Goal: Task Accomplishment & Management: Use online tool/utility

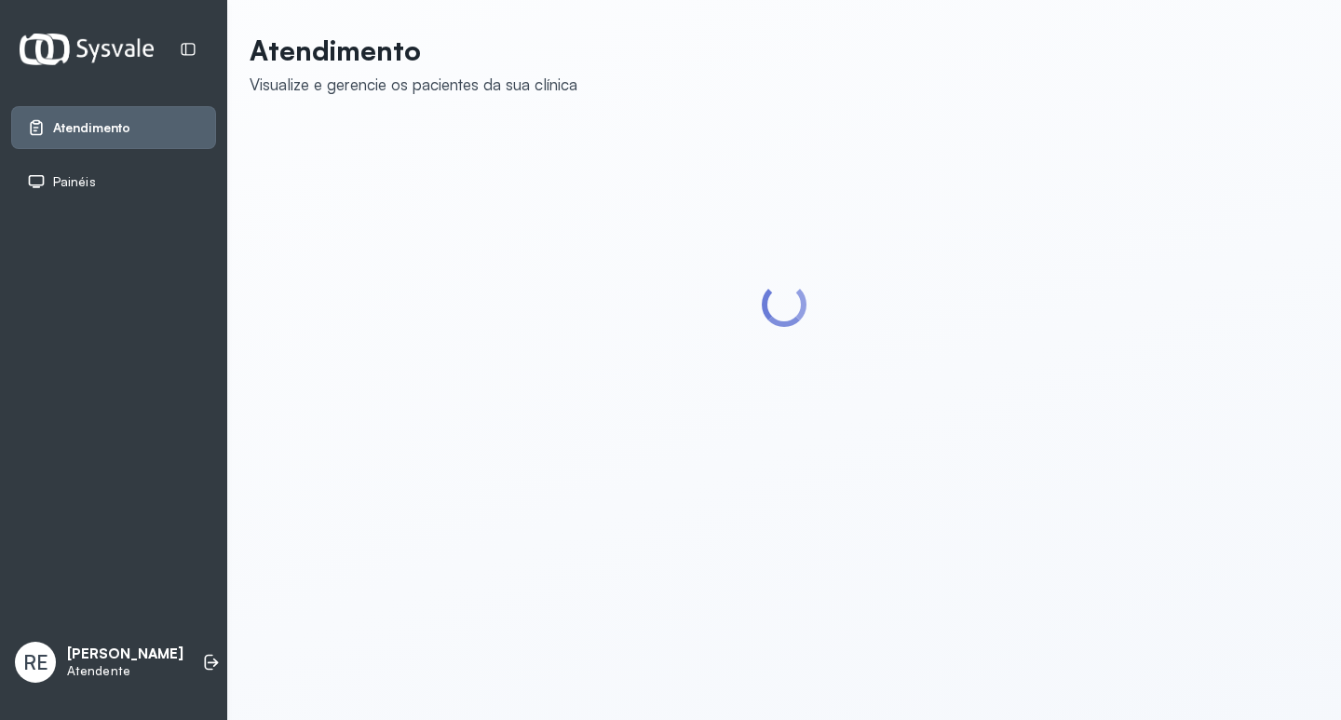
click at [82, 177] on span "Painéis" at bounding box center [74, 182] width 43 height 16
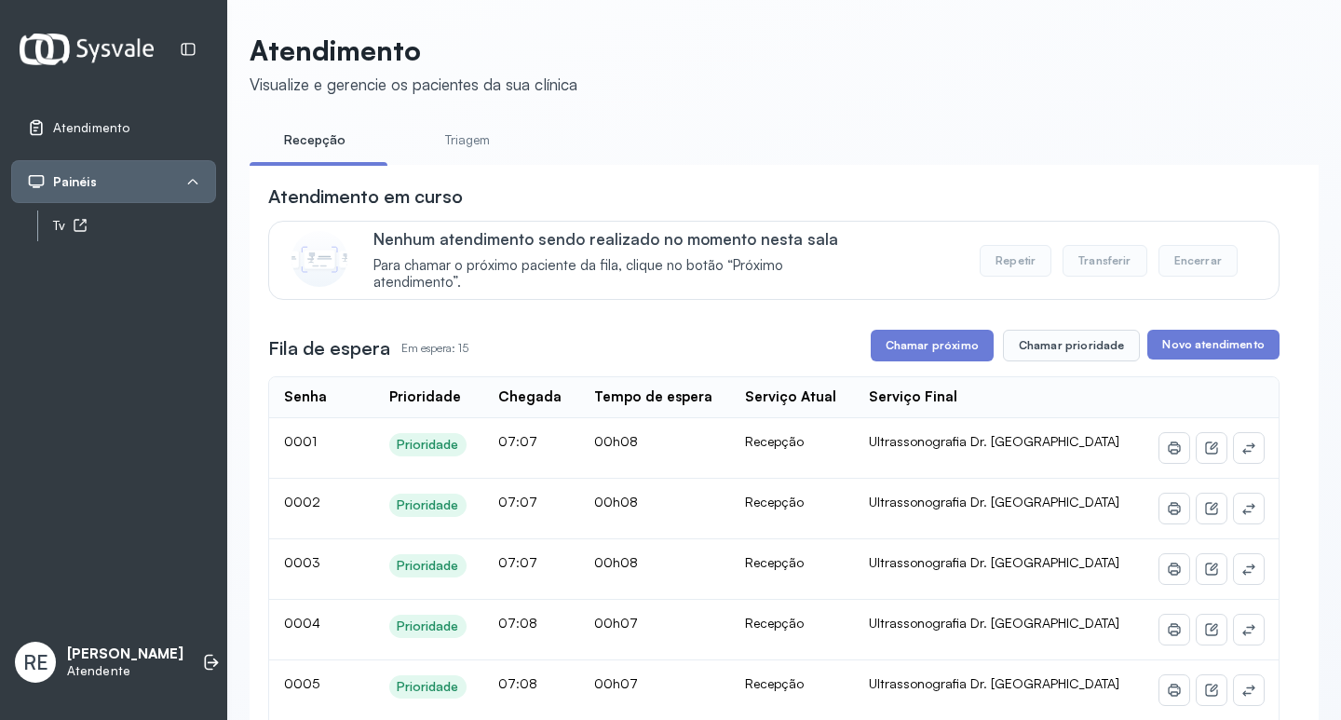
click at [80, 229] on icon at bounding box center [80, 225] width 15 height 15
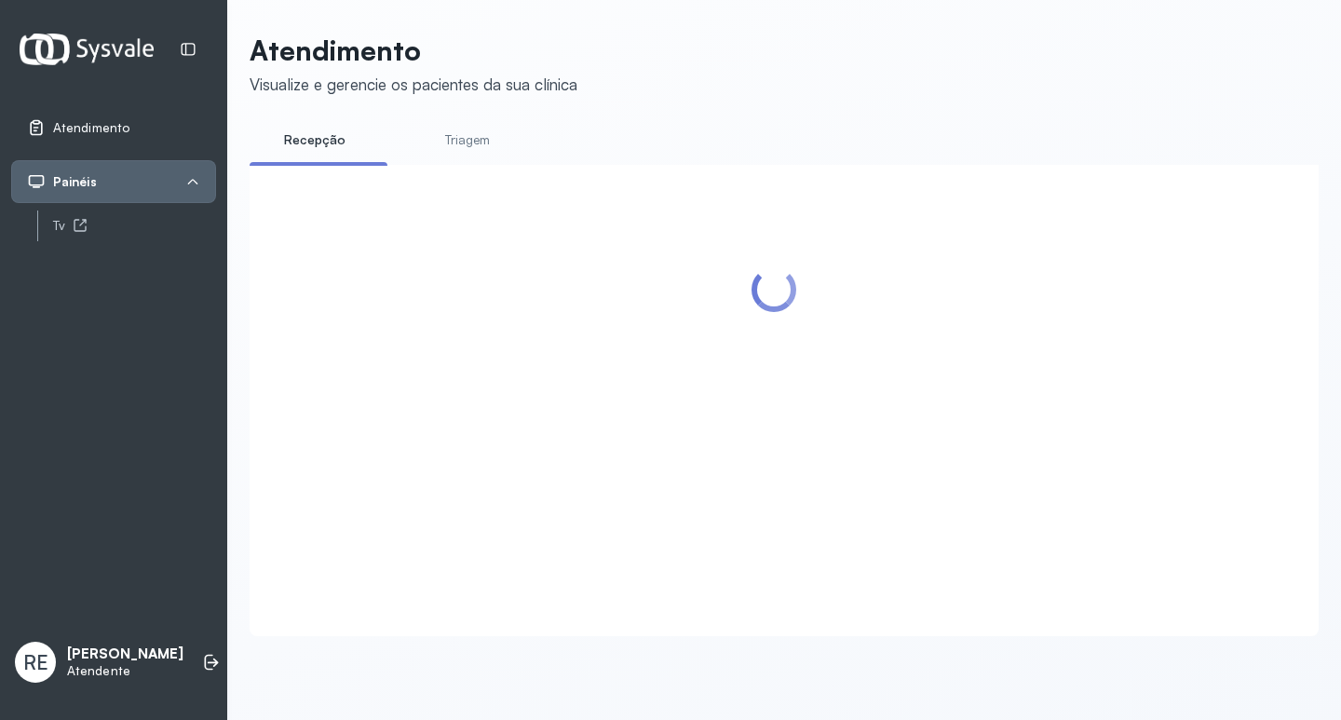
click at [904, 339] on div at bounding box center [774, 377] width 1012 height 388
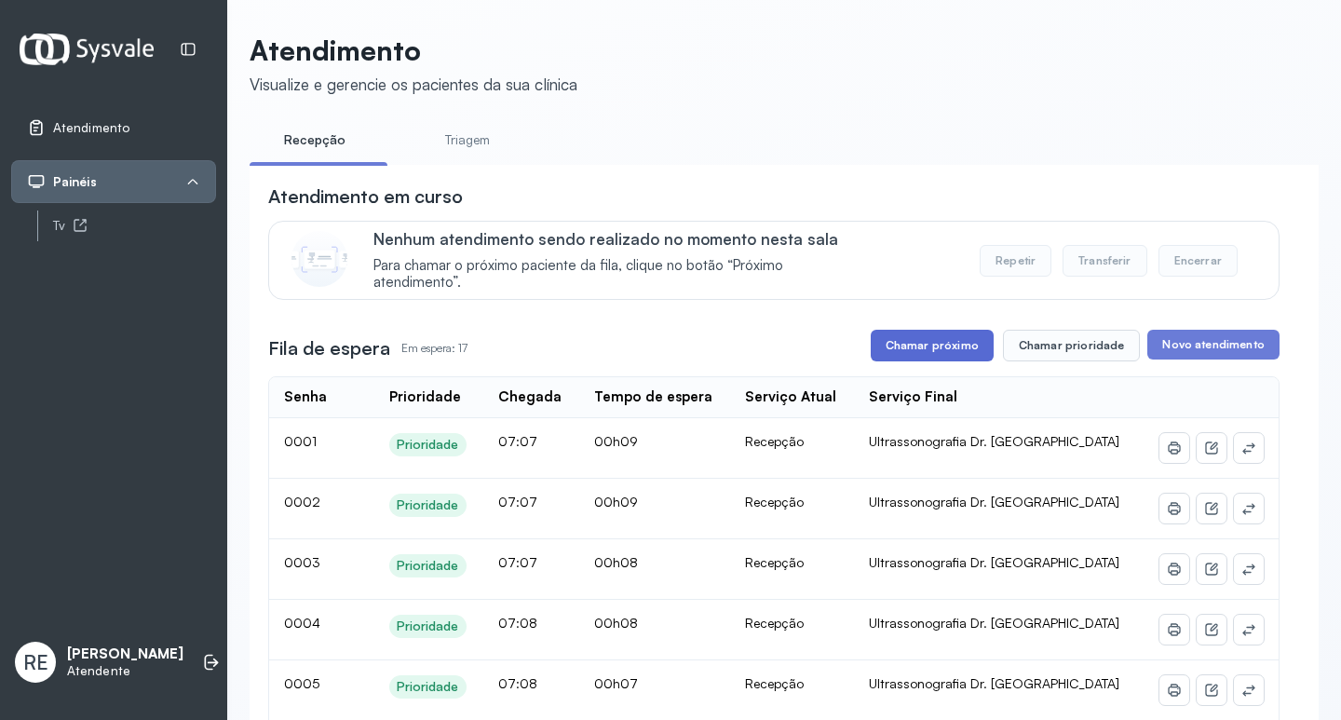
click at [915, 360] on button "Chamar próximo" at bounding box center [932, 346] width 123 height 32
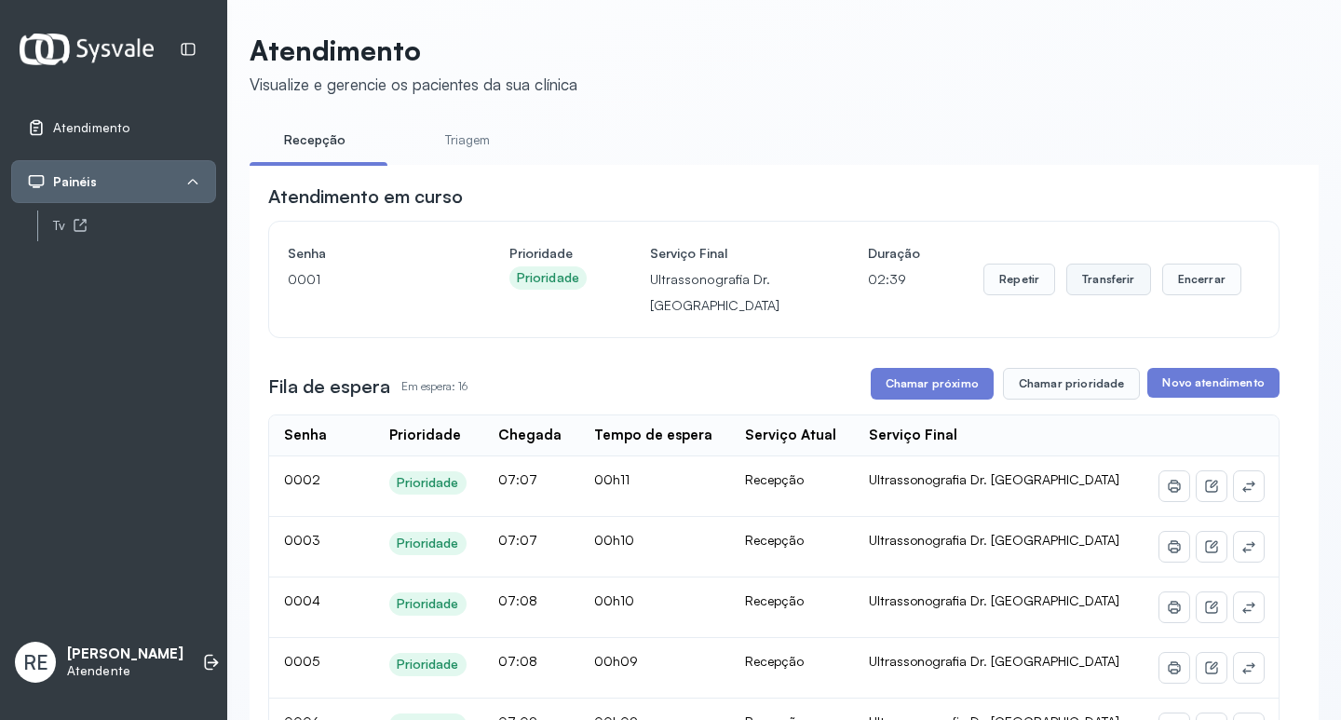
click at [1121, 285] on button "Transferir" at bounding box center [1109, 280] width 85 height 32
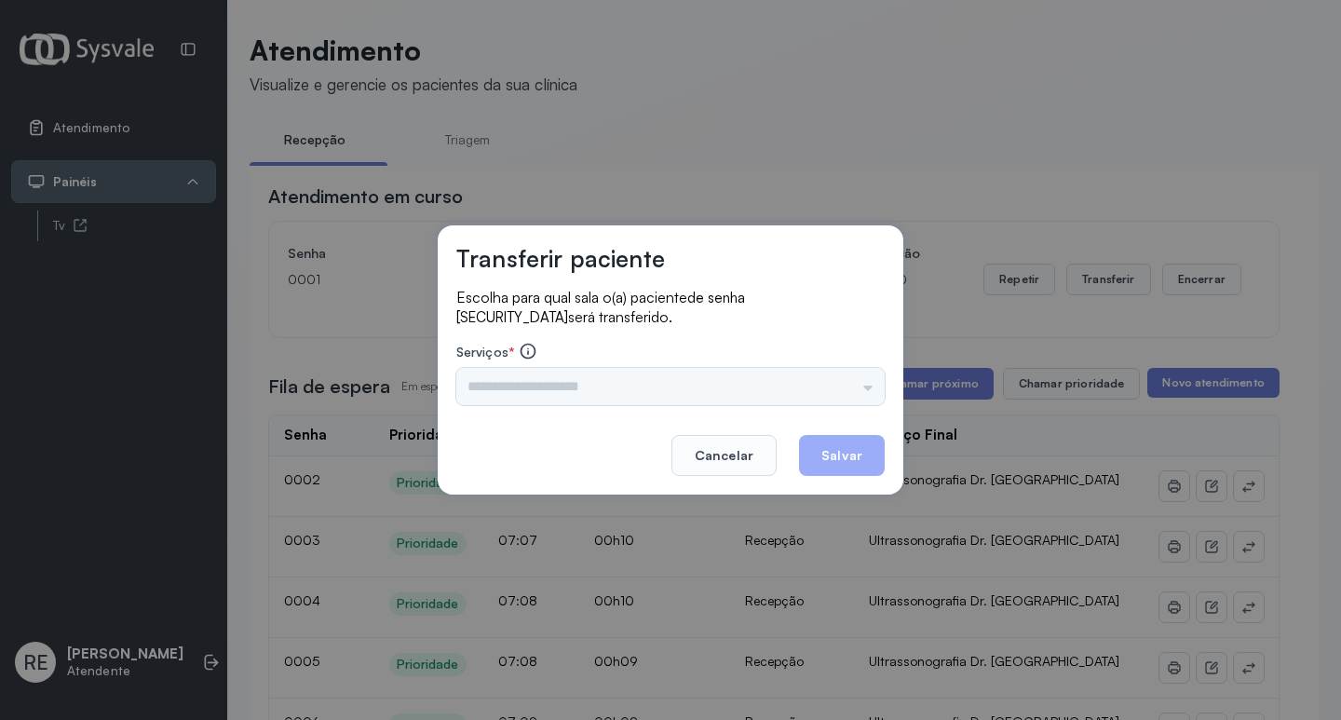
click at [500, 394] on input "text" at bounding box center [670, 386] width 428 height 37
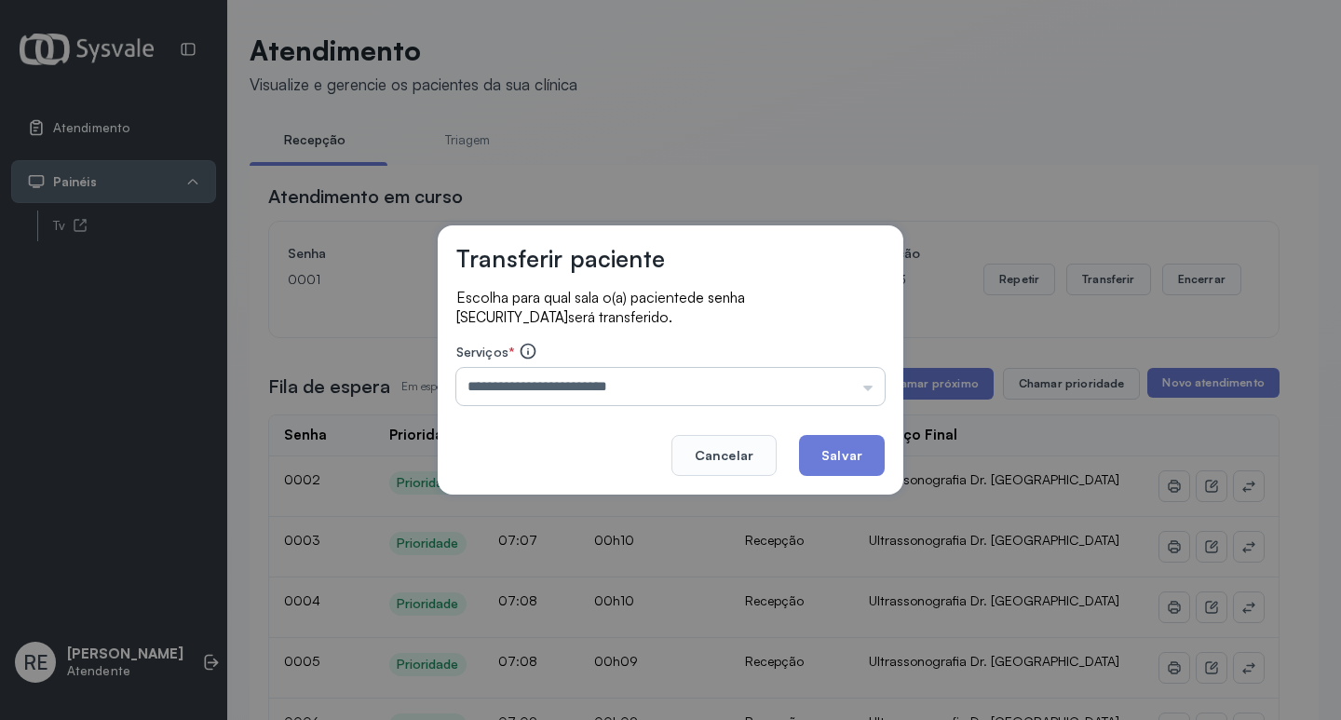
click at [534, 378] on input "**********" at bounding box center [670, 386] width 428 height 37
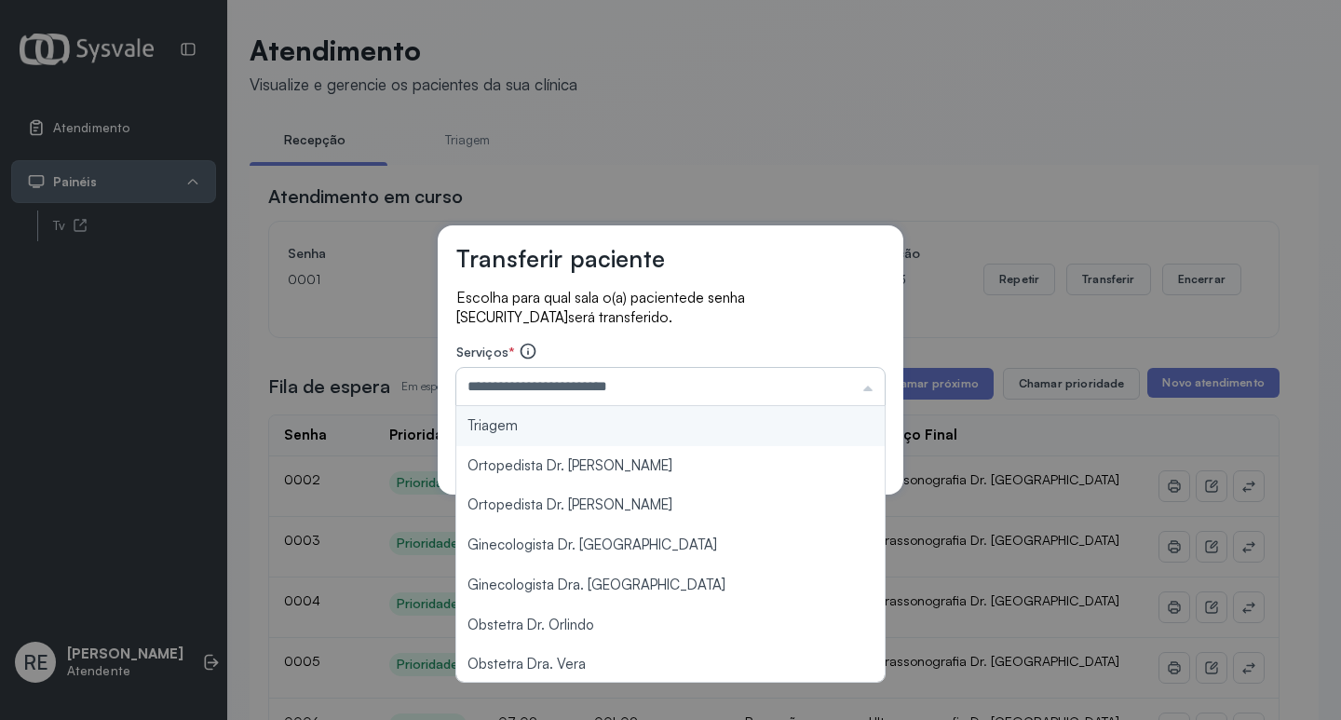
click at [534, 378] on input "**********" at bounding box center [670, 386] width 428 height 37
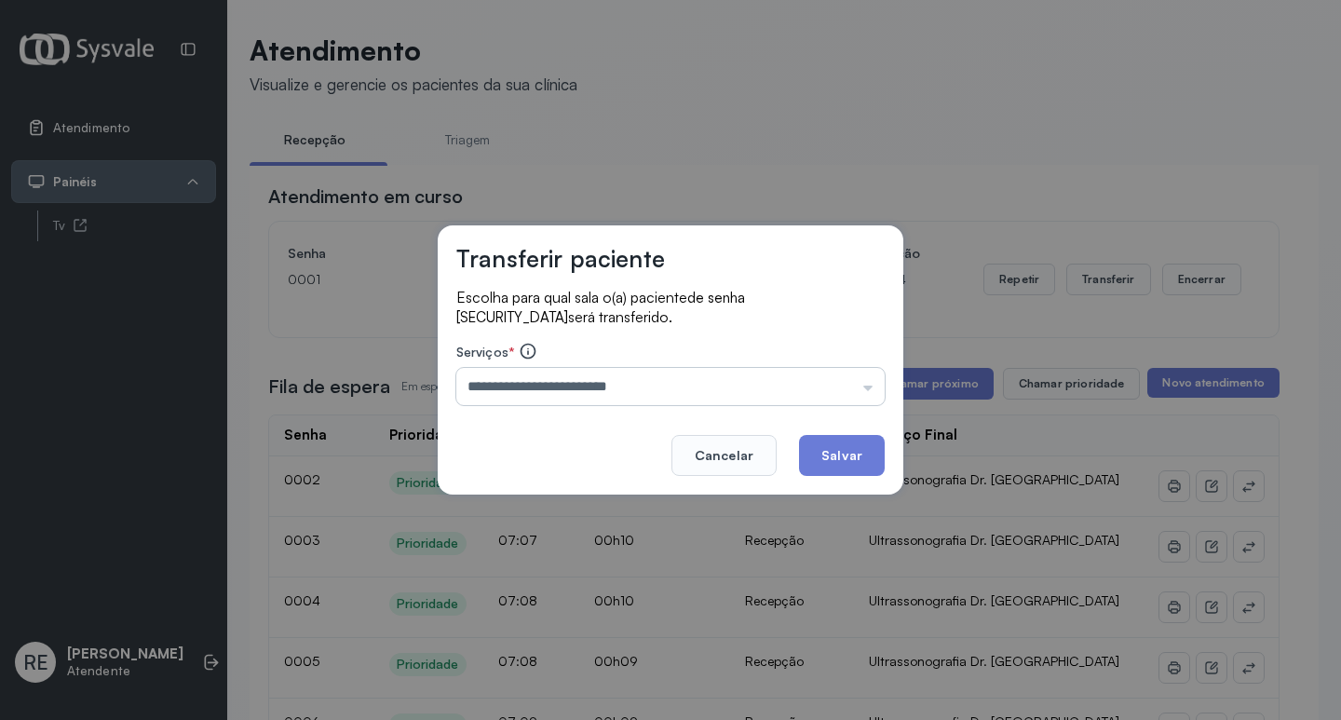
click at [535, 378] on input "**********" at bounding box center [670, 386] width 428 height 37
click at [537, 378] on input "**********" at bounding box center [670, 386] width 428 height 37
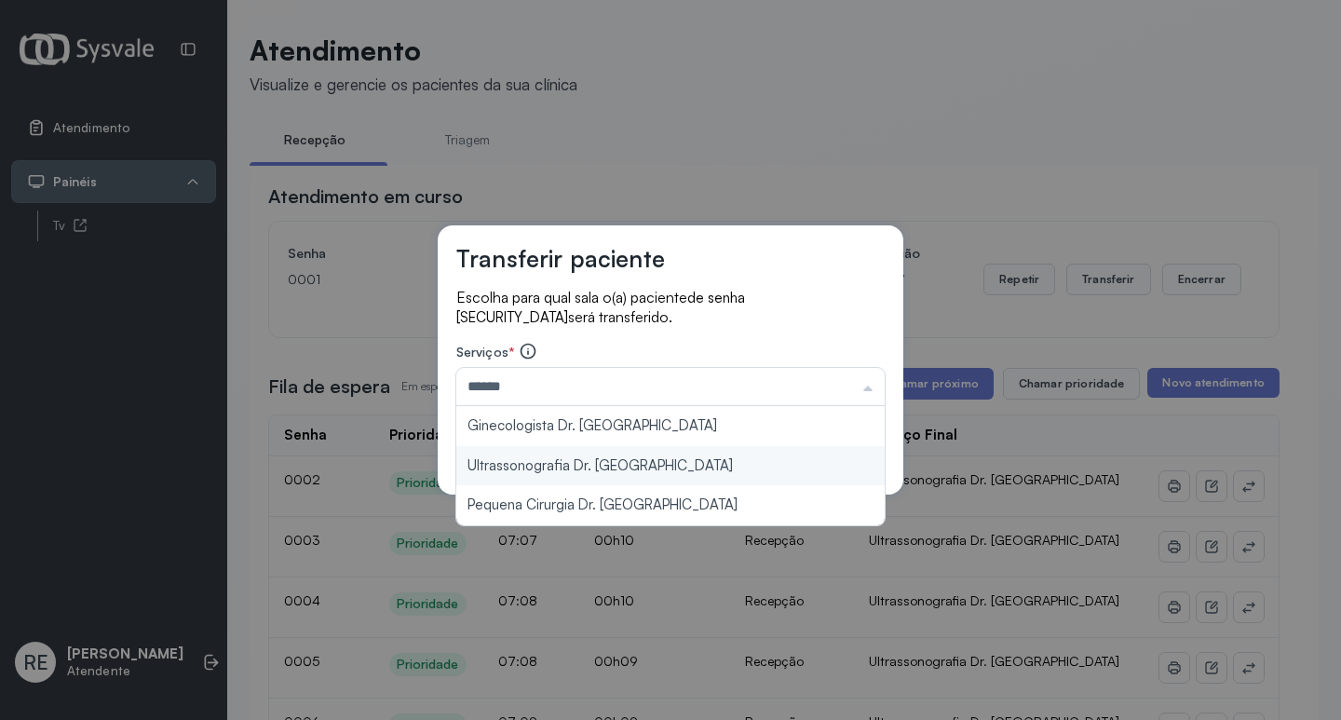
type input "**********"
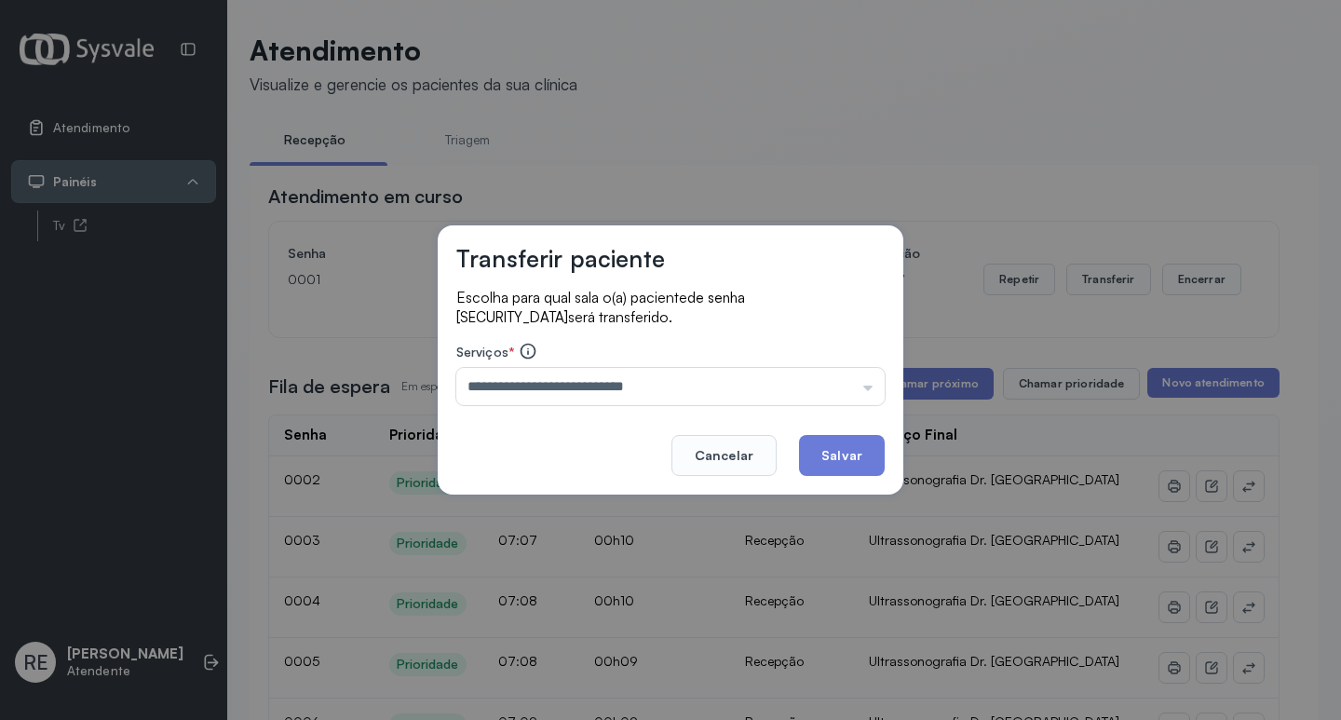
click at [592, 457] on div "**********" at bounding box center [671, 359] width 466 height 269
click at [821, 444] on button "Salvar" at bounding box center [842, 455] width 86 height 41
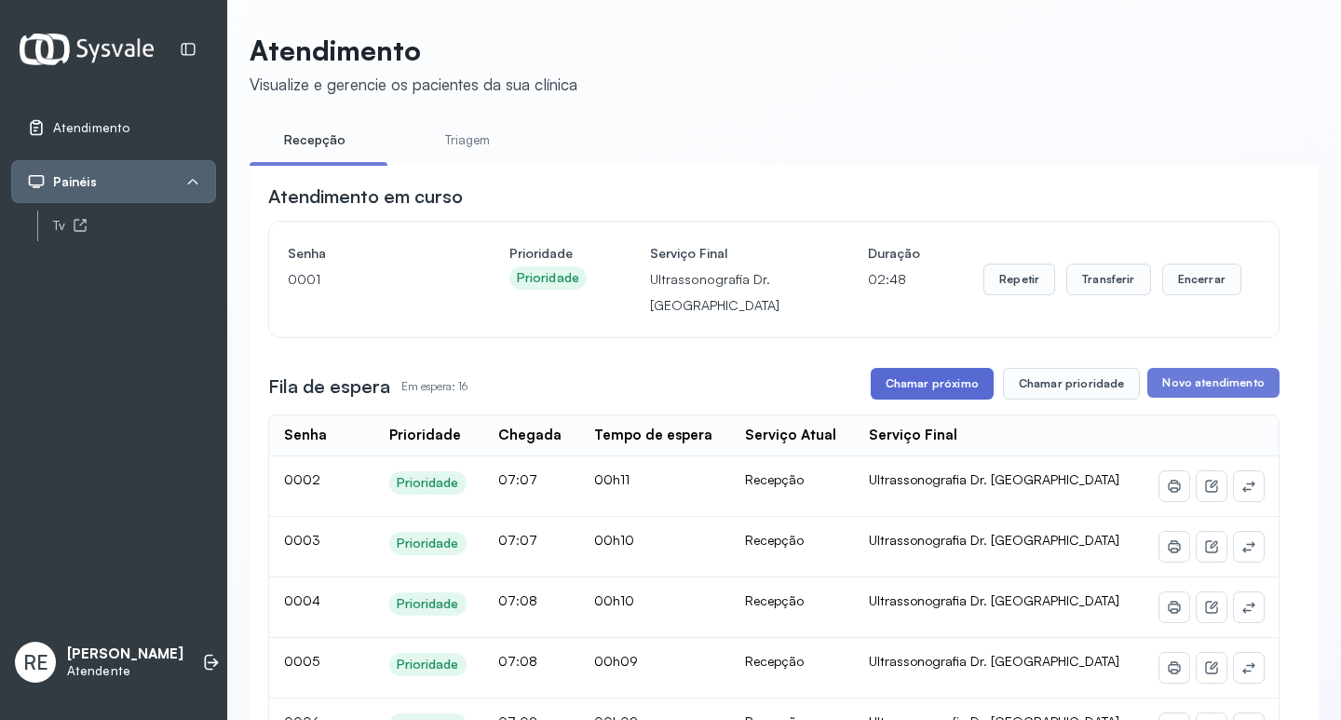
click at [911, 398] on button "Chamar próximo" at bounding box center [932, 384] width 123 height 32
click at [1095, 272] on button "Transferir" at bounding box center [1109, 280] width 85 height 32
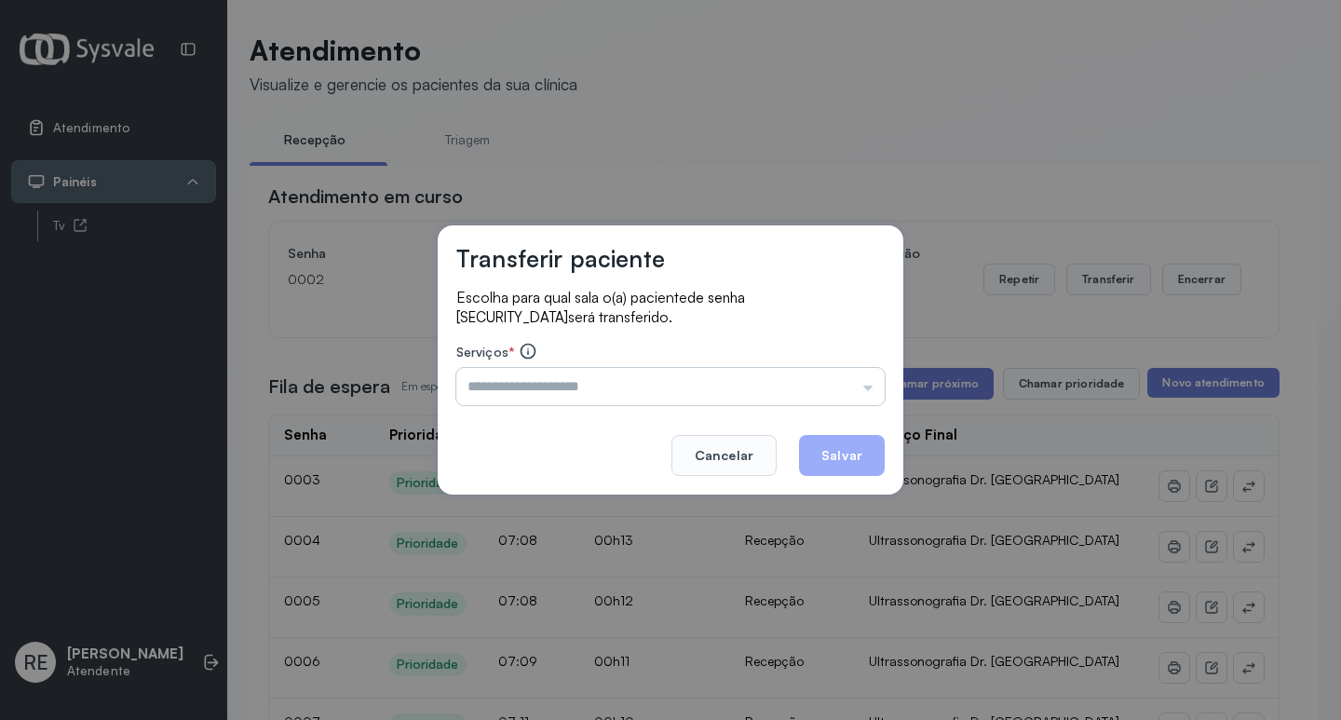
click at [512, 379] on input "text" at bounding box center [670, 386] width 428 height 37
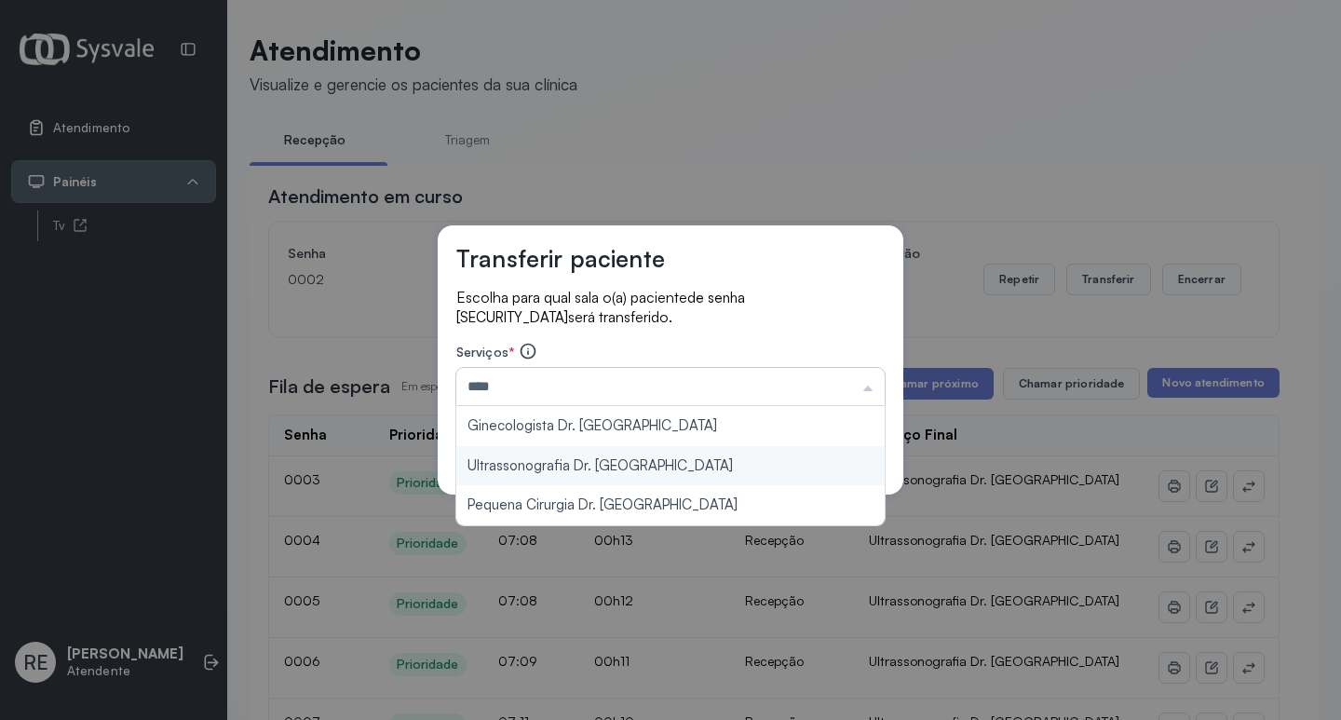
type input "**********"
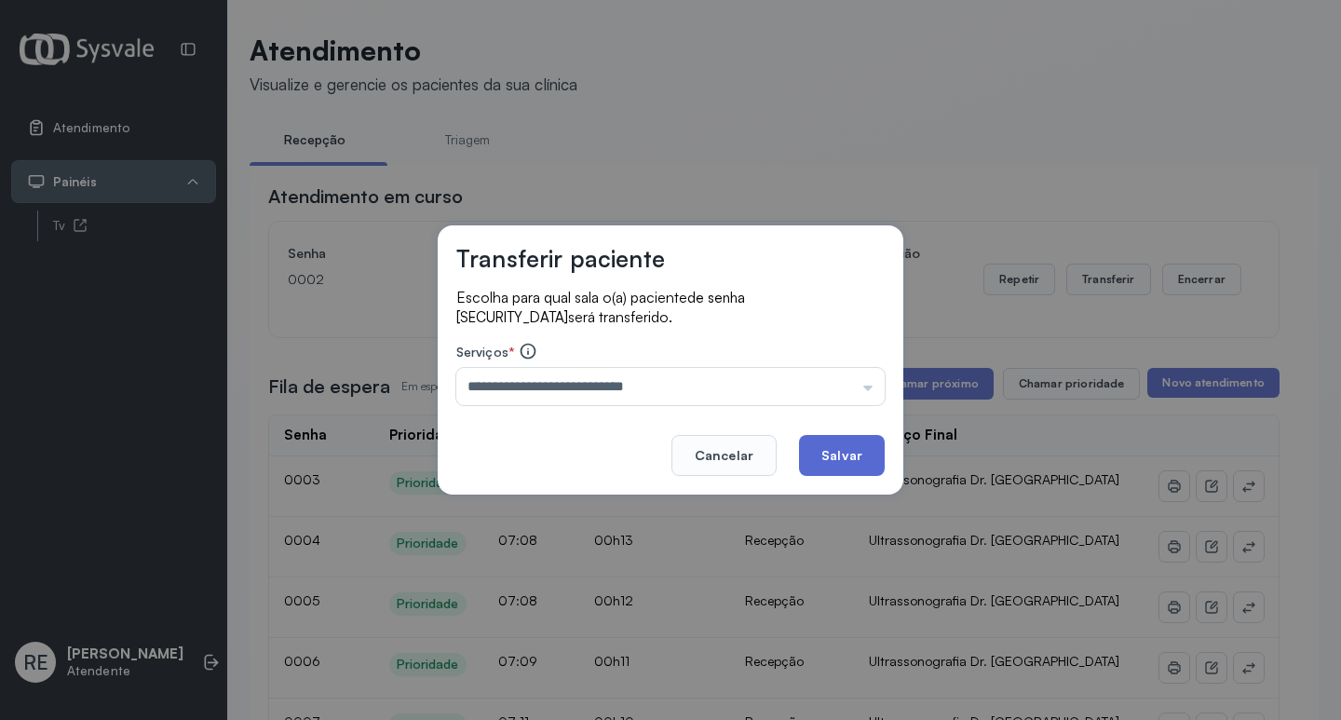
click at [834, 450] on button "Salvar" at bounding box center [842, 455] width 86 height 41
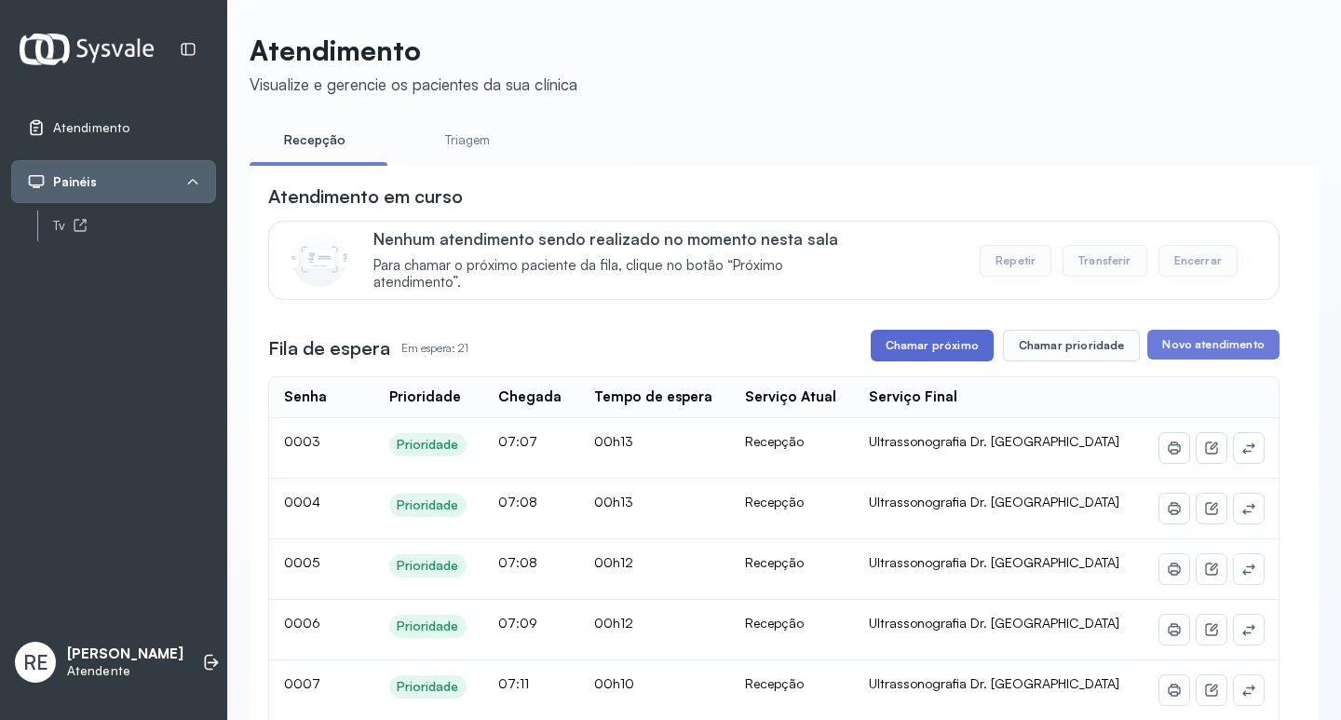
click at [921, 344] on button "Chamar próximo" at bounding box center [932, 346] width 123 height 32
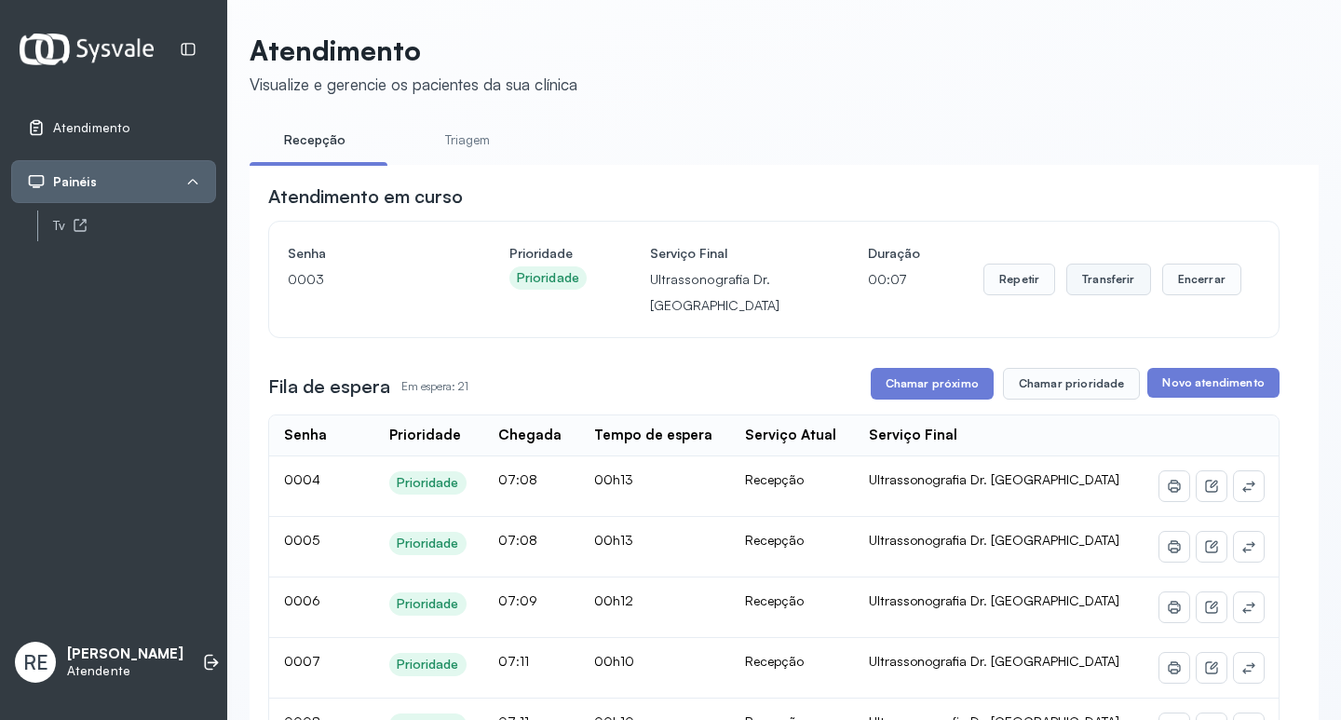
click at [1106, 276] on button "Transferir" at bounding box center [1109, 280] width 85 height 32
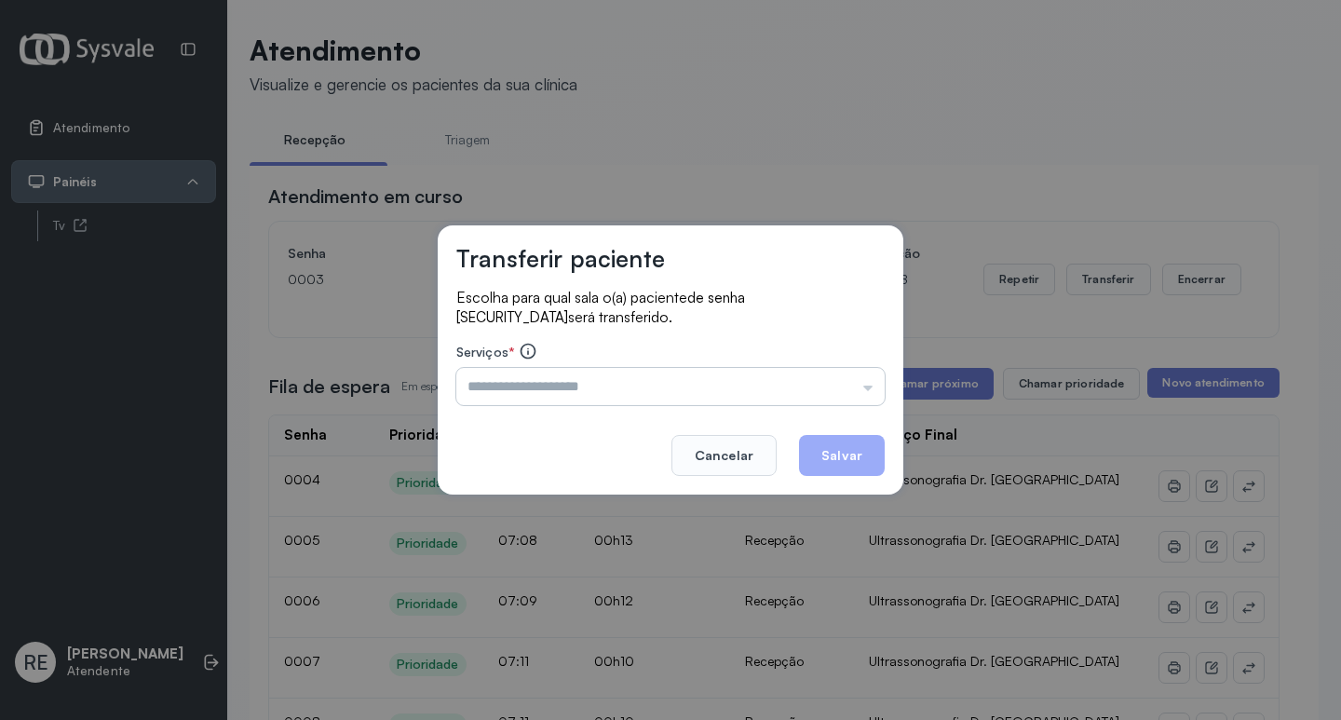
click at [482, 376] on input "text" at bounding box center [670, 386] width 428 height 37
type input "*"
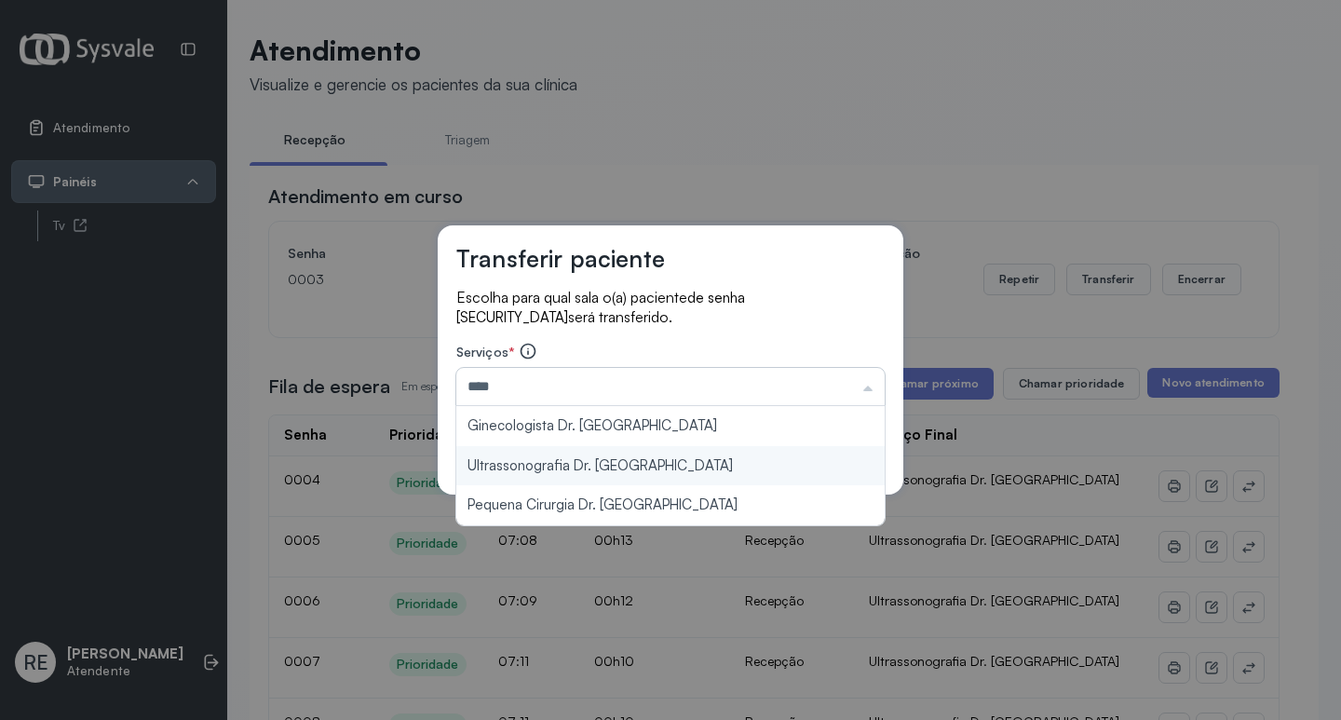
type input "**********"
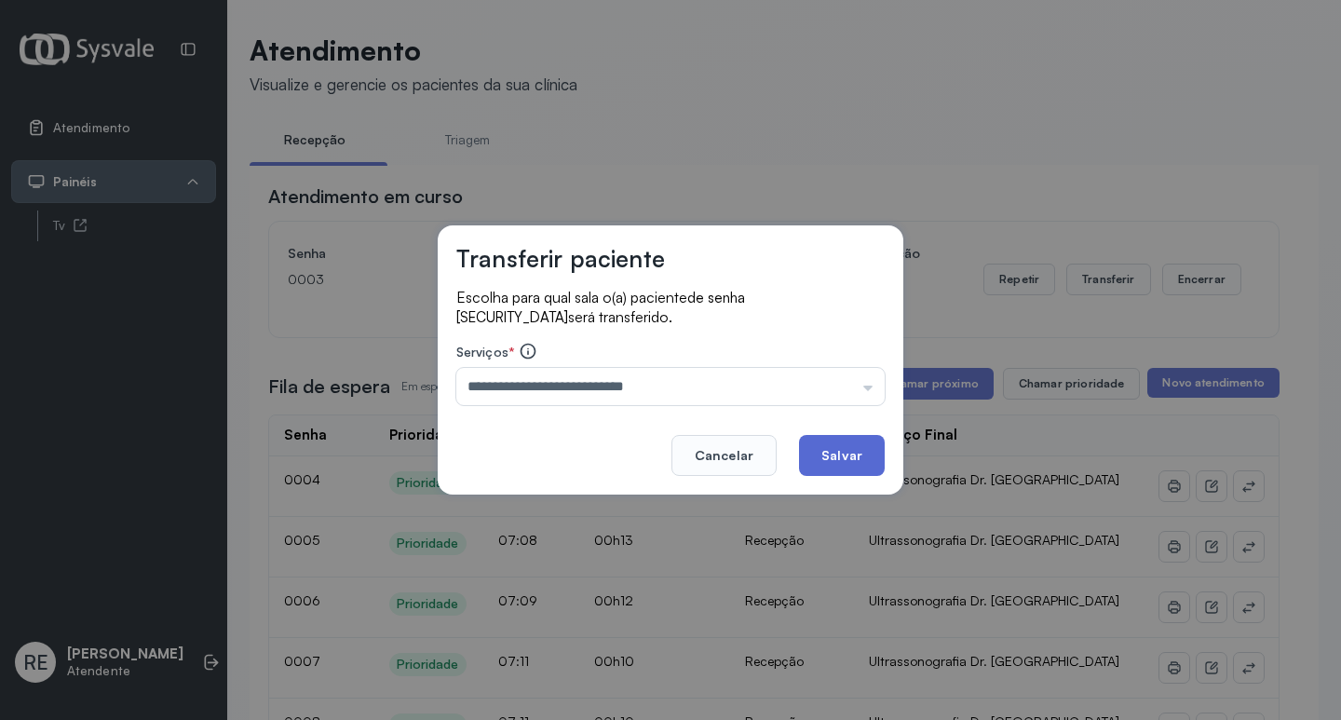
click at [833, 454] on button "Salvar" at bounding box center [842, 455] width 86 height 41
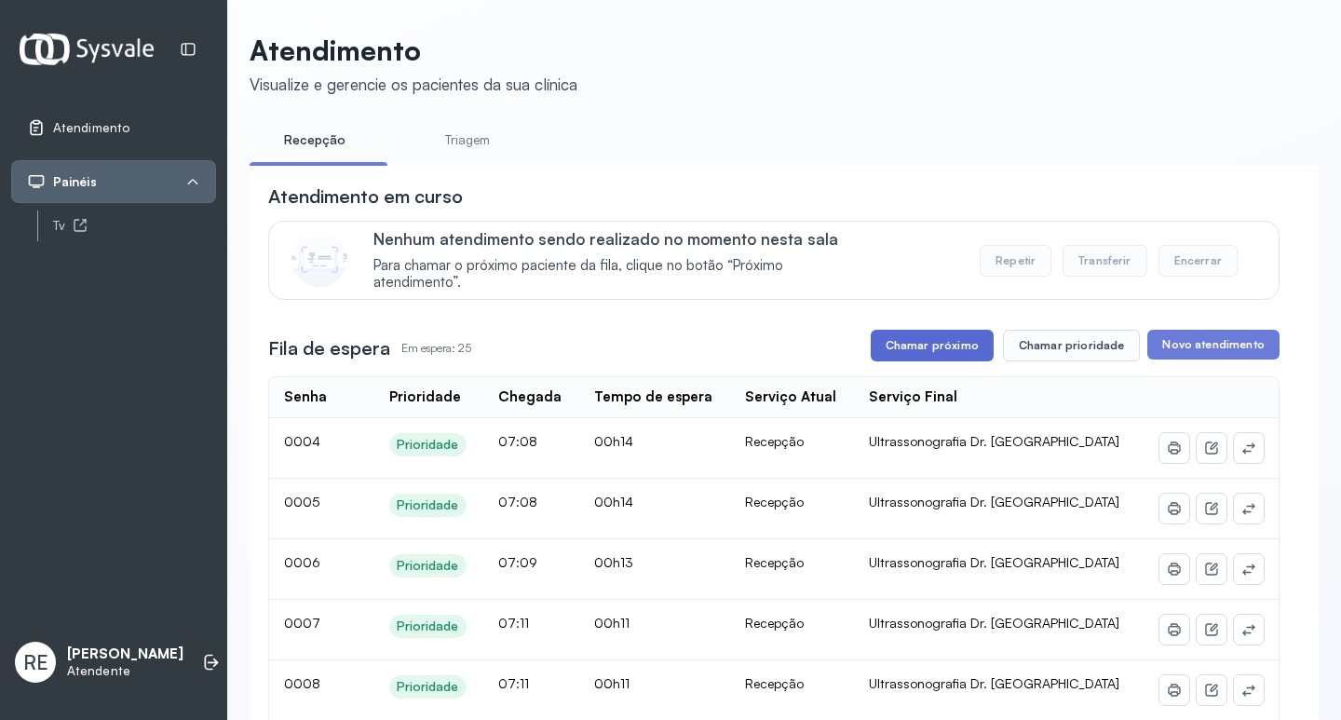
click at [932, 357] on button "Chamar próximo" at bounding box center [932, 346] width 123 height 32
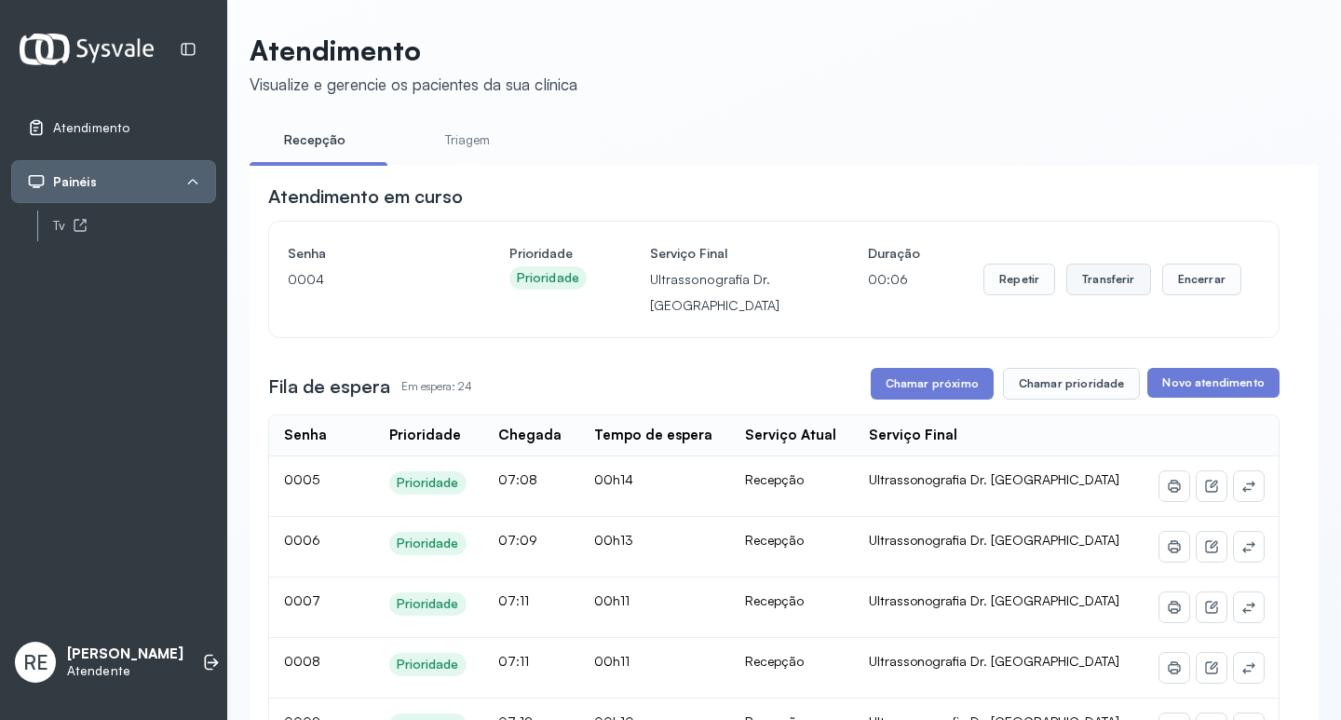
click at [1072, 285] on button "Transferir" at bounding box center [1109, 280] width 85 height 32
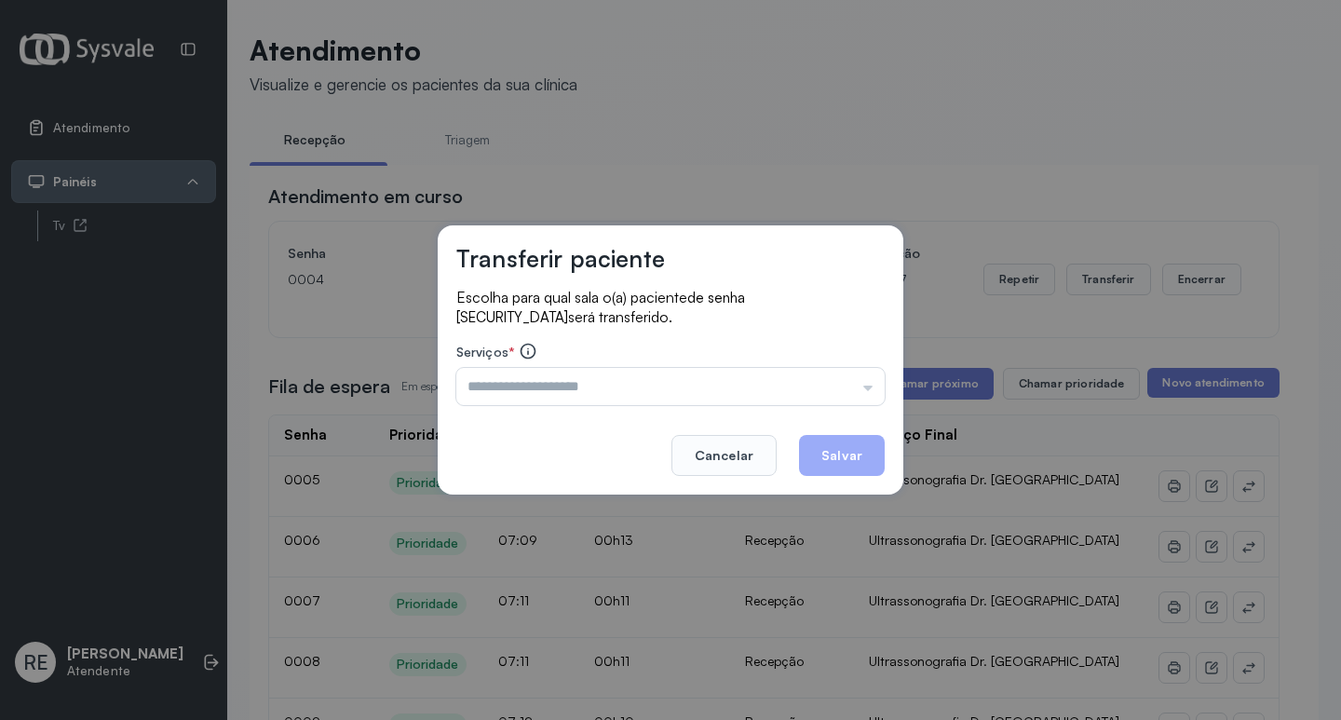
click at [513, 370] on div "Triagem Ortopedista Dr. Mauricio Ortopedista Dr. Ramon Ginecologista Dr. Amilto…" at bounding box center [670, 386] width 428 height 37
click at [510, 371] on input "text" at bounding box center [670, 386] width 428 height 37
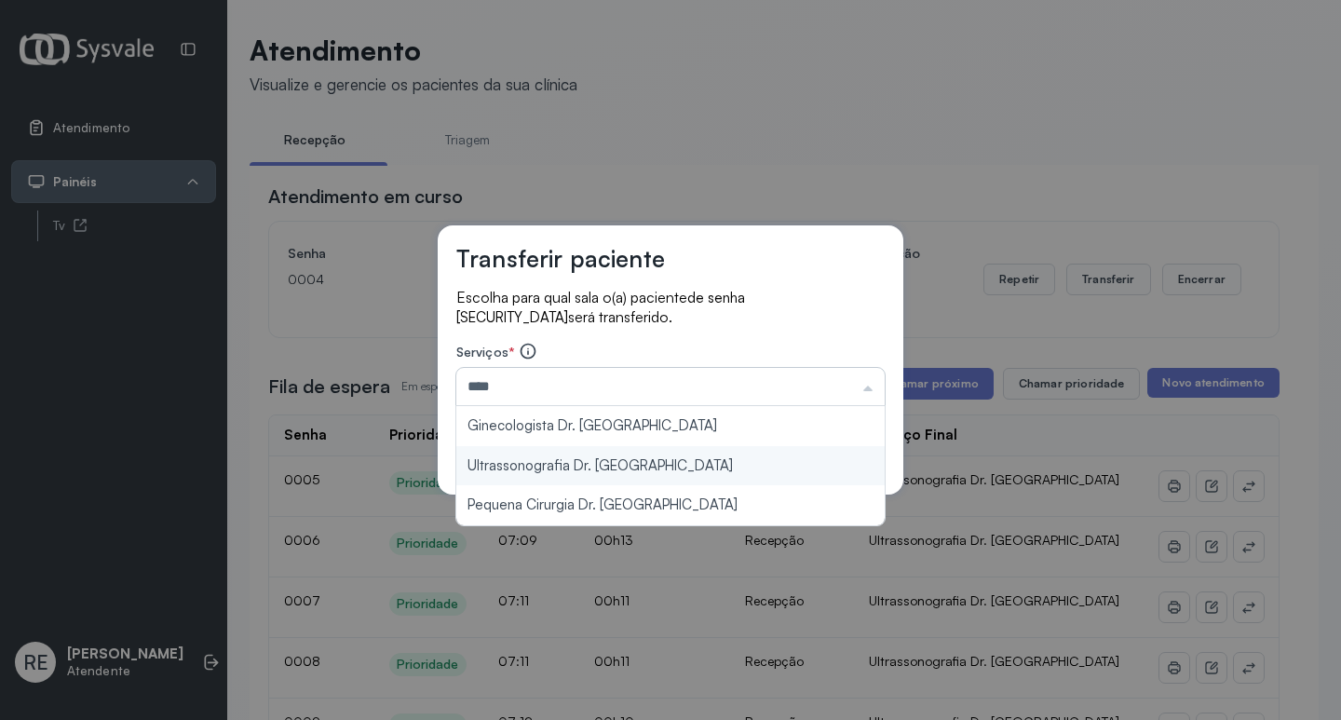
type input "**********"
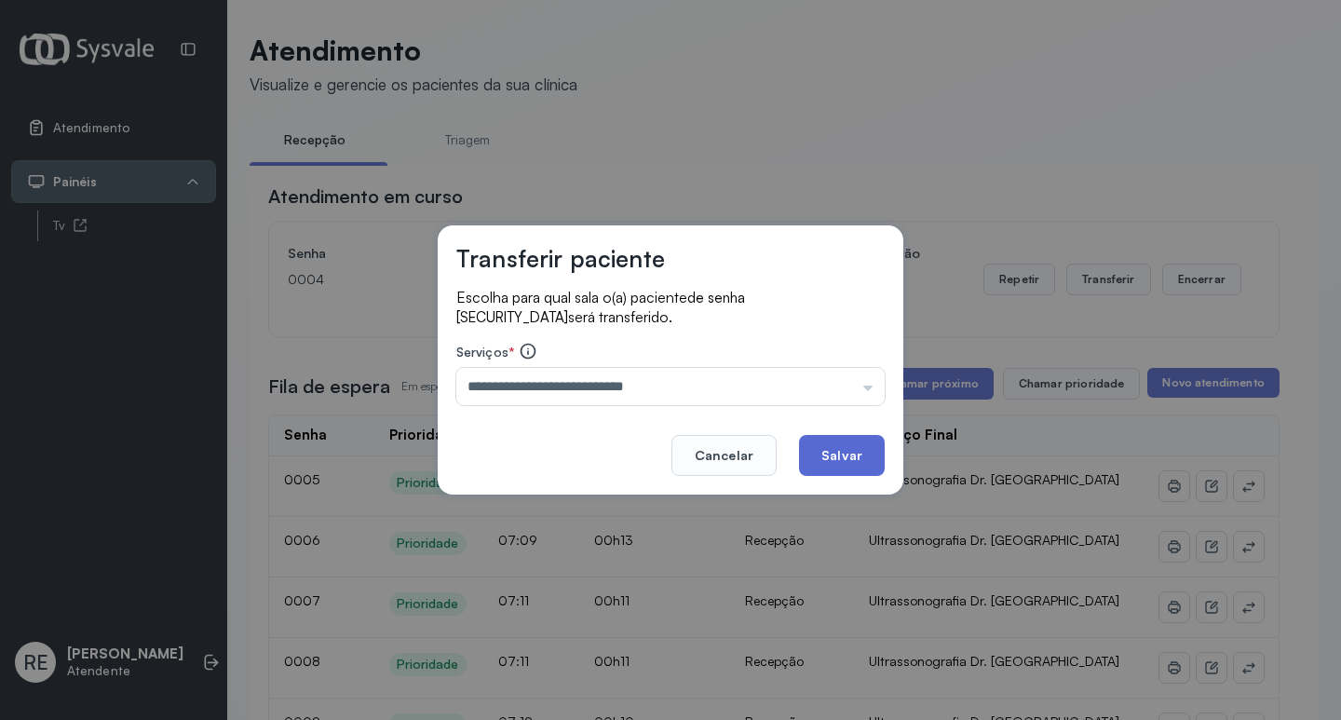
click at [834, 450] on button "Salvar" at bounding box center [842, 455] width 86 height 41
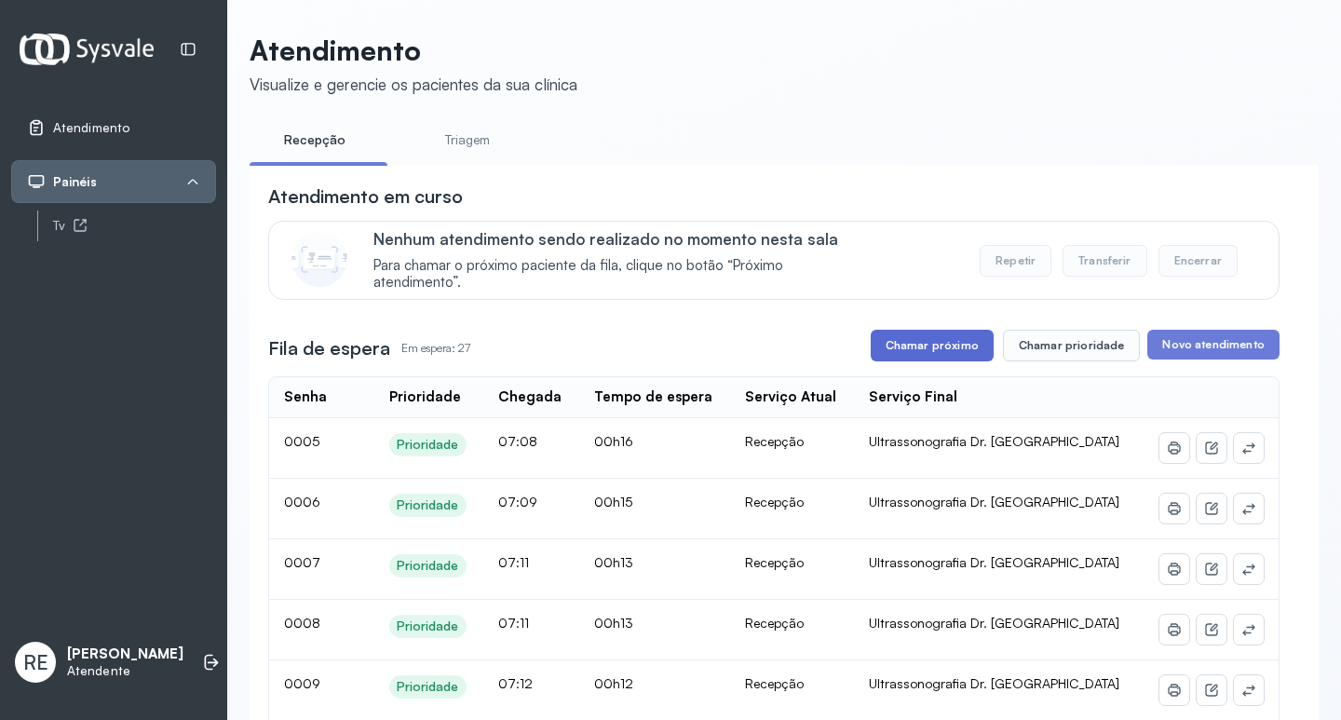
click at [919, 351] on button "Chamar próximo" at bounding box center [932, 346] width 123 height 32
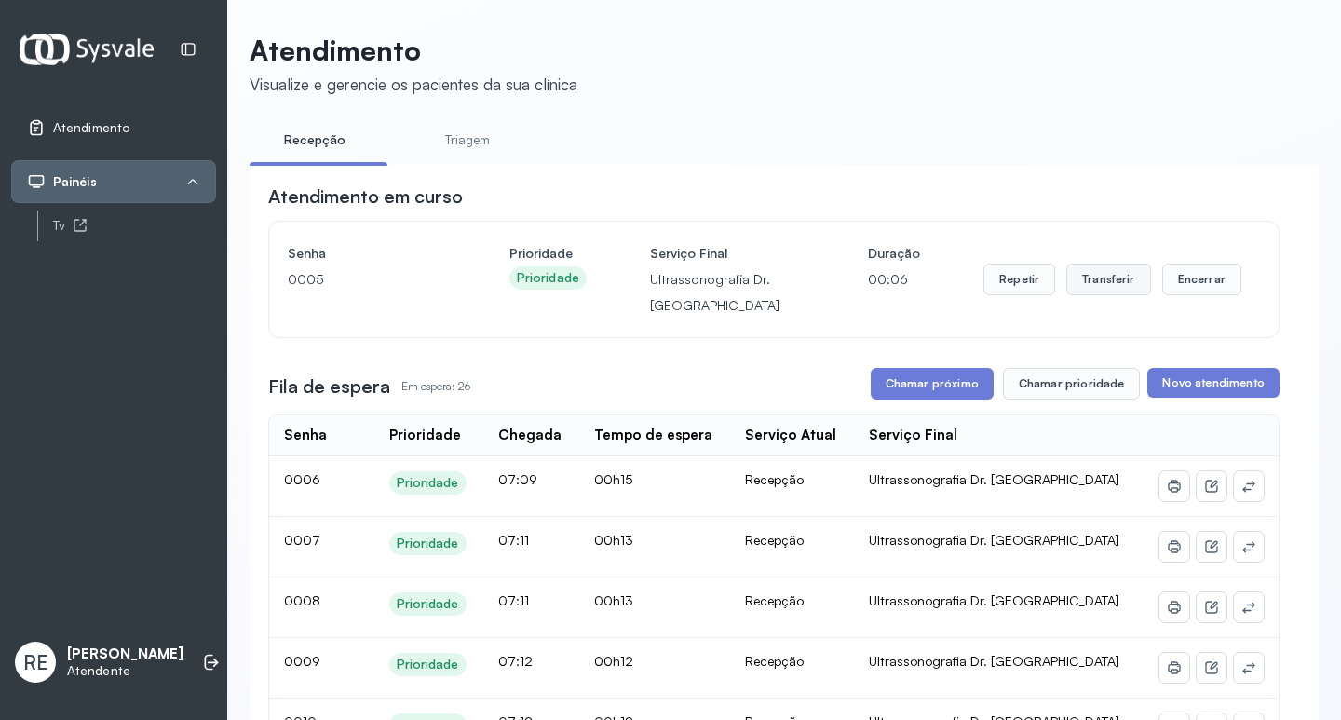
click at [1105, 288] on button "Transferir" at bounding box center [1109, 280] width 85 height 32
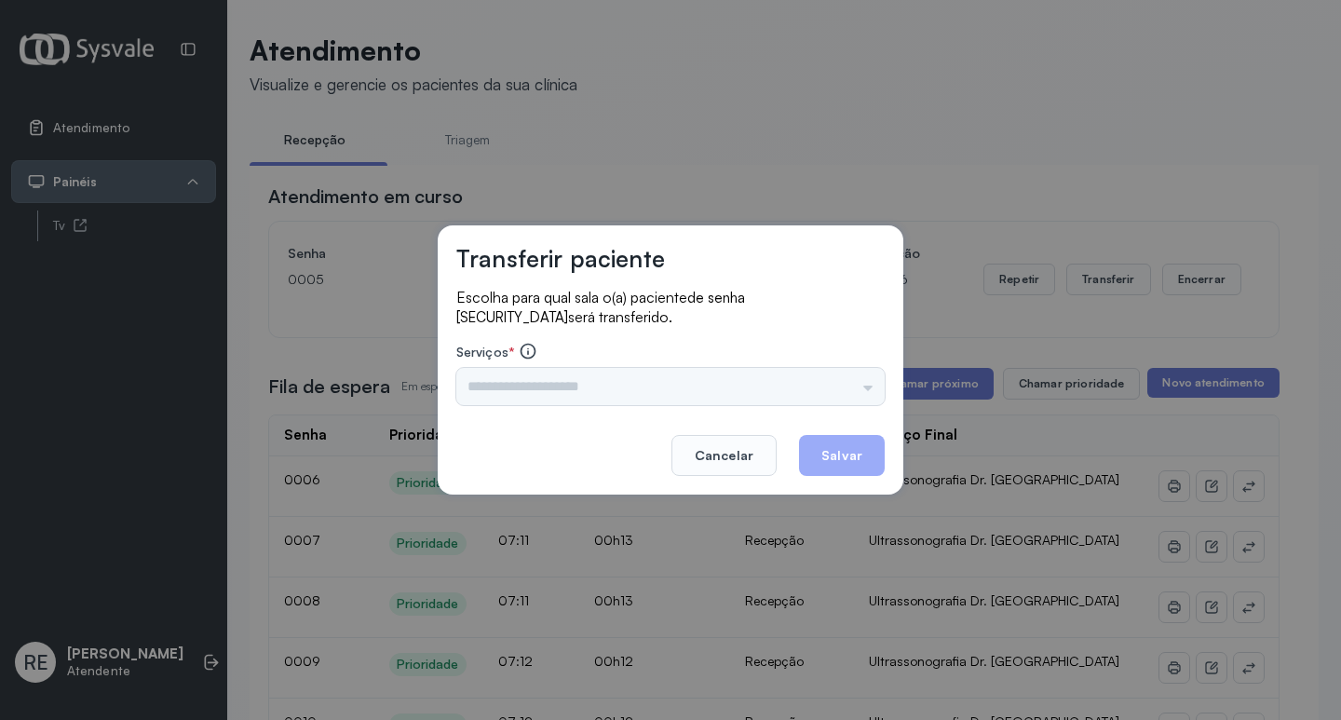
click at [562, 395] on div "Triagem Ortopedista Dr. Mauricio Ortopedista Dr. Ramon Ginecologista Dr. Amilto…" at bounding box center [670, 386] width 428 height 37
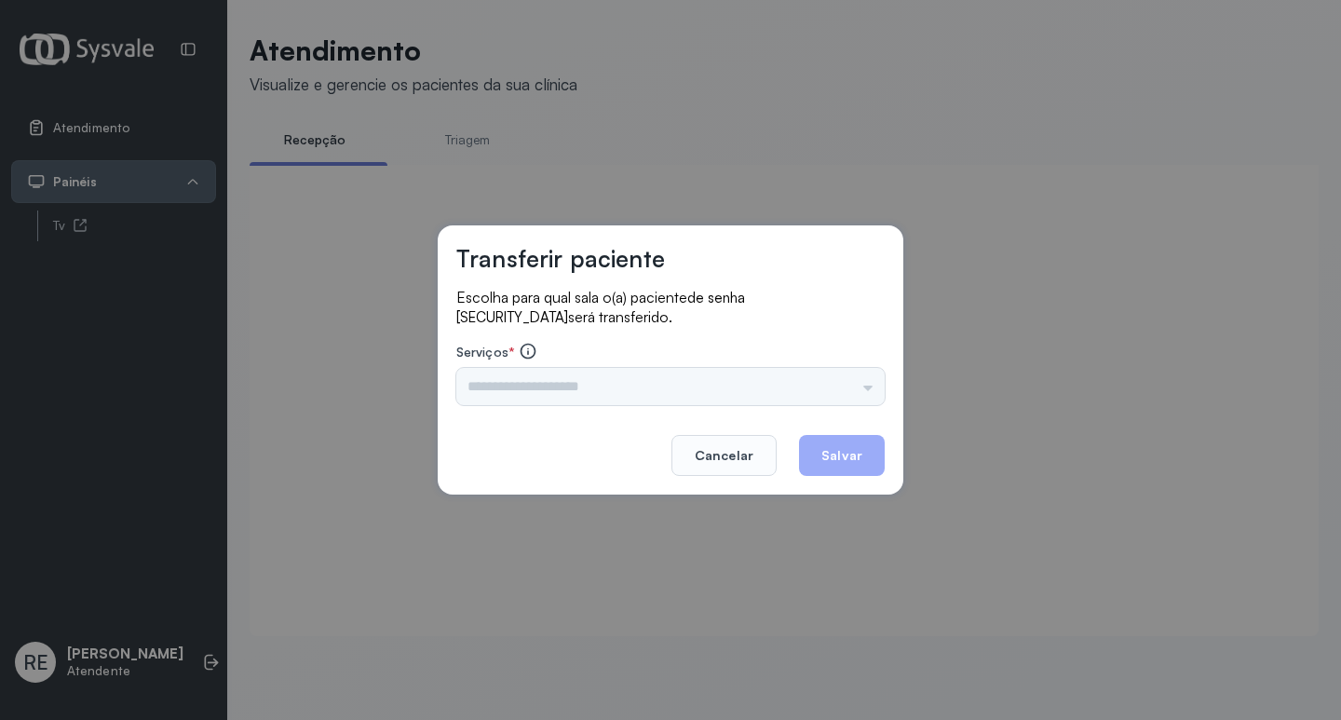
click at [523, 381] on div "Triagem Ortopedista Dr. Mauricio Ortopedista Dr. Ramon Ginecologista Dr. Amilto…" at bounding box center [670, 386] width 428 height 37
click at [486, 383] on div "Triagem Ortopedista Dr. Mauricio Ortopedista Dr. Ramon Ginecologista Dr. Amilto…" at bounding box center [670, 386] width 428 height 37
drag, startPoint x: 571, startPoint y: 401, endPoint x: 543, endPoint y: 395, distance: 28.7
click at [568, 401] on div "Triagem Ortopedista Dr. Mauricio Ortopedista Dr. Ramon Ginecologista Dr. Amilto…" at bounding box center [670, 386] width 428 height 37
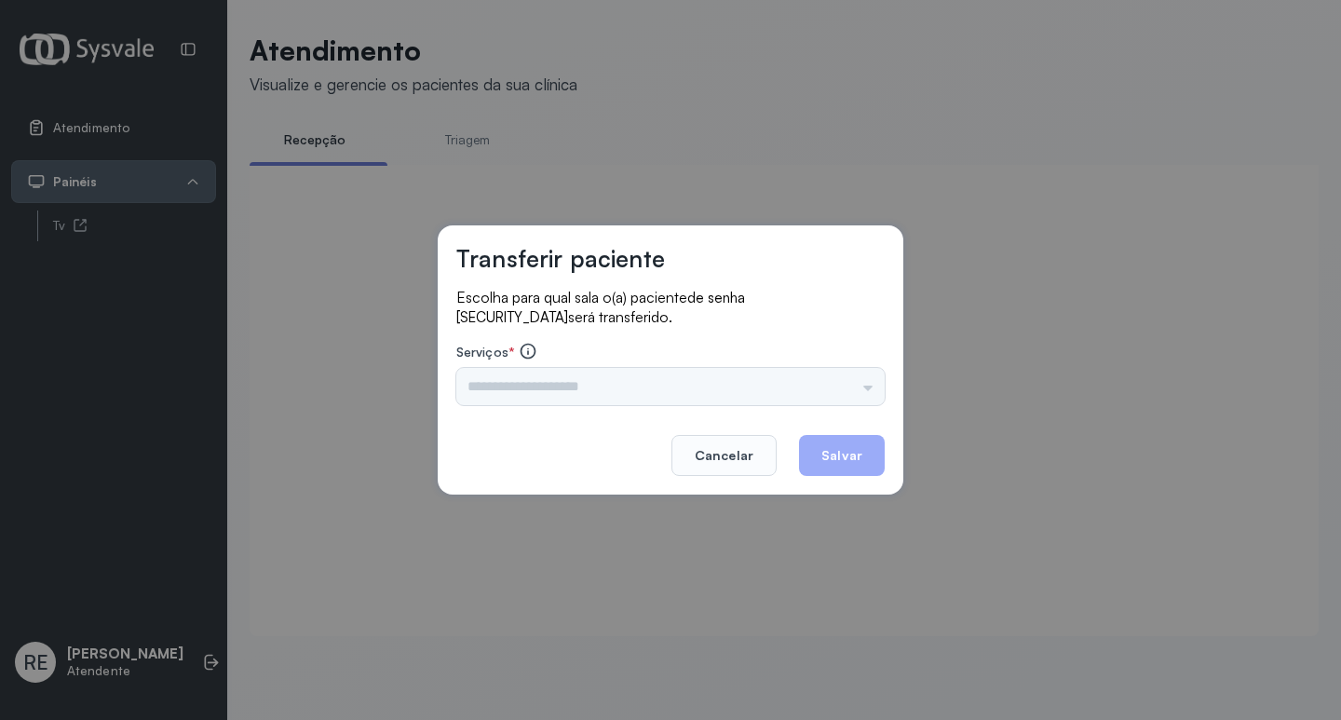
click at [538, 395] on div "Triagem Ortopedista Dr. Mauricio Ortopedista Dr. Ramon Ginecologista Dr. Amilto…" at bounding box center [670, 386] width 428 height 37
click at [533, 390] on div "Triagem Ortopedista Dr. Mauricio Ortopedista Dr. Ramon Ginecologista Dr. Amilto…" at bounding box center [670, 386] width 428 height 37
click at [565, 389] on div "Triagem Ortopedista Dr. Mauricio Ortopedista Dr. Ramon Ginecologista Dr. Amilto…" at bounding box center [670, 386] width 428 height 37
click at [555, 389] on div "Triagem Ortopedista Dr. Mauricio Ortopedista Dr. Ramon Ginecologista Dr. Amilto…" at bounding box center [670, 386] width 428 height 37
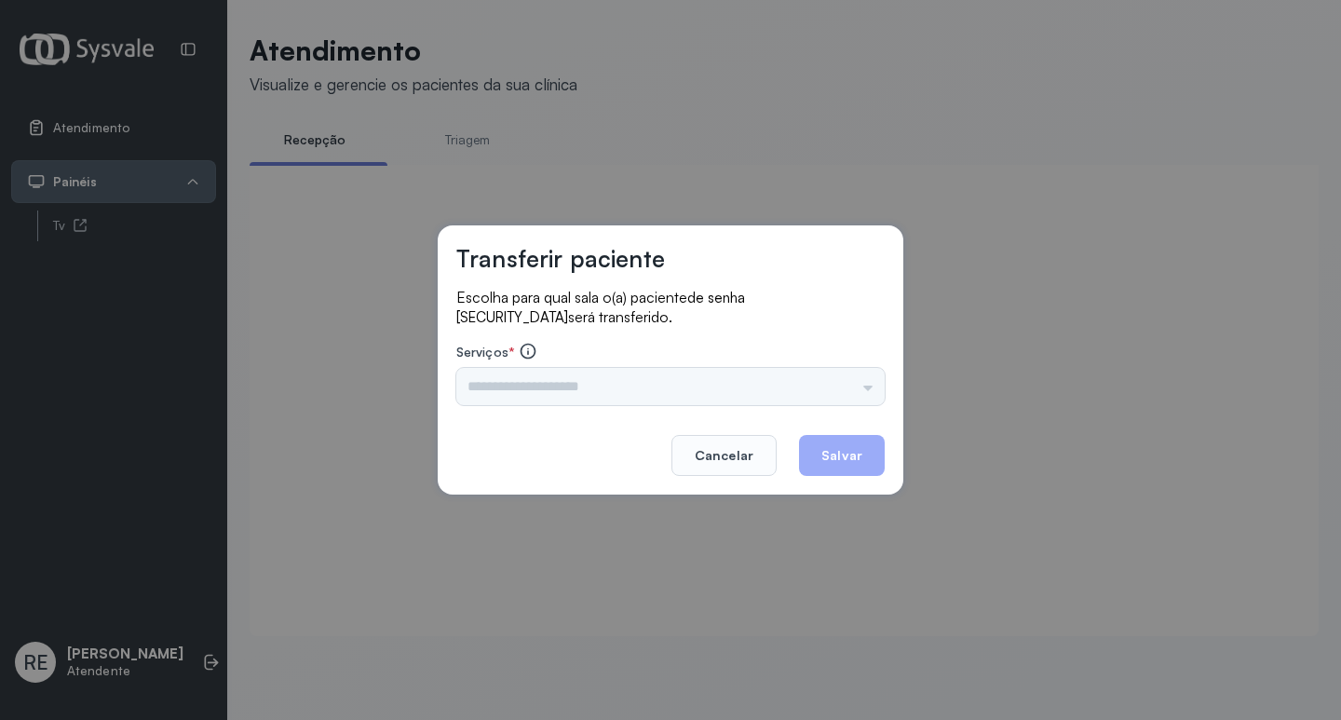
click at [555, 389] on div "Triagem Ortopedista Dr. Mauricio Ortopedista Dr. Ramon Ginecologista Dr. Amilto…" at bounding box center [670, 386] width 428 height 37
click at [659, 427] on div "Transferir paciente Escolha para qual sala o(a) paciente de senha 0005 será tra…" at bounding box center [671, 359] width 466 height 269
click at [694, 454] on button "Cancelar" at bounding box center [724, 455] width 105 height 41
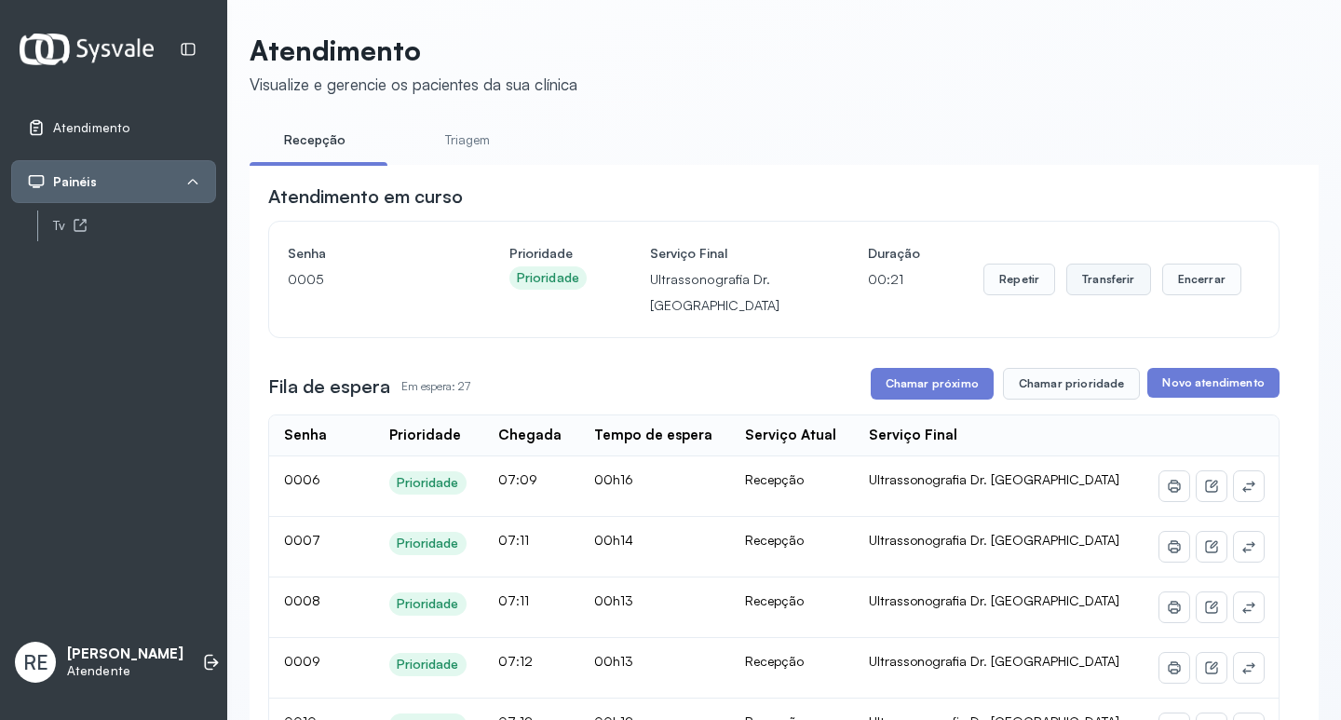
click at [1086, 279] on button "Transferir" at bounding box center [1109, 280] width 85 height 32
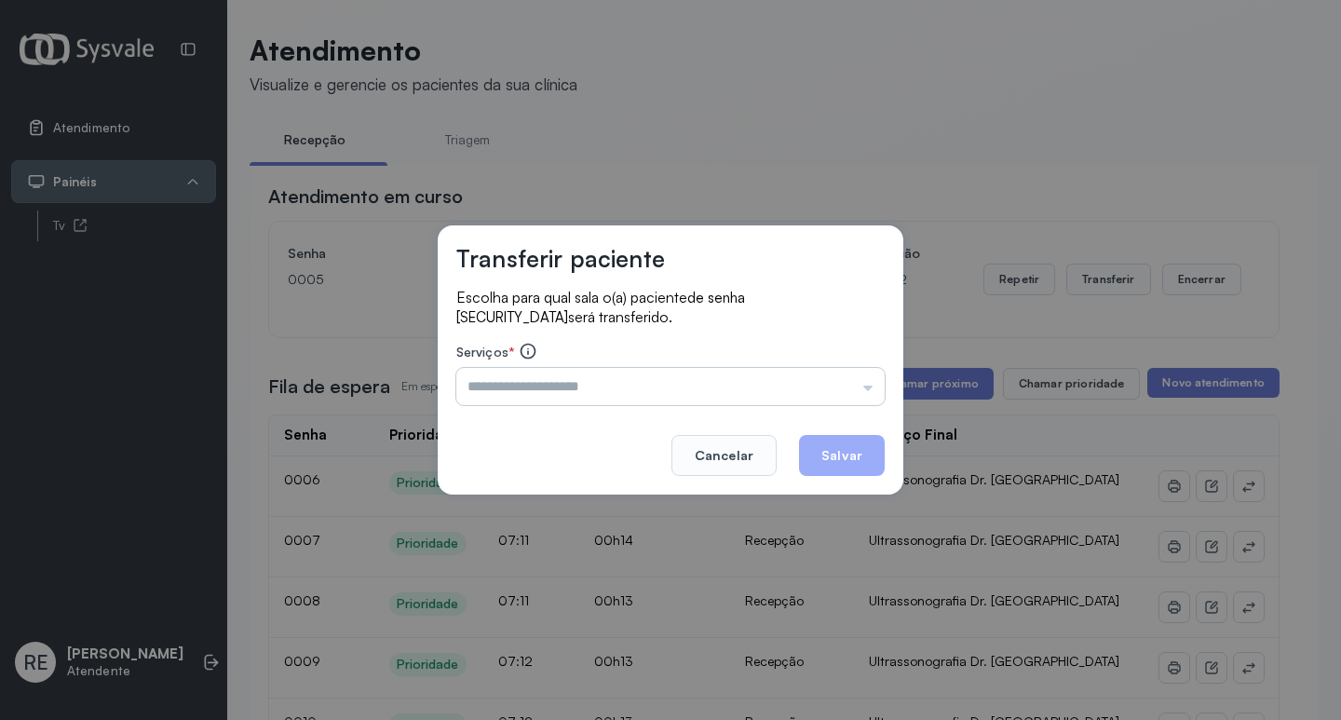
click at [514, 394] on input "text" at bounding box center [670, 386] width 428 height 37
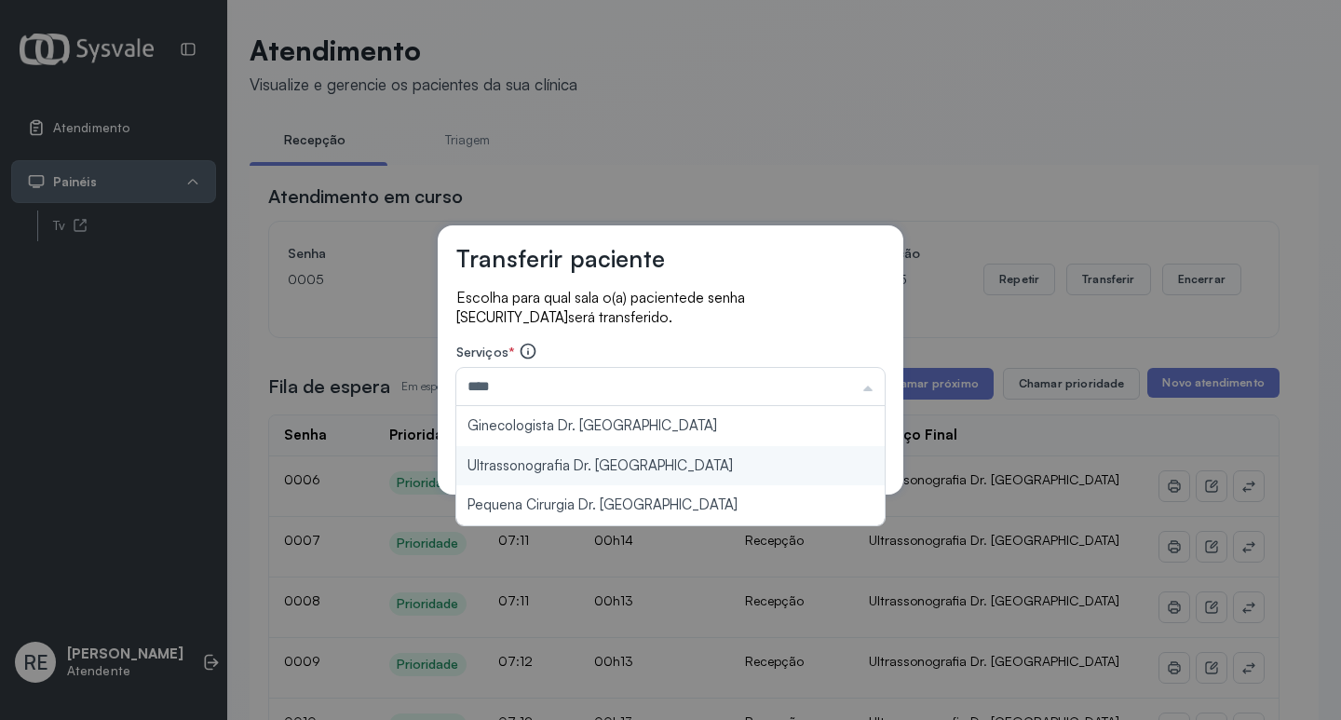
type input "**********"
click at [541, 468] on div "**********" at bounding box center [671, 359] width 466 height 269
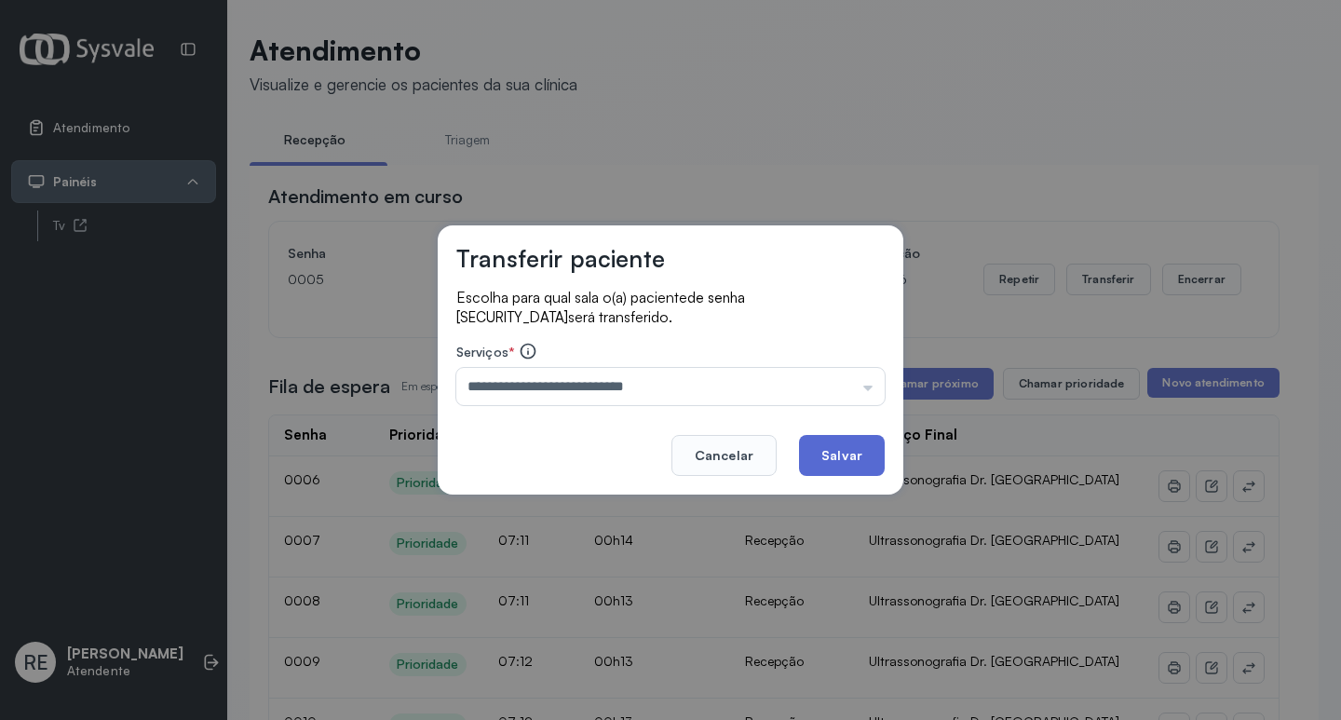
click at [851, 455] on button "Salvar" at bounding box center [842, 455] width 86 height 41
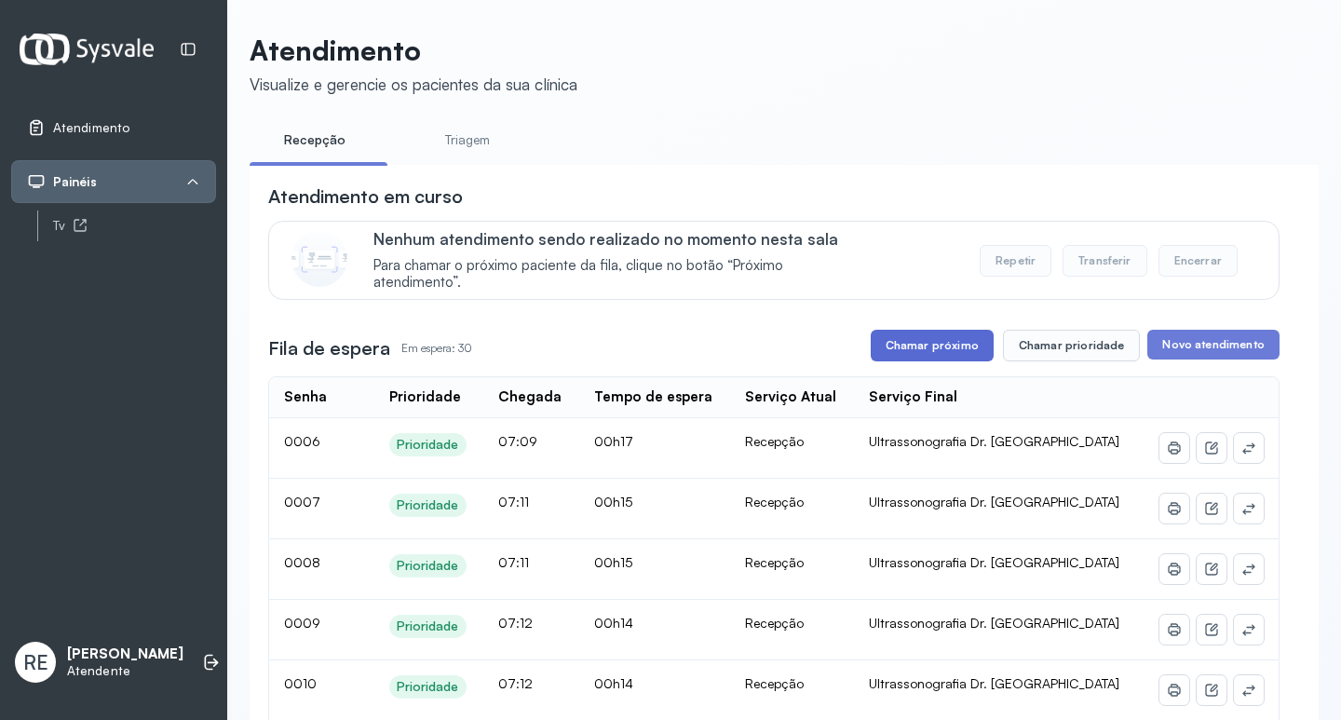
click at [917, 356] on button "Chamar próximo" at bounding box center [932, 346] width 123 height 32
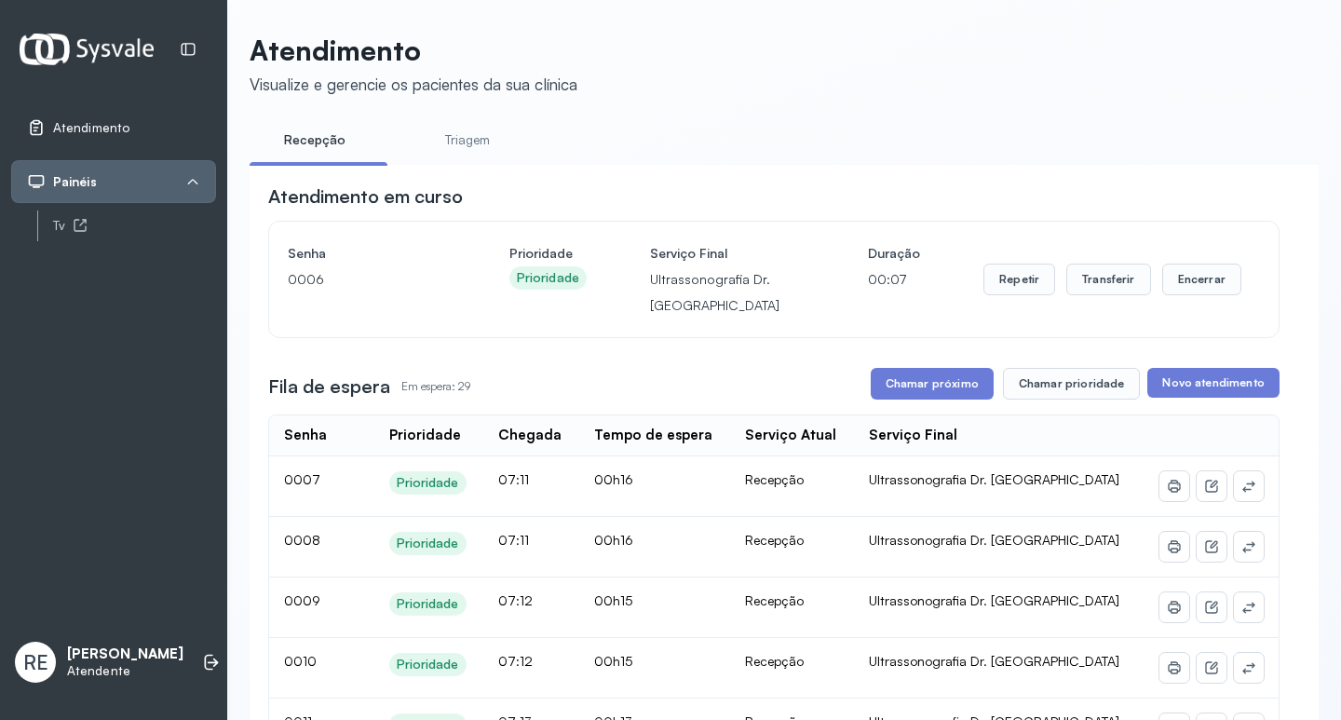
click at [1099, 256] on div "Repetir Transferir Encerrar" at bounding box center [1113, 279] width 258 height 78
click at [1090, 279] on button "Transferir" at bounding box center [1109, 280] width 85 height 32
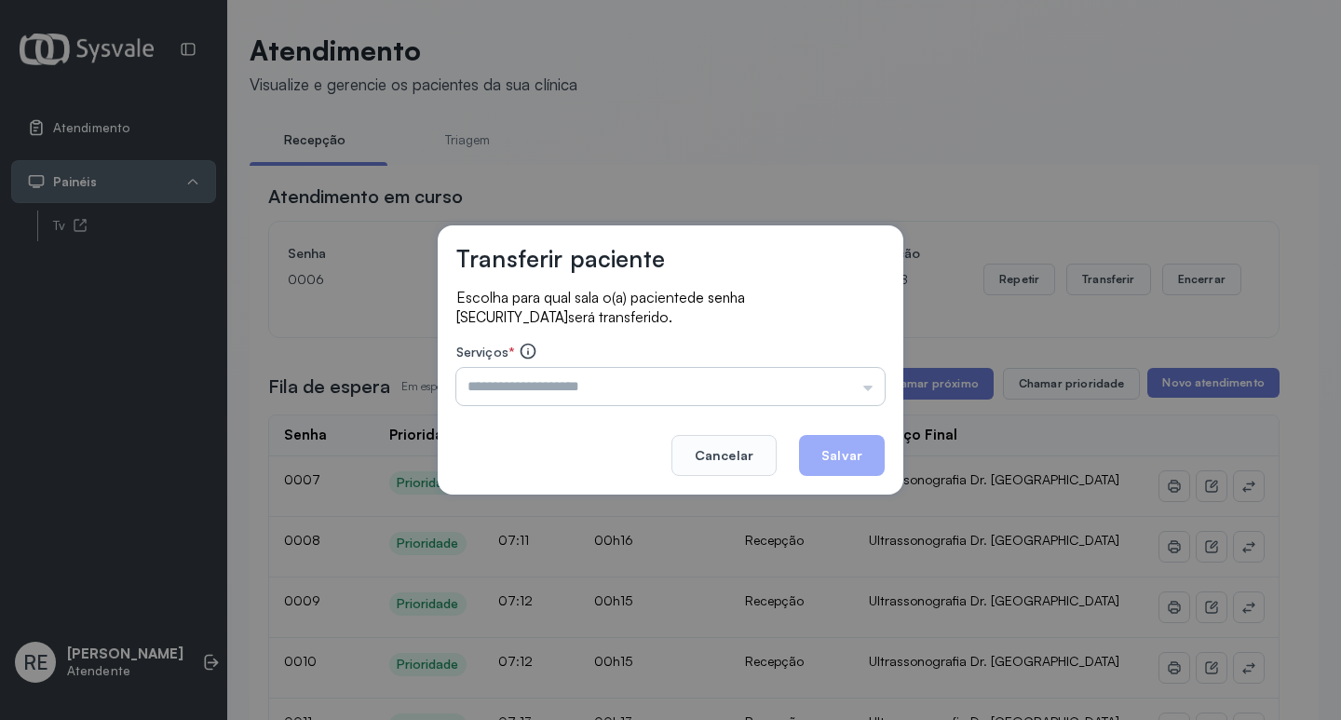
drag, startPoint x: 618, startPoint y: 357, endPoint x: 602, endPoint y: 379, distance: 27.4
click at [614, 364] on div "Serviços * Triagem Ortopedista Dr. Mauricio Ortopedista Dr. Ramon Ginecologista…" at bounding box center [670, 373] width 428 height 63
click at [602, 381] on input "text" at bounding box center [670, 386] width 428 height 37
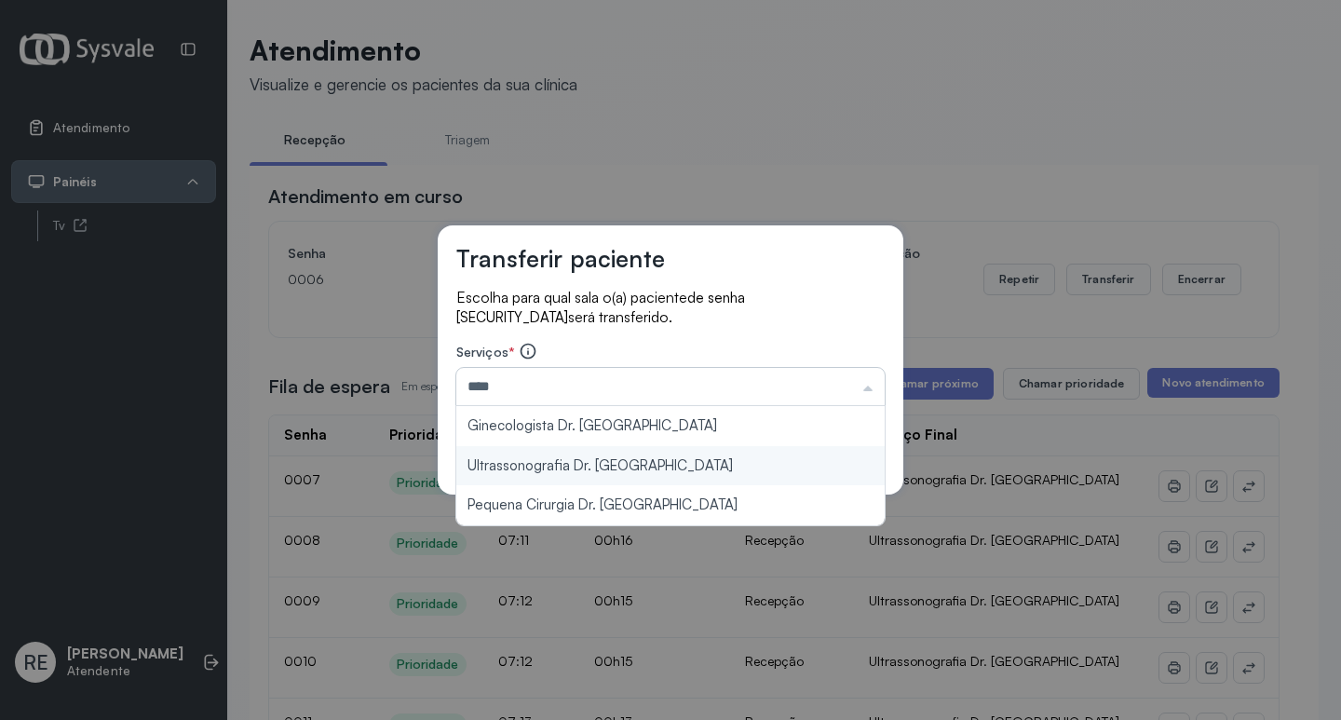
type input "**********"
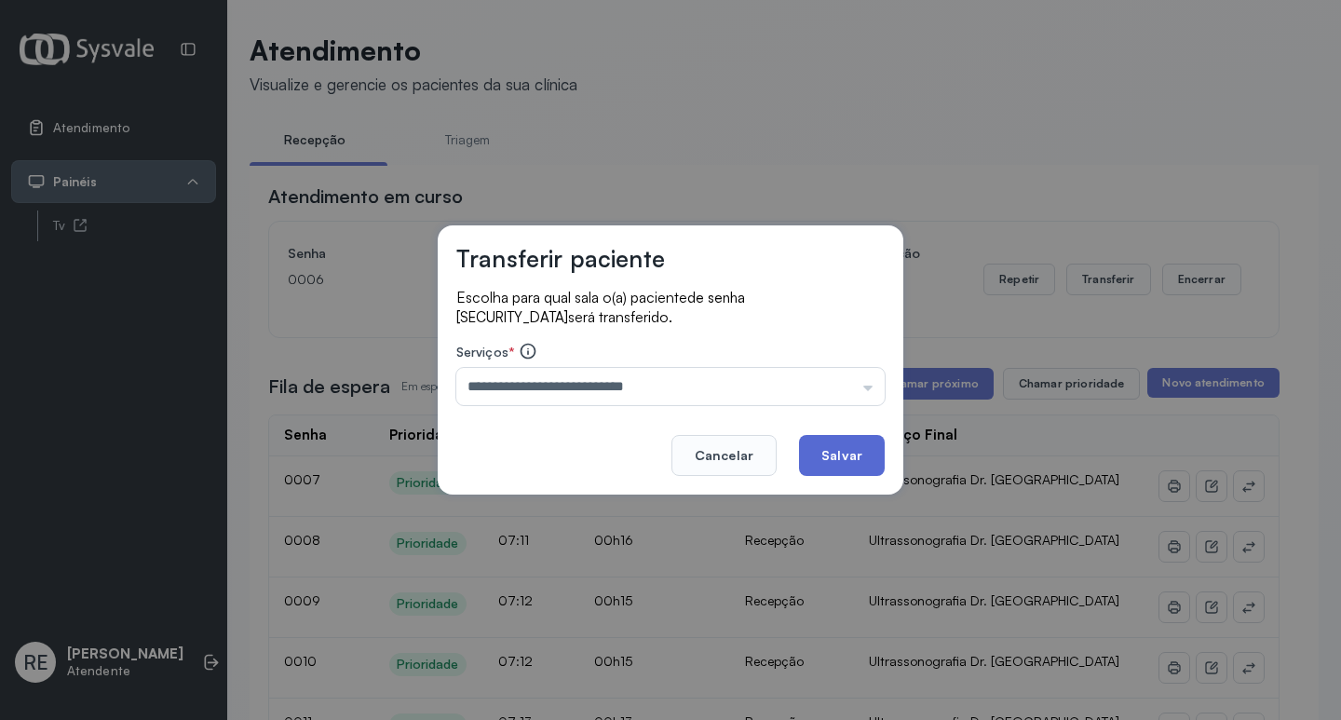
click at [876, 459] on button "Salvar" at bounding box center [842, 455] width 86 height 41
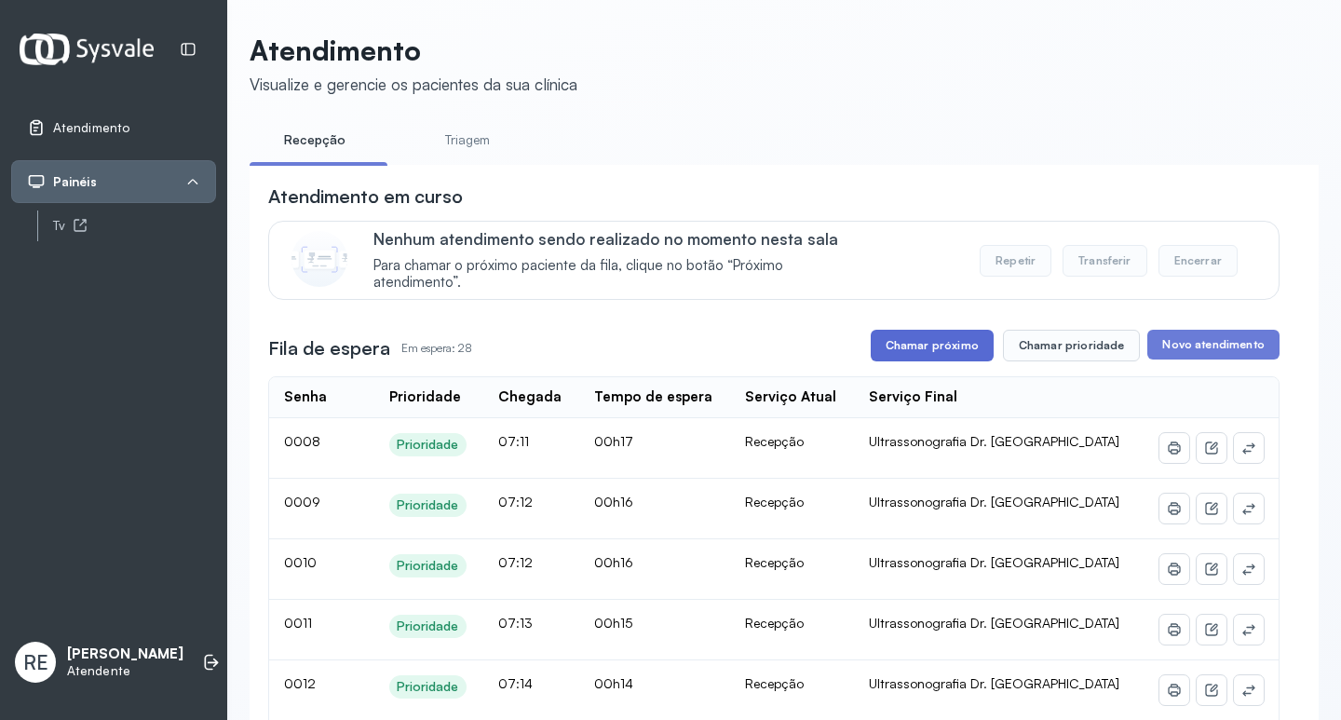
click at [952, 341] on button "Chamar próximo" at bounding box center [932, 346] width 123 height 32
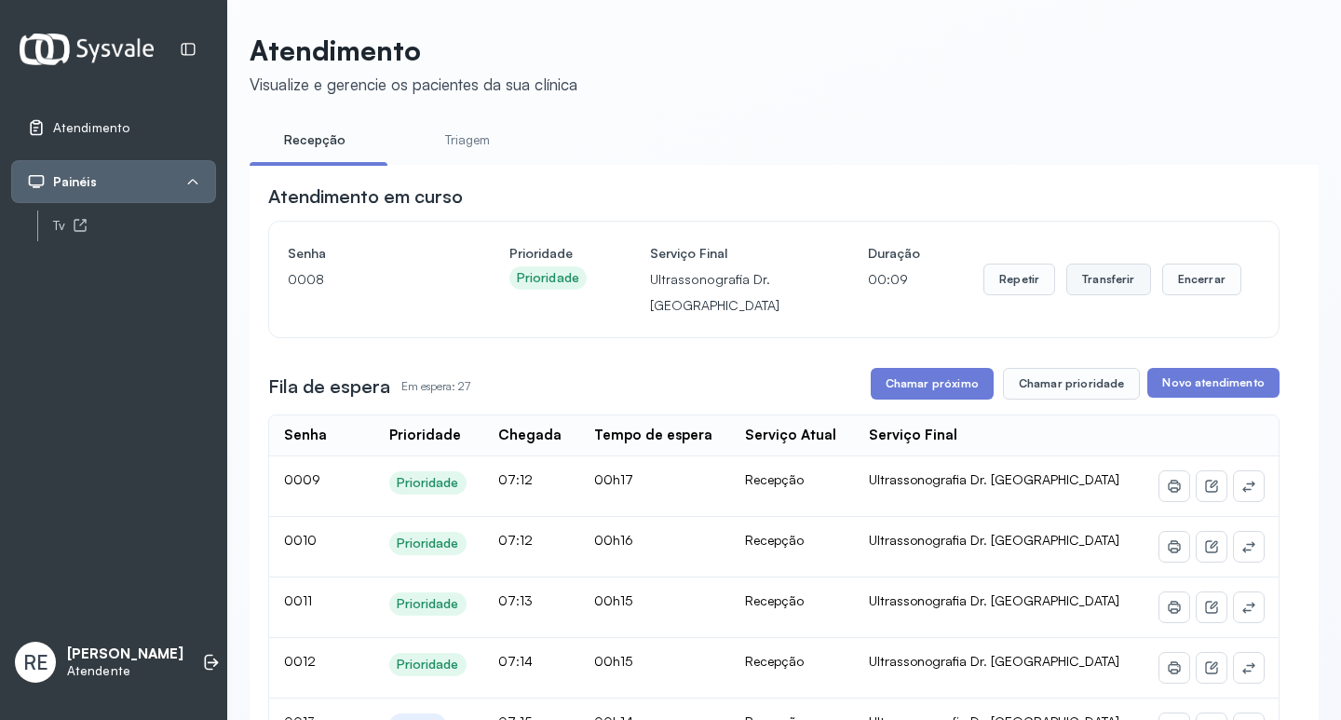
drag, startPoint x: 1096, startPoint y: 292, endPoint x: 1084, endPoint y: 291, distance: 12.1
click at [1084, 291] on button "Transferir" at bounding box center [1109, 280] width 85 height 32
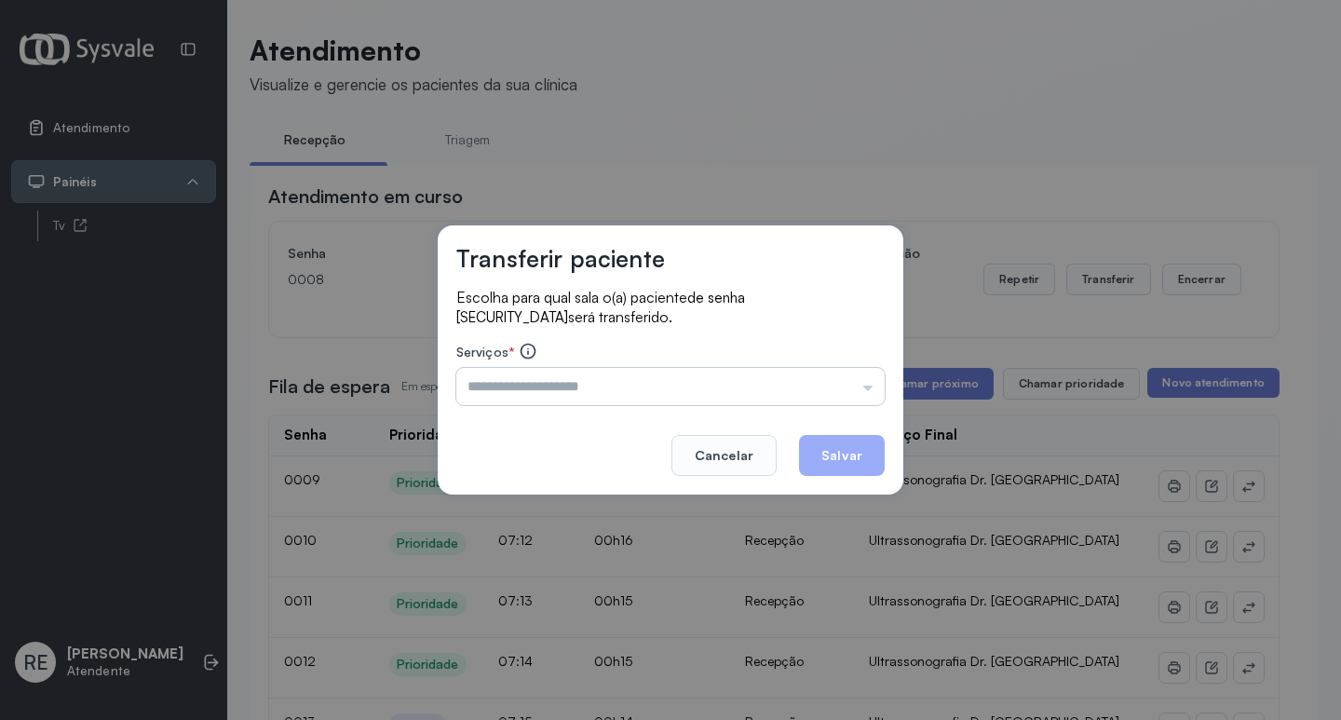
click at [539, 387] on input "text" at bounding box center [670, 386] width 428 height 37
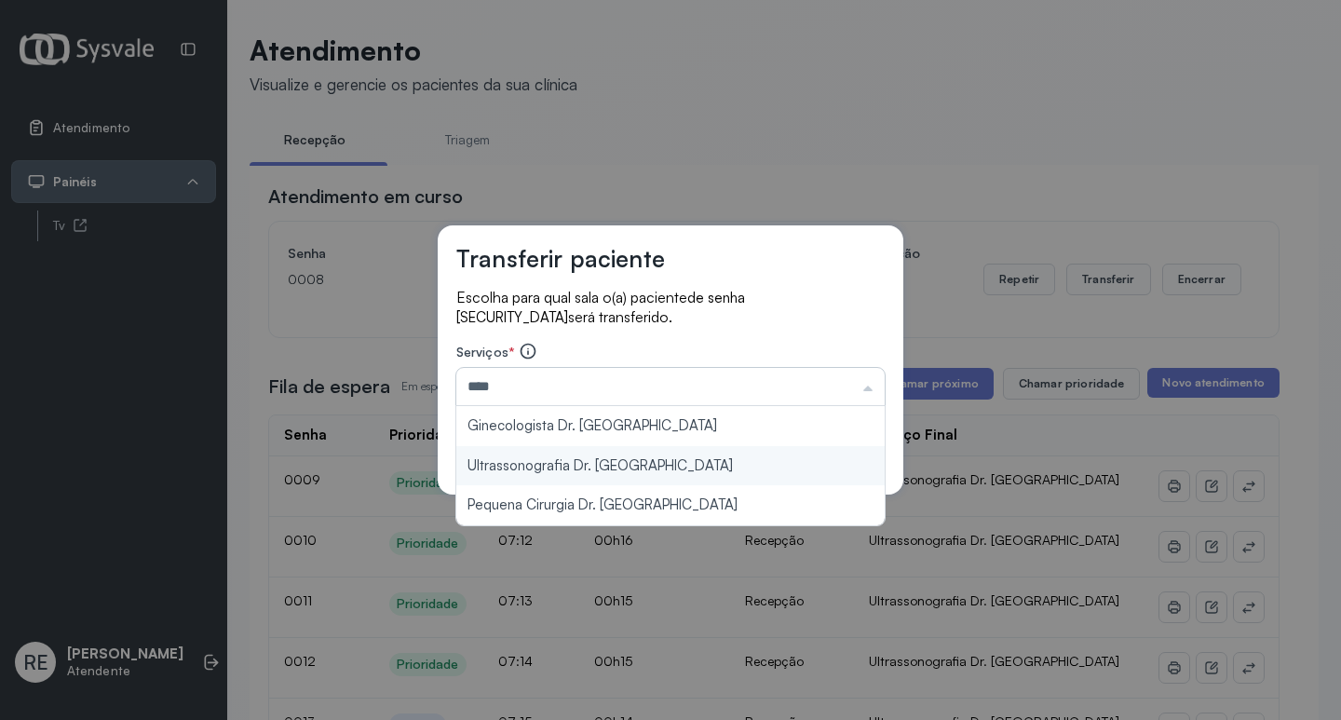
type input "**********"
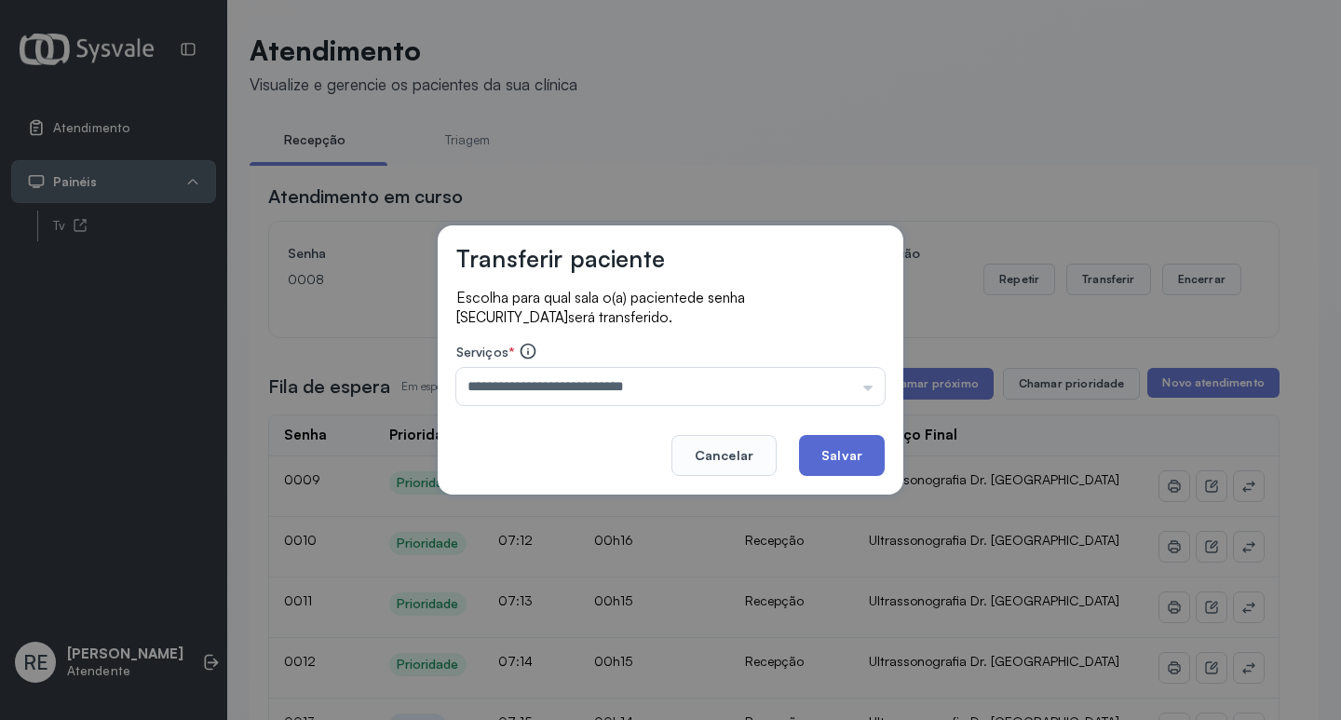
click at [826, 448] on button "Salvar" at bounding box center [842, 455] width 86 height 41
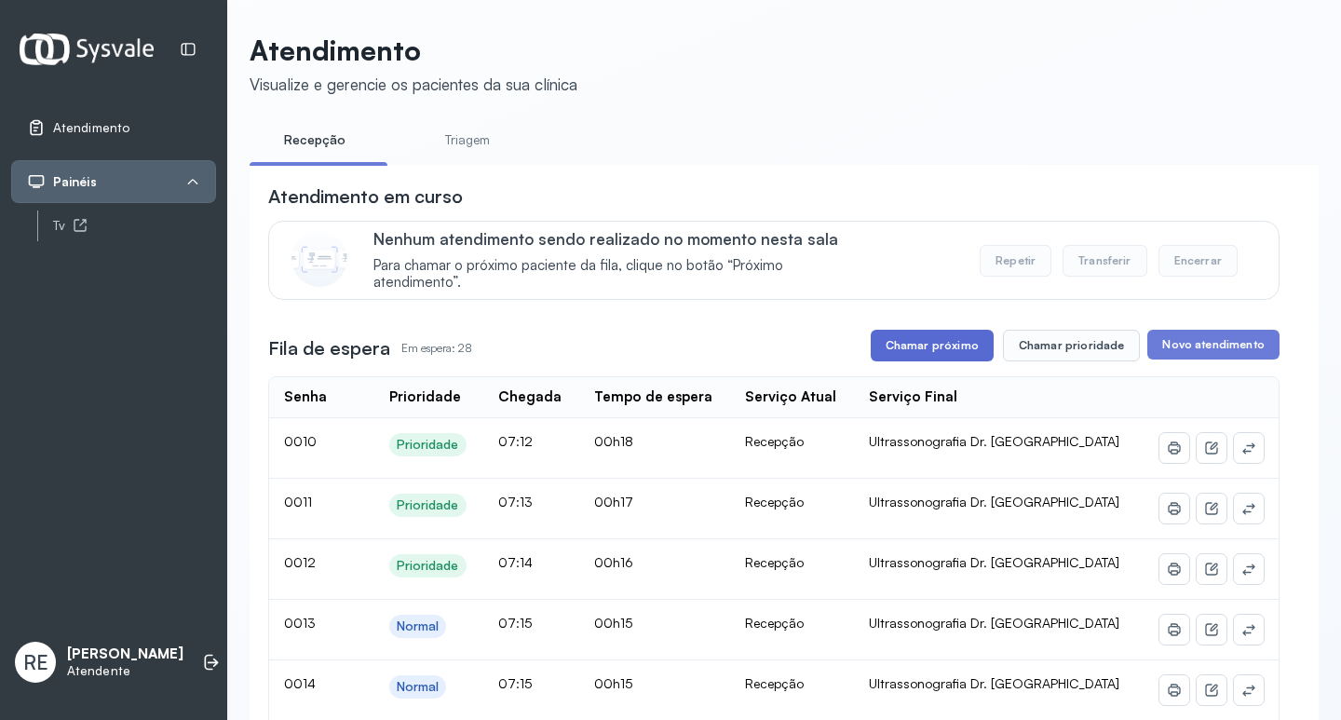
click at [875, 347] on button "Chamar próximo" at bounding box center [932, 346] width 123 height 32
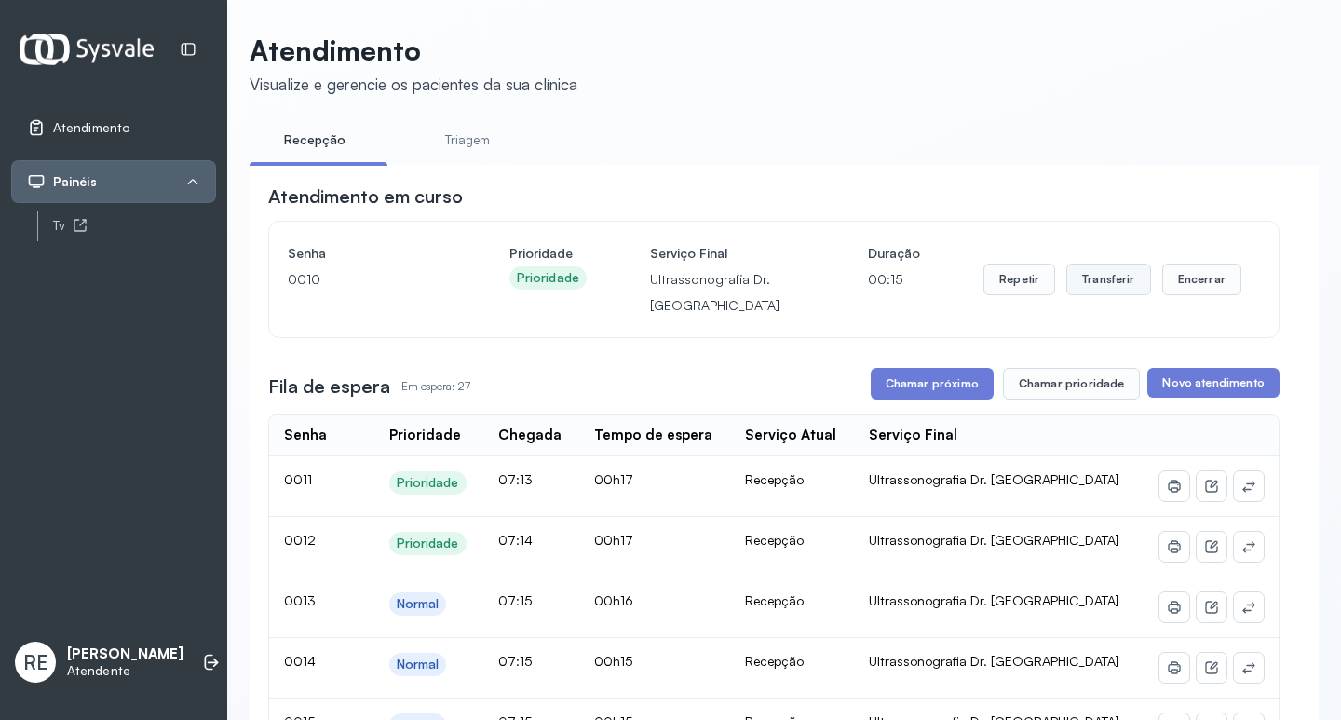
click at [1067, 283] on button "Transferir" at bounding box center [1109, 280] width 85 height 32
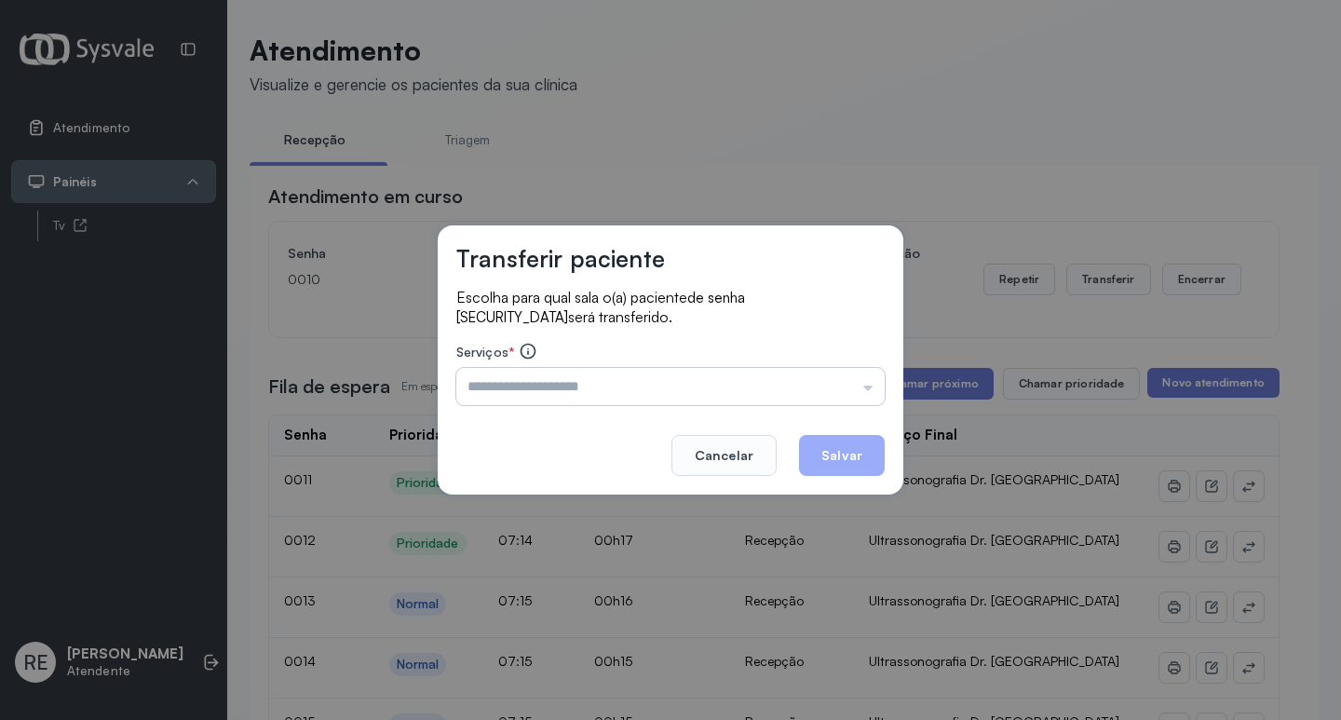
click at [529, 388] on input "text" at bounding box center [670, 386] width 428 height 37
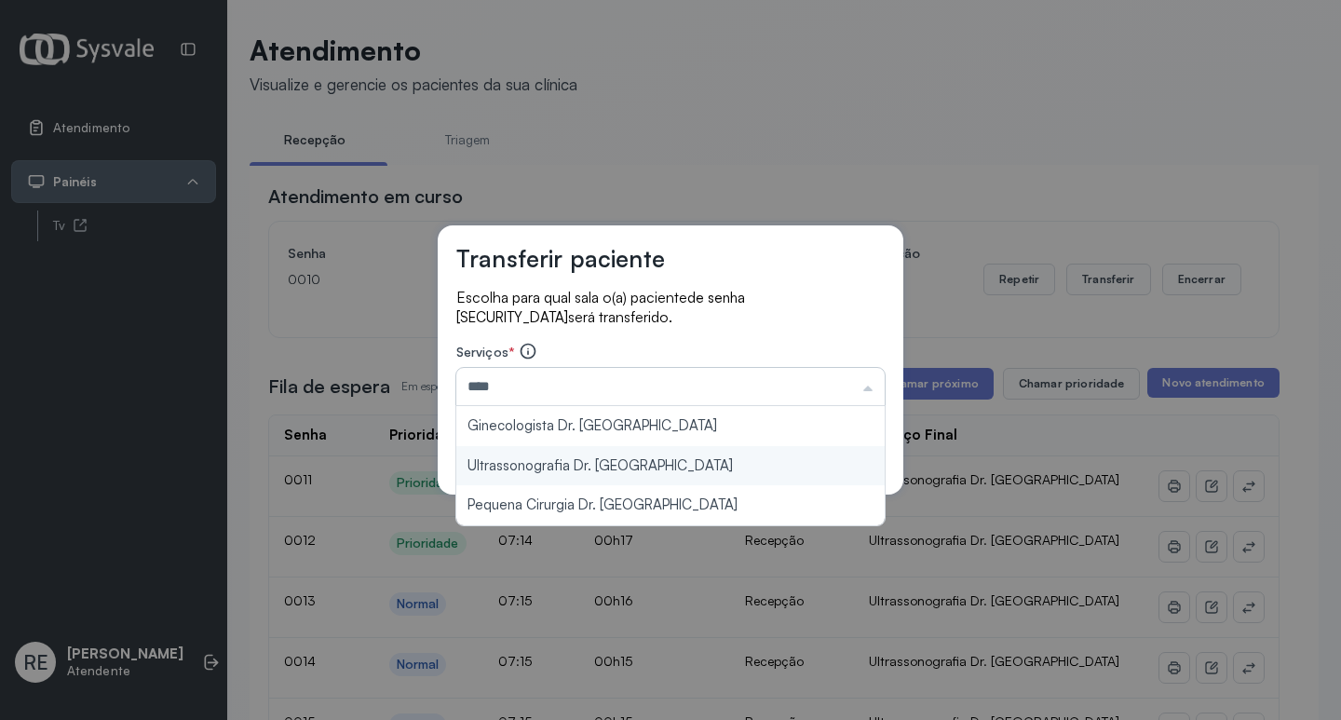
type input "**********"
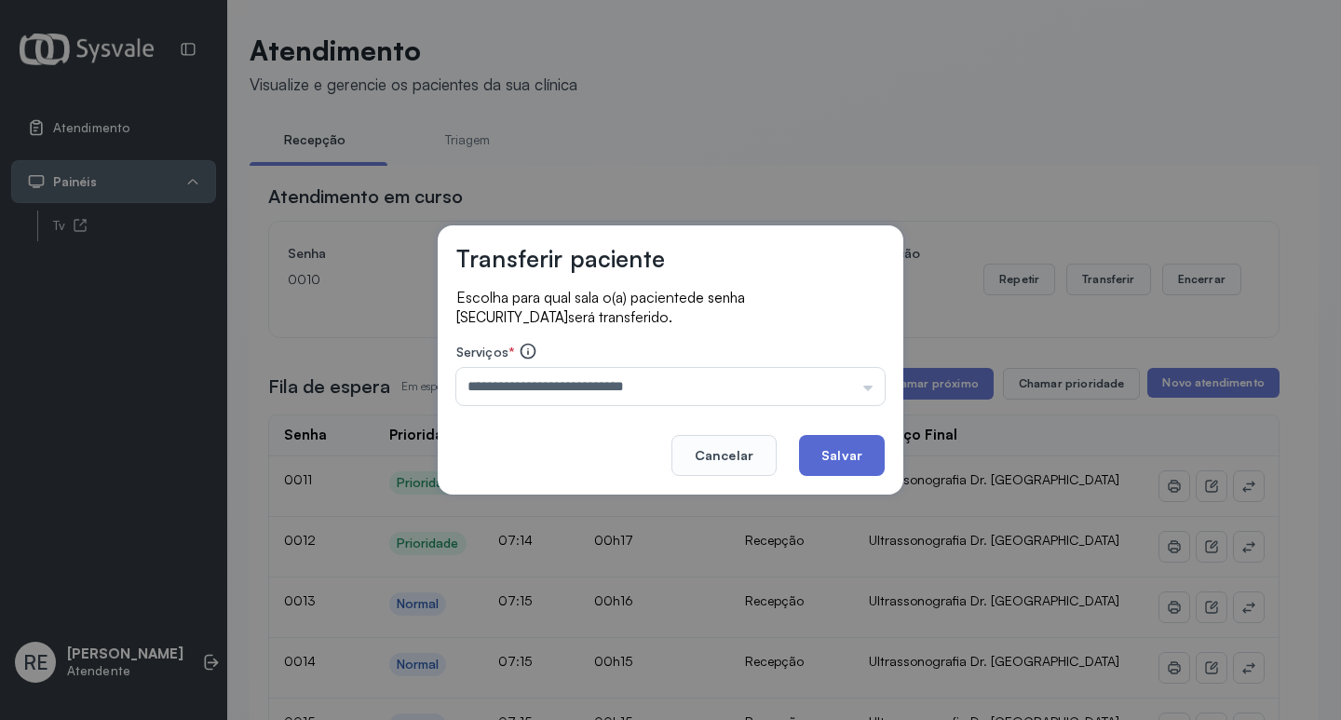
click at [818, 448] on button "Salvar" at bounding box center [842, 455] width 86 height 41
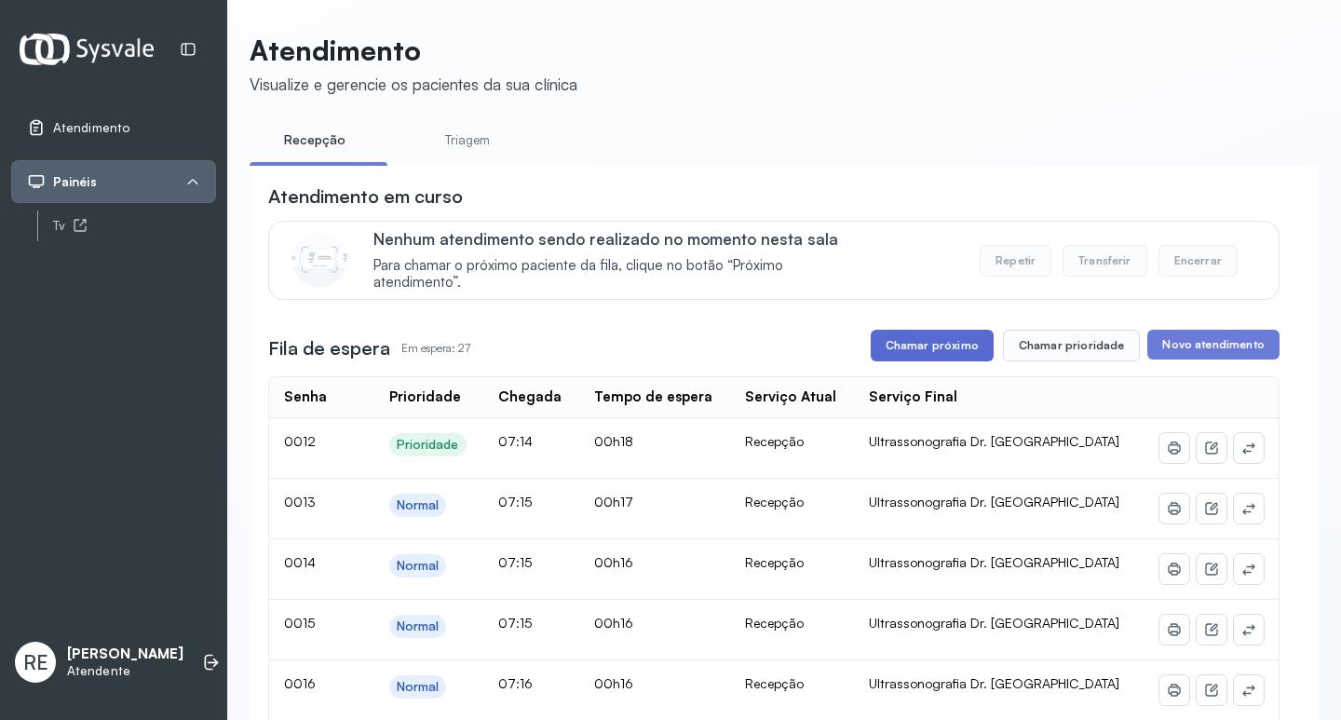
click at [947, 361] on button "Chamar próximo" at bounding box center [932, 346] width 123 height 32
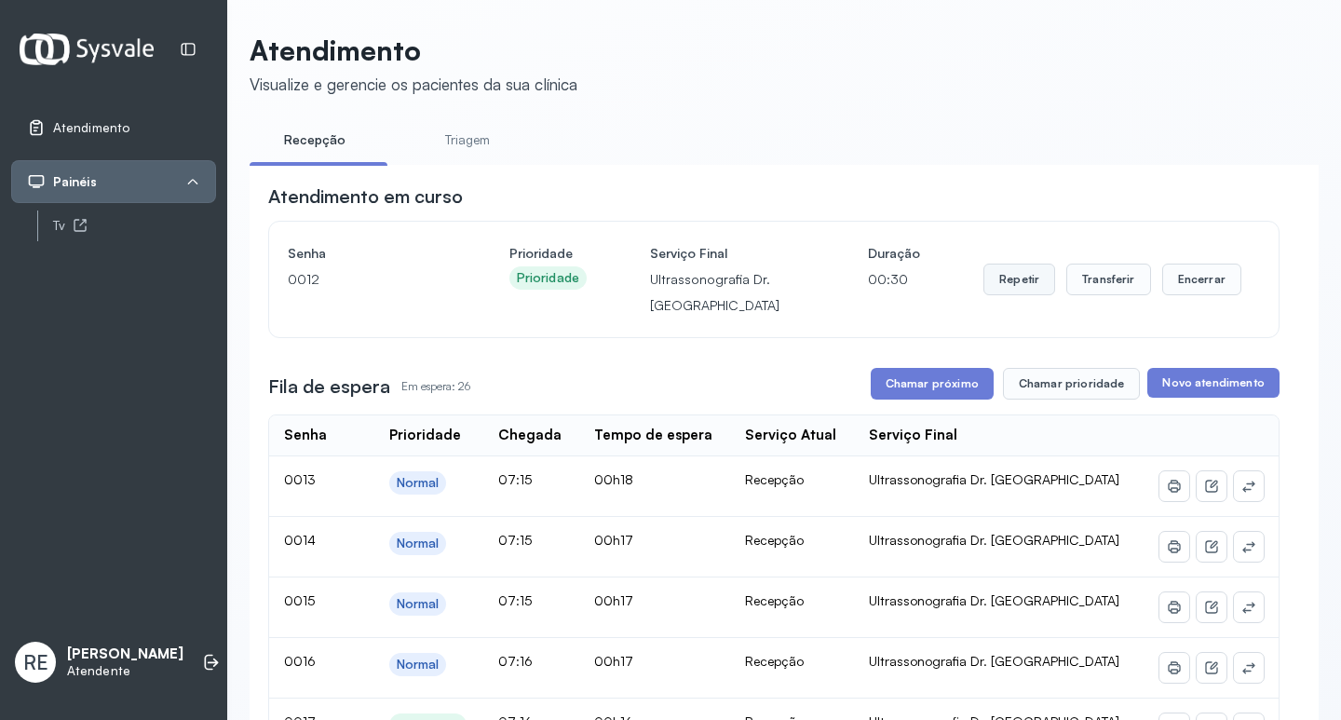
click at [1026, 279] on button "Repetir" at bounding box center [1020, 280] width 72 height 32
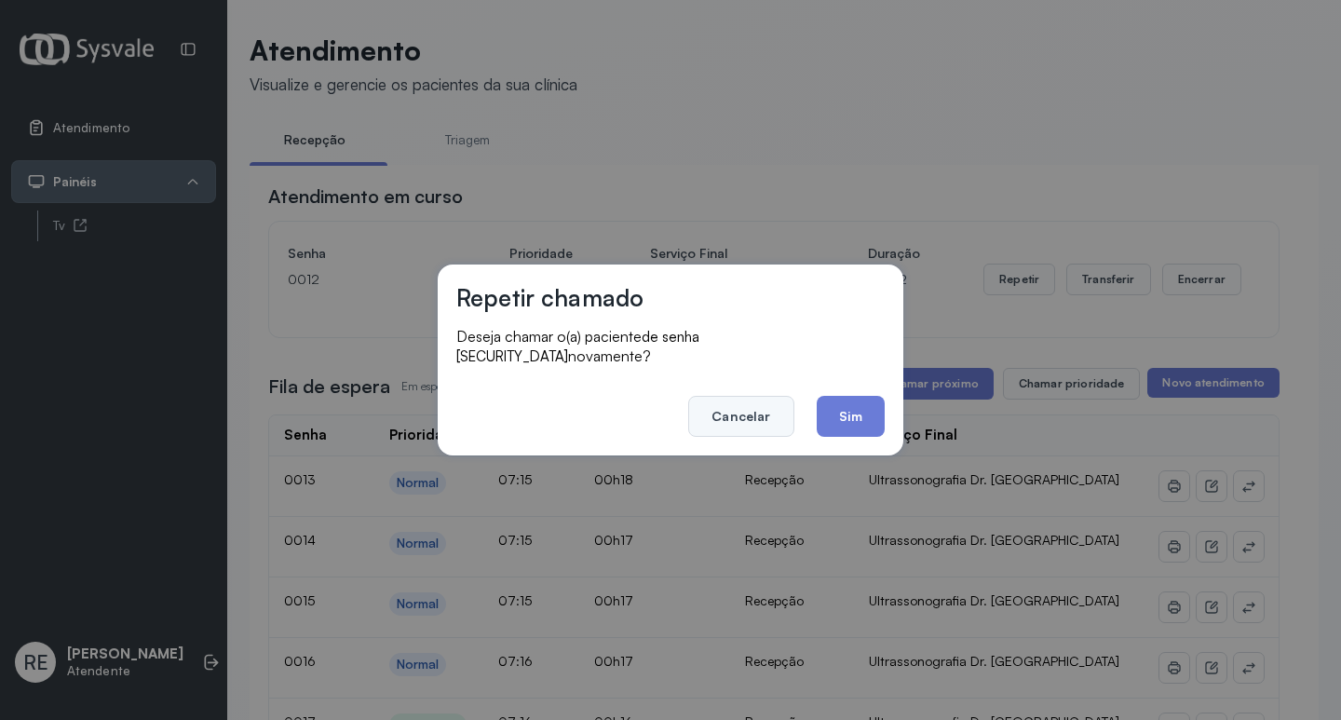
click at [762, 396] on button "Cancelar" at bounding box center [740, 416] width 105 height 41
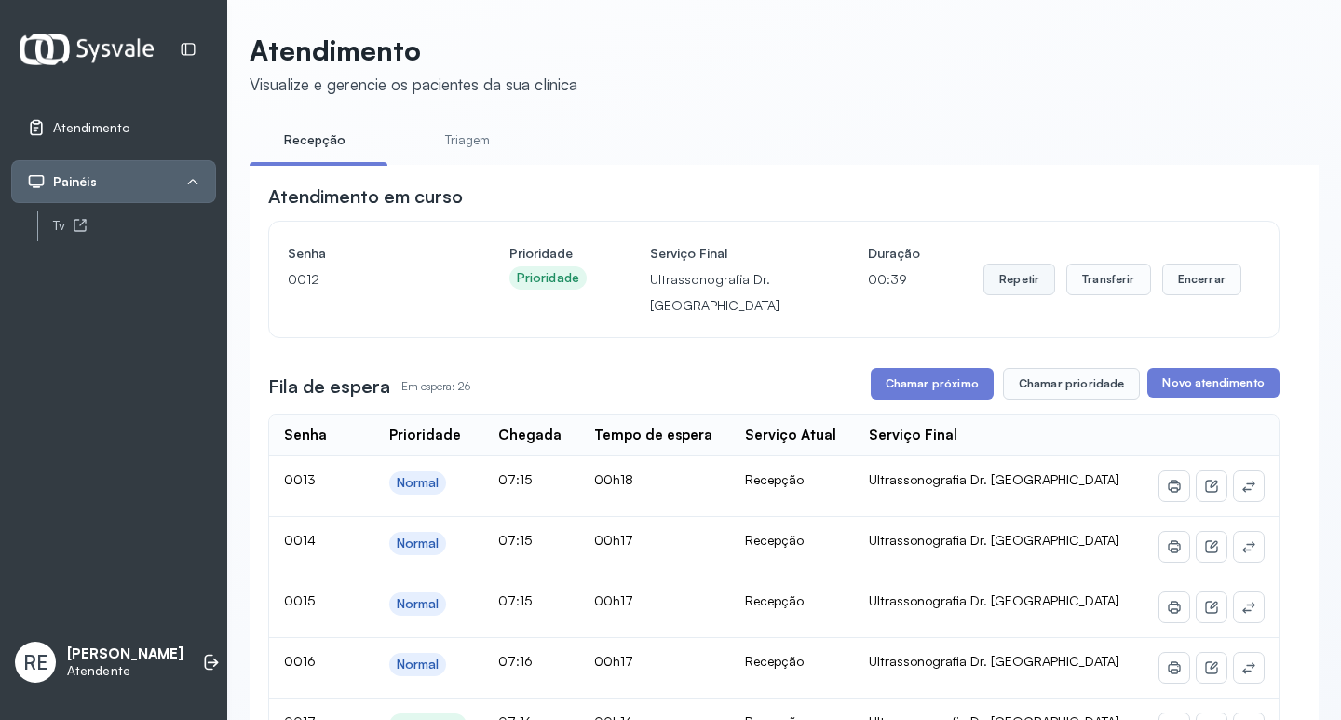
click at [992, 291] on button "Repetir" at bounding box center [1020, 280] width 72 height 32
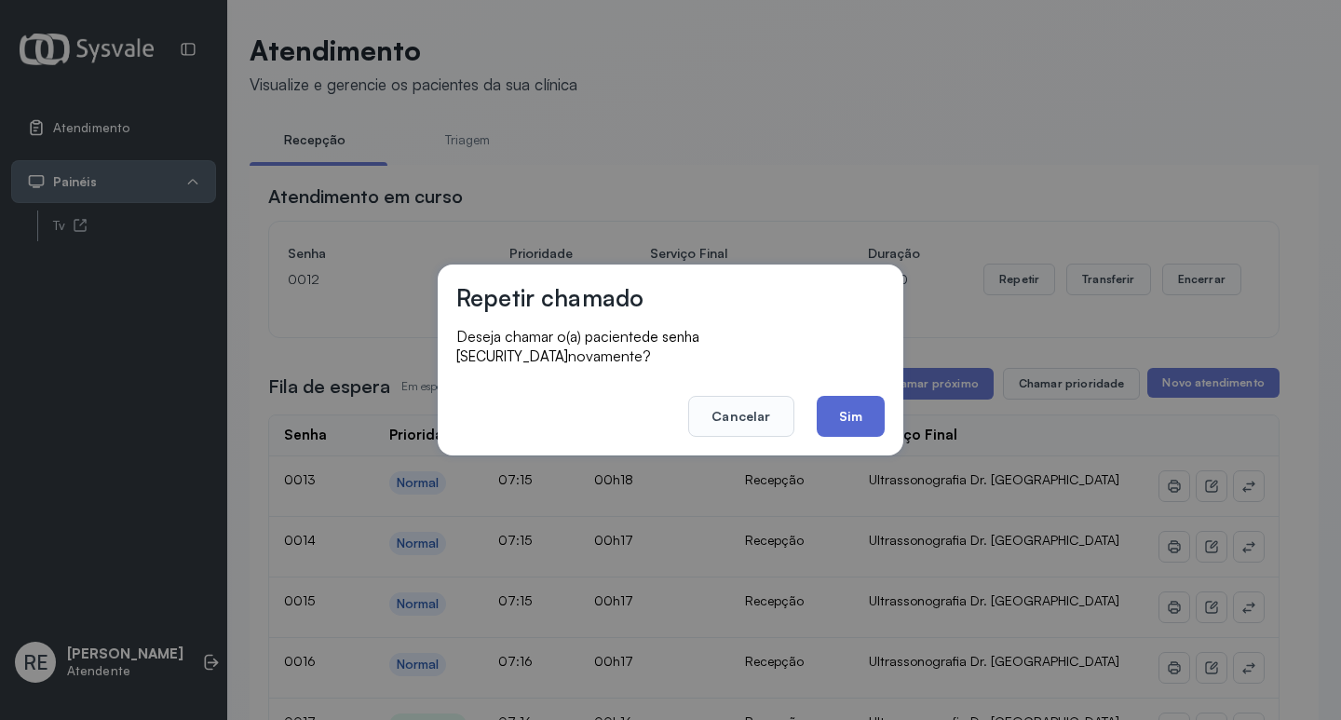
click at [864, 415] on button "Sim" at bounding box center [851, 416] width 68 height 41
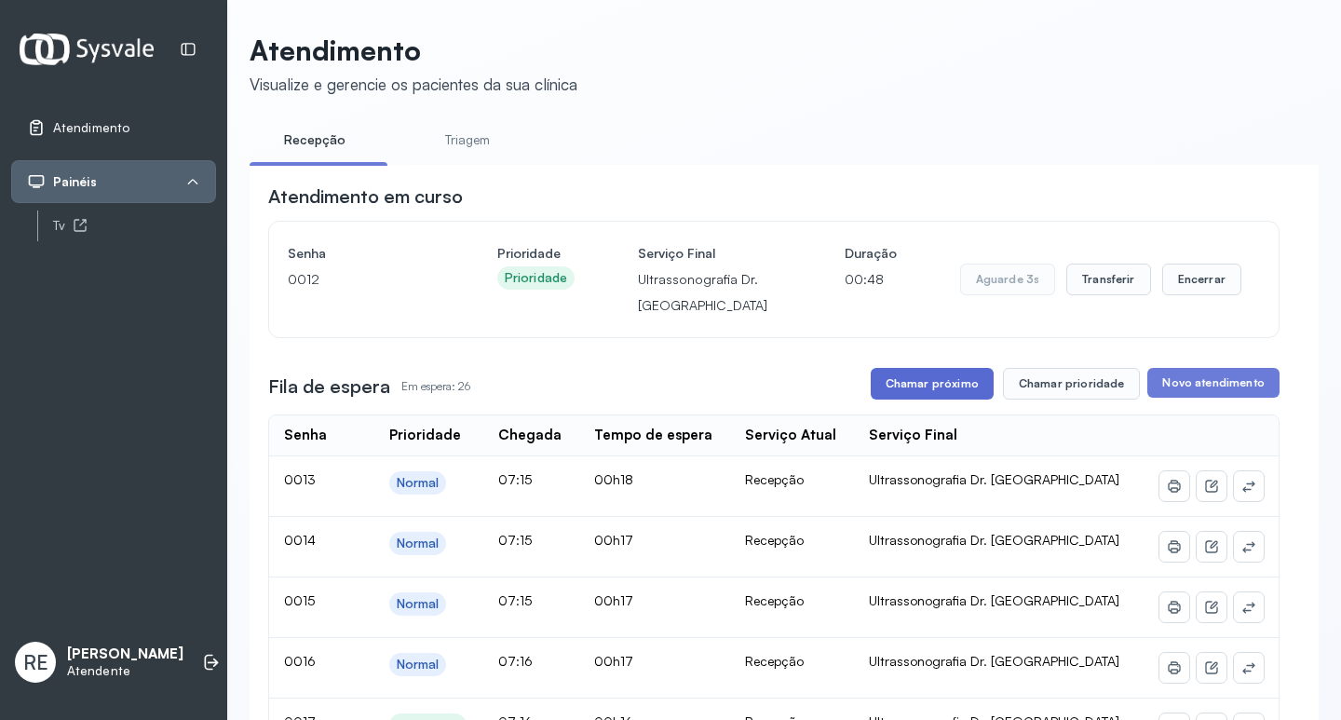
click at [923, 397] on button "Chamar próximo" at bounding box center [932, 384] width 123 height 32
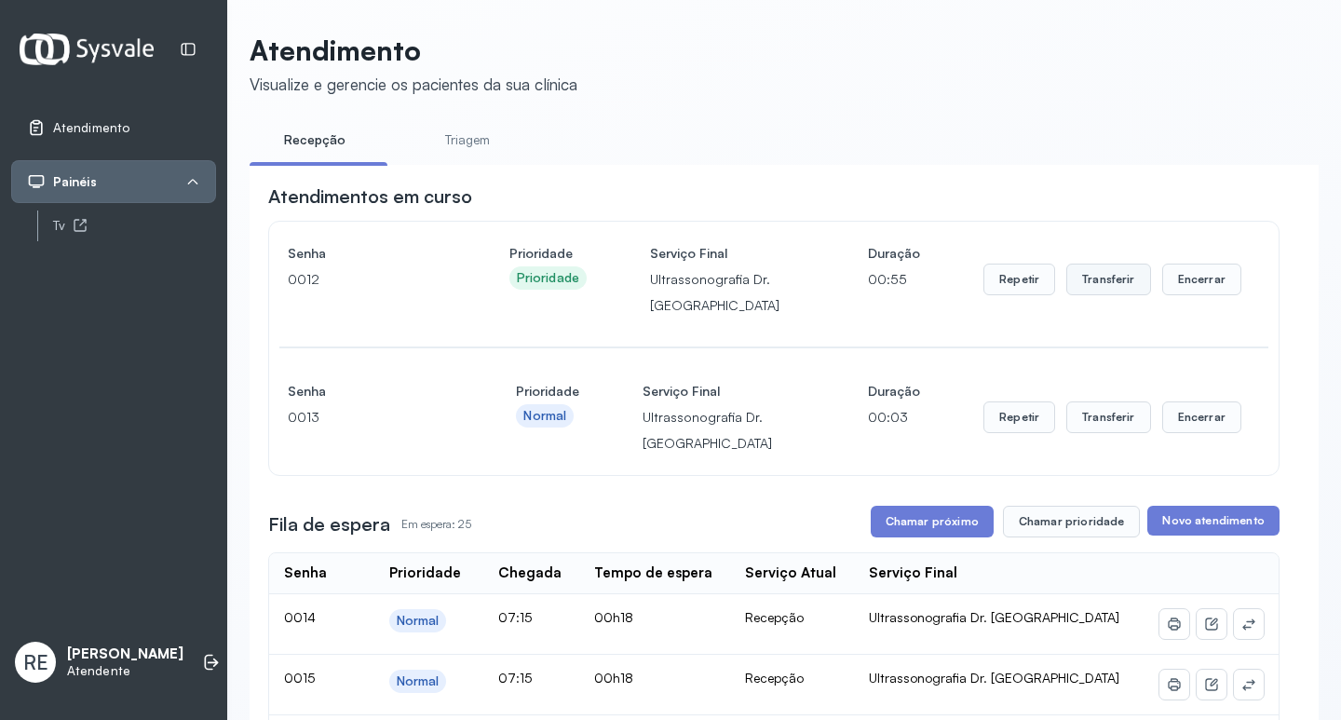
click at [1080, 284] on button "Transferir" at bounding box center [1109, 280] width 85 height 32
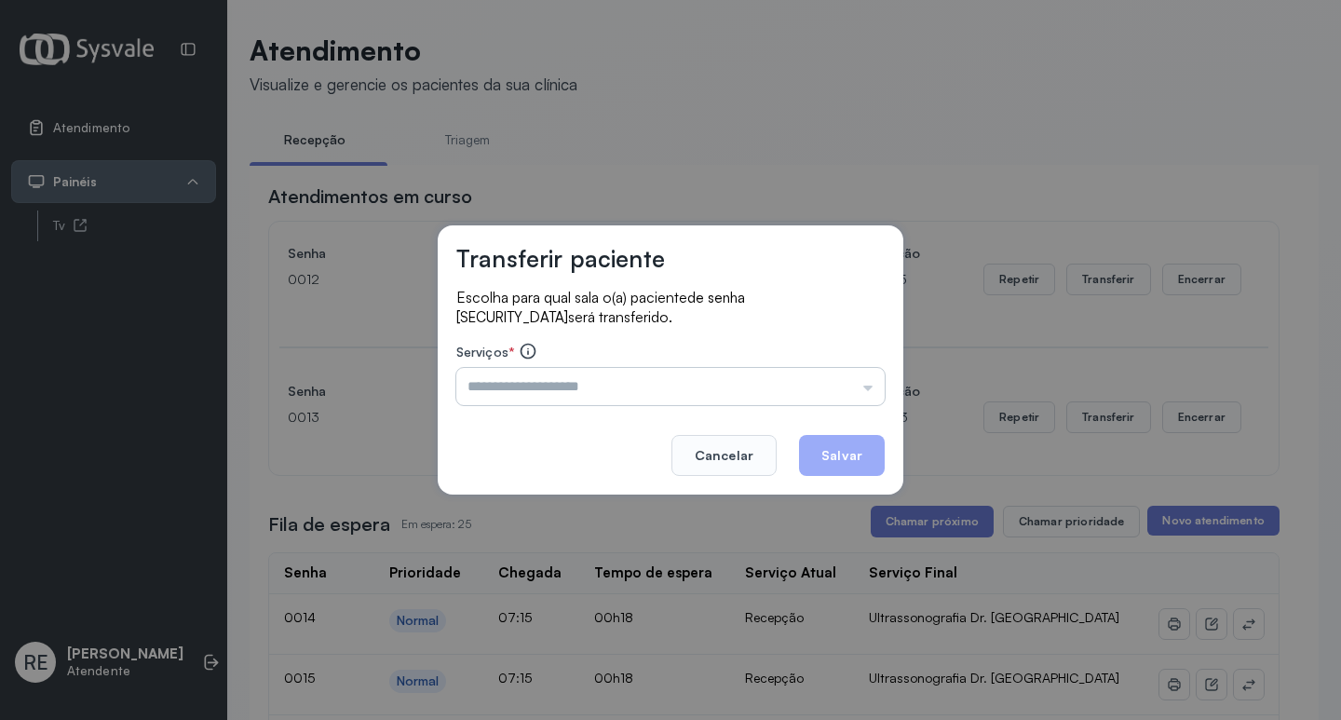
click at [501, 404] on input "text" at bounding box center [670, 386] width 428 height 37
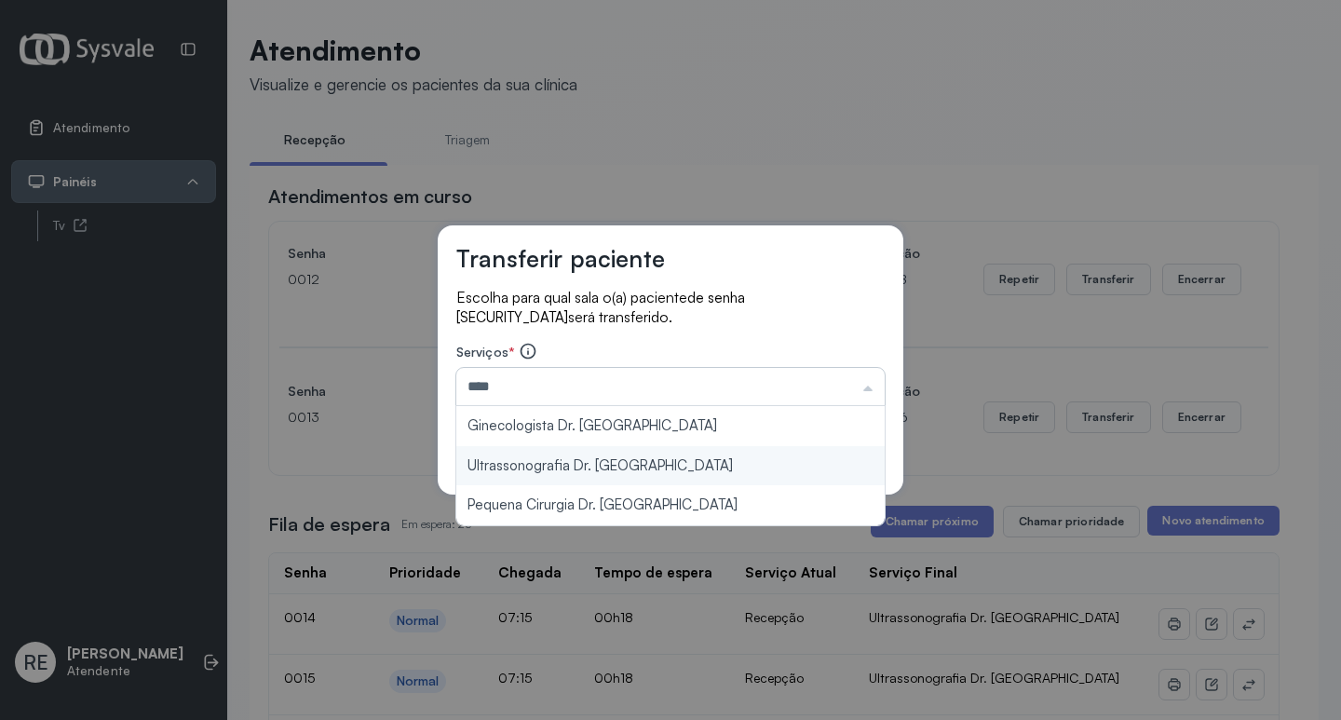
type input "**********"
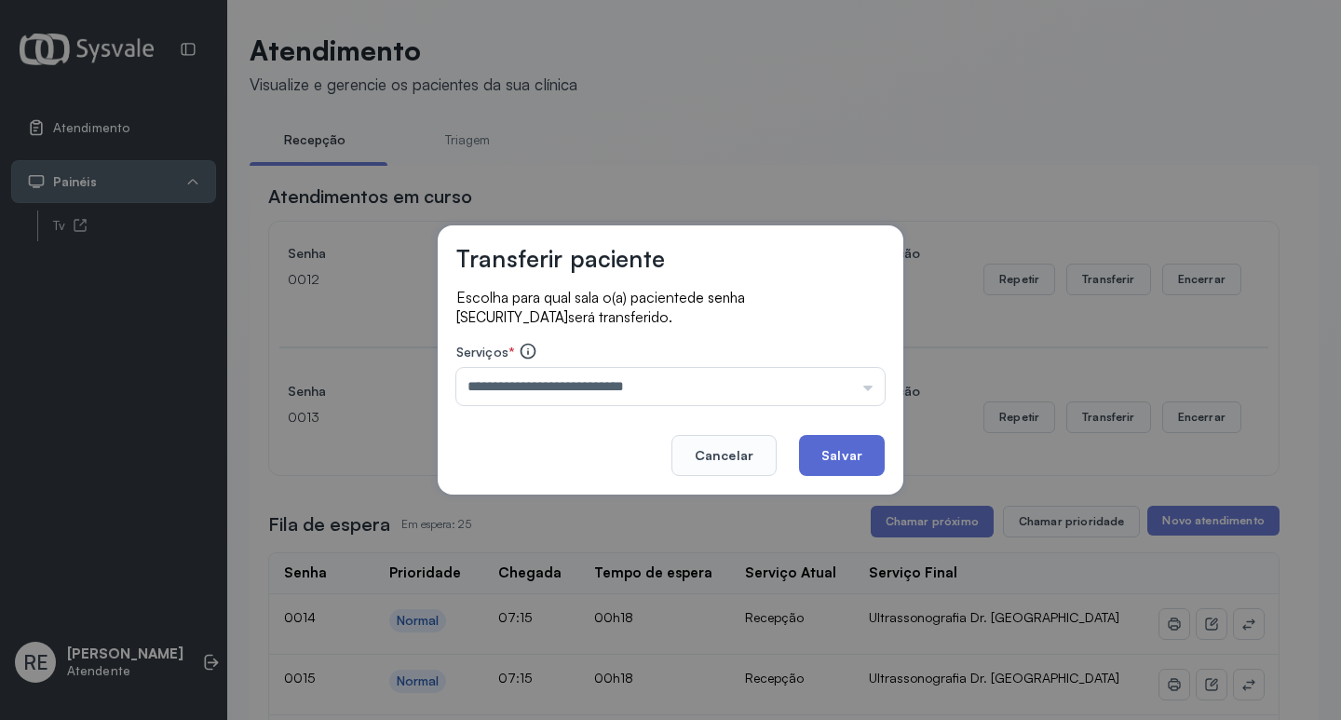
click at [814, 450] on button "Salvar" at bounding box center [842, 455] width 86 height 41
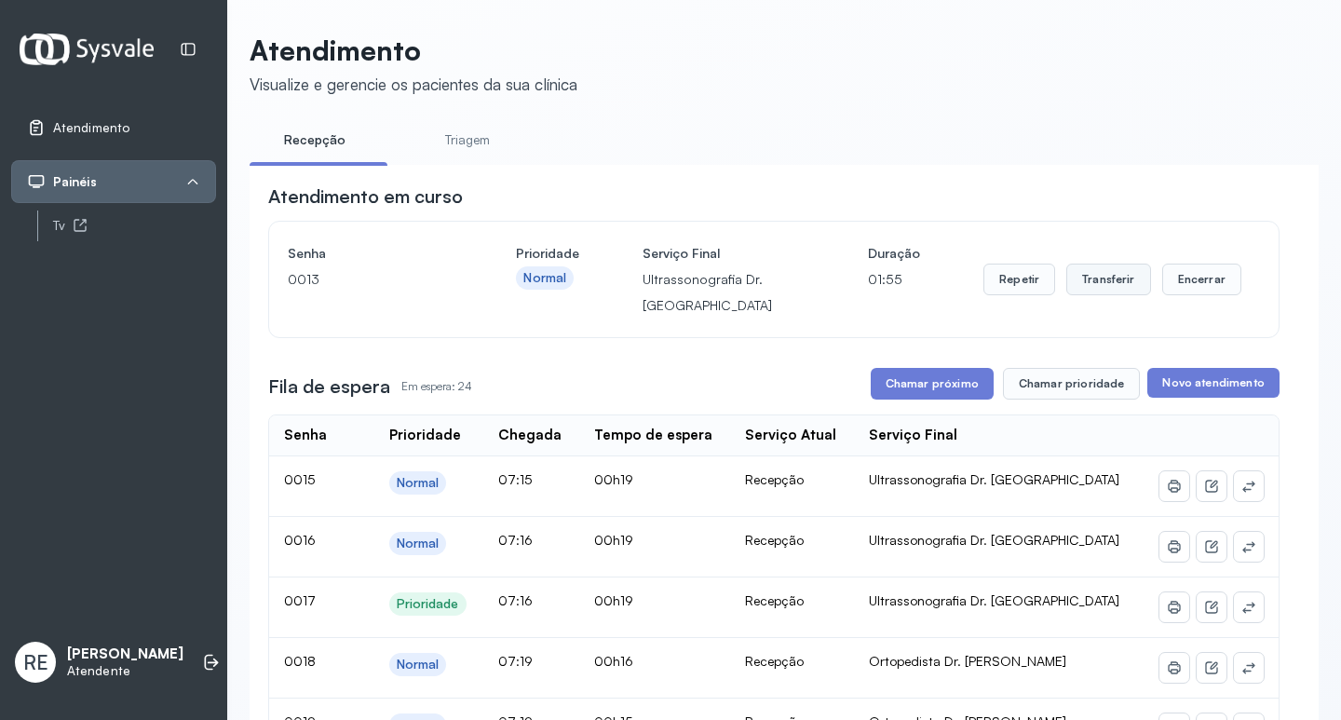
click at [1080, 283] on button "Transferir" at bounding box center [1109, 280] width 85 height 32
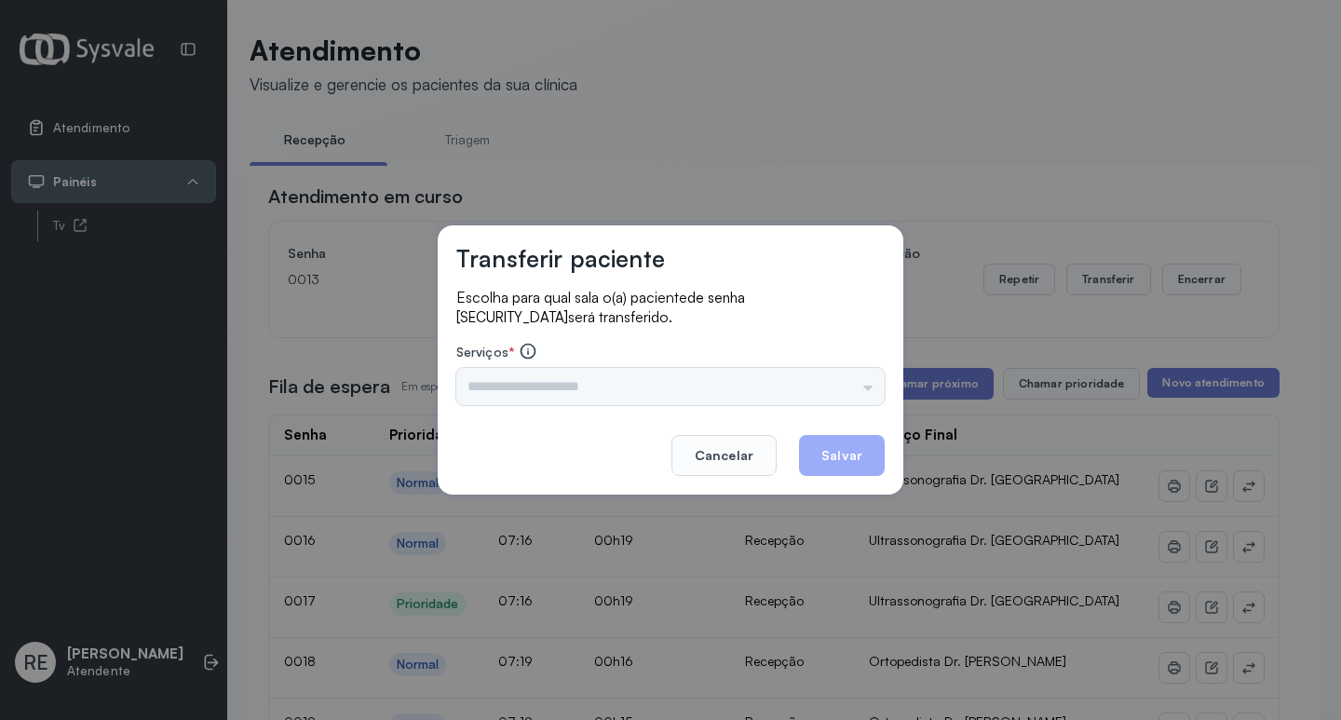
click at [606, 387] on div "Triagem Ortopedista Dr. Mauricio Ortopedista Dr. Ramon Ginecologista Dr. Amilto…" at bounding box center [670, 386] width 428 height 37
click at [601, 387] on div "Triagem Ortopedista Dr. Mauricio Ortopedista Dr. Ramon Ginecologista Dr. Amilto…" at bounding box center [670, 386] width 428 height 37
click at [565, 387] on input "text" at bounding box center [670, 386] width 428 height 37
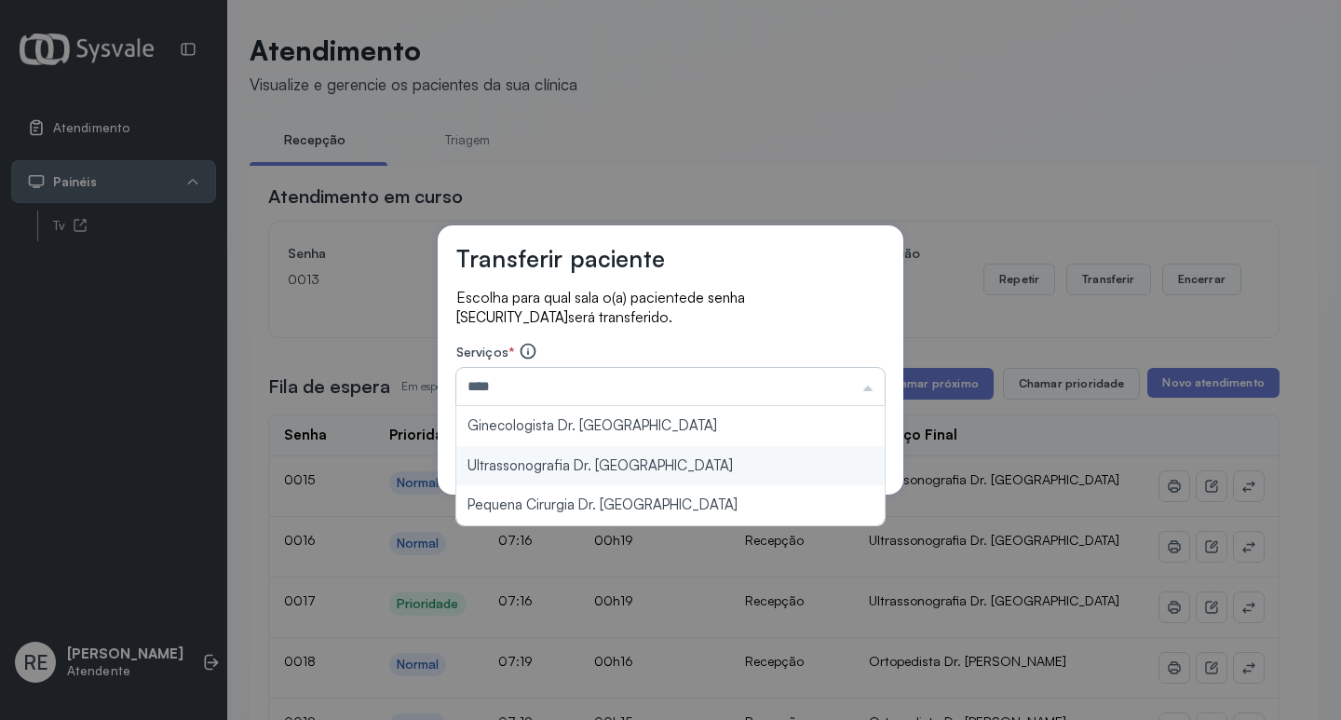
type input "**********"
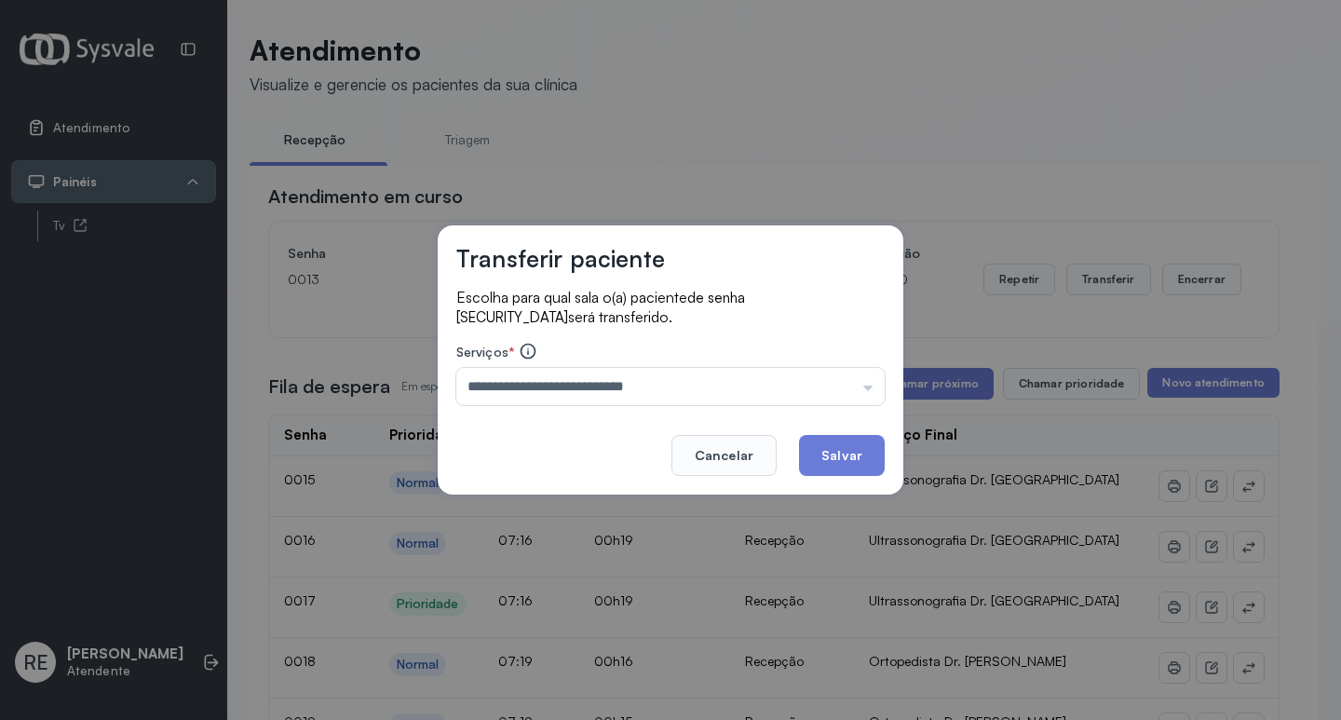
drag, startPoint x: 829, startPoint y: 460, endPoint x: 926, endPoint y: 427, distance: 102.5
click at [832, 458] on button "Salvar" at bounding box center [842, 455] width 86 height 41
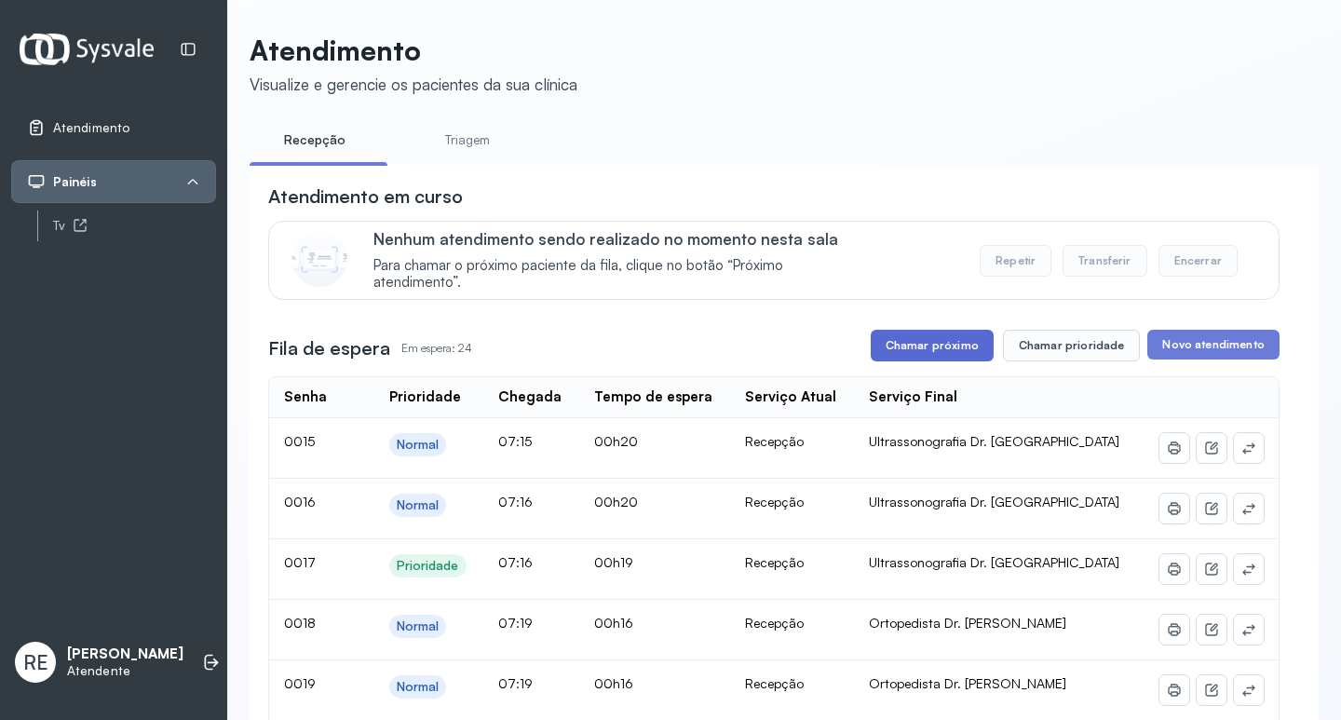
click at [944, 351] on button "Chamar próximo" at bounding box center [932, 346] width 123 height 32
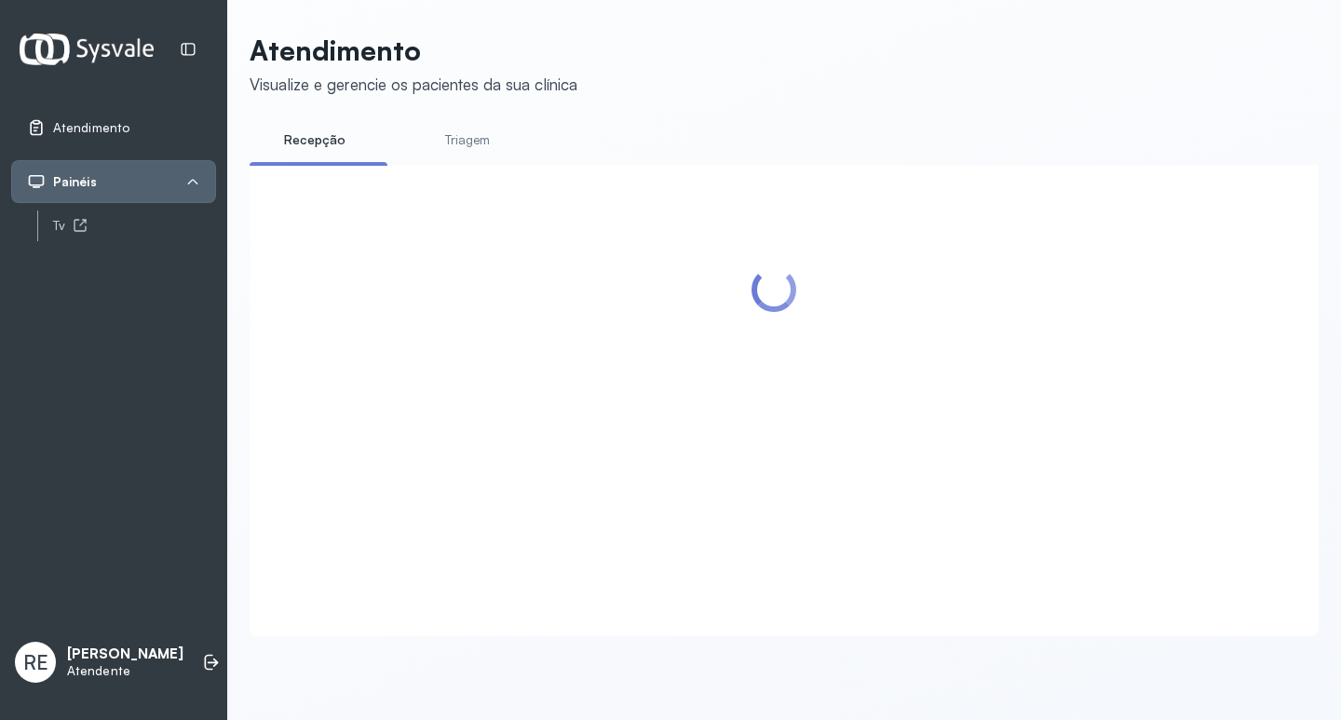
drag, startPoint x: 1105, startPoint y: 268, endPoint x: 1063, endPoint y: 303, distance: 54.3
click at [1095, 271] on div at bounding box center [774, 377] width 1012 height 388
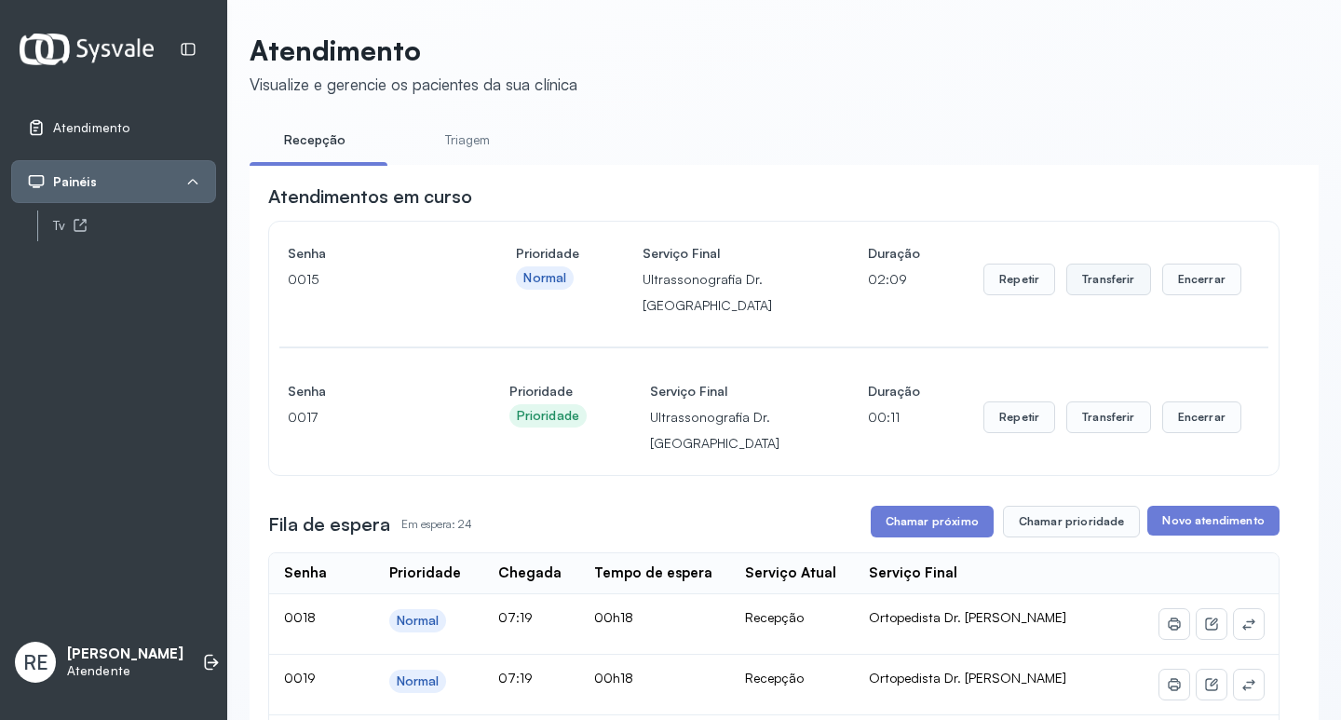
click at [1103, 279] on button "Transferir" at bounding box center [1109, 280] width 85 height 32
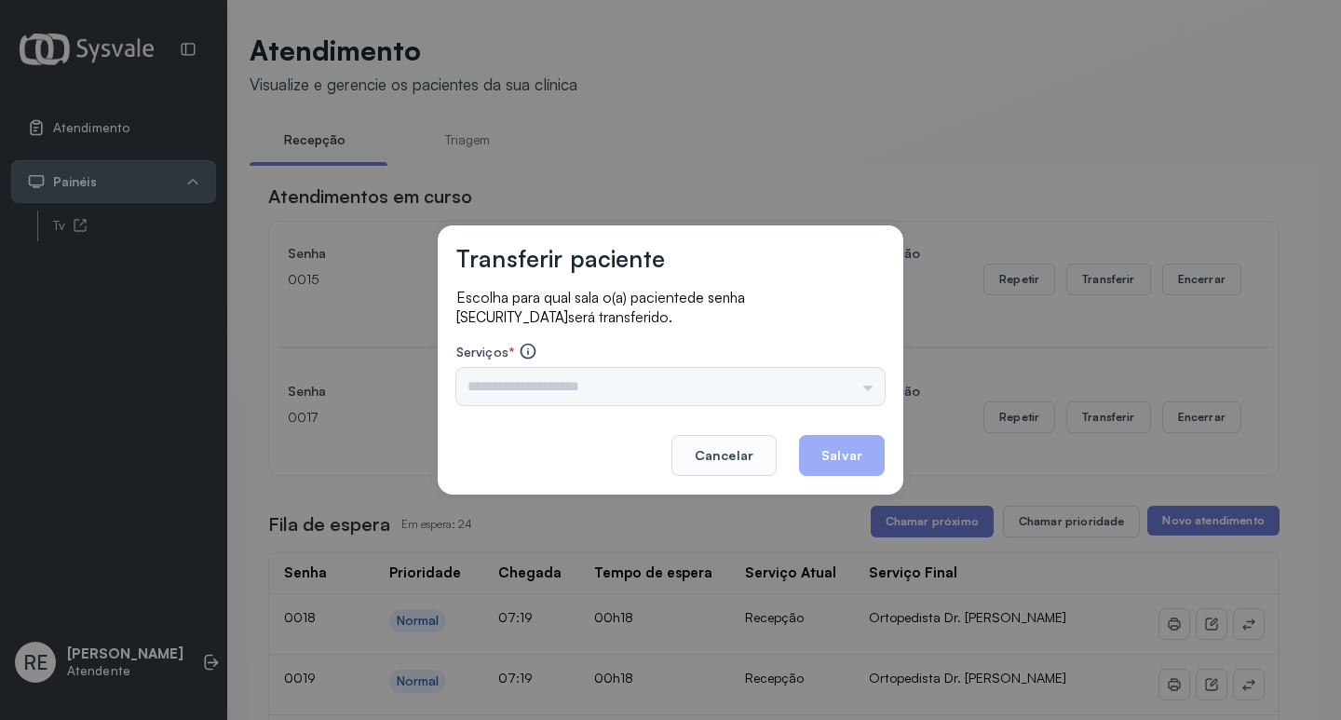
click at [509, 389] on div "Triagem Ortopedista Dr. Mauricio Ortopedista Dr. Ramon Ginecologista Dr. Amilto…" at bounding box center [670, 386] width 428 height 37
click at [509, 389] on input "text" at bounding box center [670, 386] width 428 height 37
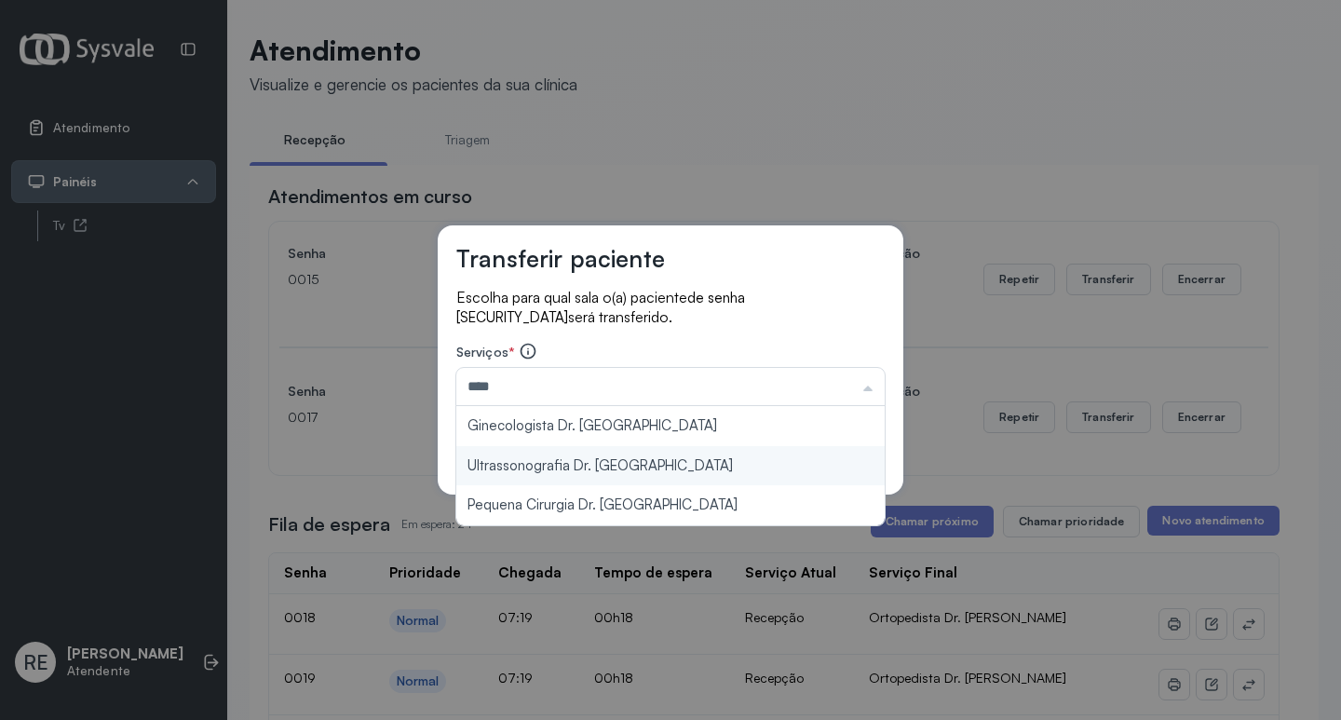
type input "**********"
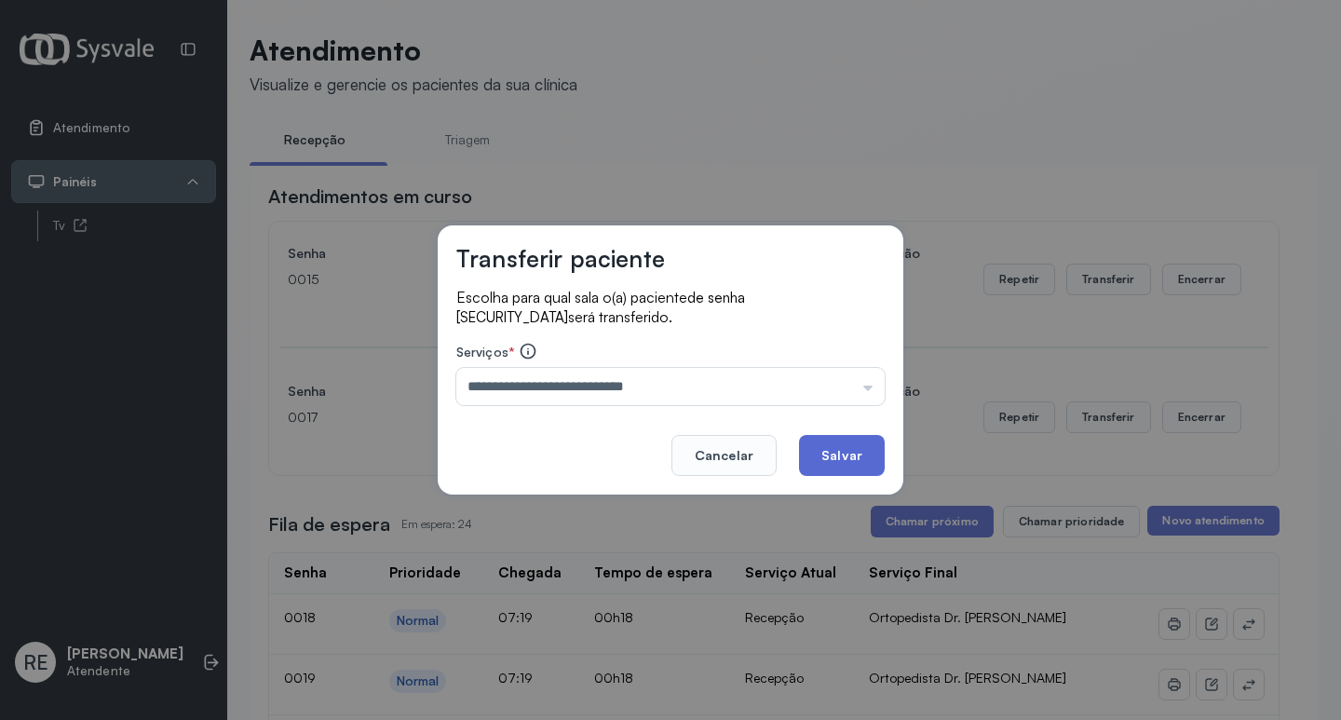
click at [853, 443] on button "Salvar" at bounding box center [842, 455] width 86 height 41
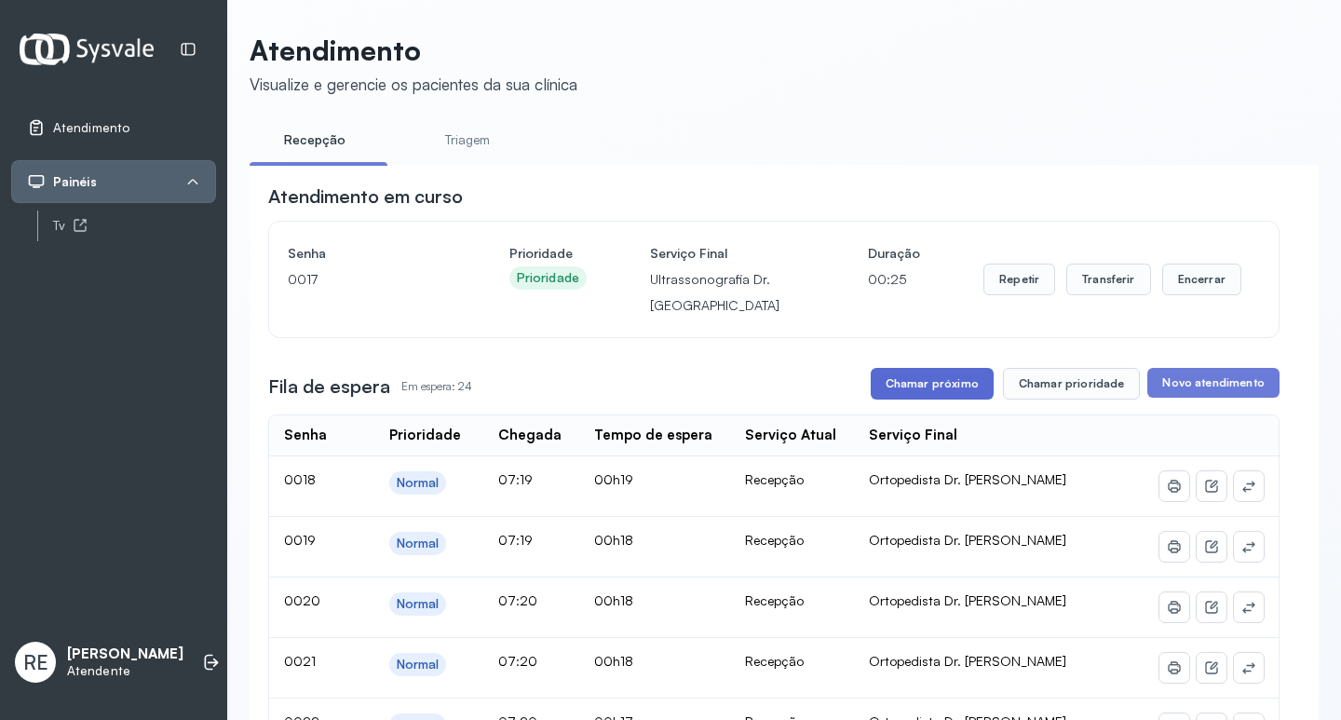
click at [906, 380] on button "Chamar próximo" at bounding box center [932, 384] width 123 height 32
click at [1109, 288] on button "Transferir" at bounding box center [1109, 280] width 85 height 32
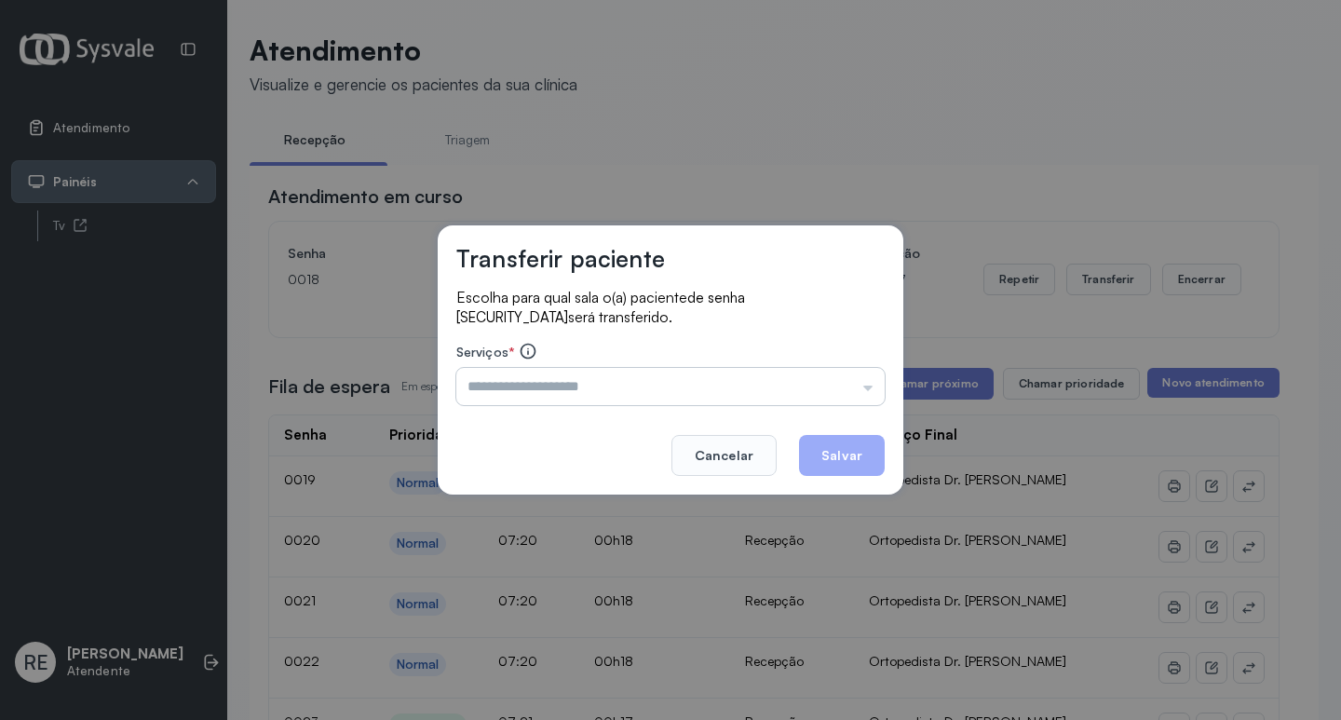
click at [635, 375] on input "text" at bounding box center [670, 386] width 428 height 37
type input "**********"
click at [825, 453] on button "Salvar" at bounding box center [842, 455] width 86 height 41
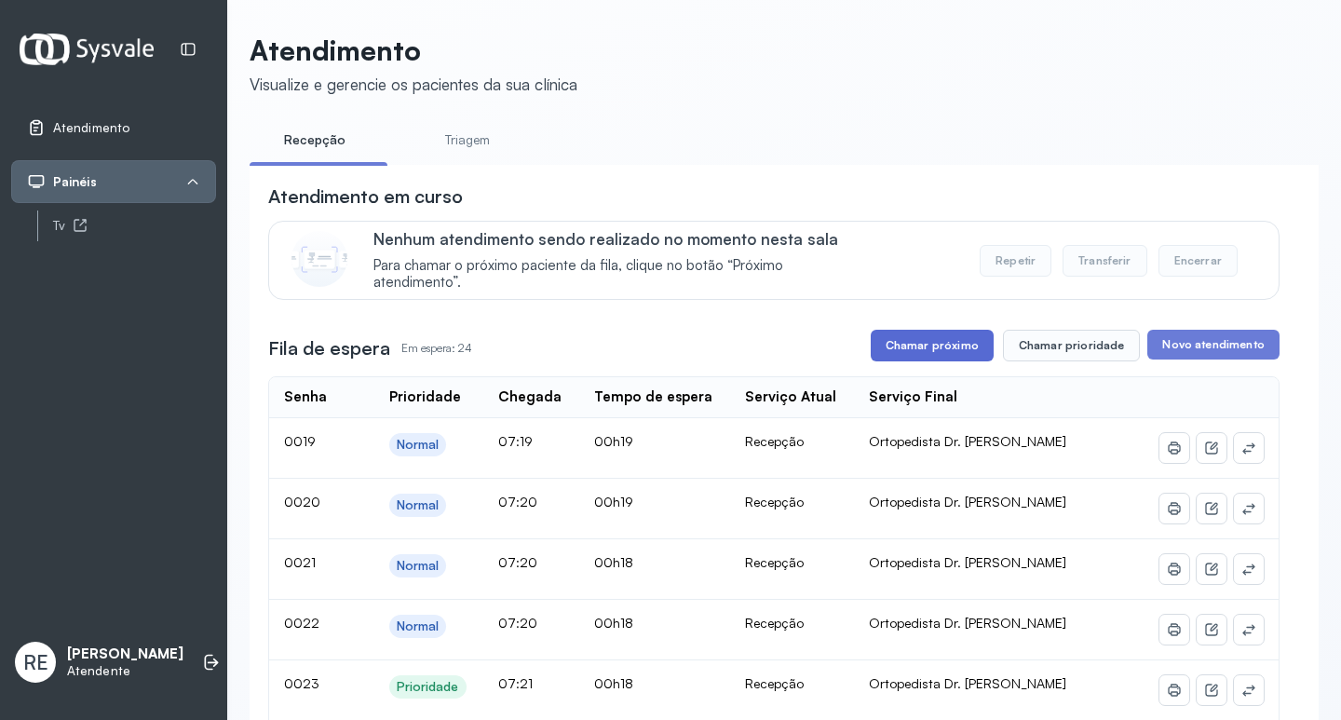
click at [970, 346] on button "Chamar próximo" at bounding box center [932, 346] width 123 height 32
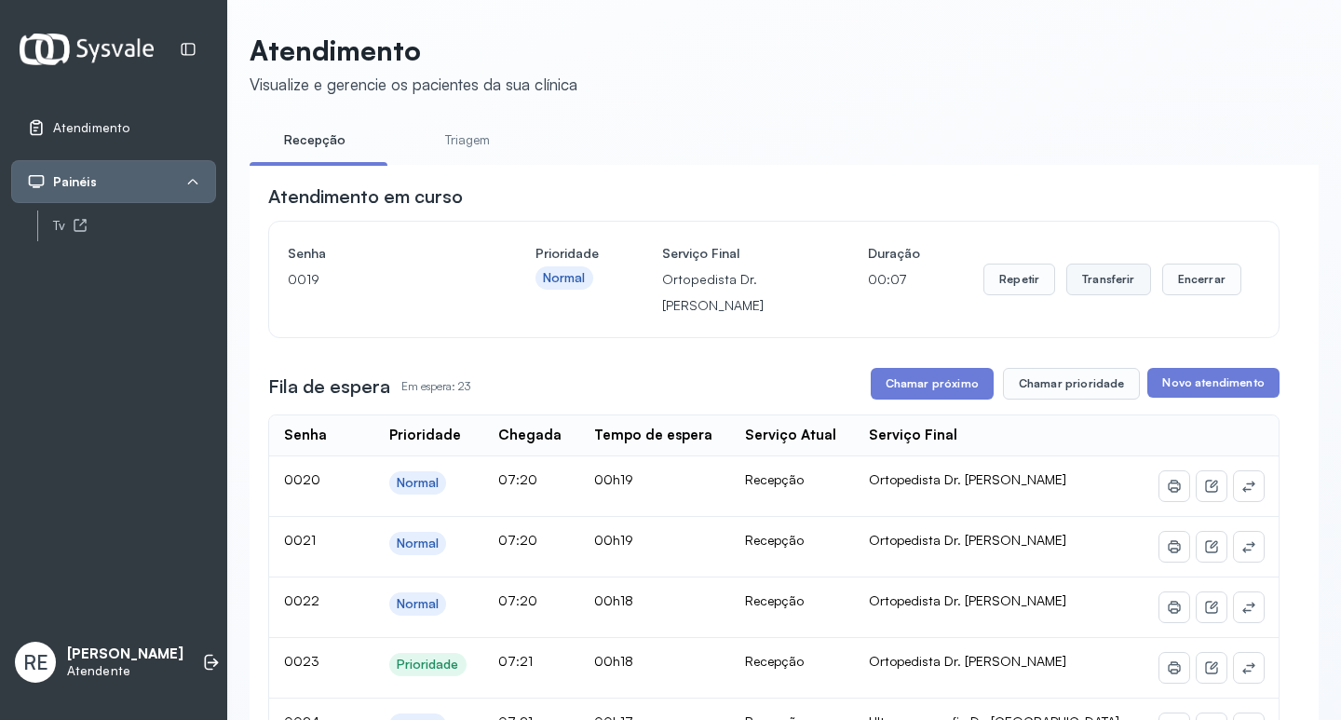
click at [1121, 282] on button "Transferir" at bounding box center [1109, 280] width 85 height 32
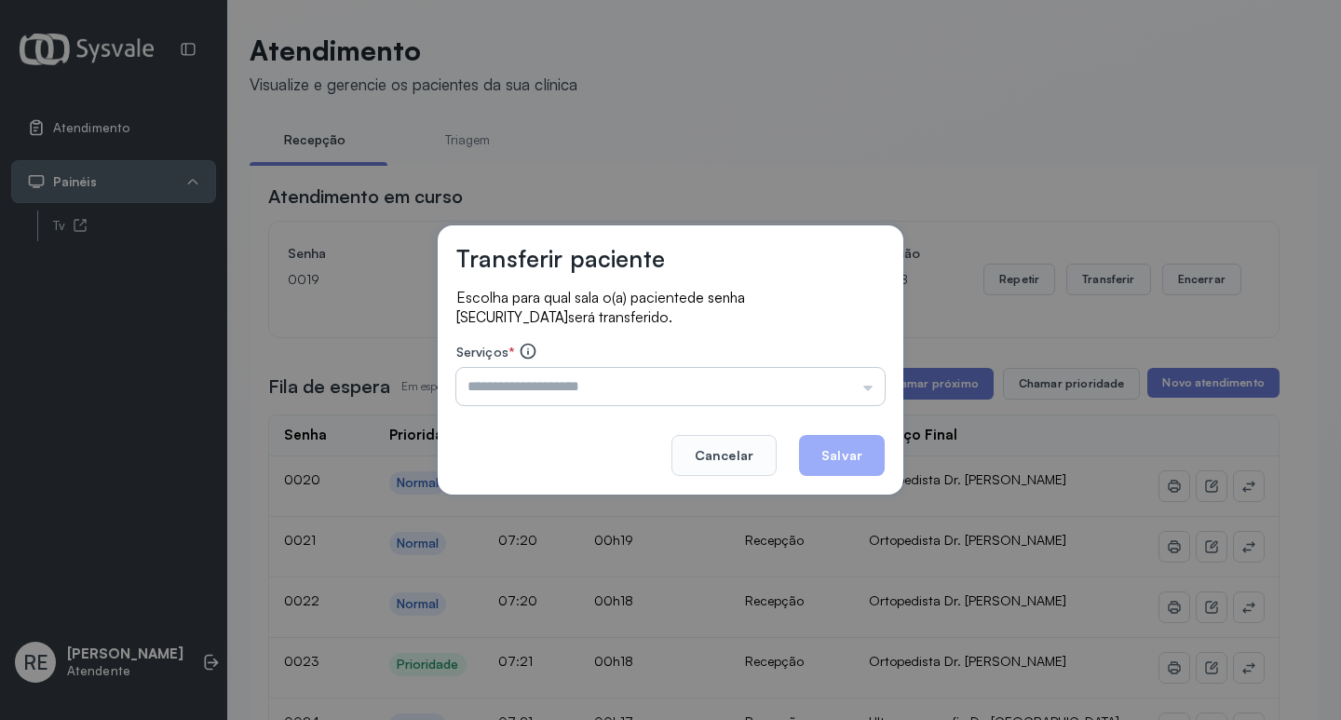
click at [516, 386] on input "text" at bounding box center [670, 386] width 428 height 37
type input "**********"
click at [837, 467] on button "Salvar" at bounding box center [842, 455] width 86 height 41
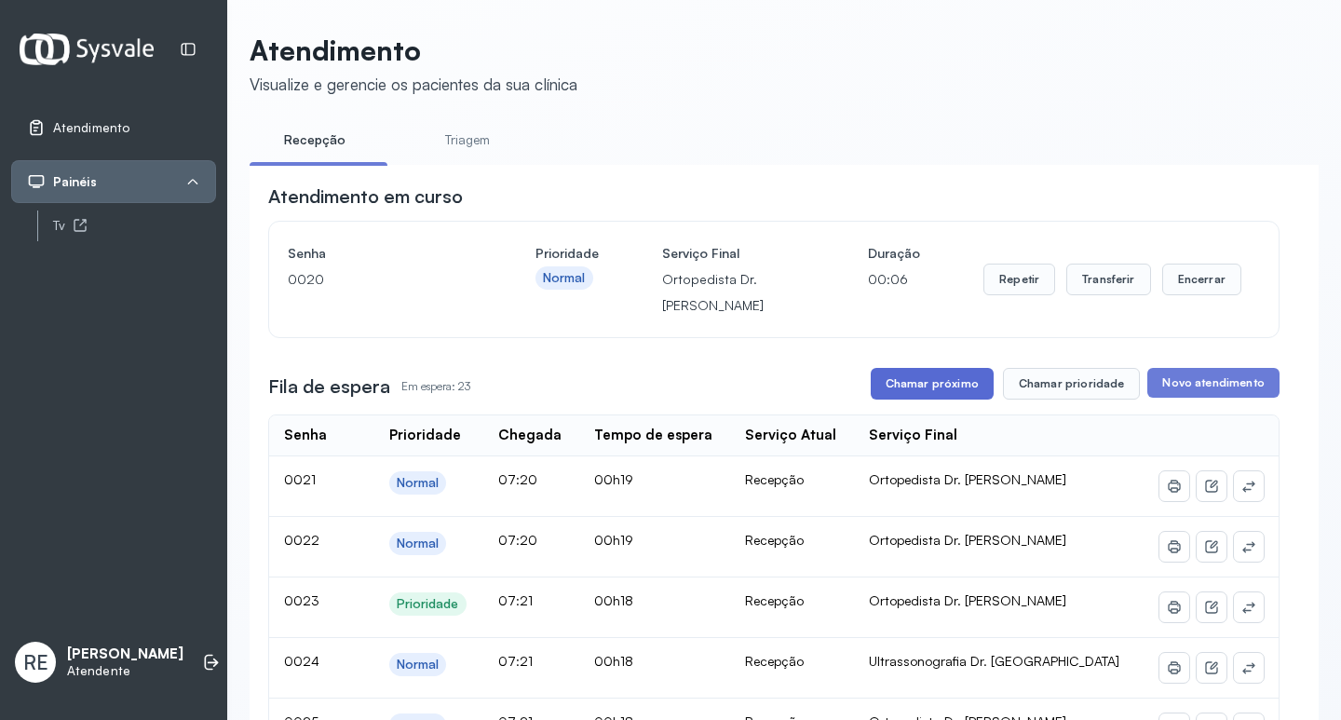
click at [952, 379] on button "Chamar próximo" at bounding box center [932, 384] width 123 height 32
click at [1119, 285] on button "Transferir" at bounding box center [1109, 280] width 85 height 32
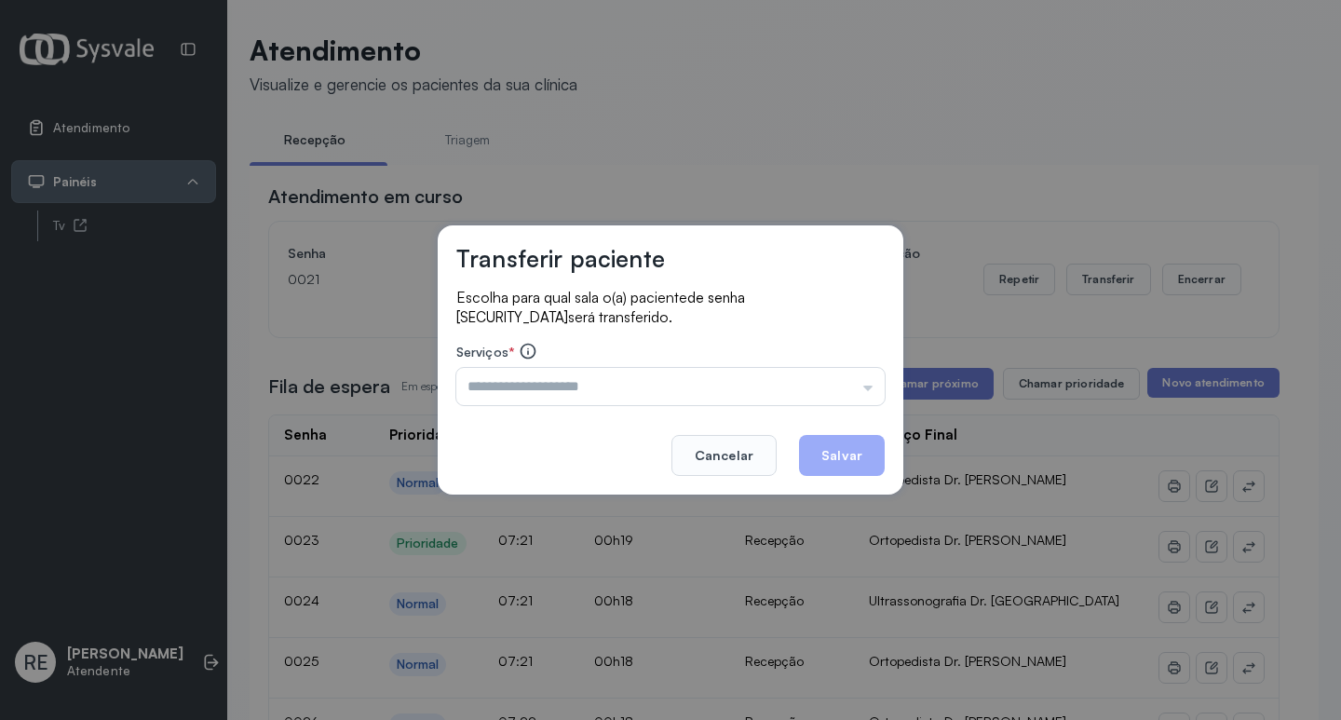
click at [723, 450] on button "Cancelar" at bounding box center [724, 455] width 105 height 41
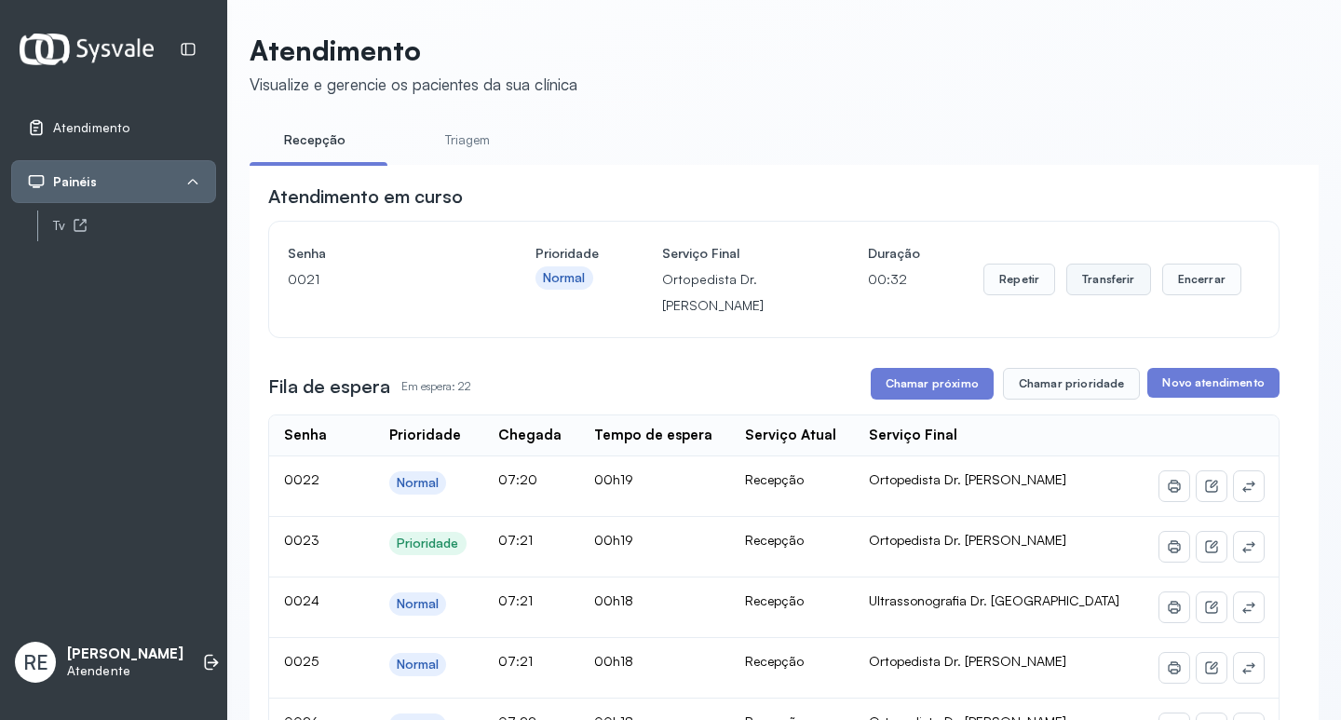
click at [1110, 281] on button "Transferir" at bounding box center [1109, 280] width 85 height 32
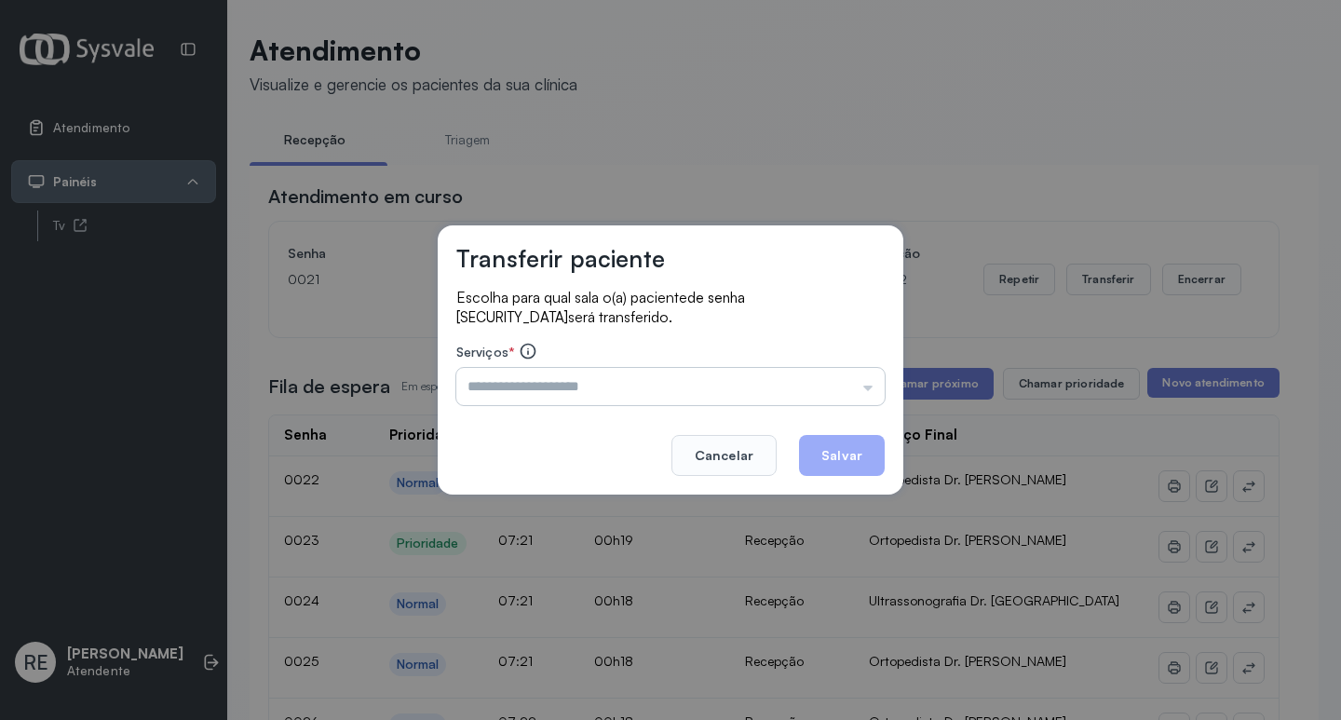
click at [490, 379] on input "text" at bounding box center [670, 386] width 428 height 37
type input "**********"
click at [859, 461] on button "Salvar" at bounding box center [842, 455] width 86 height 41
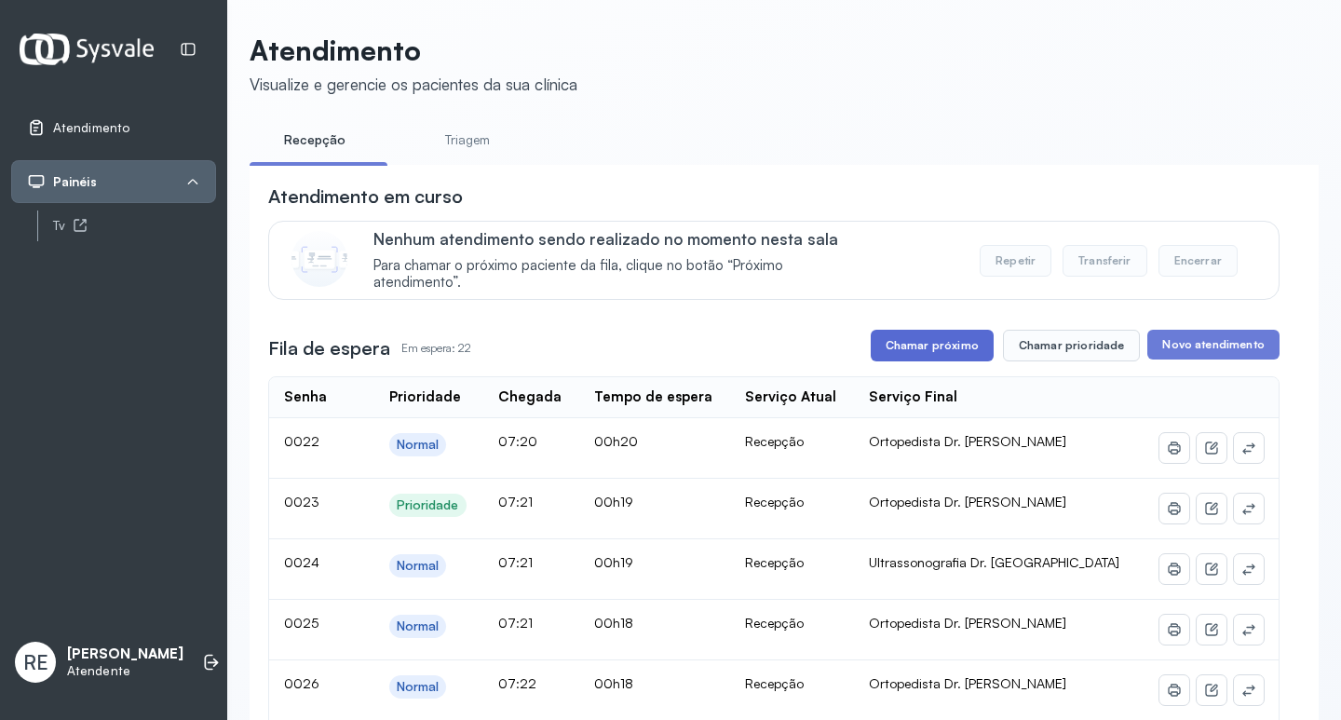
click at [937, 349] on button "Chamar próximo" at bounding box center [932, 346] width 123 height 32
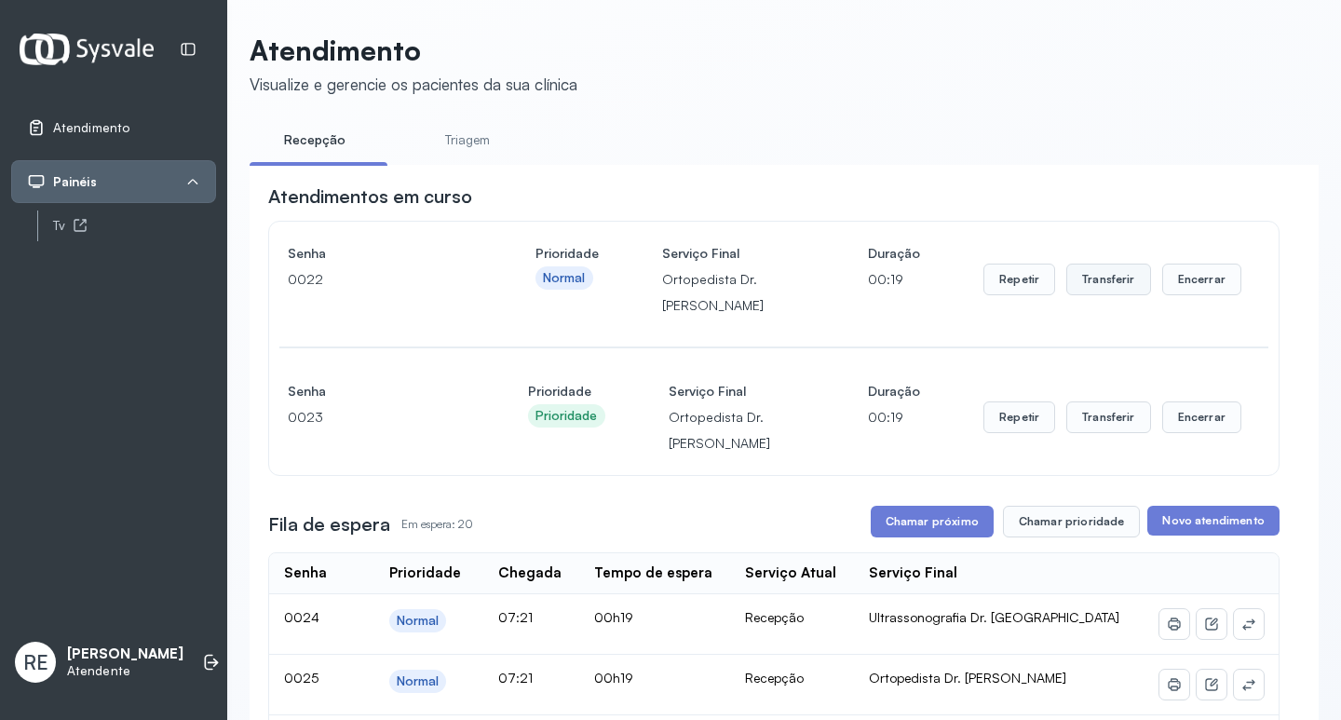
click at [1080, 279] on button "Transferir" at bounding box center [1109, 280] width 85 height 32
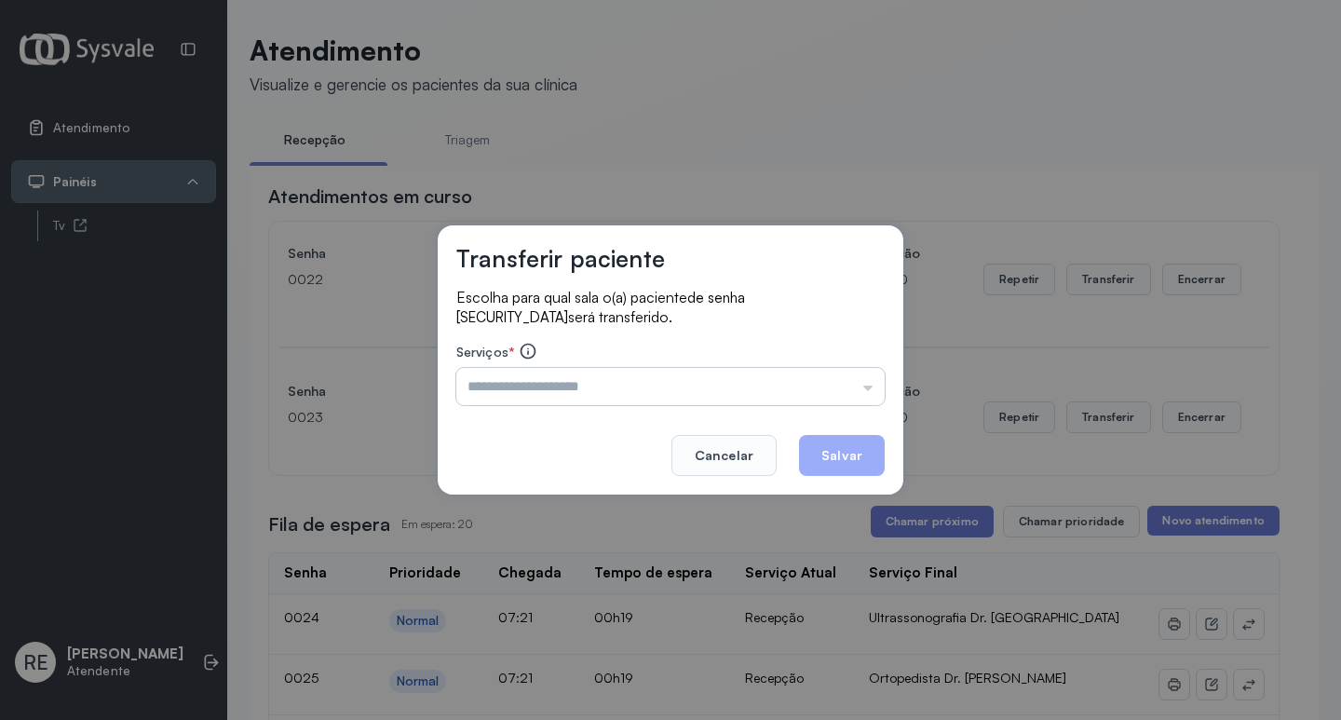
click at [506, 374] on input "text" at bounding box center [670, 386] width 428 height 37
type input "**********"
click at [810, 447] on button "Salvar" at bounding box center [842, 455] width 86 height 41
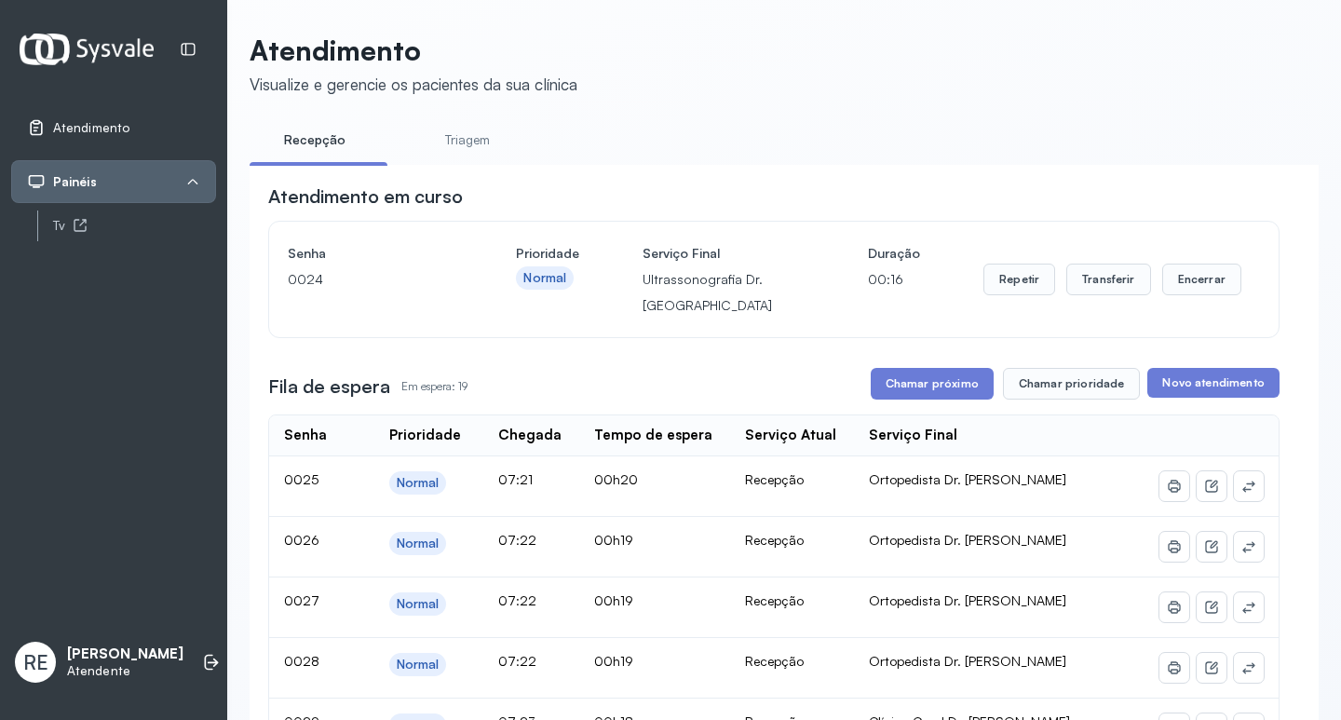
click at [957, 400] on button "Chamar próximo" at bounding box center [932, 384] width 123 height 32
click at [1092, 291] on button "Transferir" at bounding box center [1109, 280] width 85 height 32
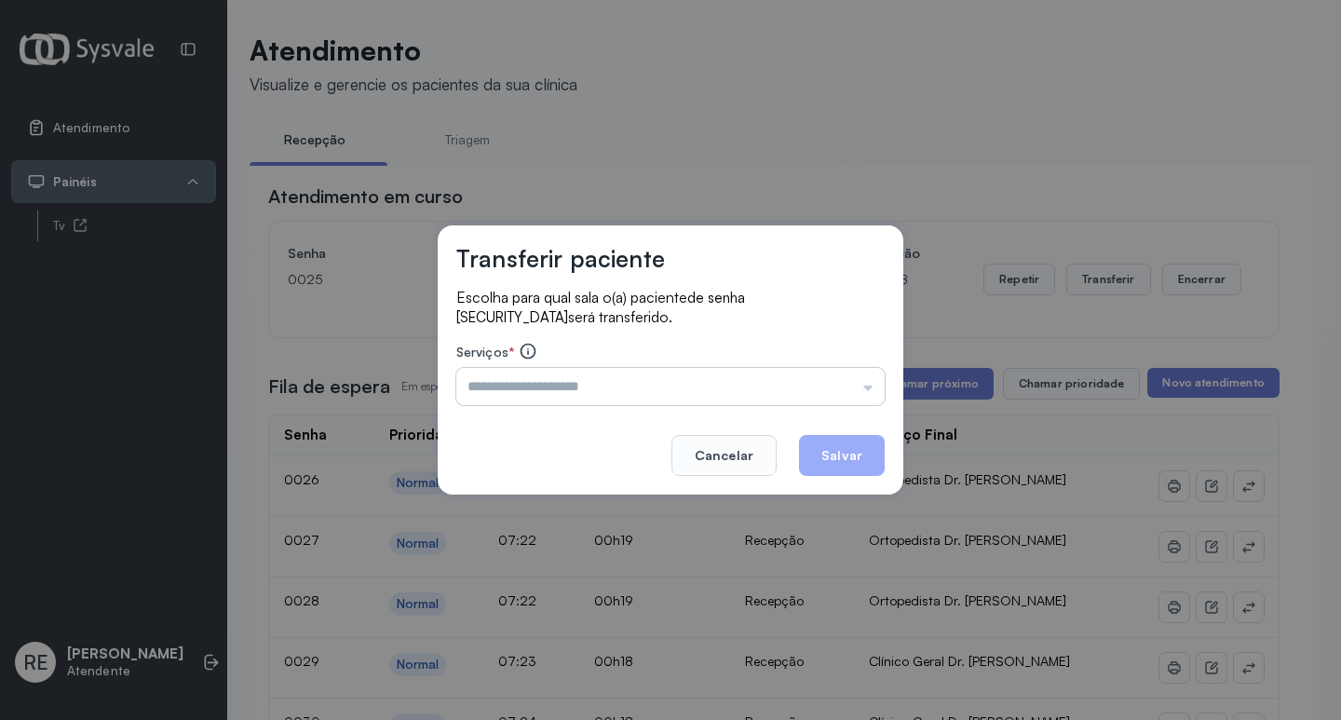
click at [548, 401] on input "text" at bounding box center [670, 386] width 428 height 37
type input "**********"
click at [880, 455] on button "Salvar" at bounding box center [842, 455] width 86 height 41
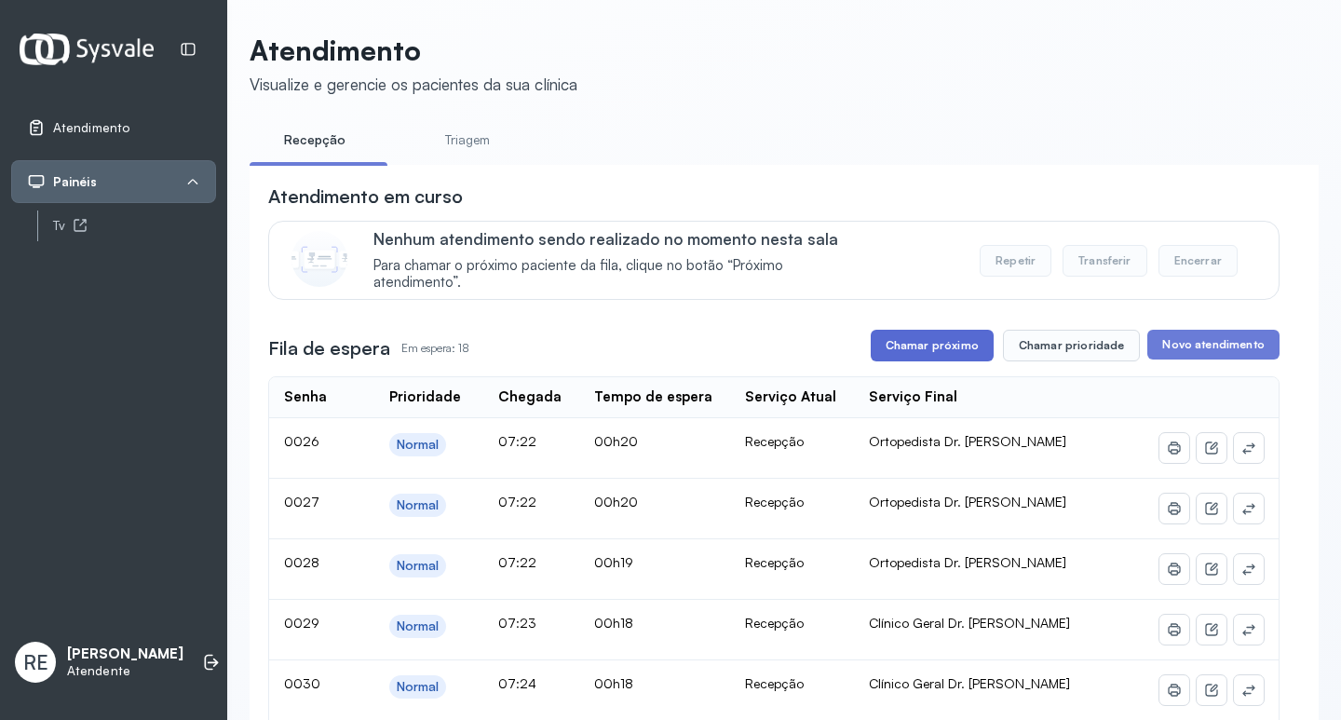
click at [931, 350] on button "Chamar próximo" at bounding box center [932, 346] width 123 height 32
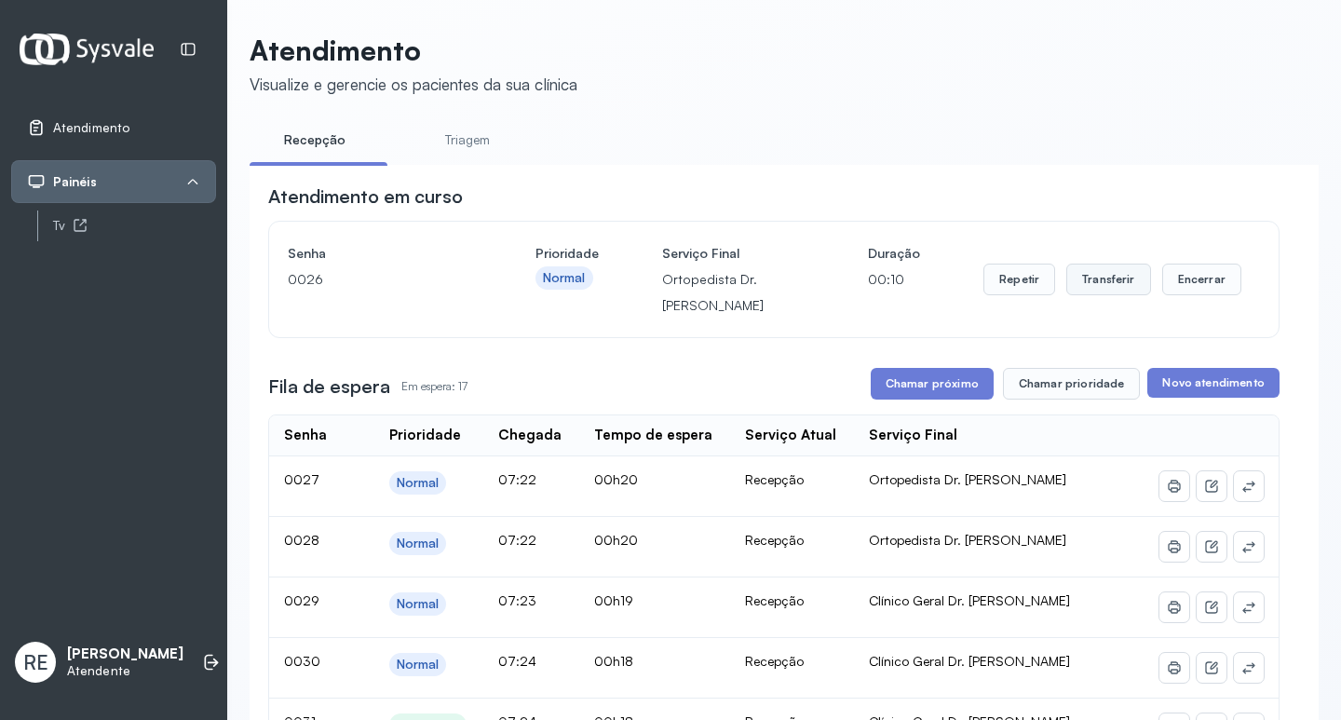
click at [1096, 286] on button "Transferir" at bounding box center [1109, 280] width 85 height 32
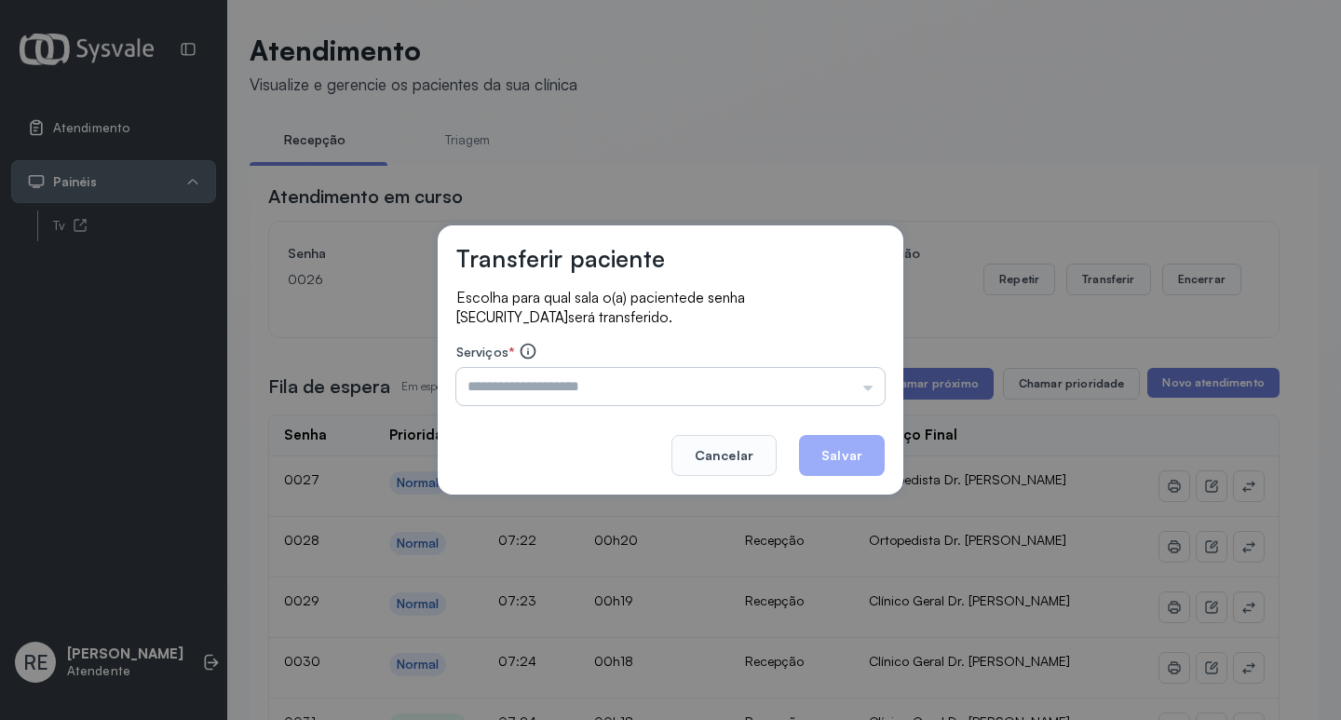
click at [570, 375] on input "text" at bounding box center [670, 386] width 428 height 37
type input "**********"
click at [819, 442] on button "Salvar" at bounding box center [842, 455] width 86 height 41
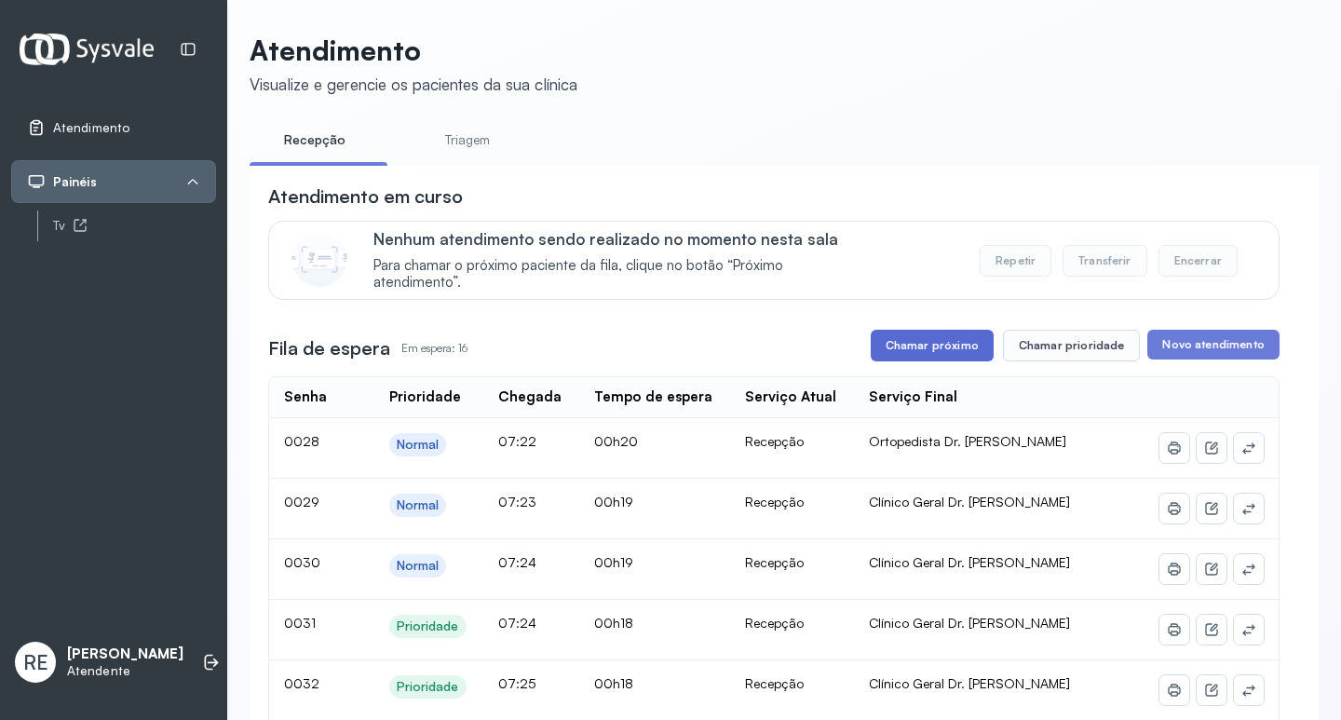
click at [944, 358] on button "Chamar próximo" at bounding box center [932, 346] width 123 height 32
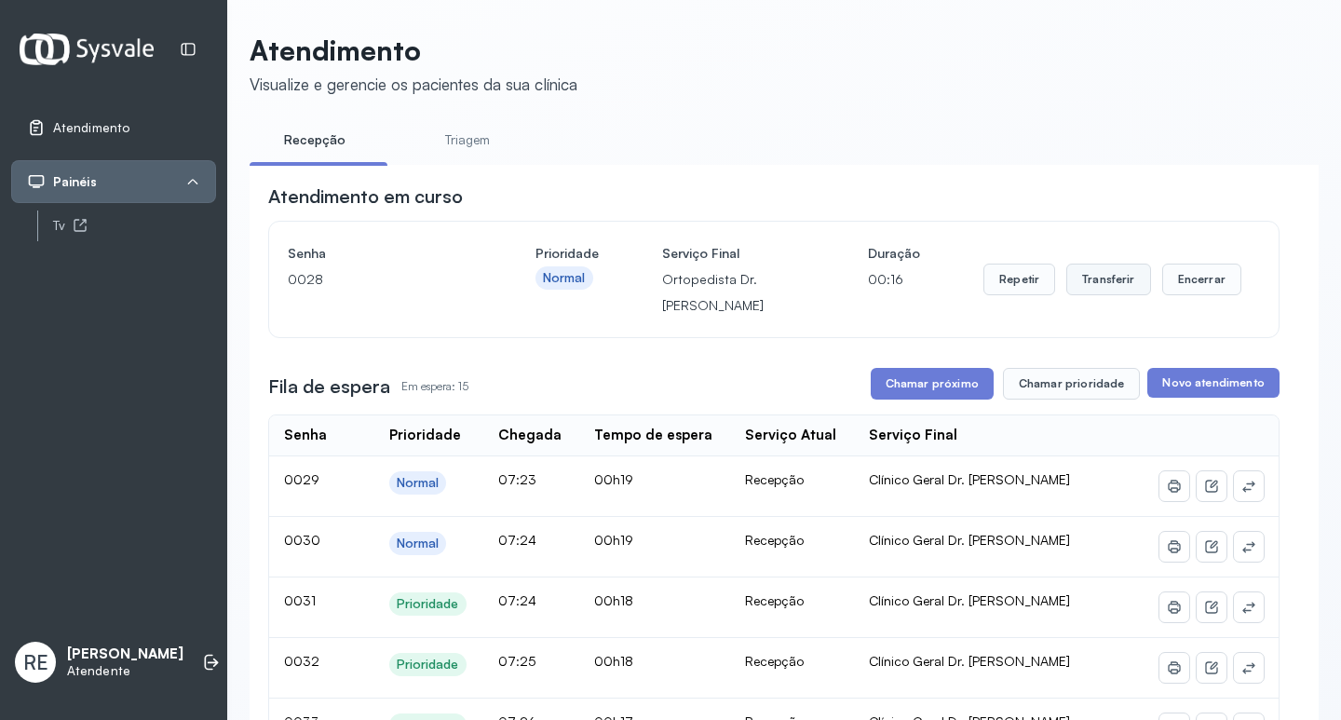
click at [1087, 277] on button "Transferir" at bounding box center [1109, 280] width 85 height 32
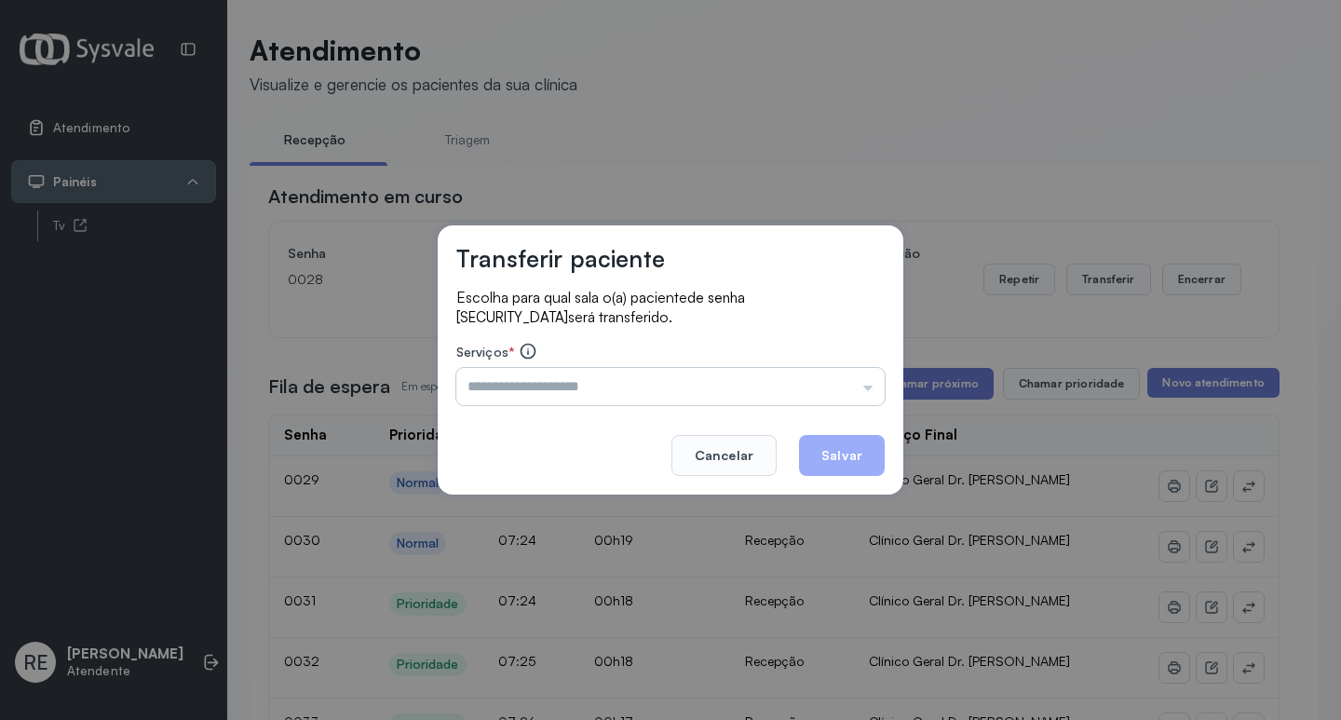
click at [524, 395] on input "text" at bounding box center [670, 386] width 428 height 37
type input "**********"
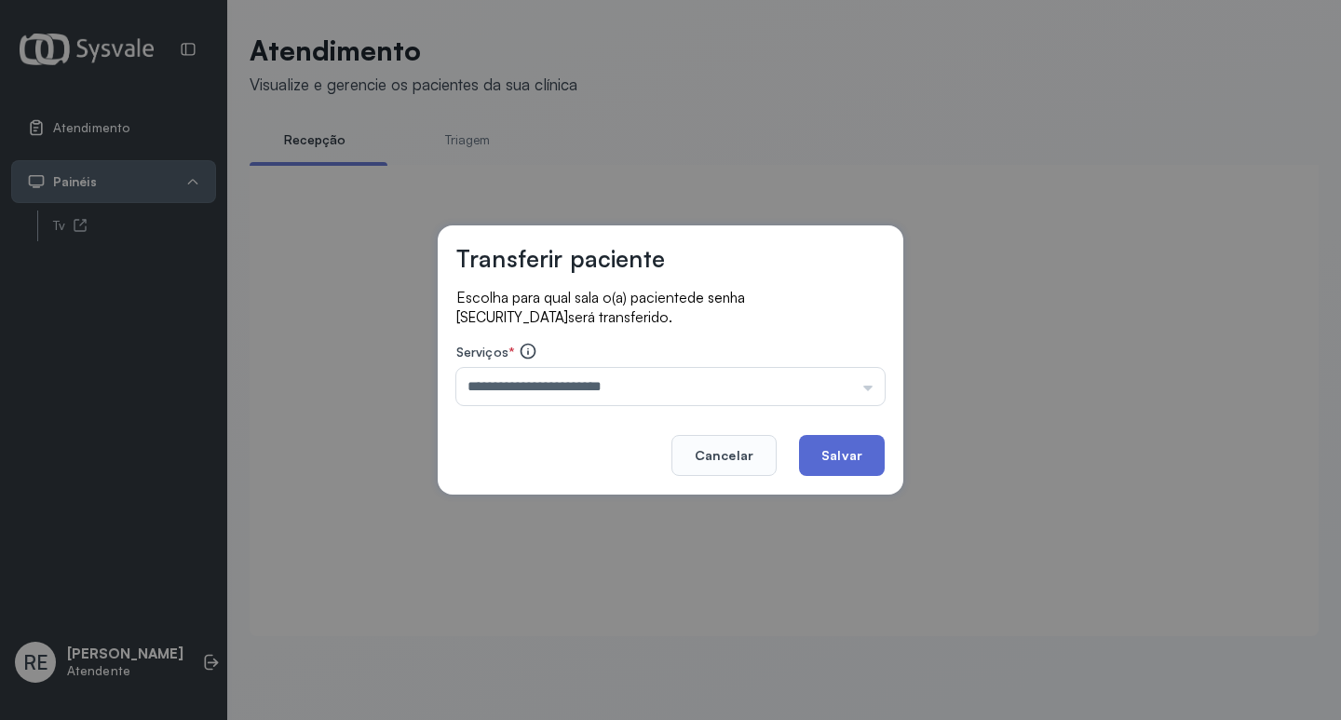
click at [821, 453] on button "Salvar" at bounding box center [842, 455] width 86 height 41
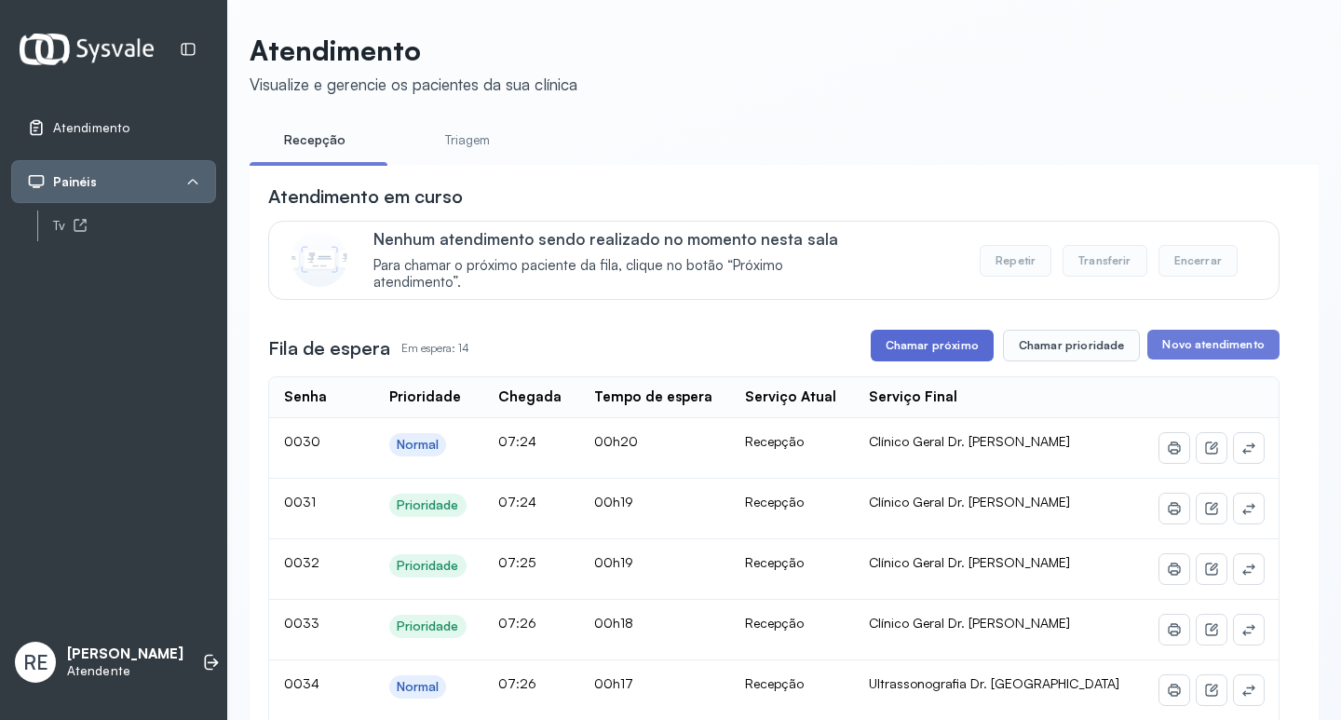
click at [913, 341] on button "Chamar próximo" at bounding box center [932, 346] width 123 height 32
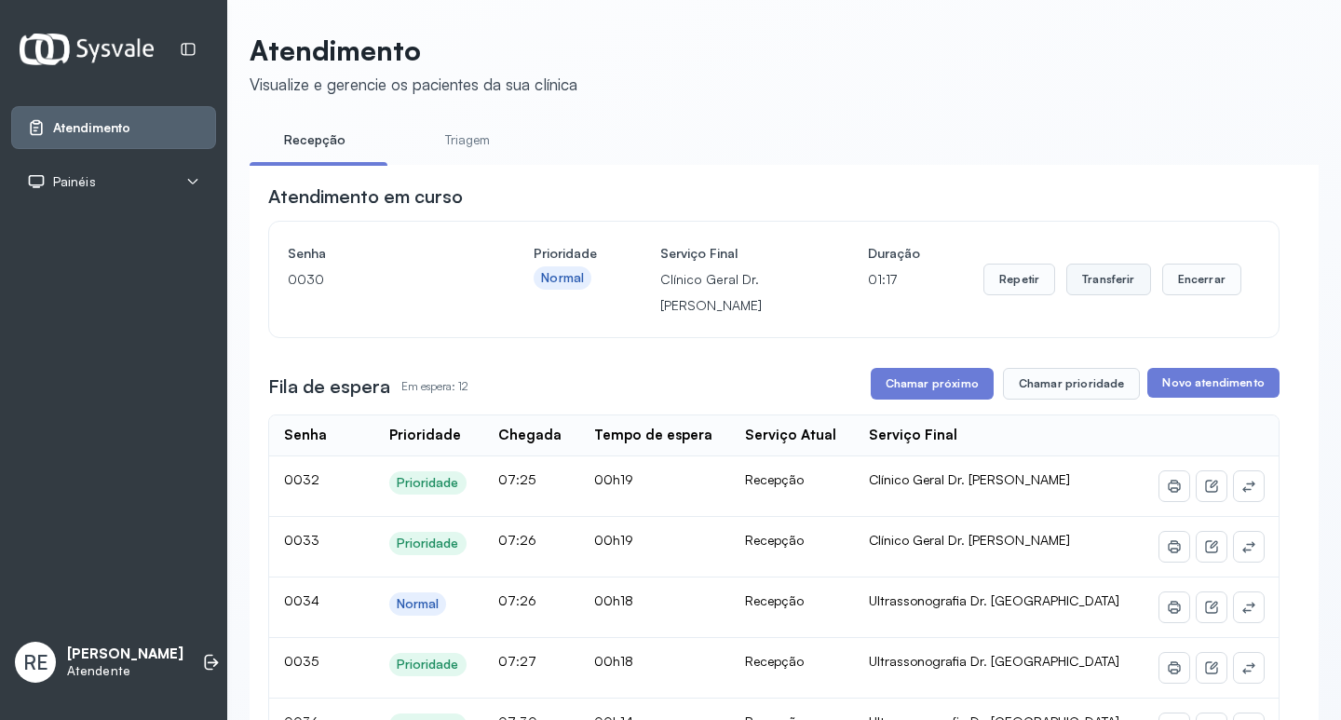
click at [1082, 287] on button "Transferir" at bounding box center [1109, 280] width 85 height 32
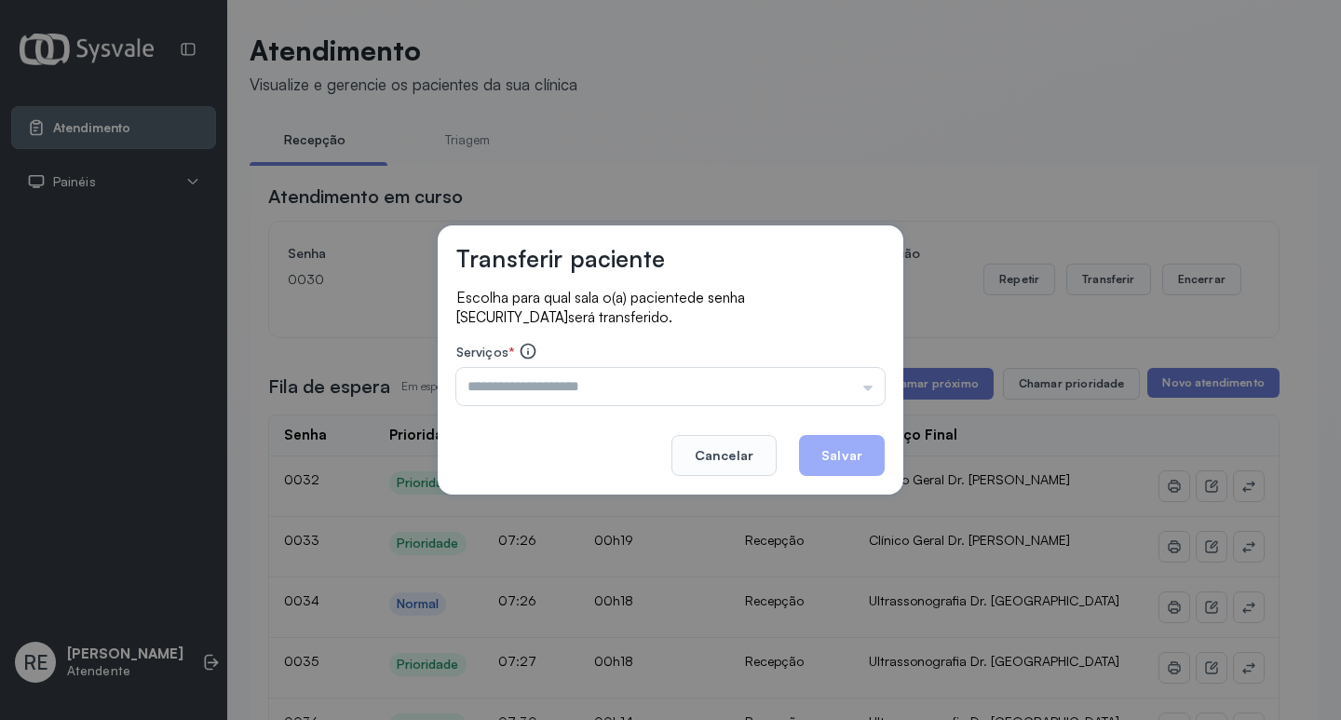
click at [510, 384] on input "text" at bounding box center [670, 386] width 428 height 37
type input "**********"
click at [734, 448] on button "Cancelar" at bounding box center [724, 455] width 105 height 41
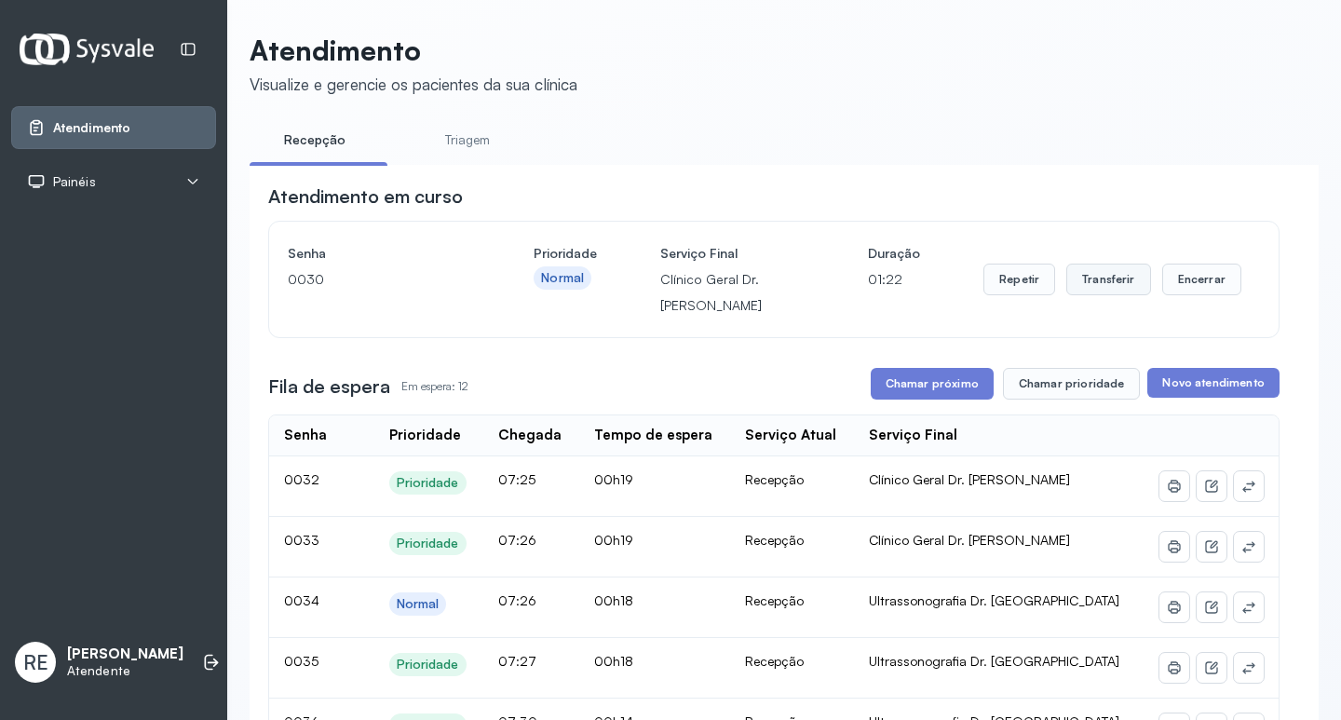
click at [1093, 280] on button "Transferir" at bounding box center [1109, 280] width 85 height 32
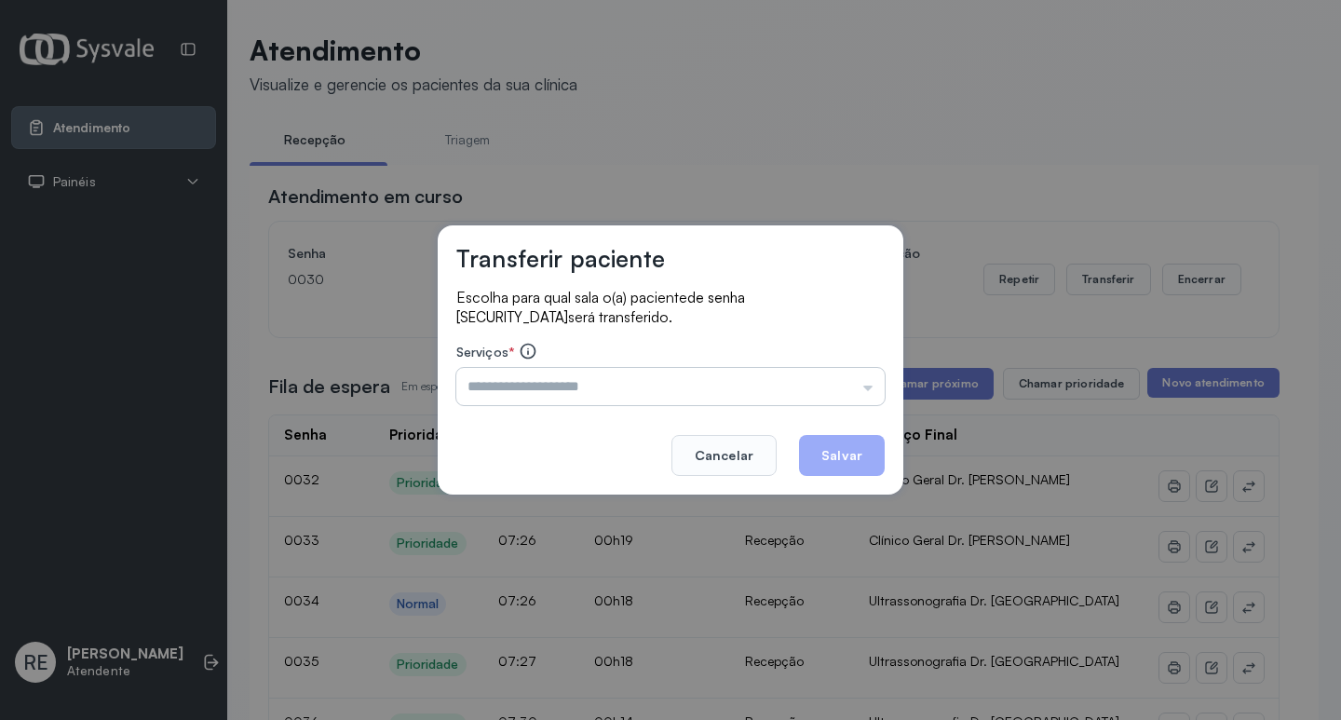
click at [652, 384] on input "text" at bounding box center [670, 386] width 428 height 37
type input "**********"
click at [856, 459] on button "Salvar" at bounding box center [842, 455] width 86 height 41
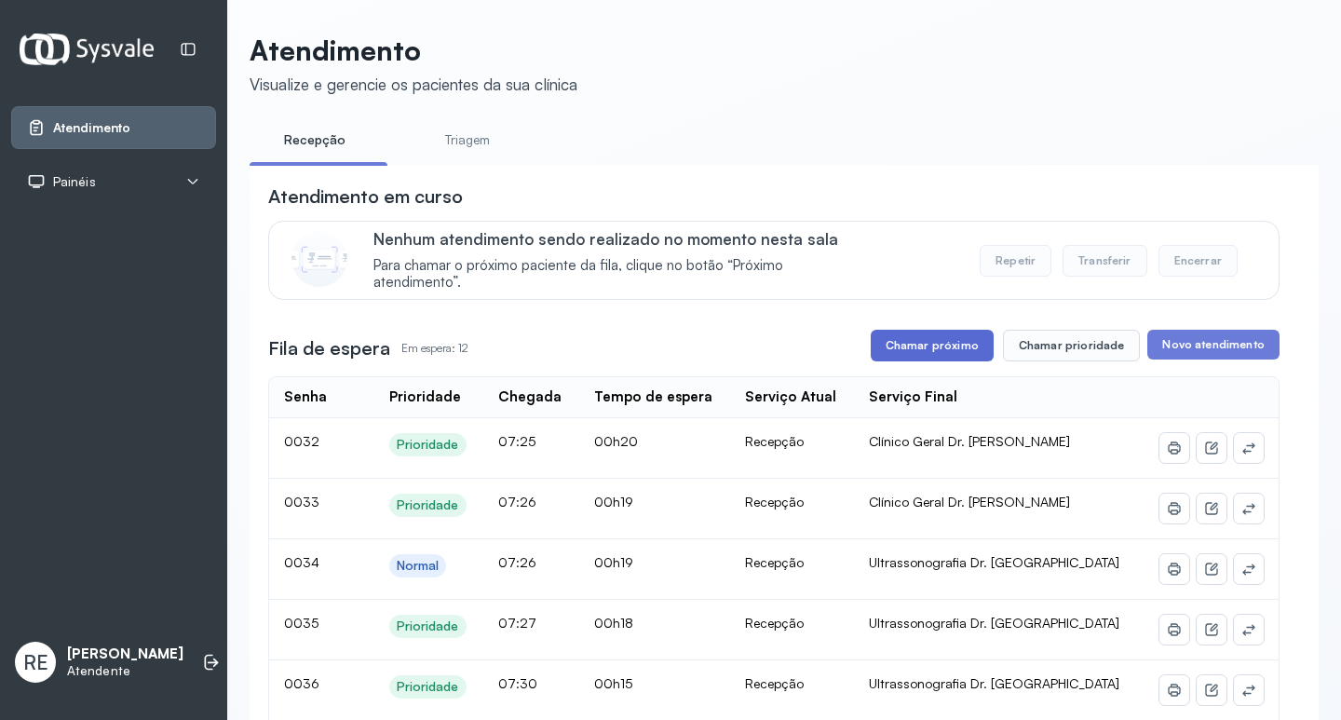
click at [920, 356] on button "Chamar próximo" at bounding box center [932, 346] width 123 height 32
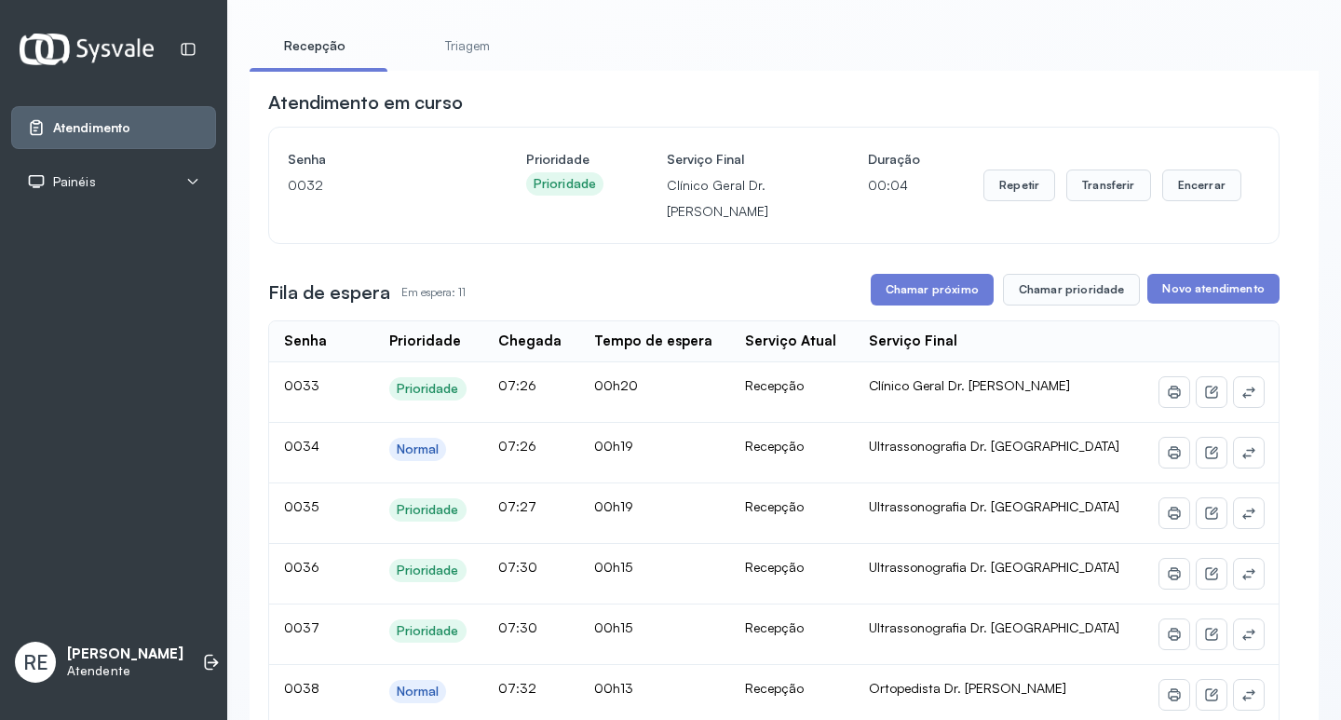
scroll to position [93, 0]
click at [1012, 194] on button "Repetir" at bounding box center [1020, 186] width 72 height 32
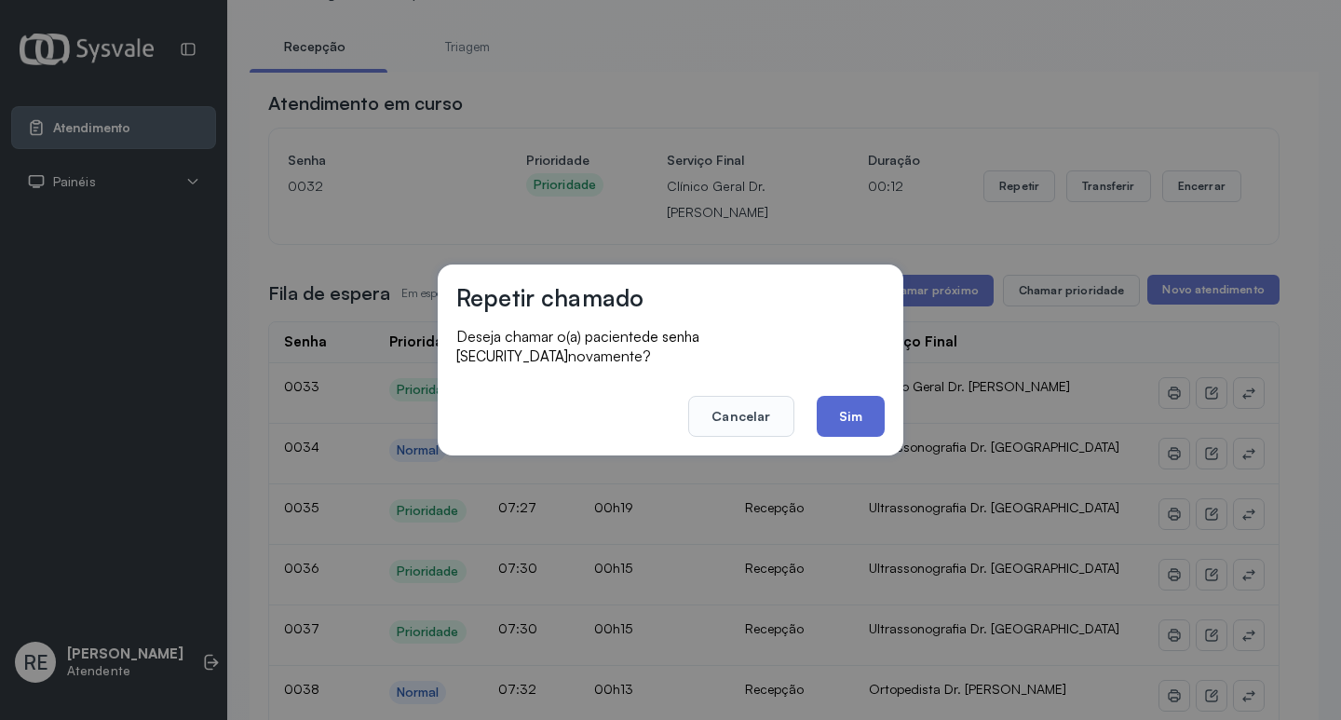
click at [844, 396] on button "Sim" at bounding box center [851, 416] width 68 height 41
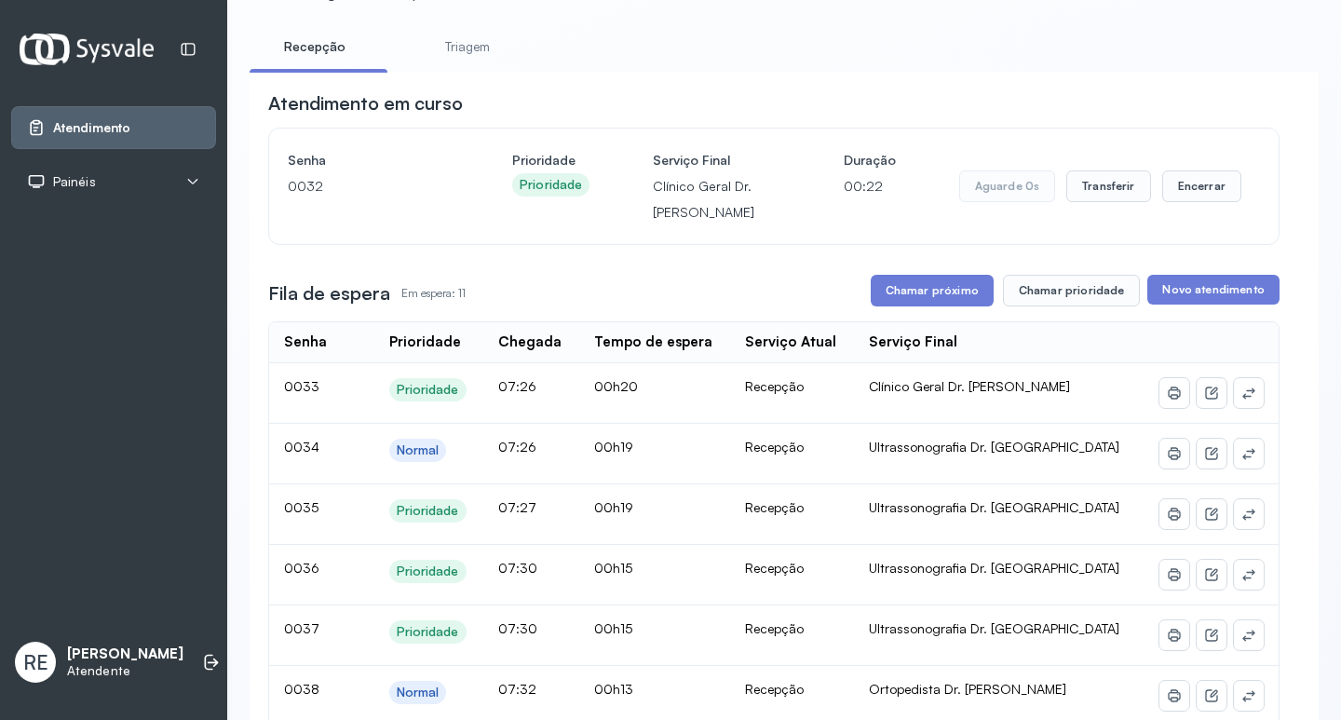
scroll to position [0, 0]
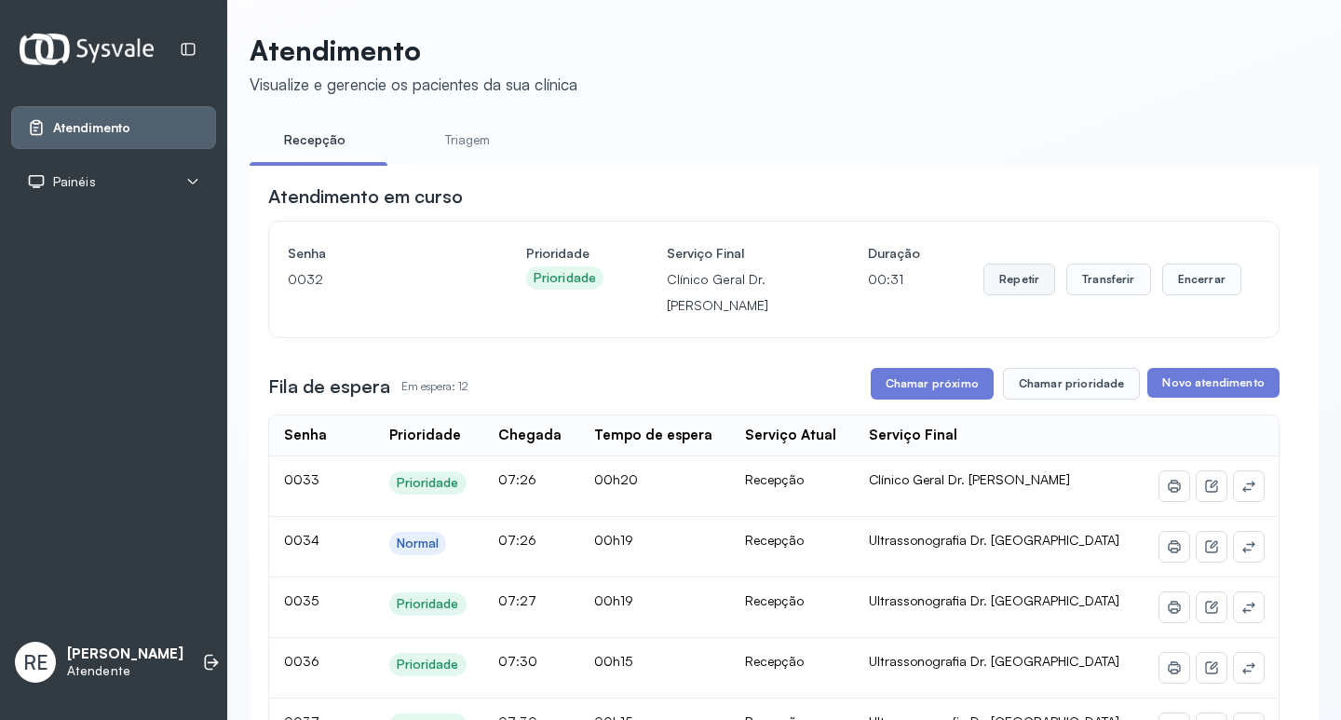
click at [1035, 280] on button "Repetir" at bounding box center [1020, 280] width 72 height 32
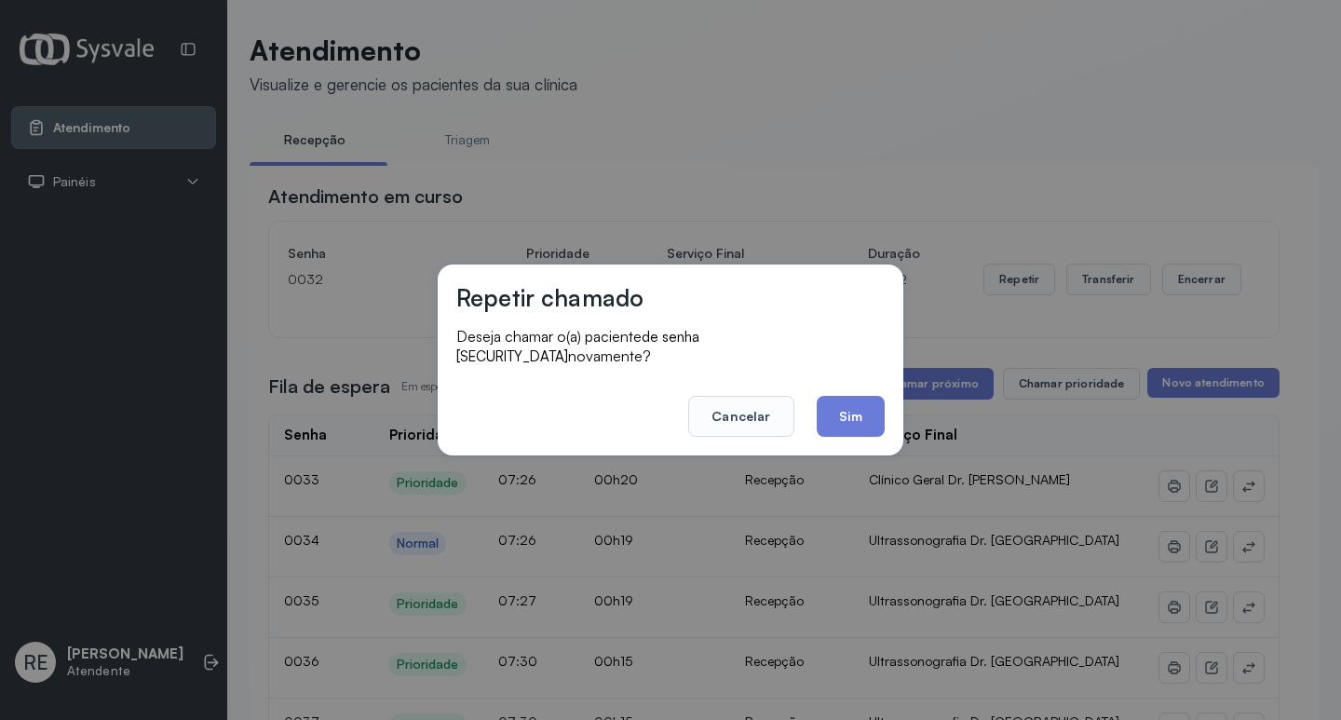
click at [876, 405] on button "Sim" at bounding box center [851, 416] width 68 height 41
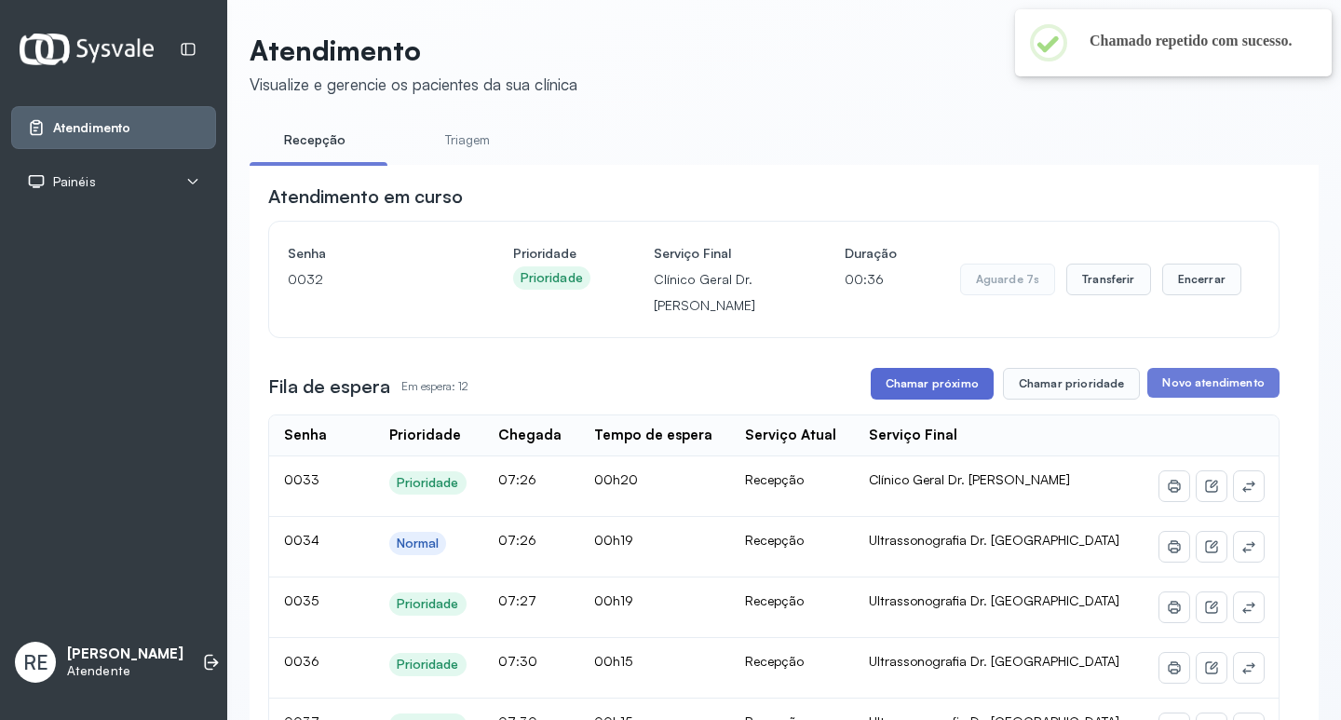
click at [888, 386] on button "Chamar próximo" at bounding box center [932, 384] width 123 height 32
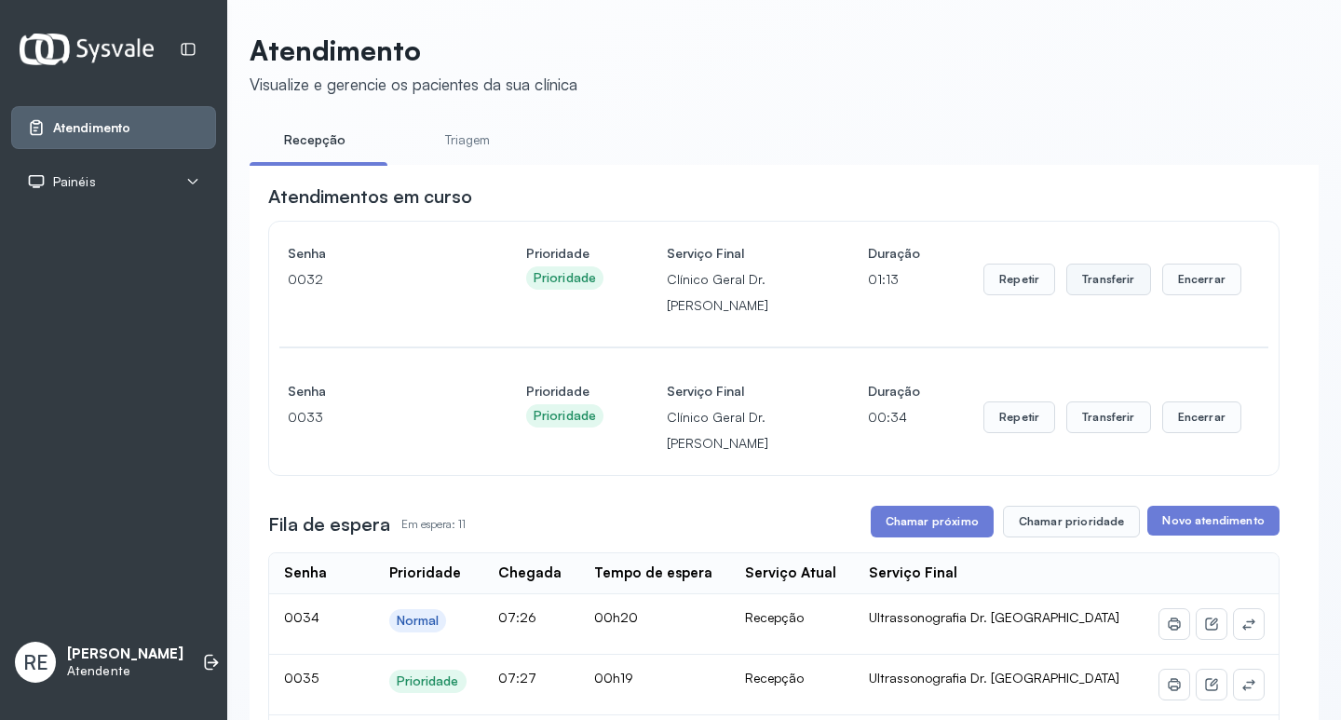
click at [1071, 288] on button "Transferir" at bounding box center [1109, 280] width 85 height 32
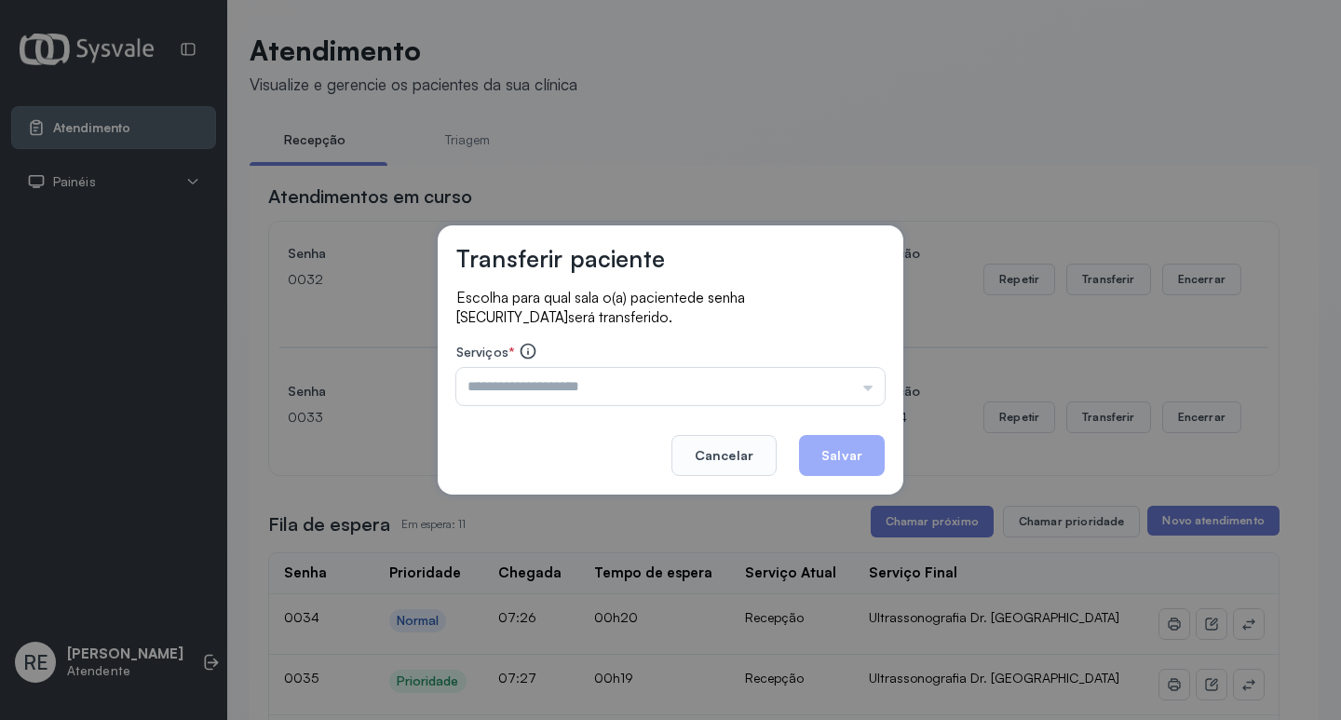
click at [516, 388] on div "Triagem Ortopedista Dr. Mauricio Ortopedista Dr. Ramon Ginecologista Dr. Amilto…" at bounding box center [670, 386] width 428 height 37
click at [516, 388] on input "text" at bounding box center [670, 386] width 428 height 37
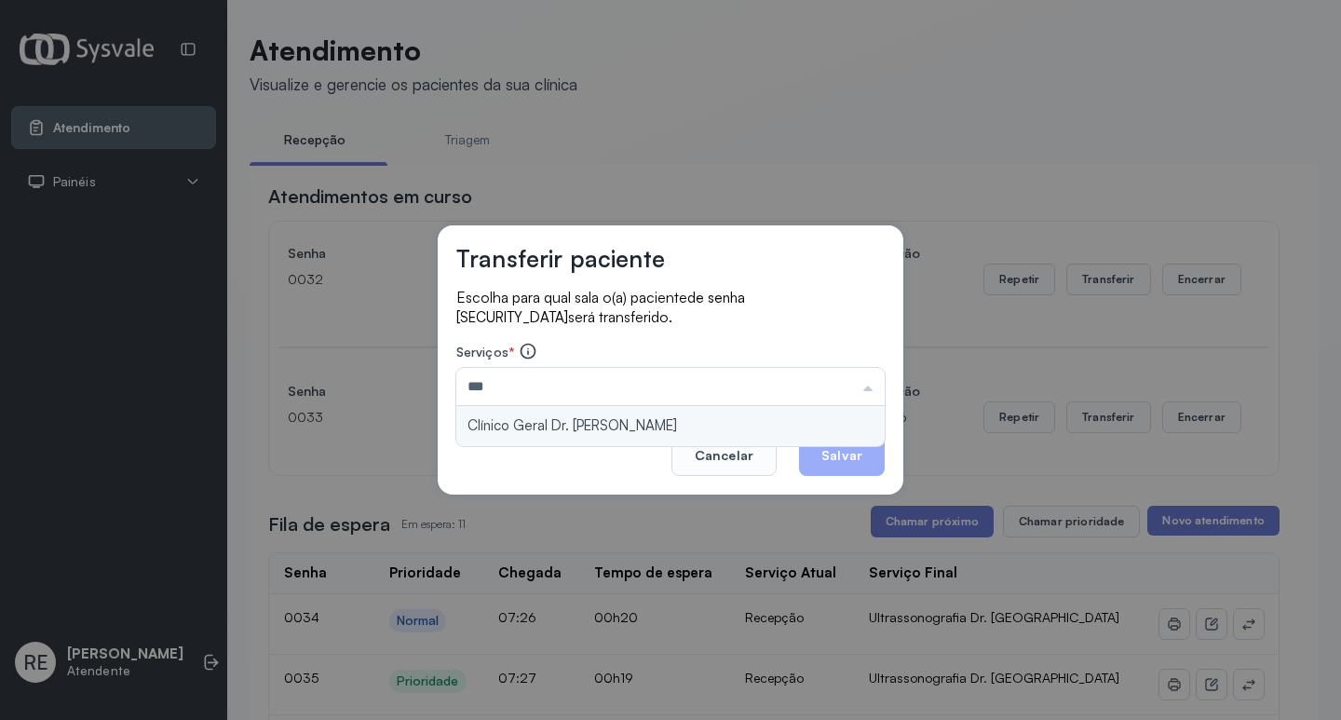
type input "**********"
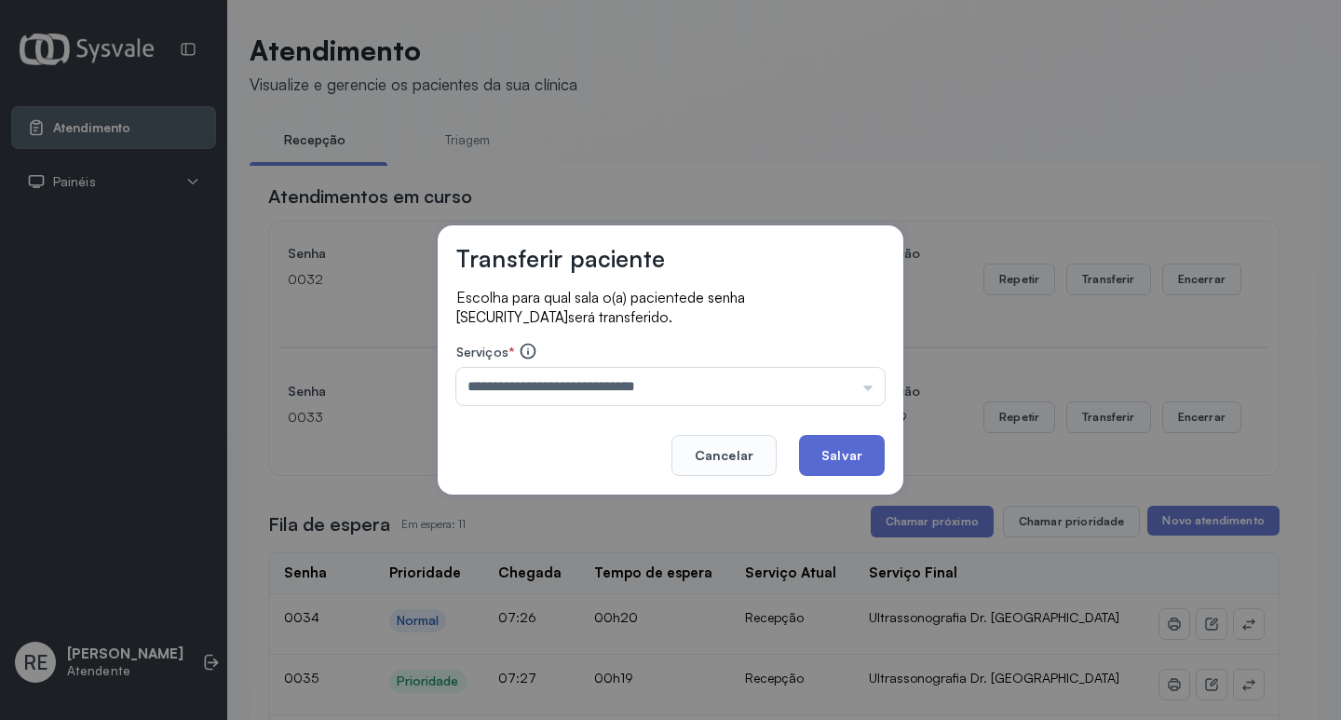
click at [856, 446] on button "Salvar" at bounding box center [842, 455] width 86 height 41
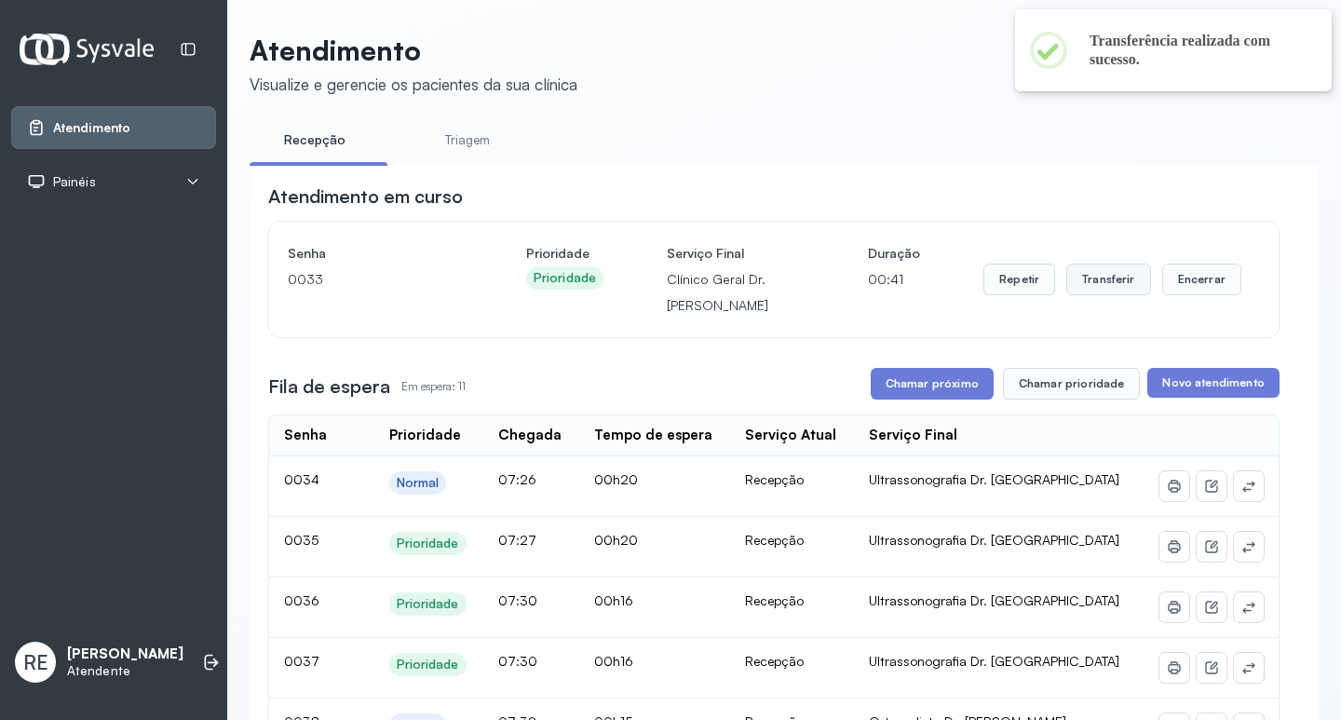
click at [1089, 278] on button "Transferir" at bounding box center [1109, 280] width 85 height 32
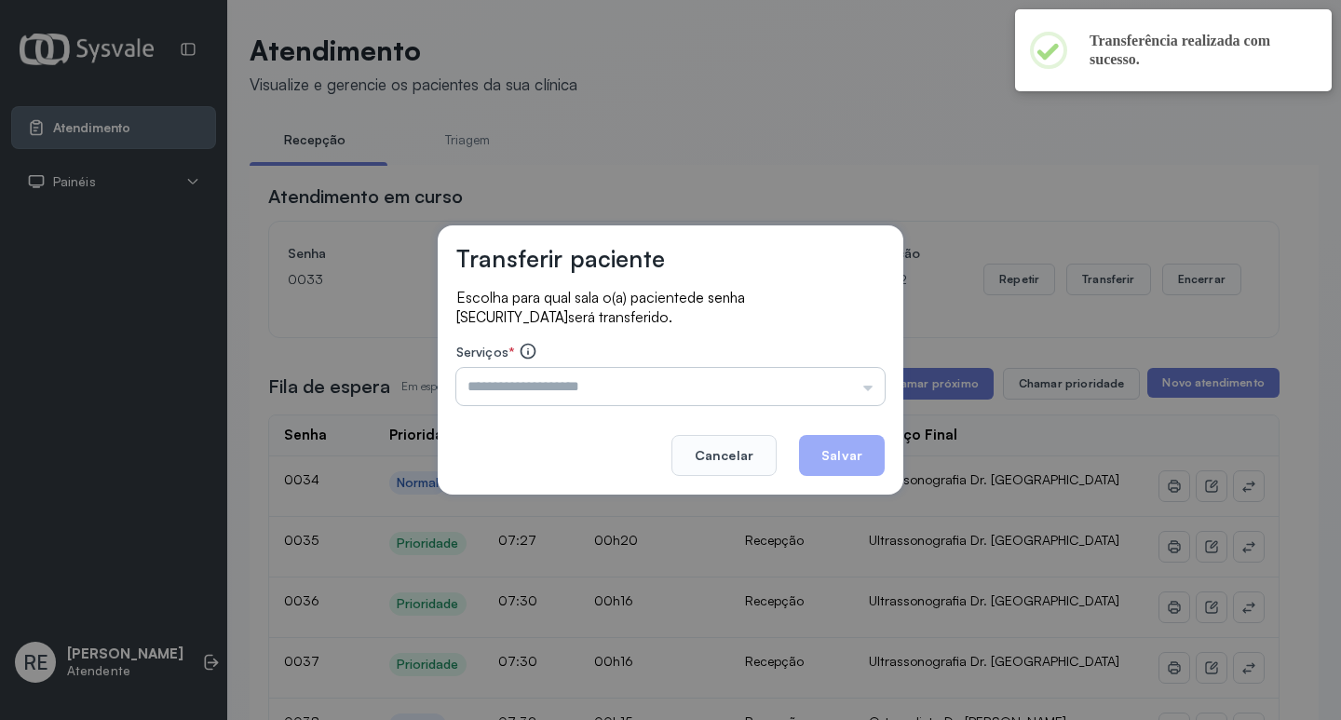
click at [489, 392] on input "text" at bounding box center [670, 386] width 428 height 37
type input "**********"
click at [842, 445] on button "Salvar" at bounding box center [842, 455] width 86 height 41
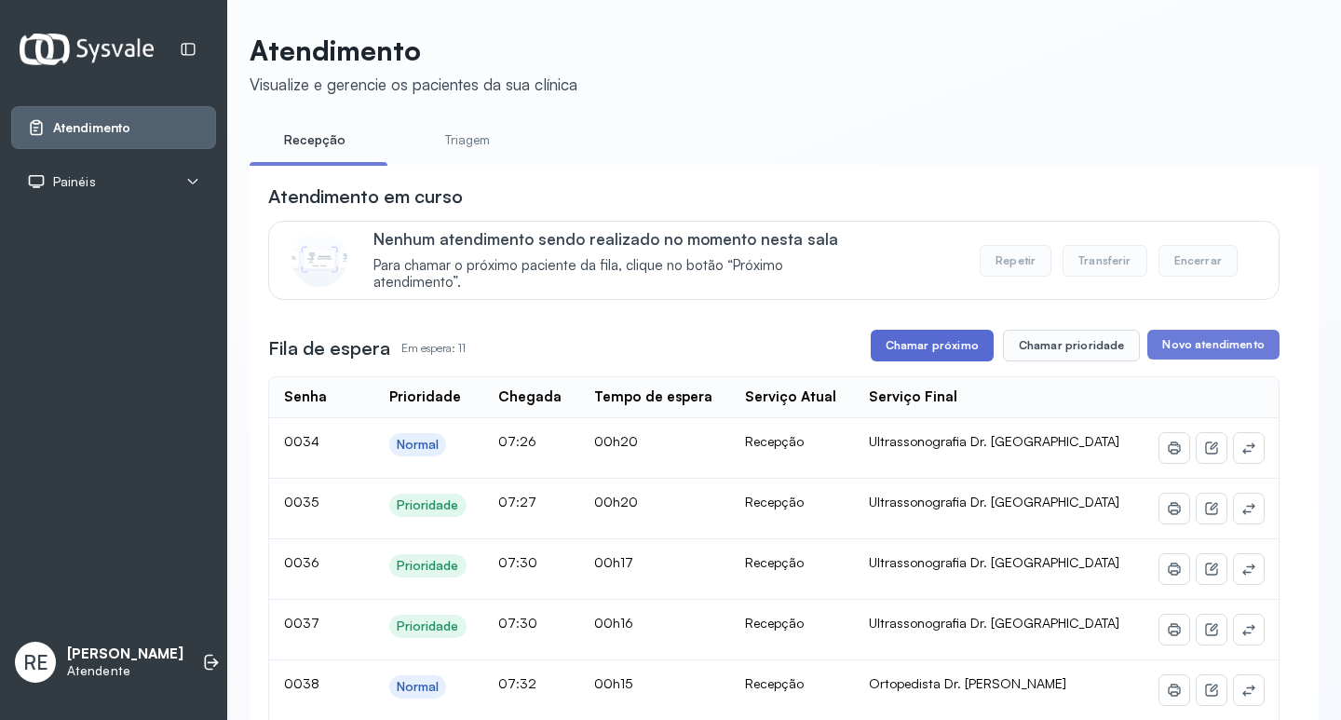
click at [950, 338] on button "Chamar próximo" at bounding box center [932, 346] width 123 height 32
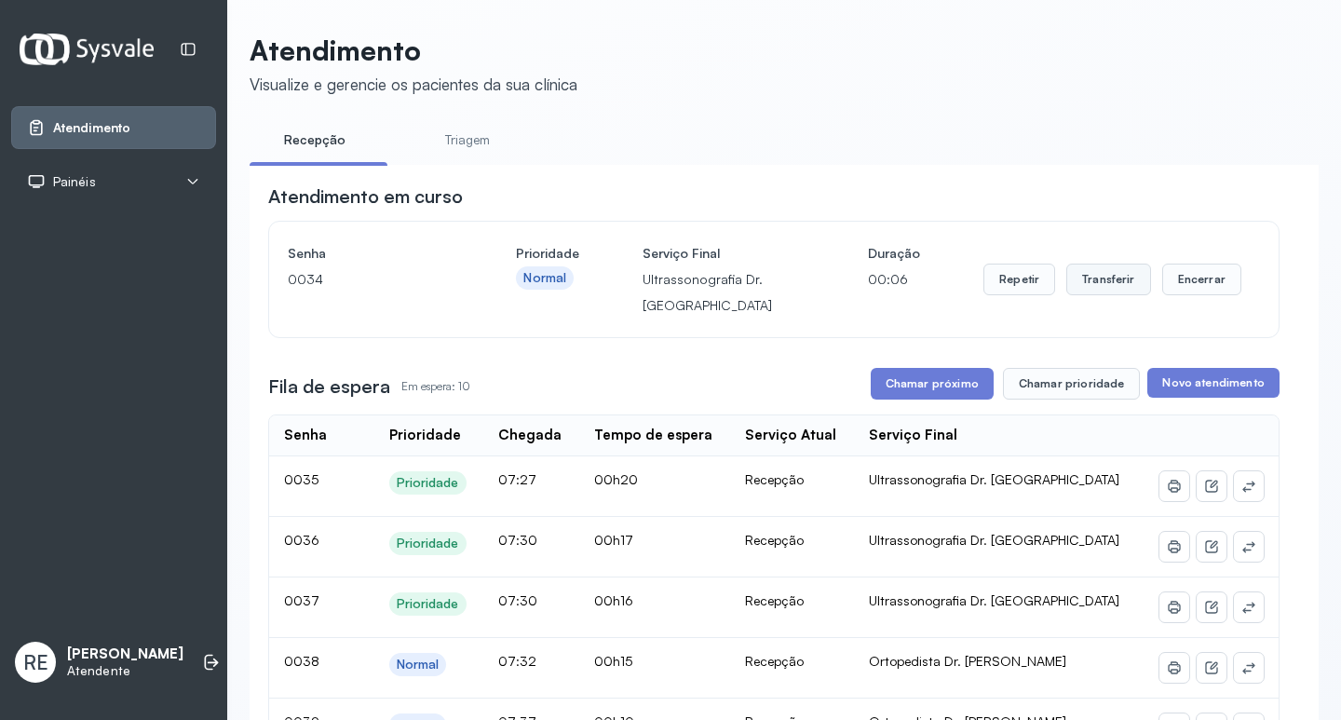
click at [1110, 283] on button "Transferir" at bounding box center [1109, 280] width 85 height 32
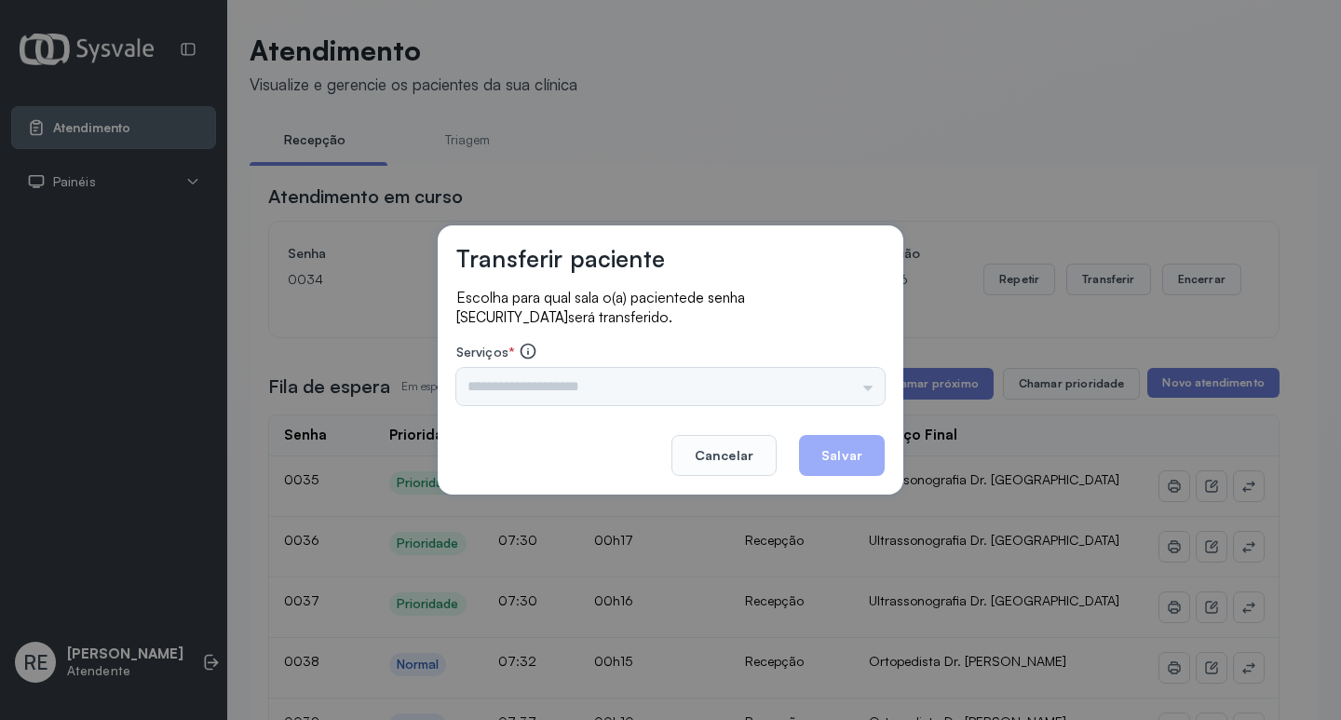
click at [589, 396] on div "Triagem Ortopedista Dr. Mauricio Ortopedista Dr. Ramon Ginecologista Dr. Amilto…" at bounding box center [670, 386] width 428 height 37
click at [519, 390] on input "text" at bounding box center [670, 386] width 428 height 37
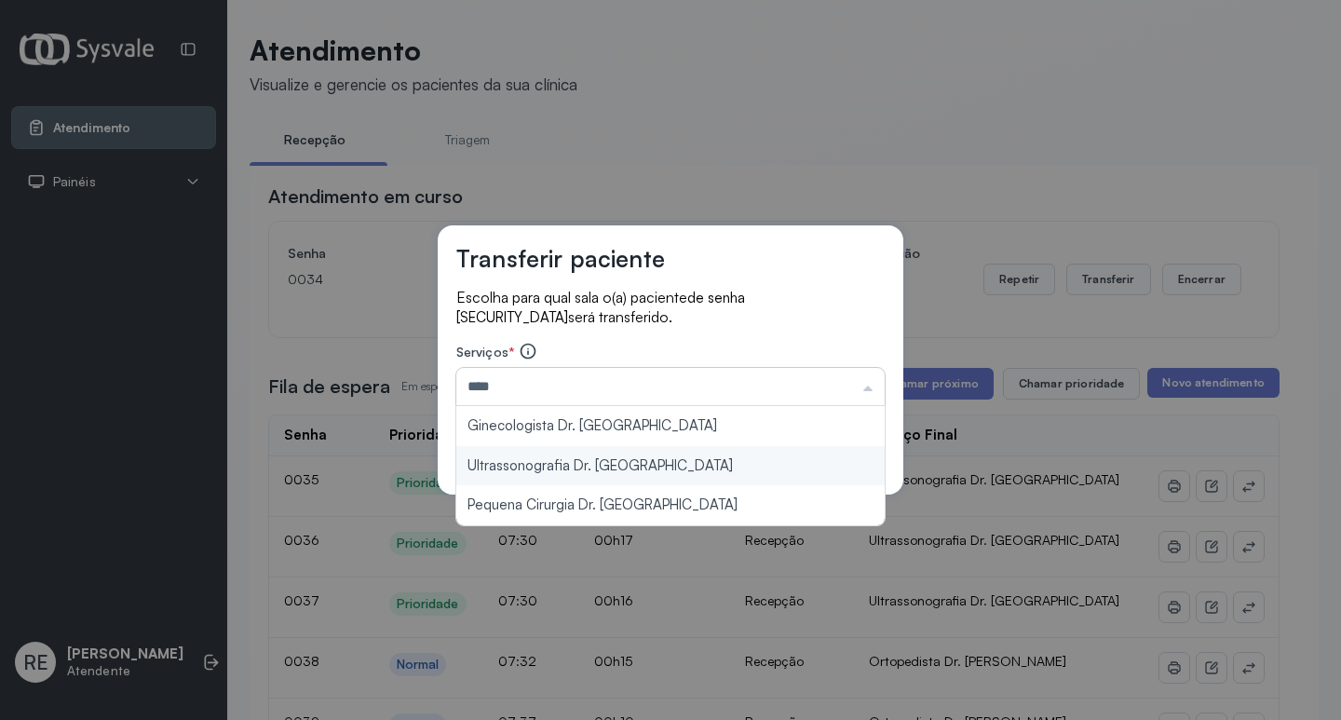
type input "**********"
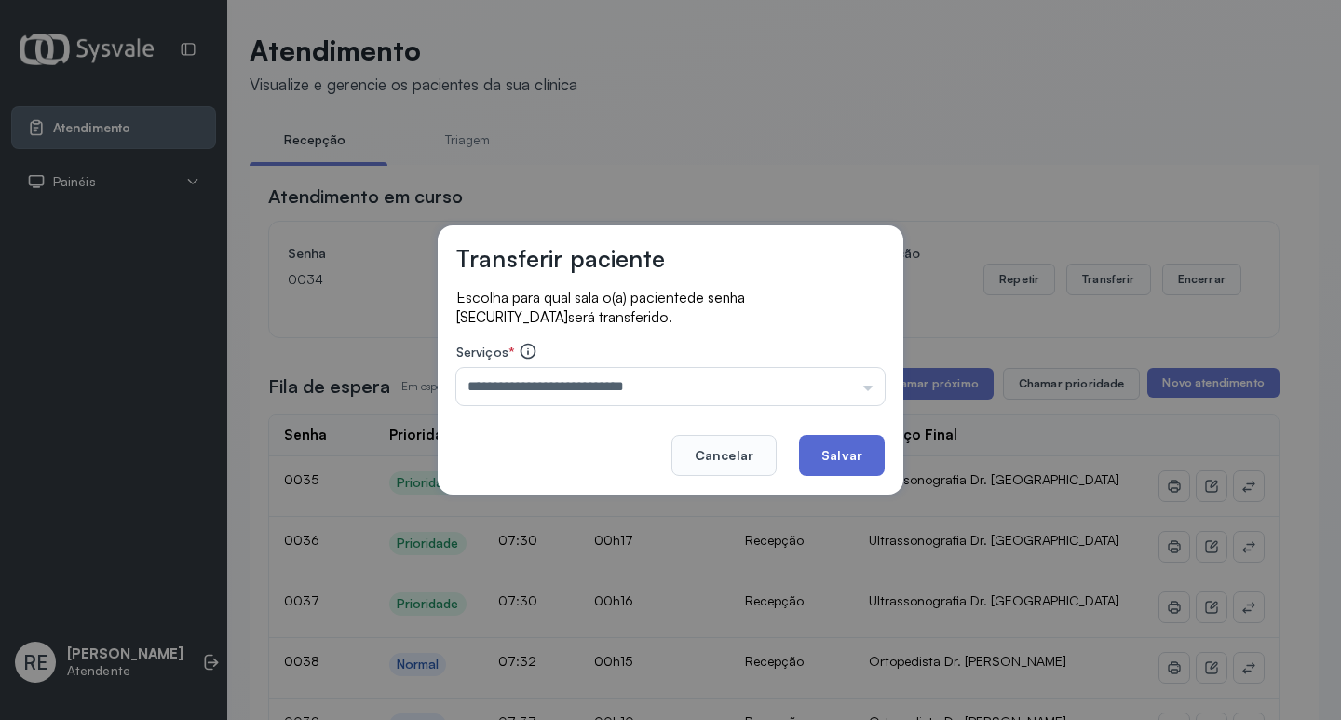
click at [821, 445] on button "Salvar" at bounding box center [842, 455] width 86 height 41
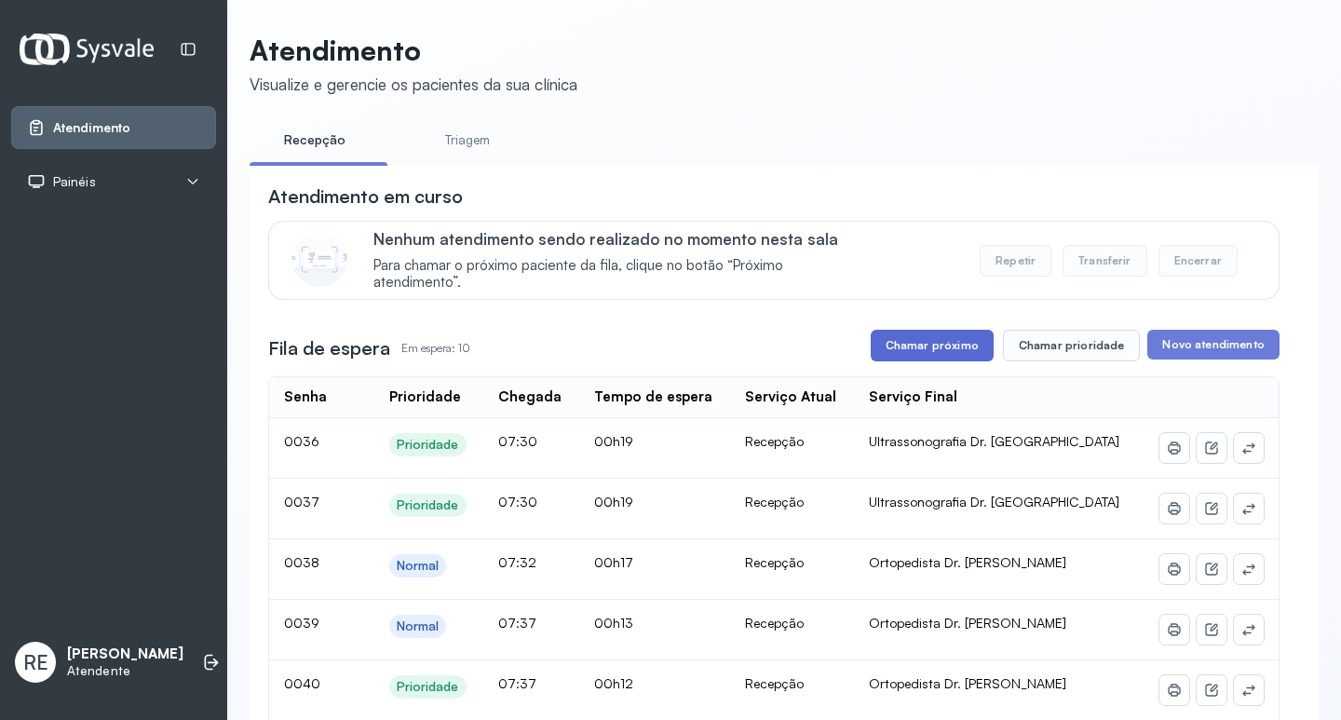
click at [963, 349] on button "Chamar próximo" at bounding box center [932, 346] width 123 height 32
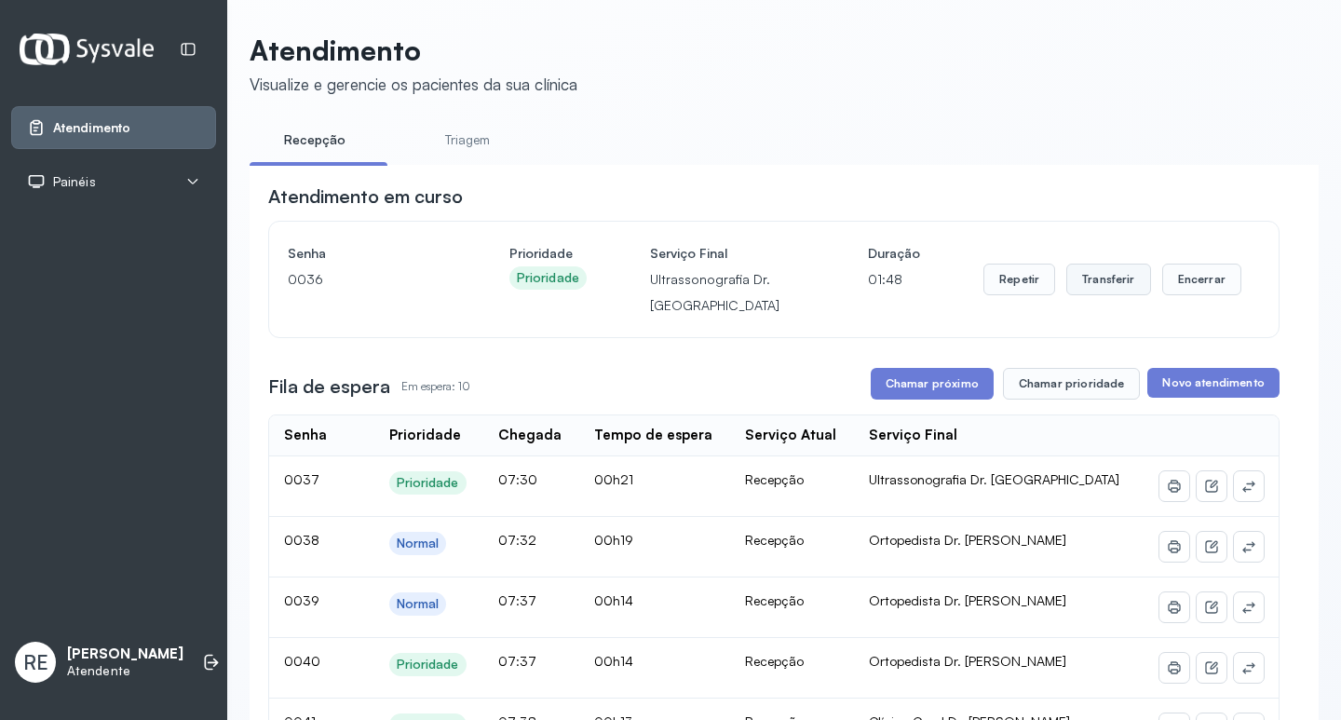
click at [1094, 287] on button "Transferir" at bounding box center [1109, 280] width 85 height 32
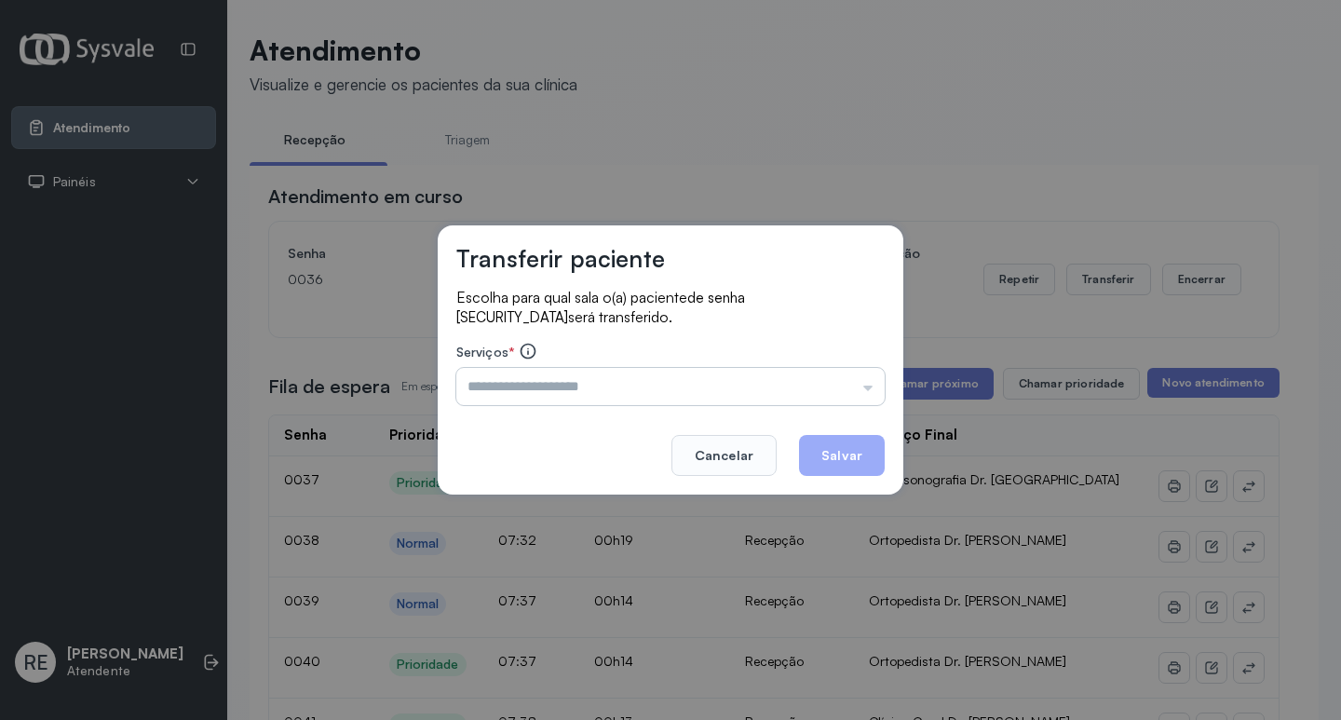
click at [577, 394] on input "text" at bounding box center [670, 386] width 428 height 37
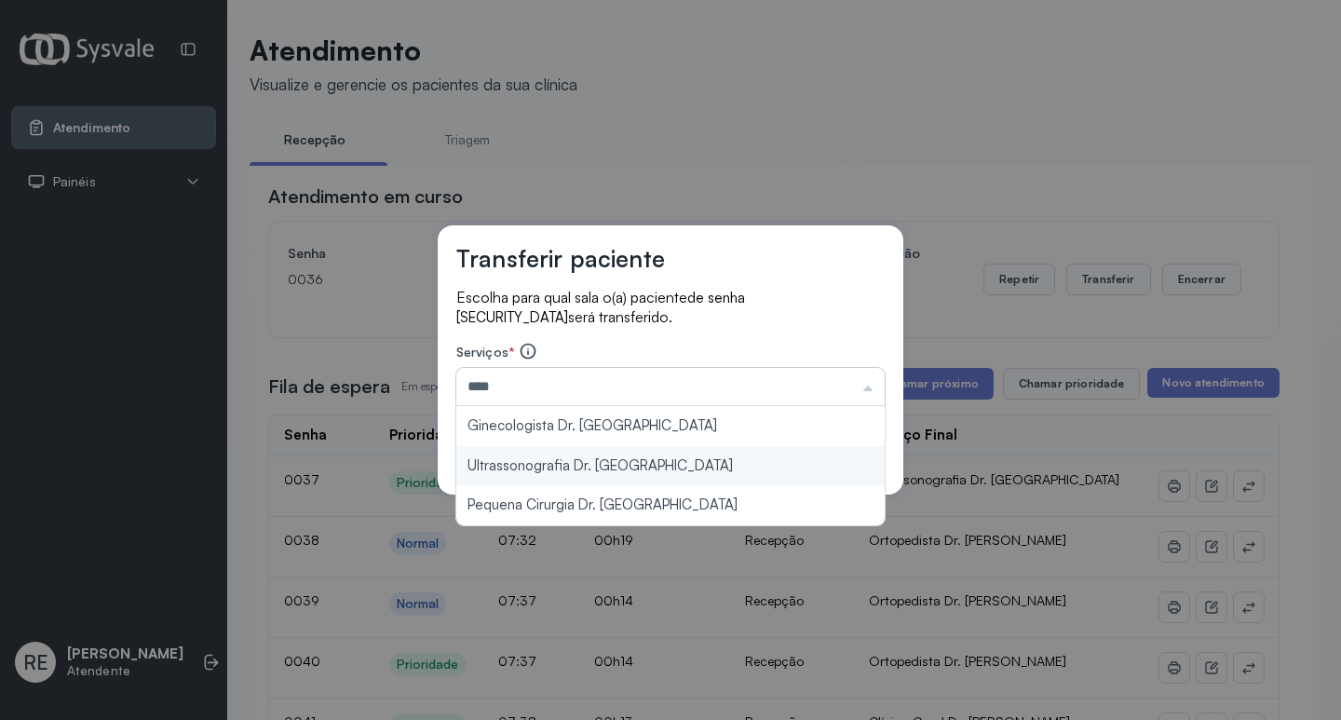
type input "**********"
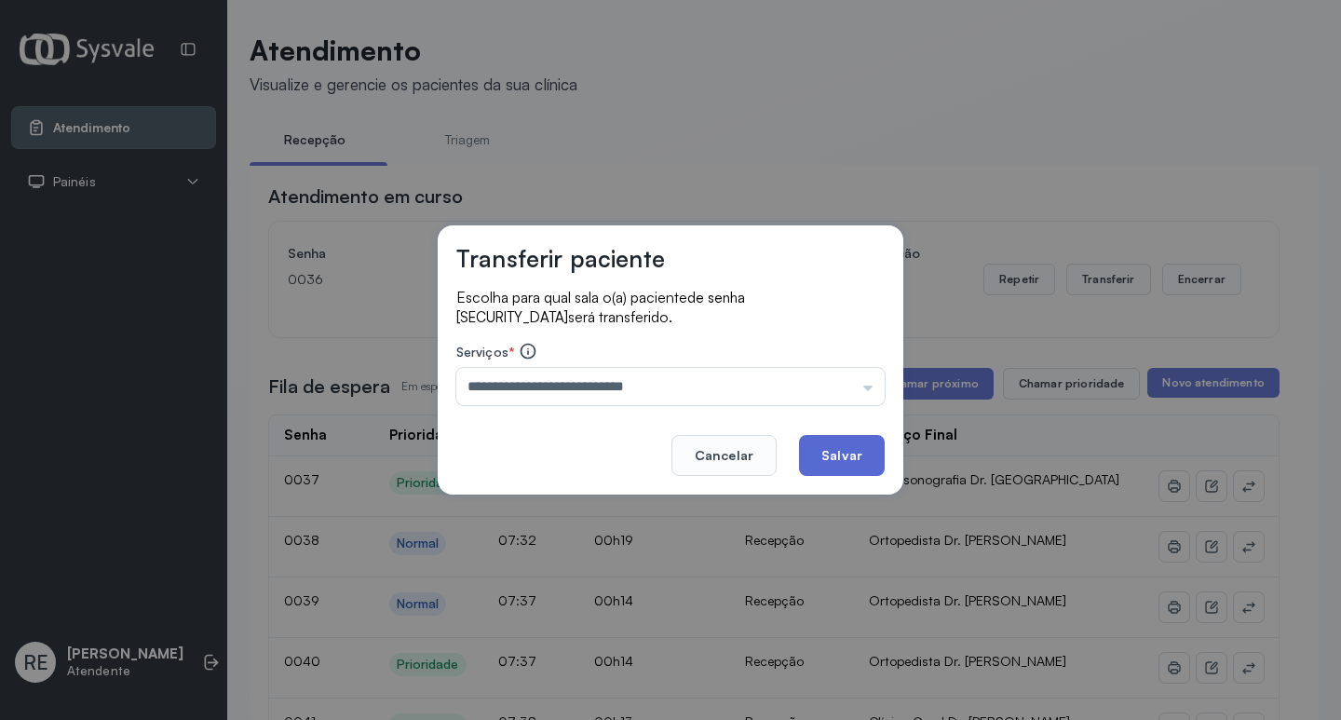
click at [842, 452] on button "Salvar" at bounding box center [842, 455] width 86 height 41
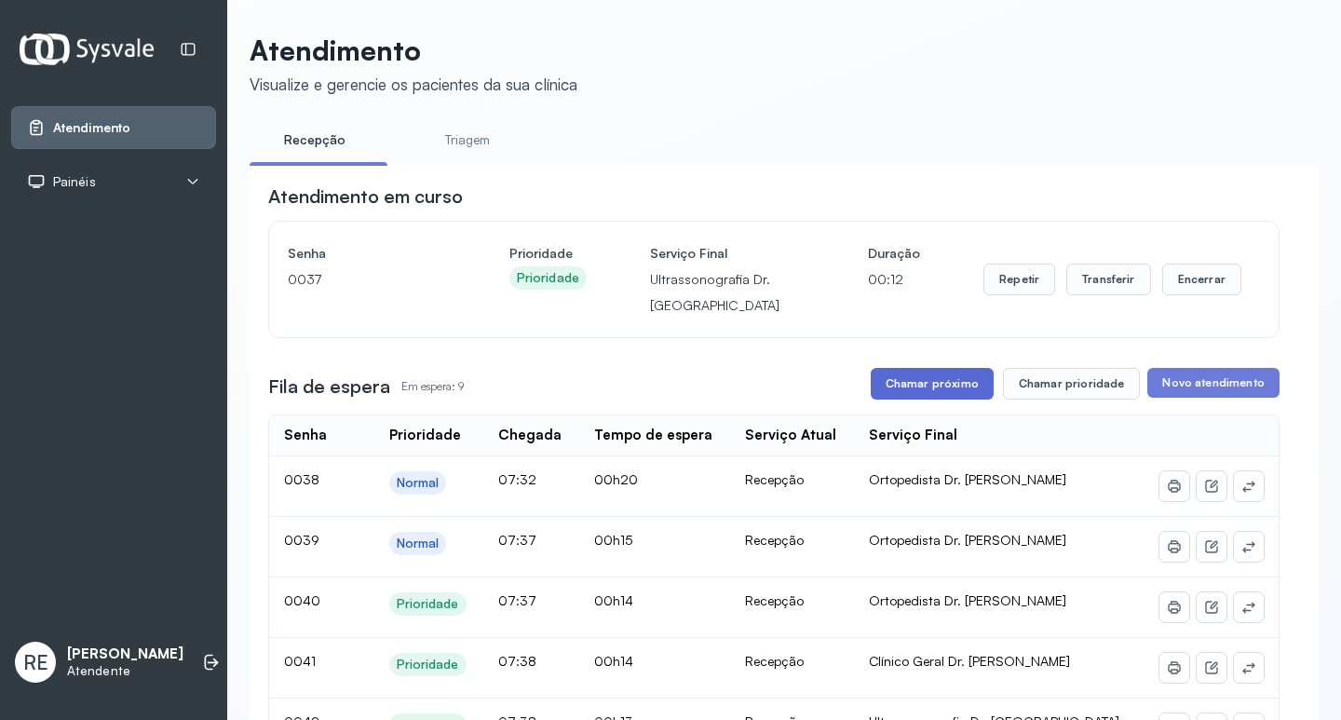
click at [944, 394] on button "Chamar próximo" at bounding box center [932, 384] width 123 height 32
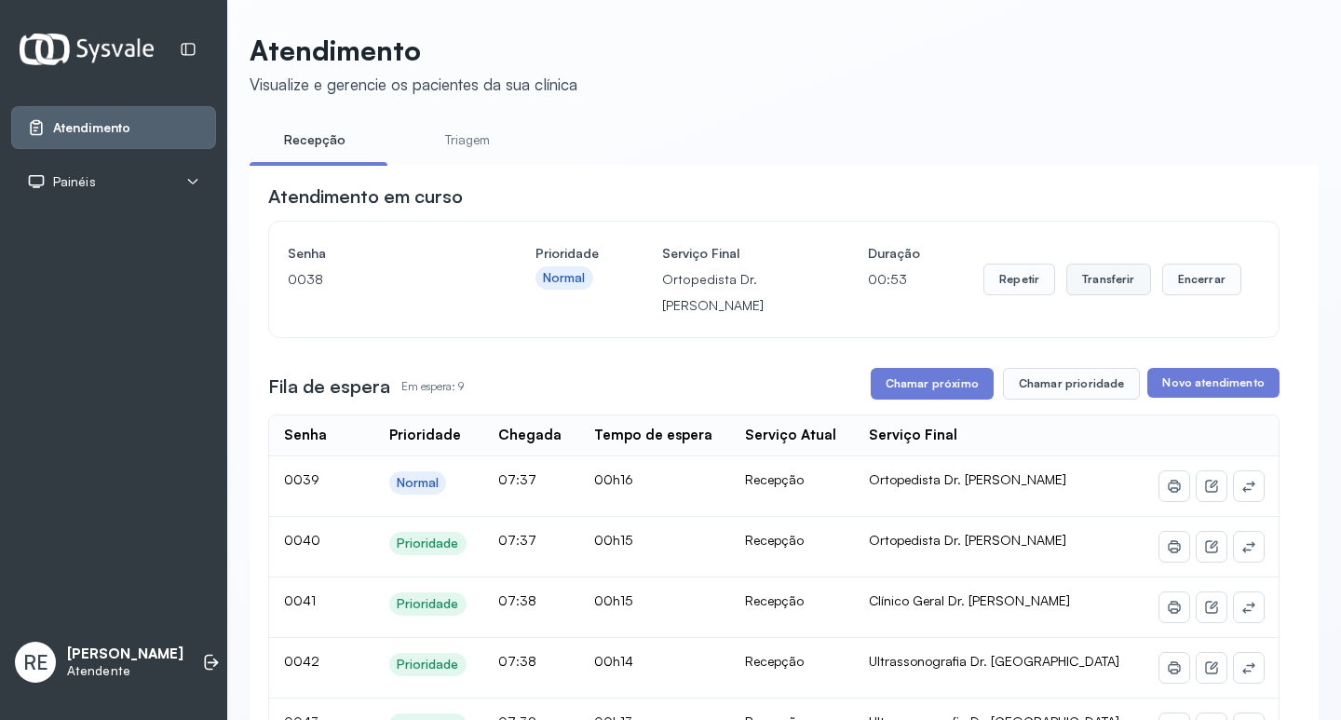
click at [1108, 295] on button "Transferir" at bounding box center [1109, 280] width 85 height 32
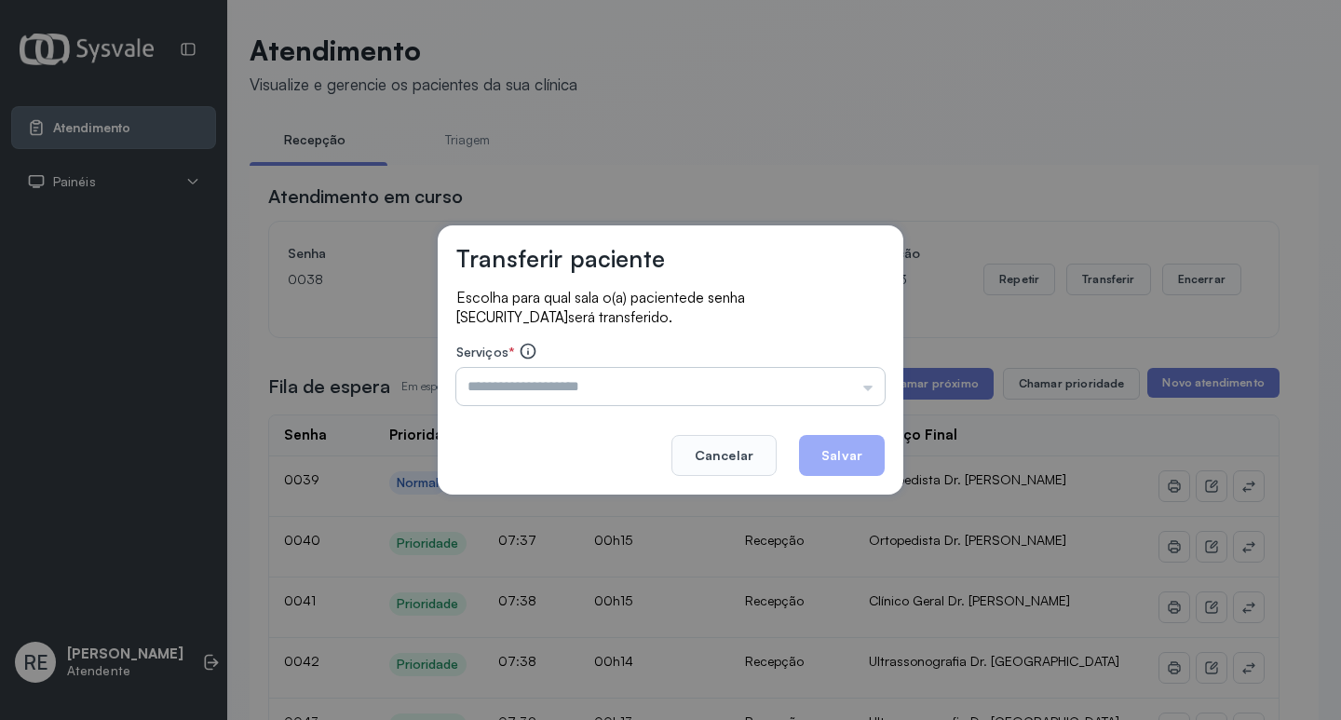
click at [672, 396] on input "text" at bounding box center [670, 386] width 428 height 37
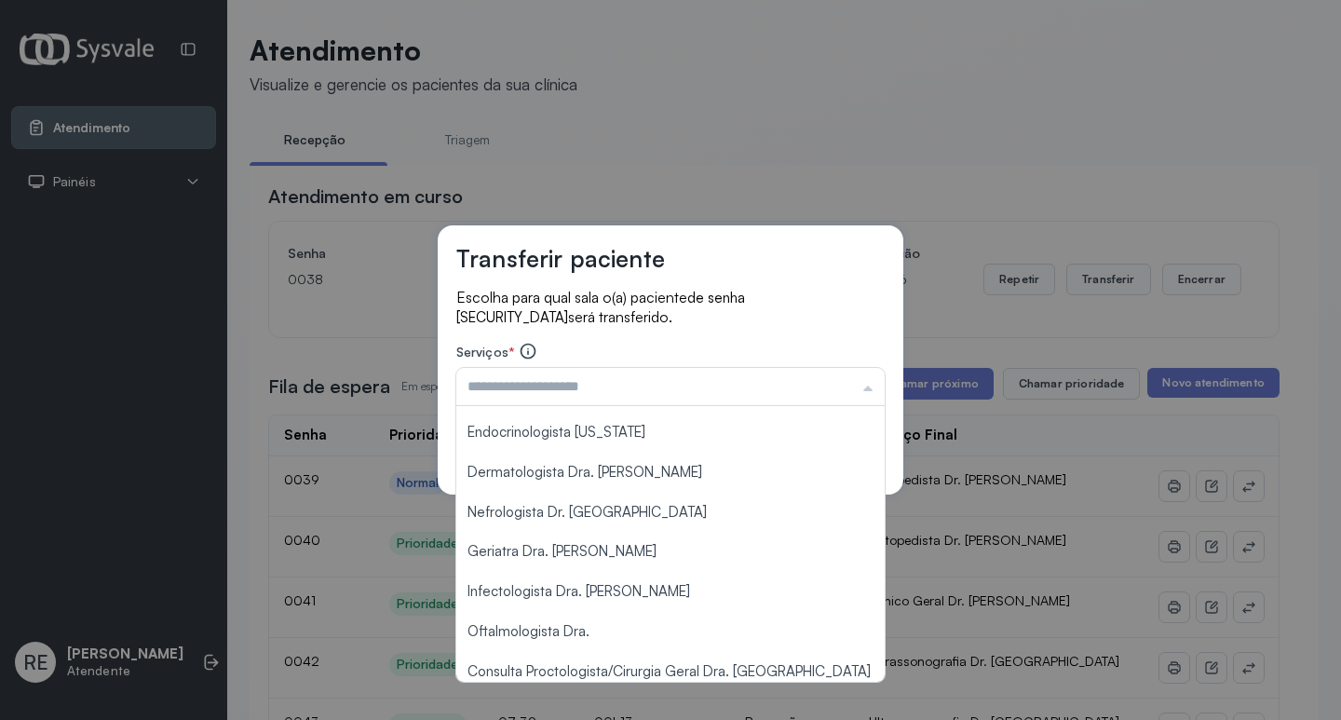
scroll to position [466, 0]
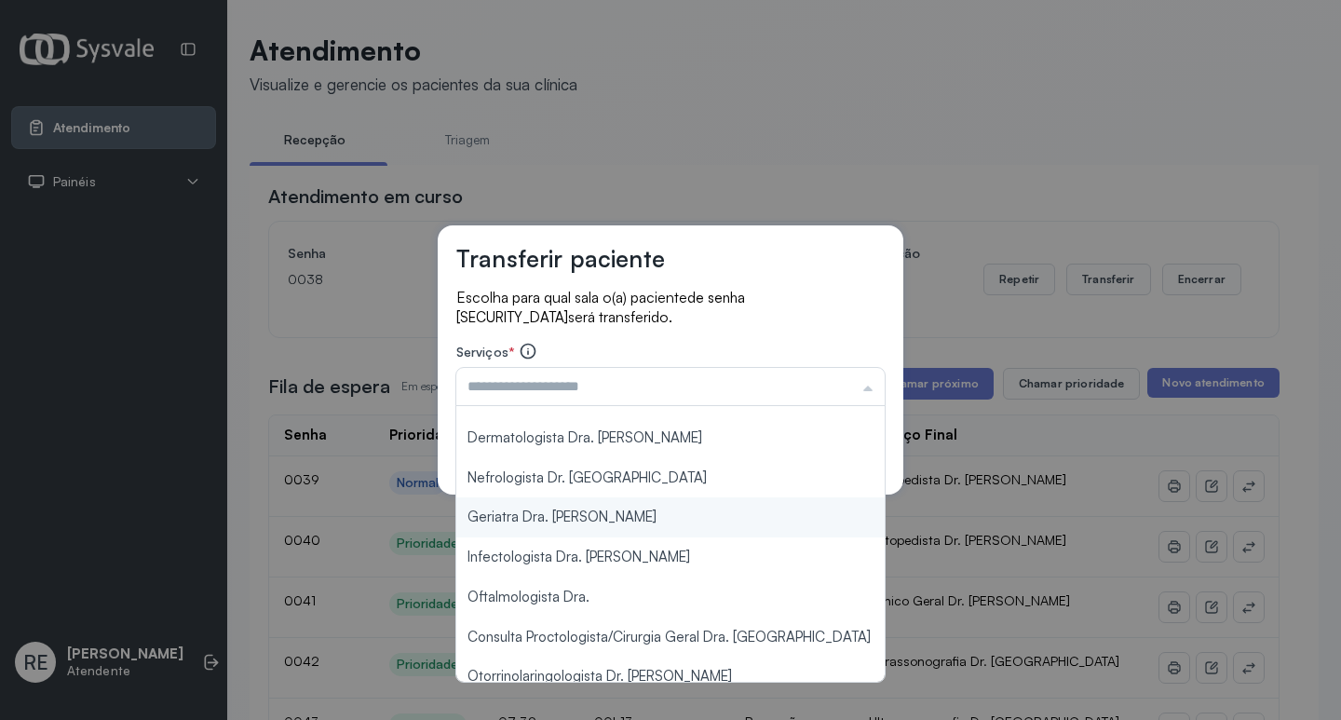
type input "**********"
click at [572, 519] on div "**********" at bounding box center [670, 360] width 1341 height 720
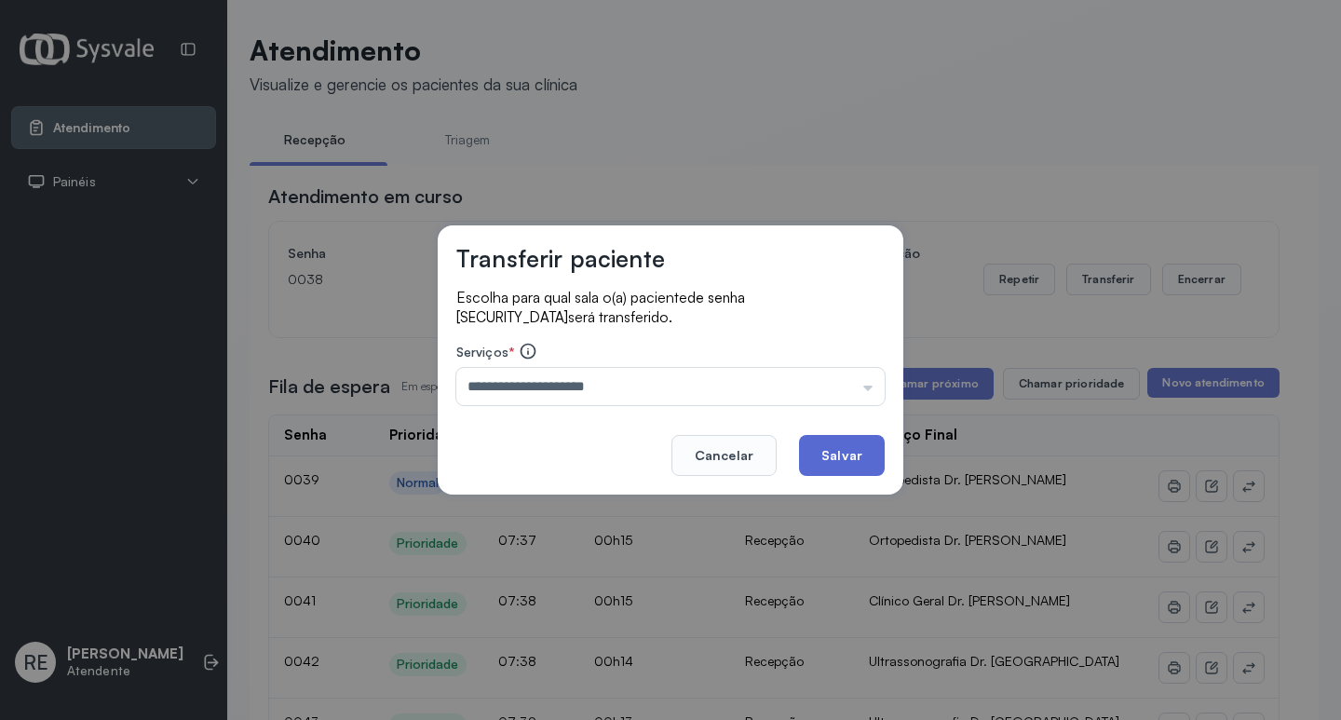
click at [847, 458] on button "Salvar" at bounding box center [842, 455] width 86 height 41
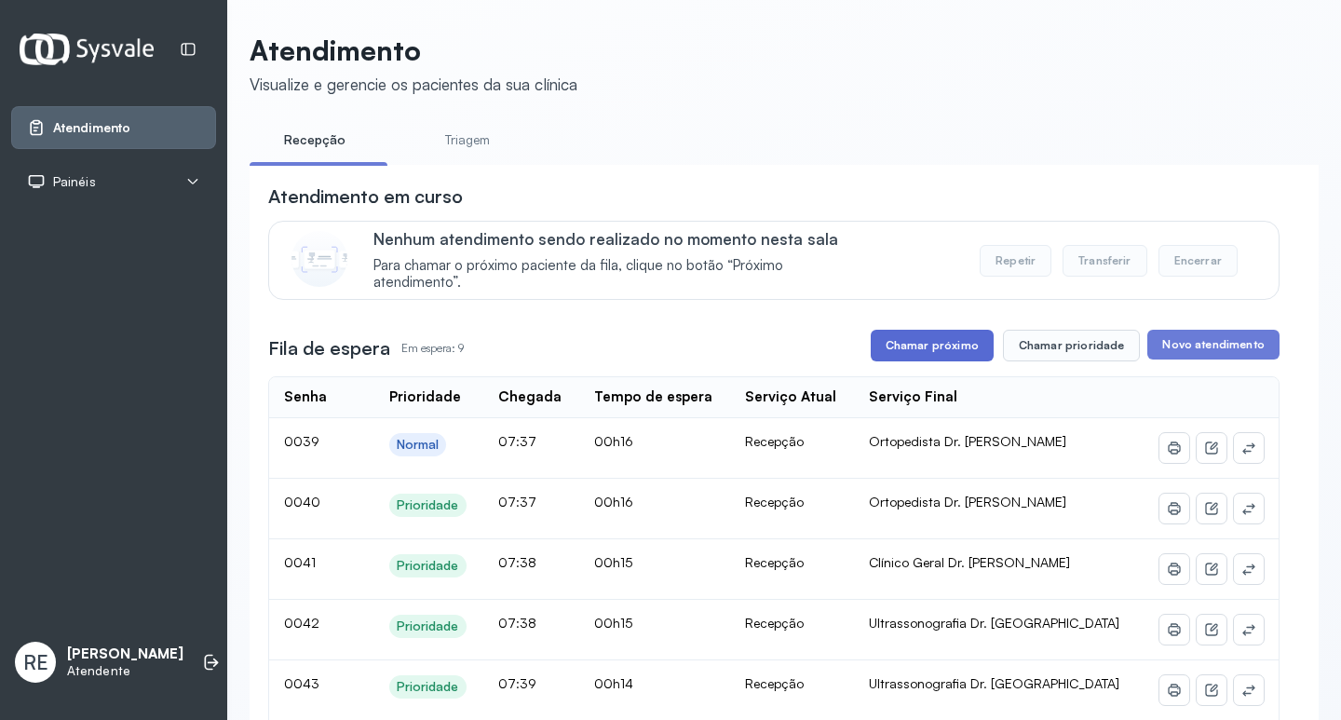
click at [906, 357] on button "Chamar próximo" at bounding box center [932, 346] width 123 height 32
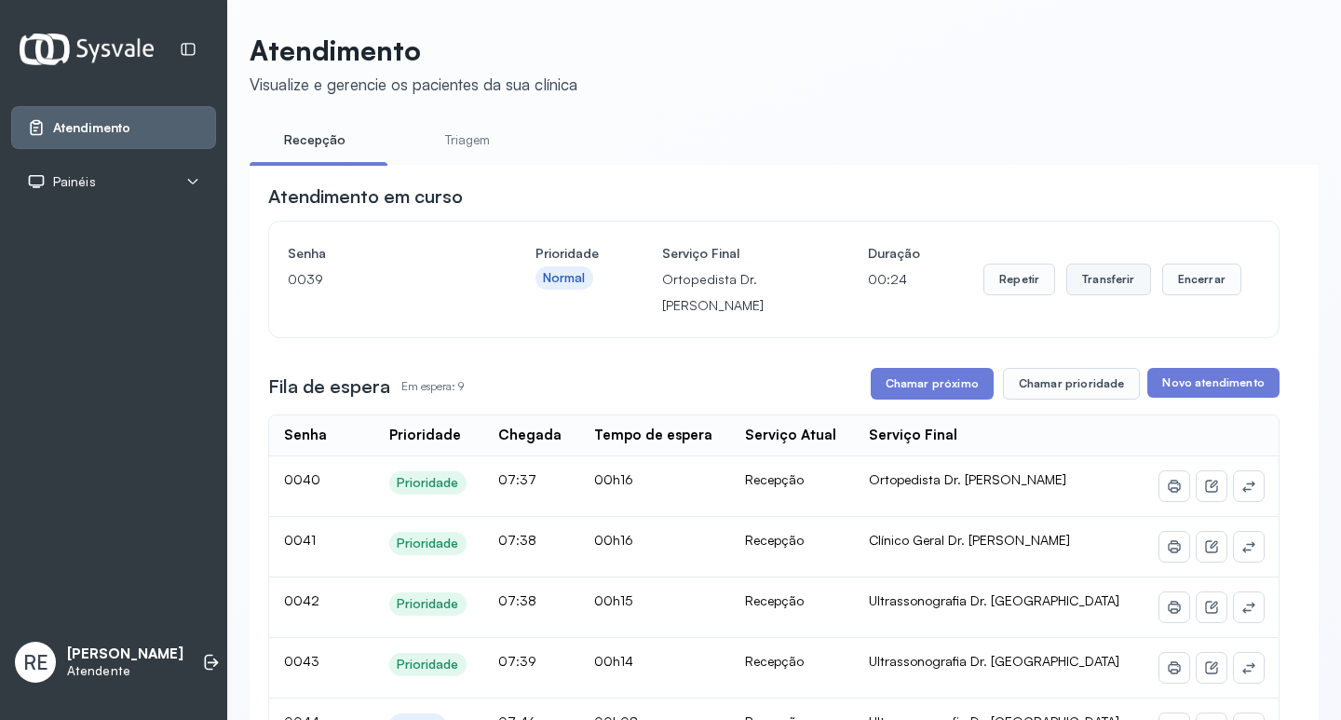
click at [1081, 282] on button "Transferir" at bounding box center [1109, 280] width 85 height 32
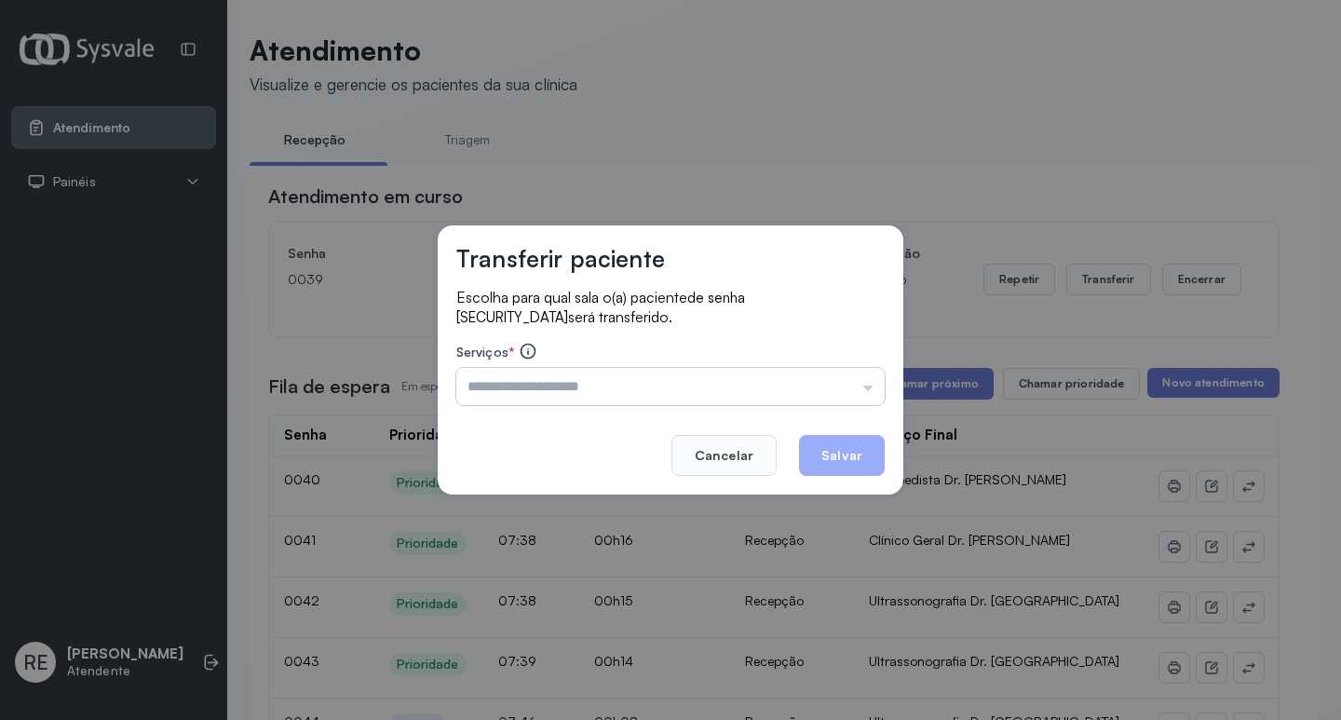
click at [522, 401] on input "text" at bounding box center [670, 386] width 428 height 37
type input "**********"
click at [826, 460] on button "Salvar" at bounding box center [842, 455] width 86 height 41
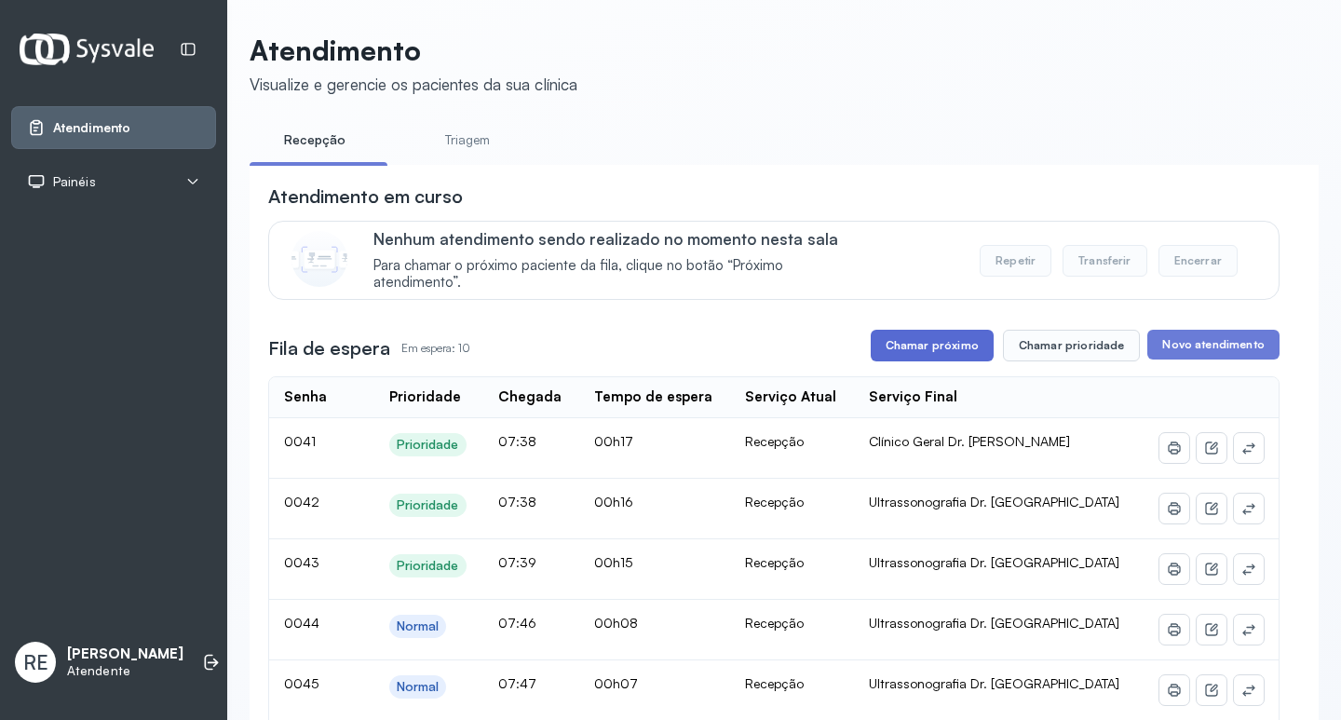
click at [899, 361] on button "Chamar próximo" at bounding box center [932, 346] width 123 height 32
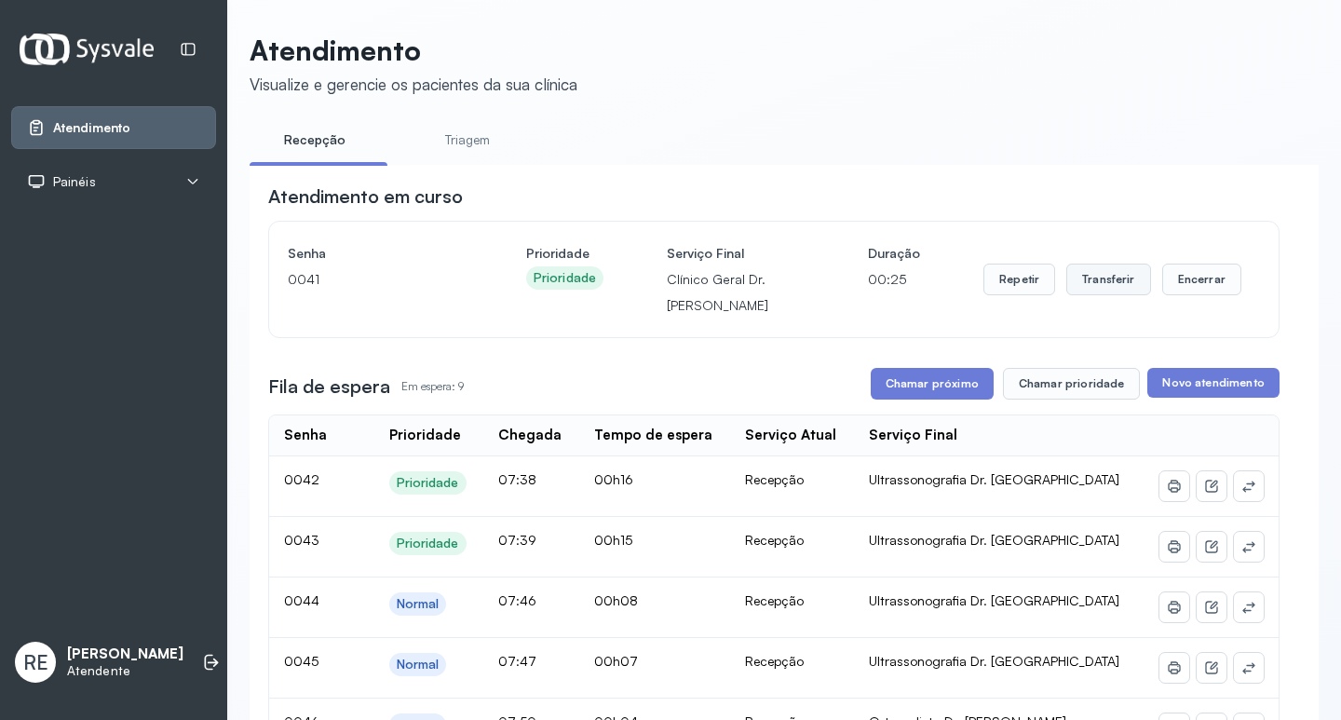
click at [1078, 279] on button "Transferir" at bounding box center [1109, 280] width 85 height 32
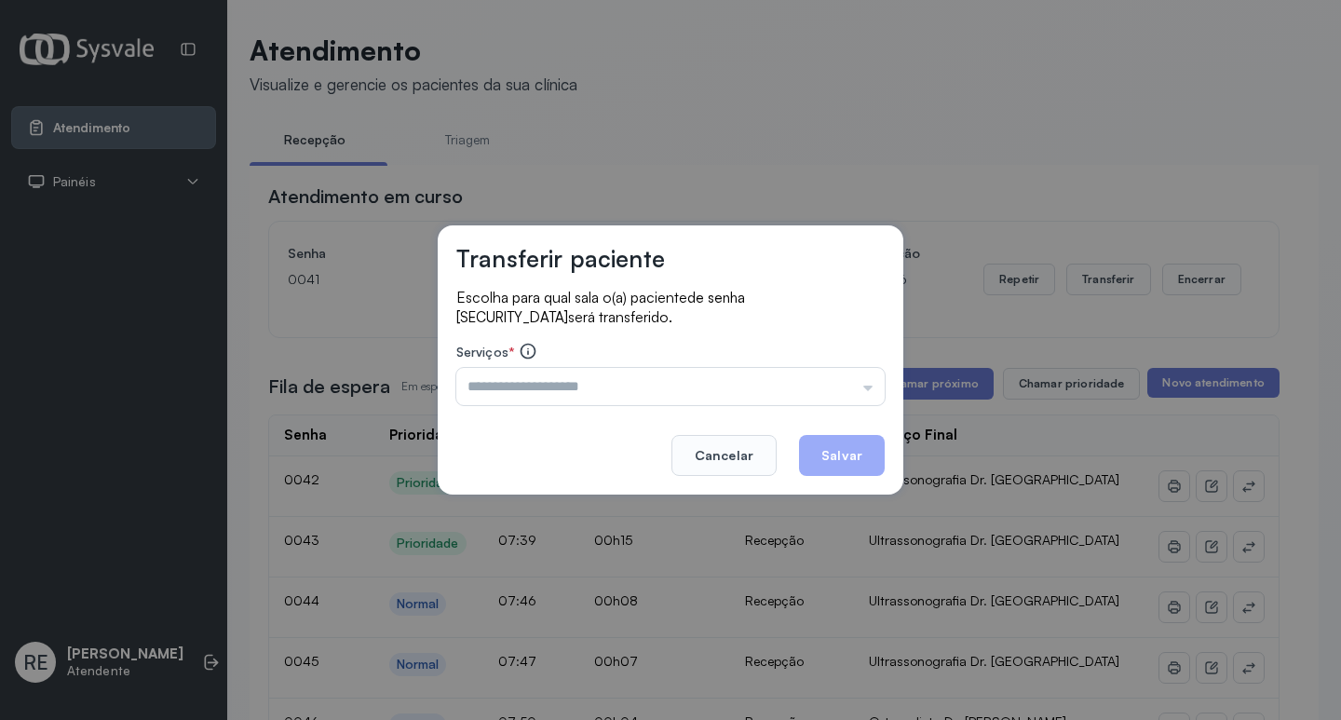
click at [519, 396] on input "text" at bounding box center [670, 386] width 428 height 37
type input "**********"
click at [845, 461] on button "Salvar" at bounding box center [842, 455] width 86 height 41
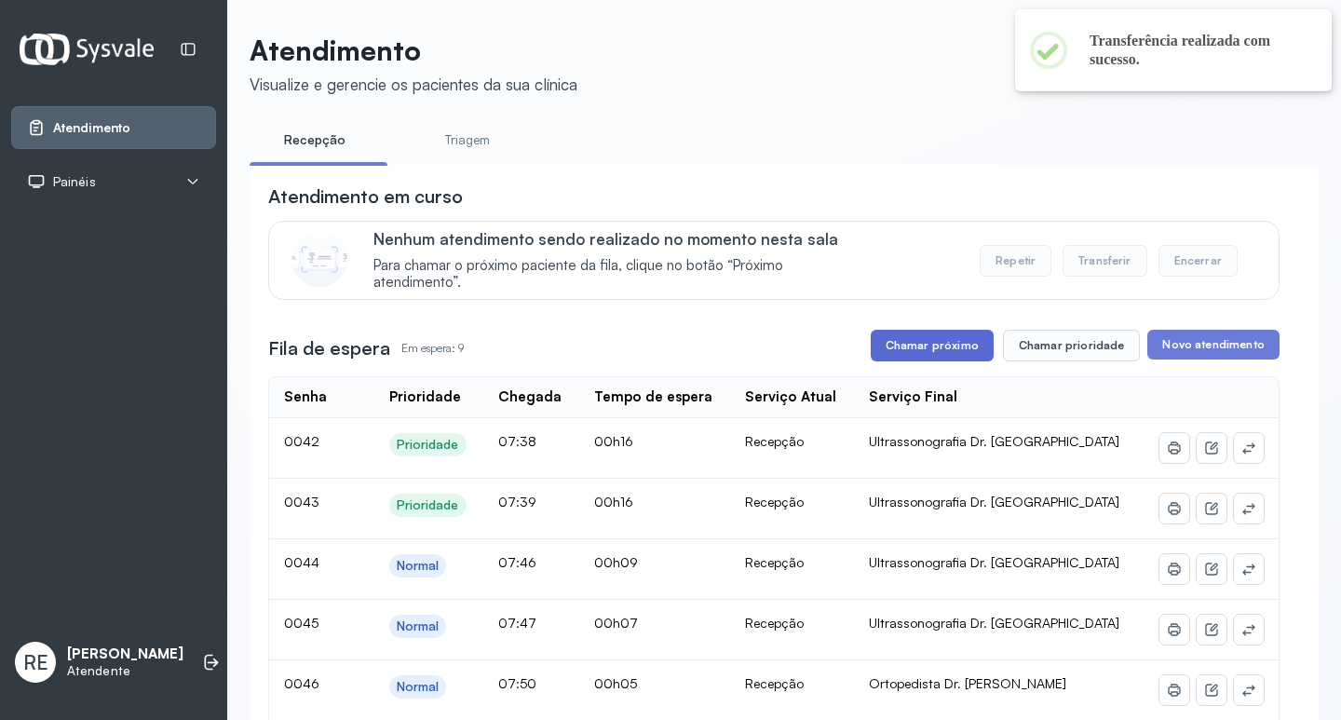
click at [923, 352] on button "Chamar próximo" at bounding box center [932, 346] width 123 height 32
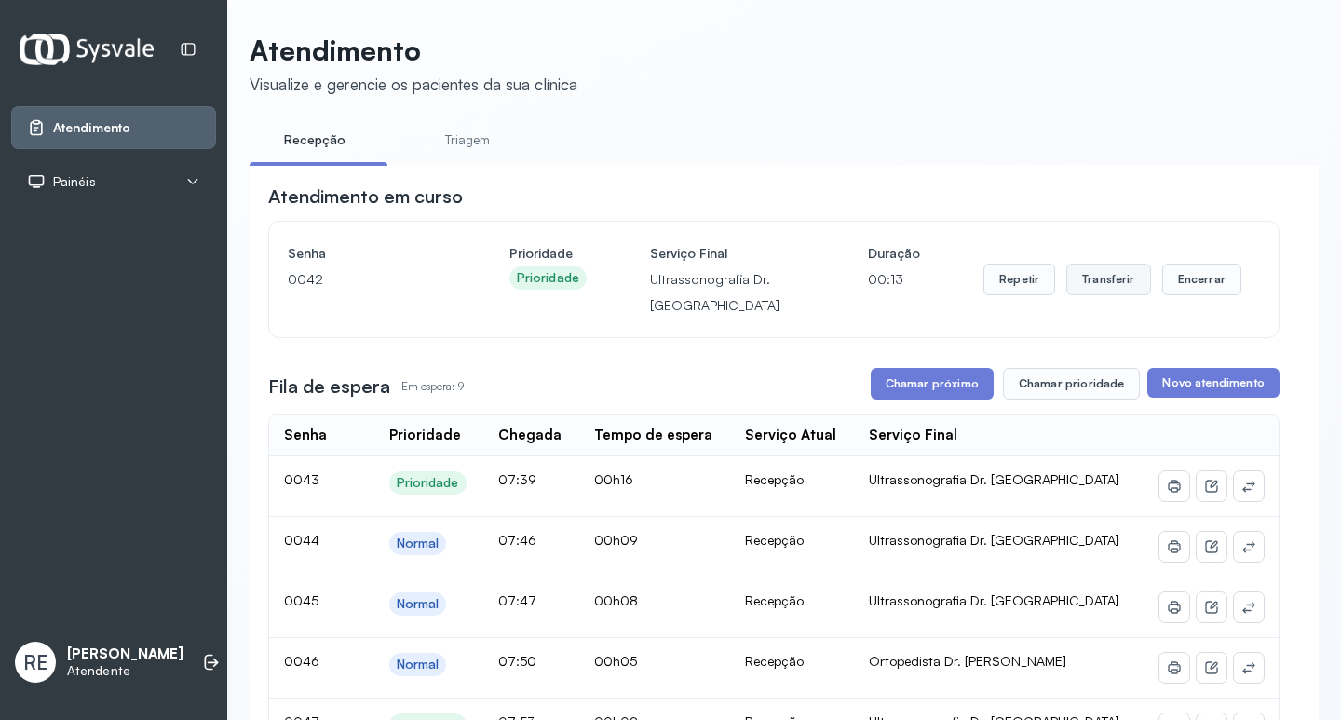
click at [1067, 291] on button "Transferir" at bounding box center [1109, 280] width 85 height 32
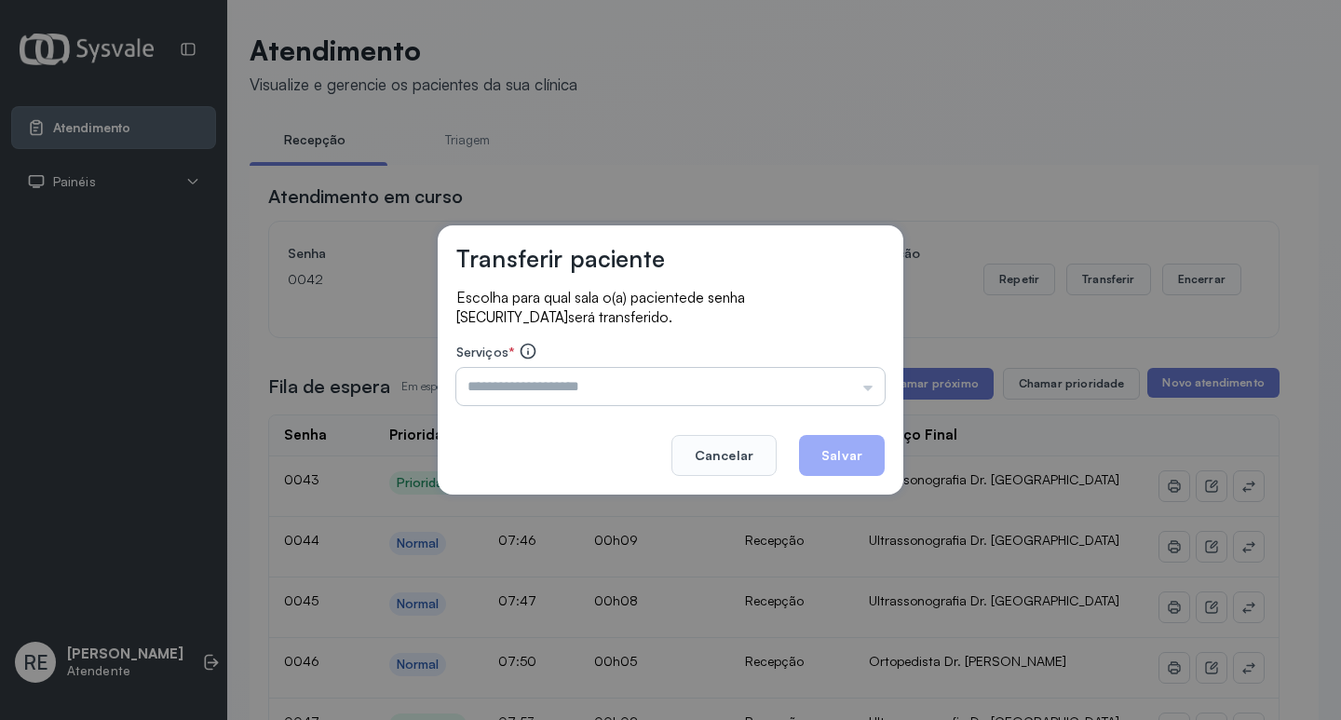
click at [623, 386] on input "text" at bounding box center [670, 386] width 428 height 37
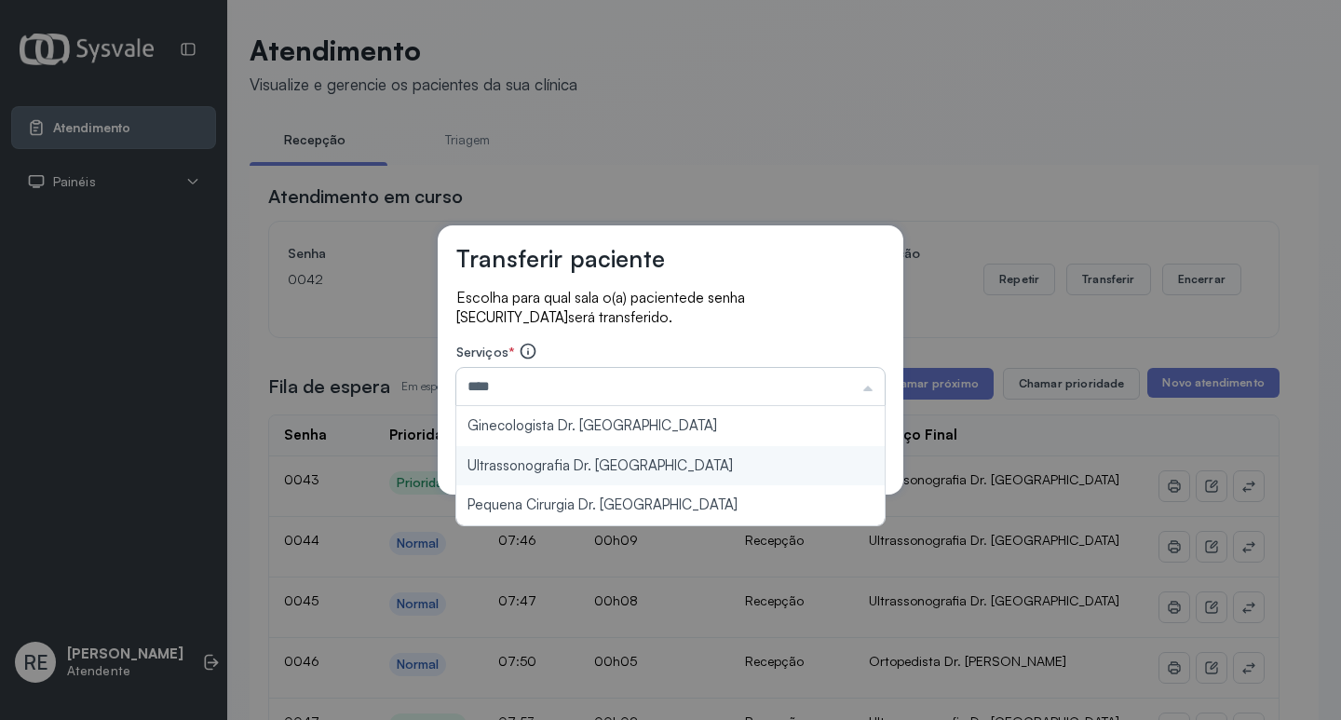
type input "**********"
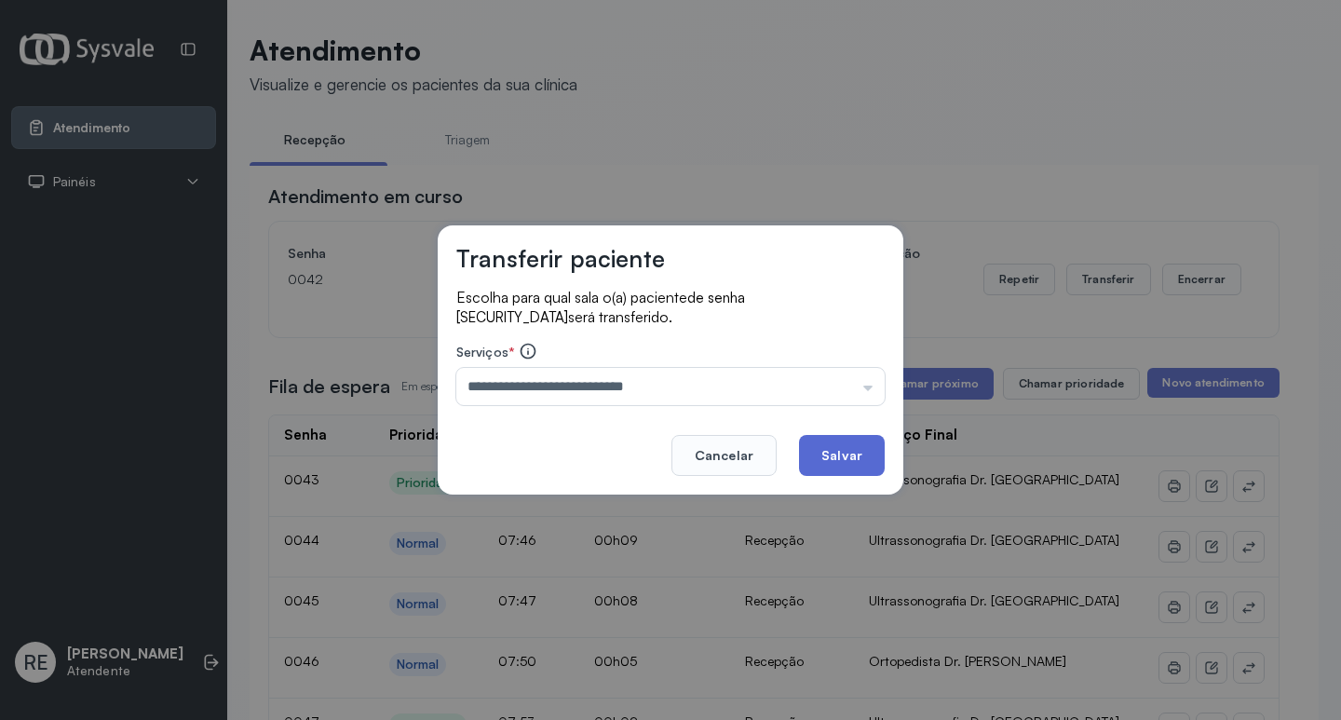
click at [851, 455] on button "Salvar" at bounding box center [842, 455] width 86 height 41
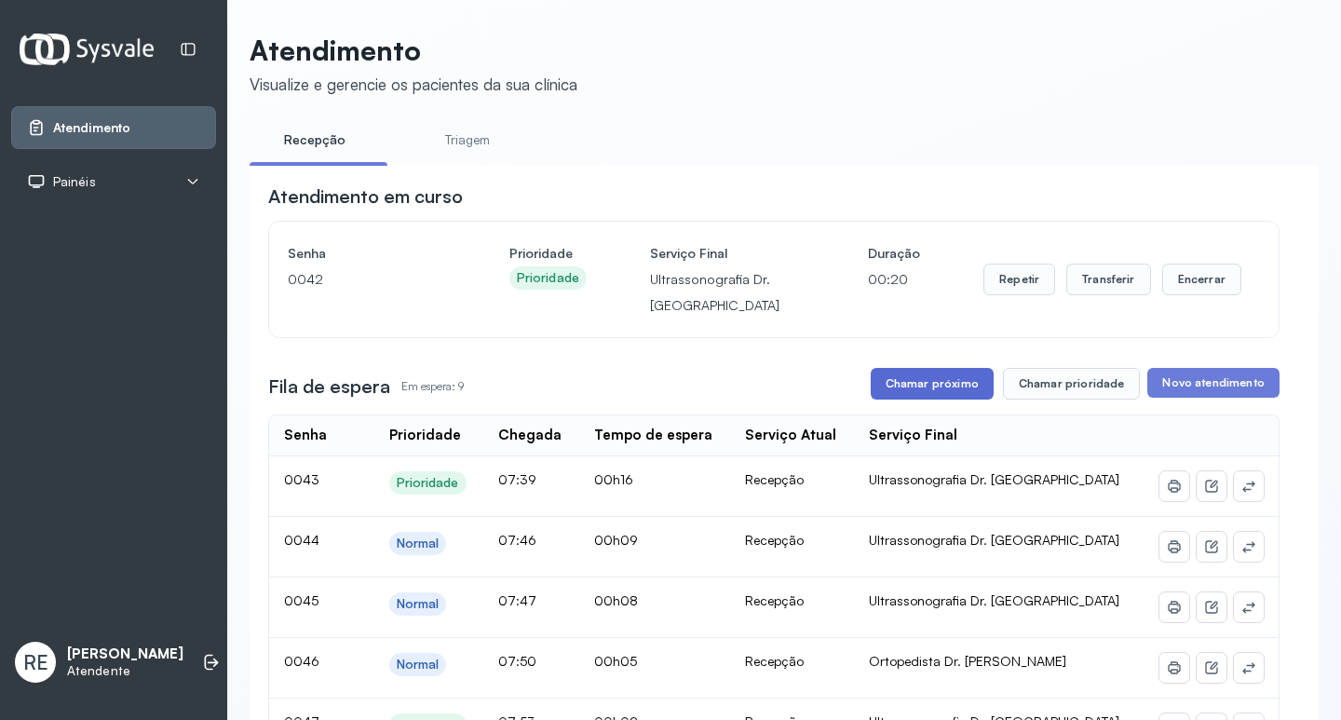
click at [902, 384] on button "Chamar próximo" at bounding box center [932, 384] width 123 height 32
click at [1129, 291] on button "Transferir" at bounding box center [1109, 280] width 85 height 32
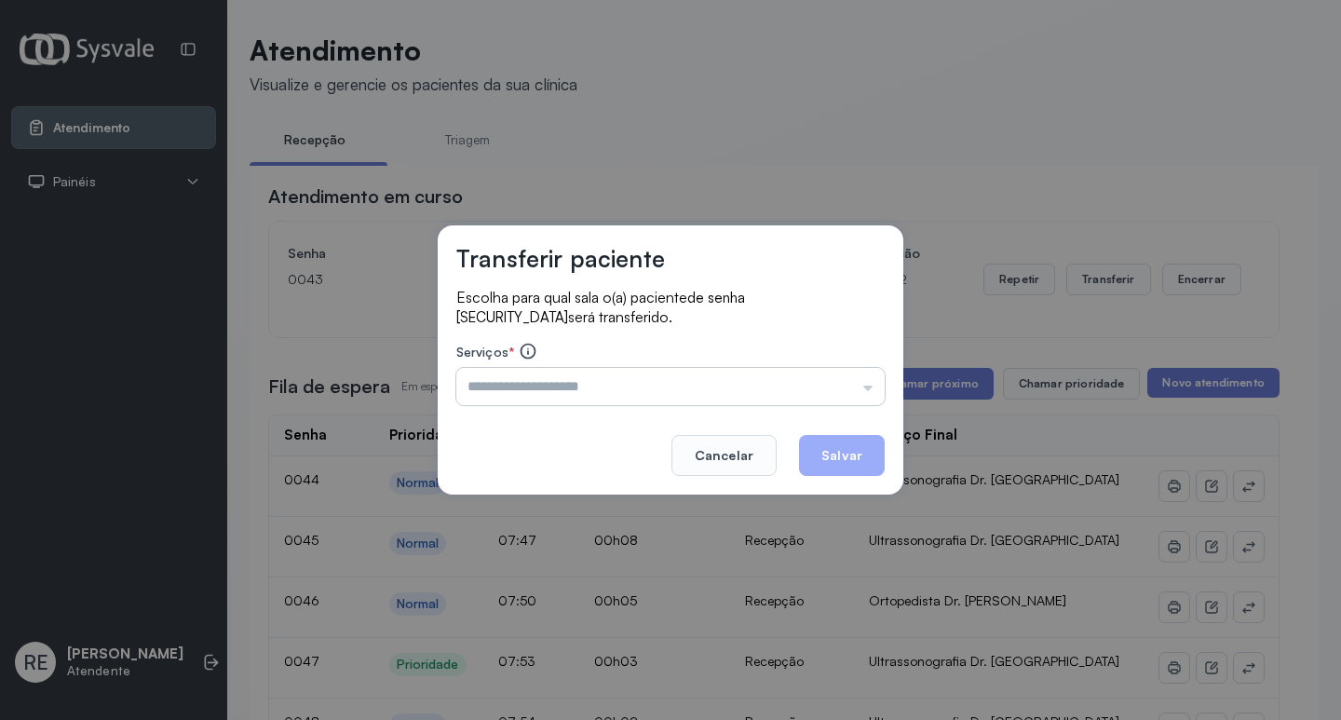
click at [511, 378] on input "text" at bounding box center [670, 386] width 428 height 37
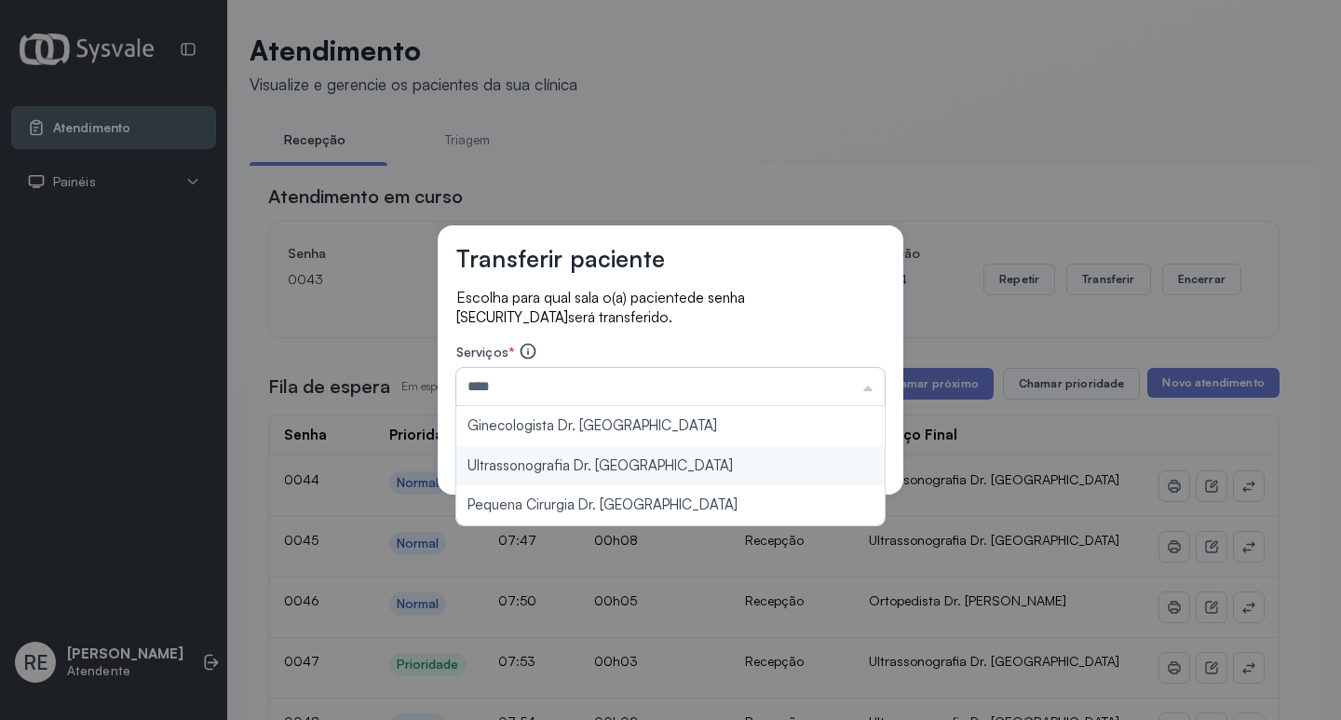
type input "**********"
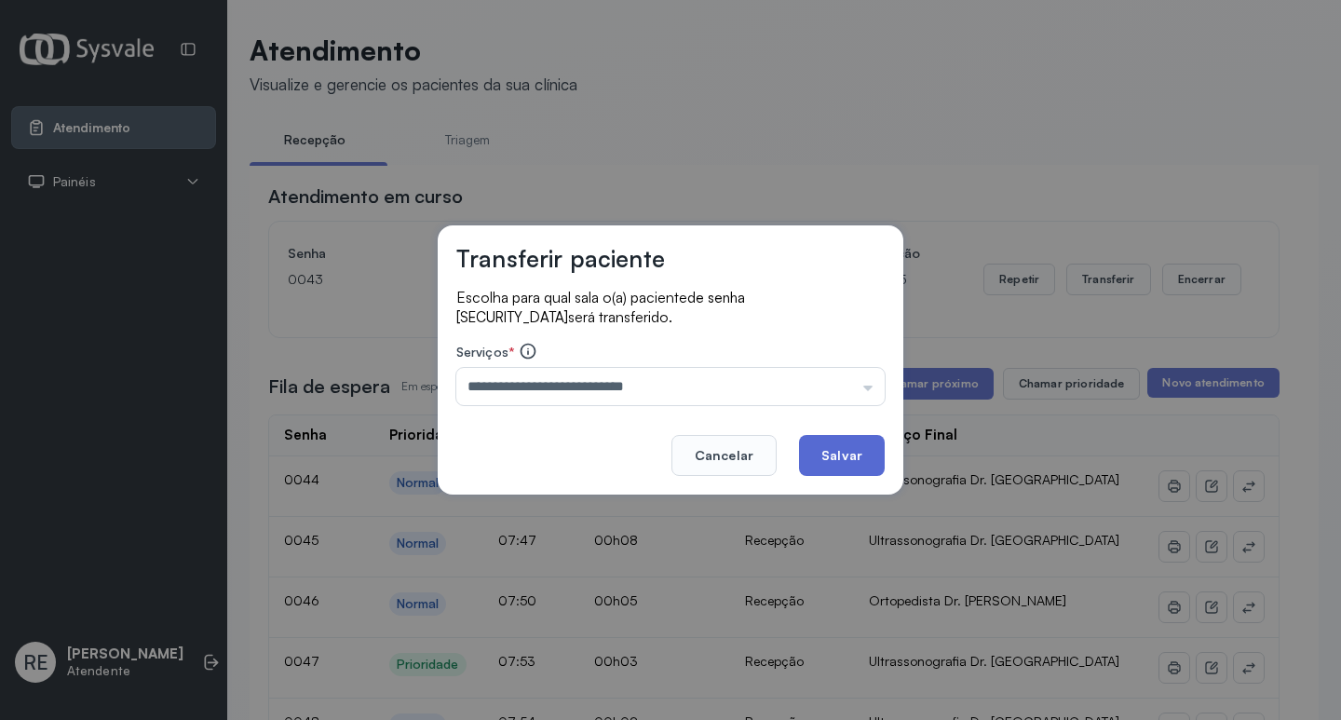
click at [842, 466] on button "Salvar" at bounding box center [842, 455] width 86 height 41
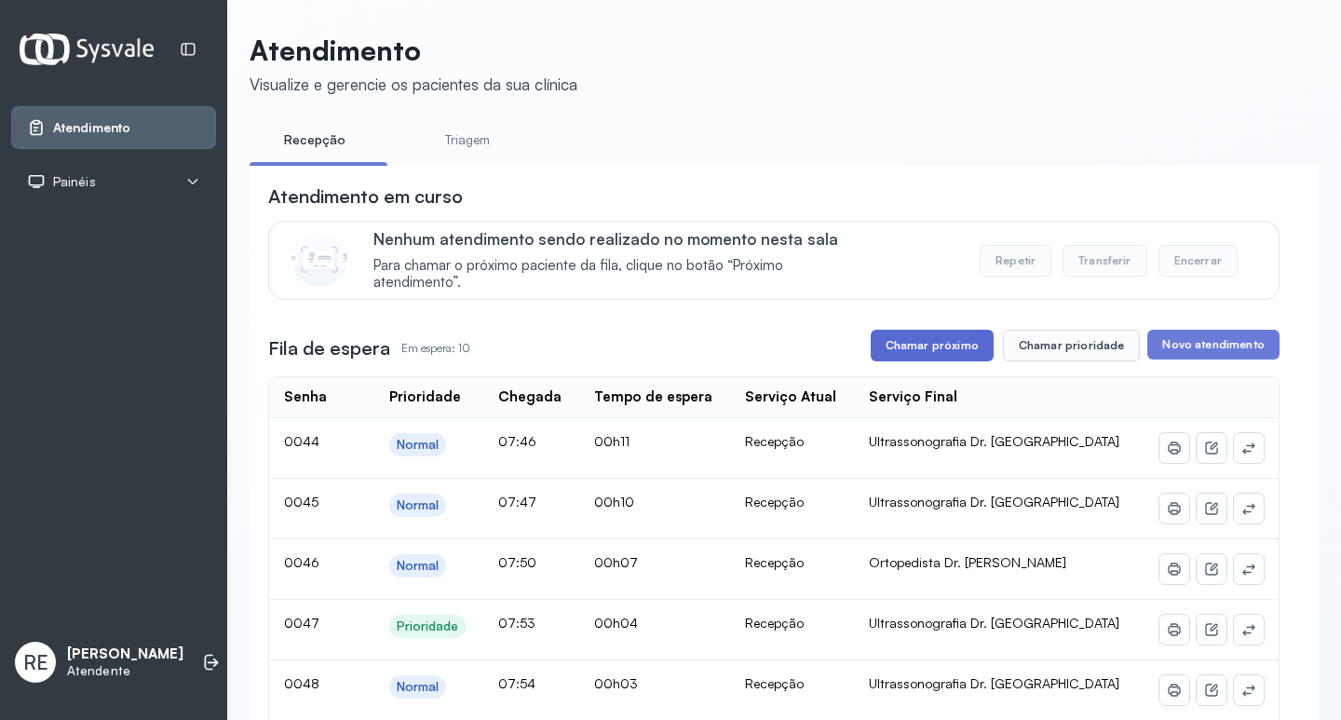
click at [931, 348] on button "Chamar próximo" at bounding box center [932, 346] width 123 height 32
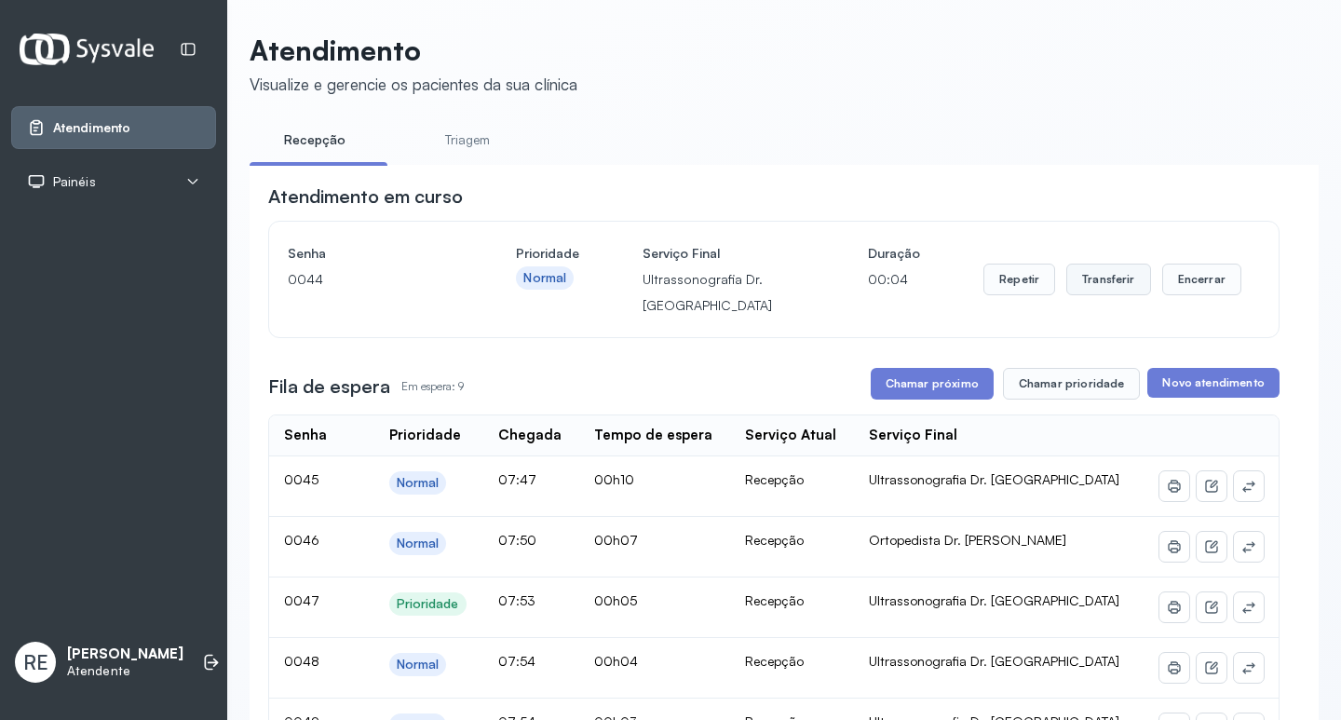
click at [1122, 278] on button "Transferir" at bounding box center [1109, 280] width 85 height 32
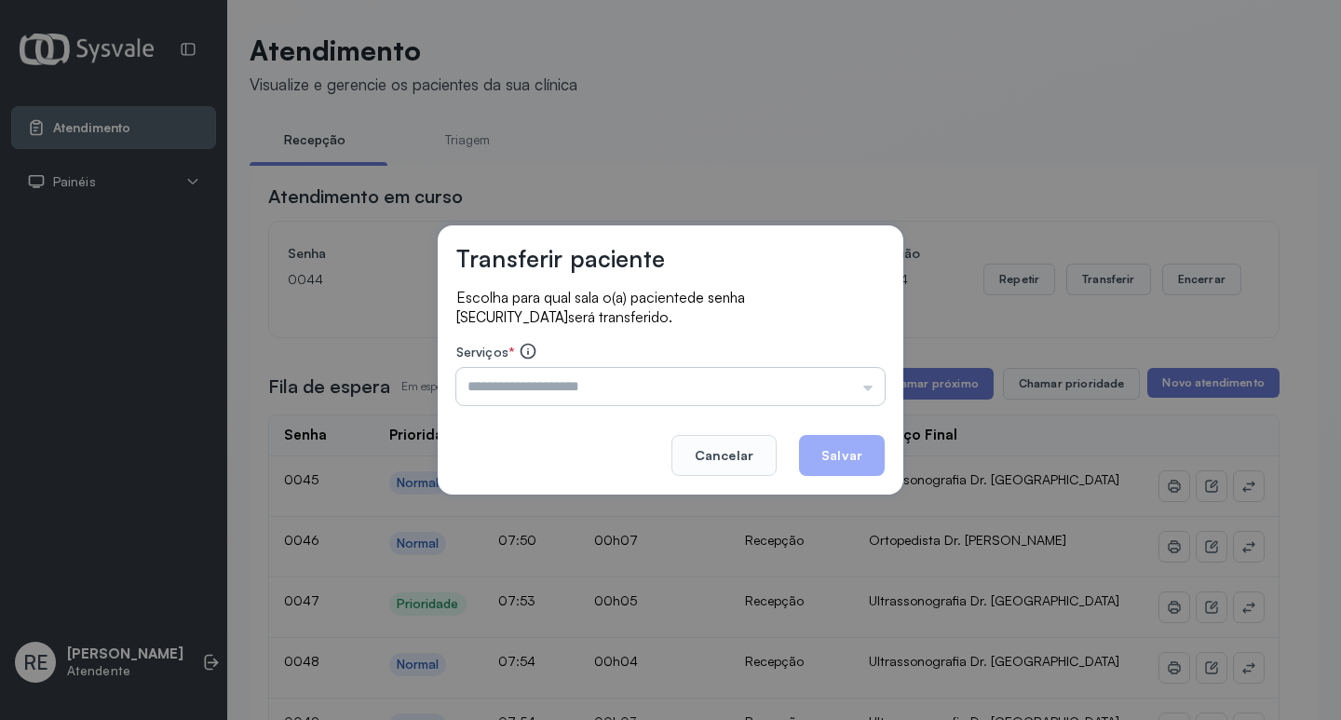
click at [581, 387] on input "text" at bounding box center [670, 386] width 428 height 37
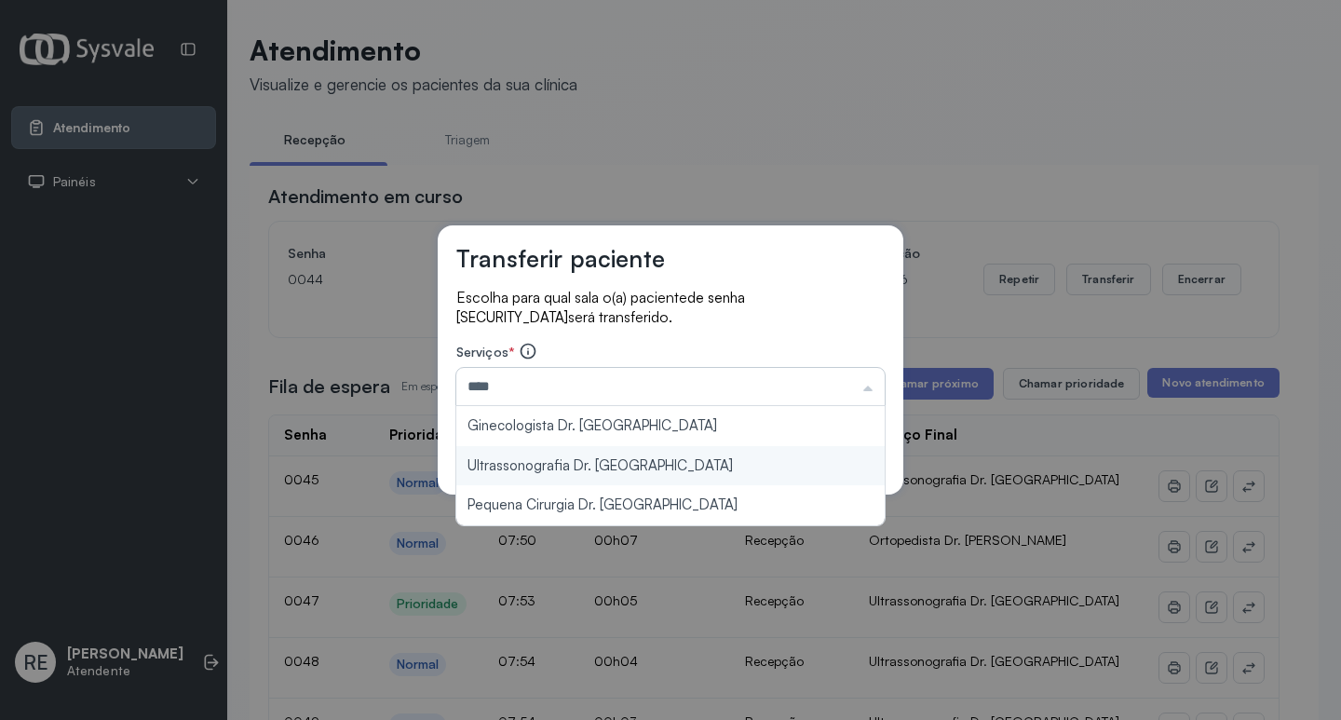
type input "**********"
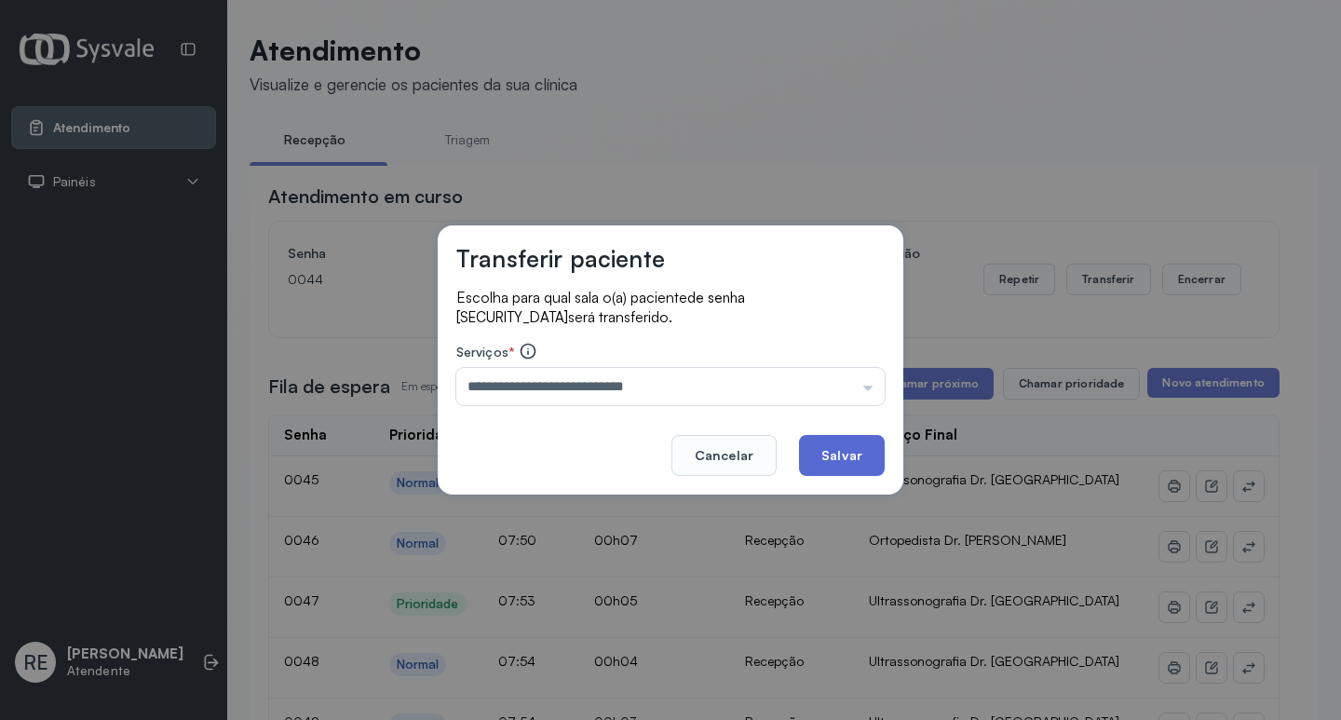
click at [847, 446] on button "Salvar" at bounding box center [842, 455] width 86 height 41
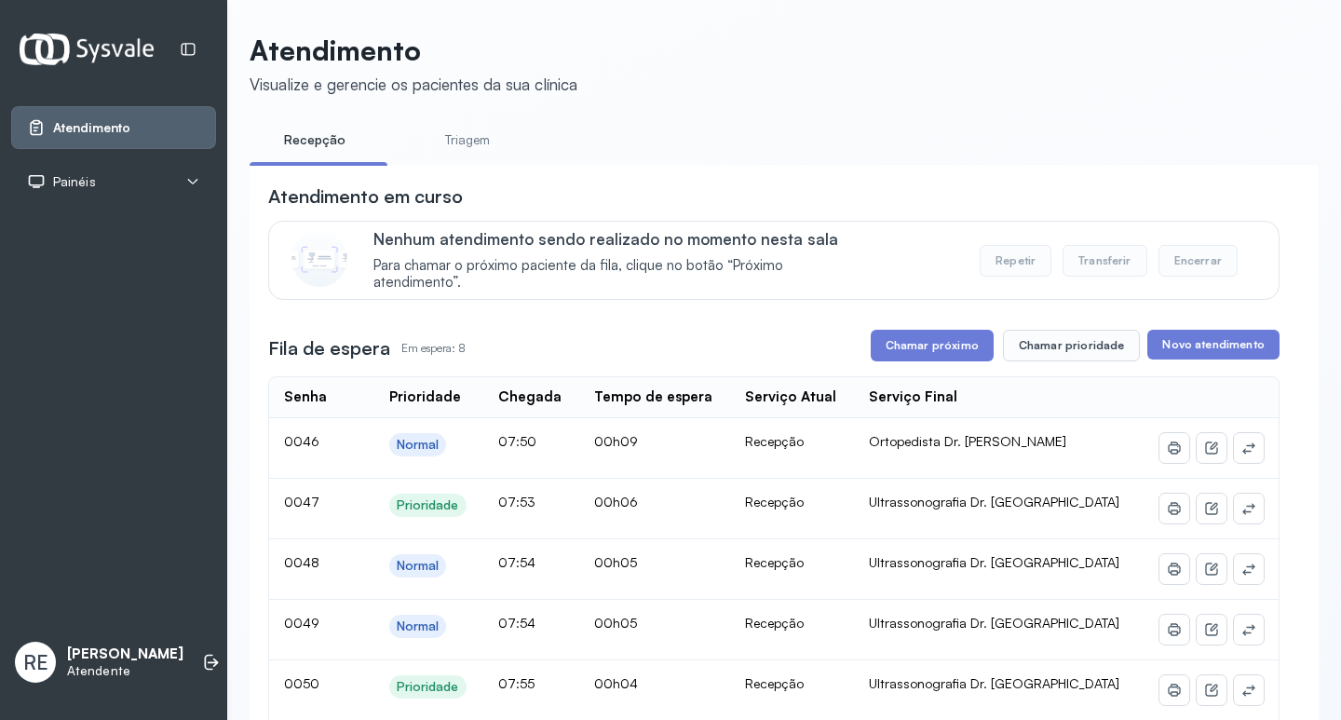
click at [912, 360] on button "Chamar próximo" at bounding box center [932, 346] width 123 height 32
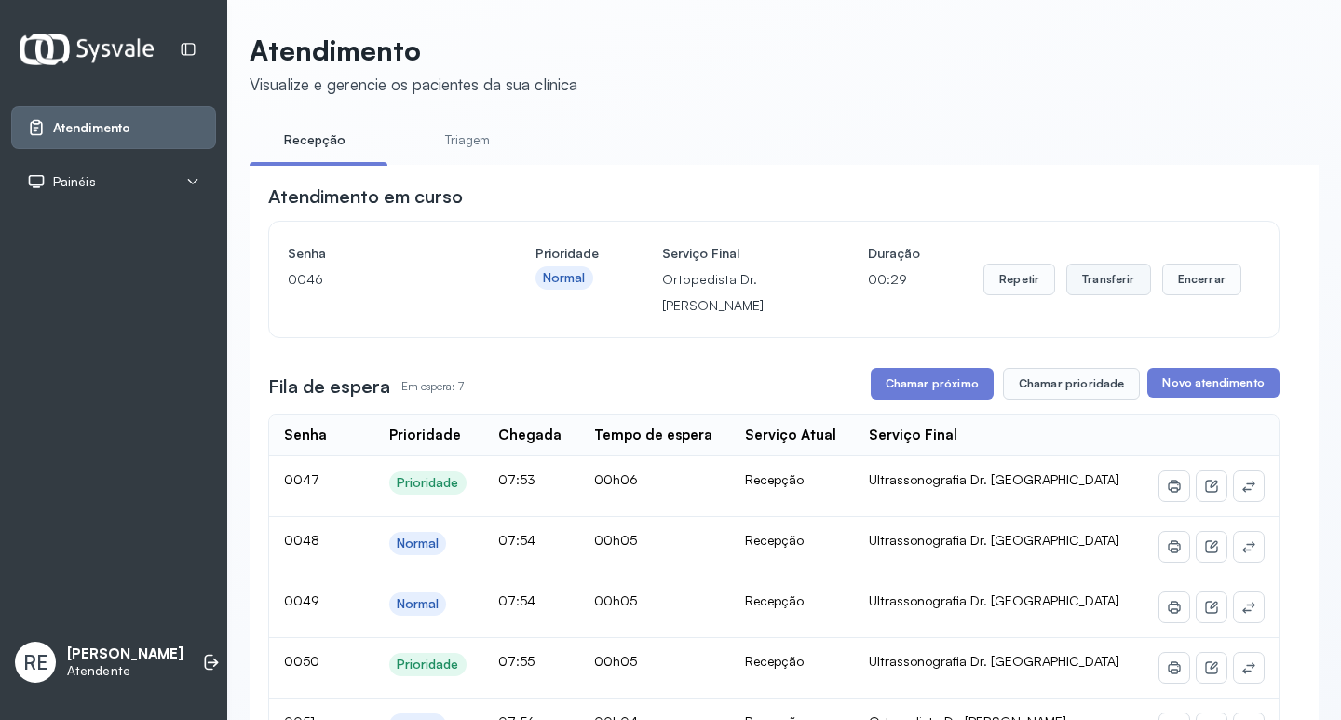
click at [1095, 293] on button "Transferir" at bounding box center [1109, 280] width 85 height 32
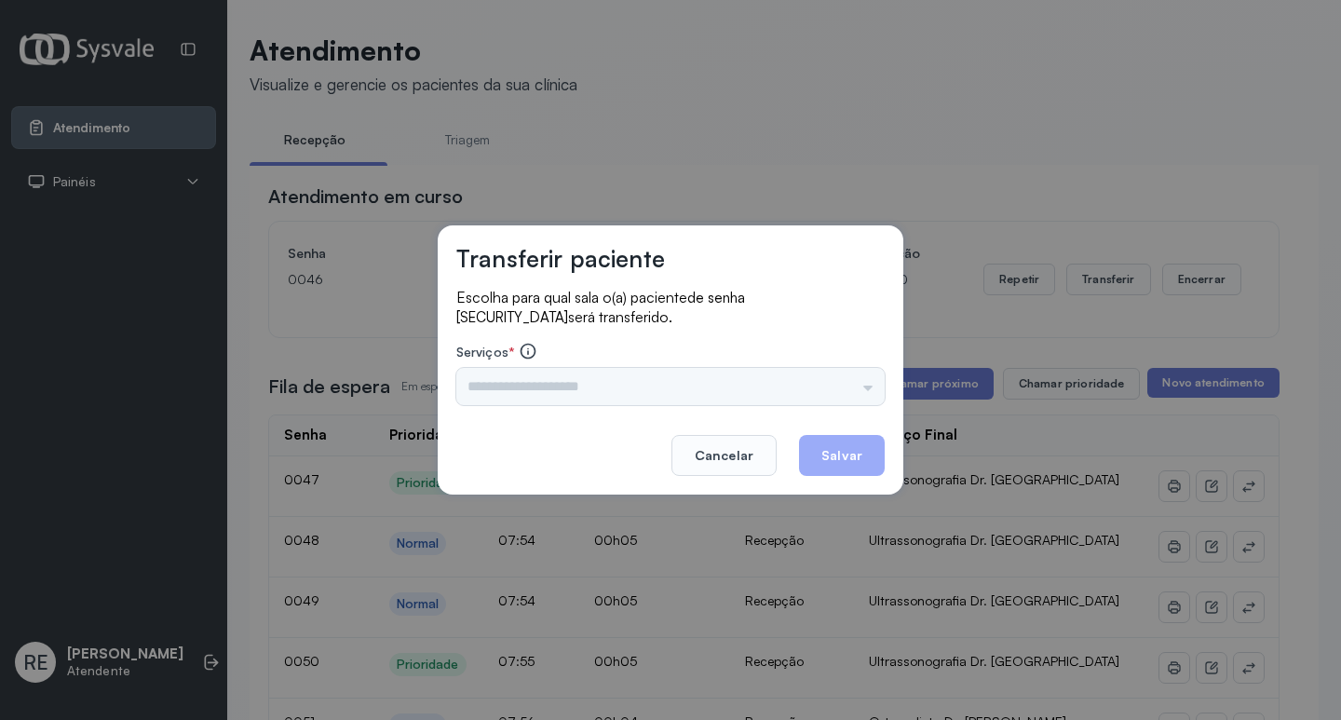
click at [529, 385] on div "Triagem Ortopedista Dr. Mauricio Ortopedista Dr. Ramon Ginecologista Dr. Amilto…" at bounding box center [670, 386] width 428 height 37
click at [510, 384] on div "Triagem Ortopedista Dr. Mauricio Ortopedista Dr. Ramon Ginecologista Dr. Amilto…" at bounding box center [670, 386] width 428 height 37
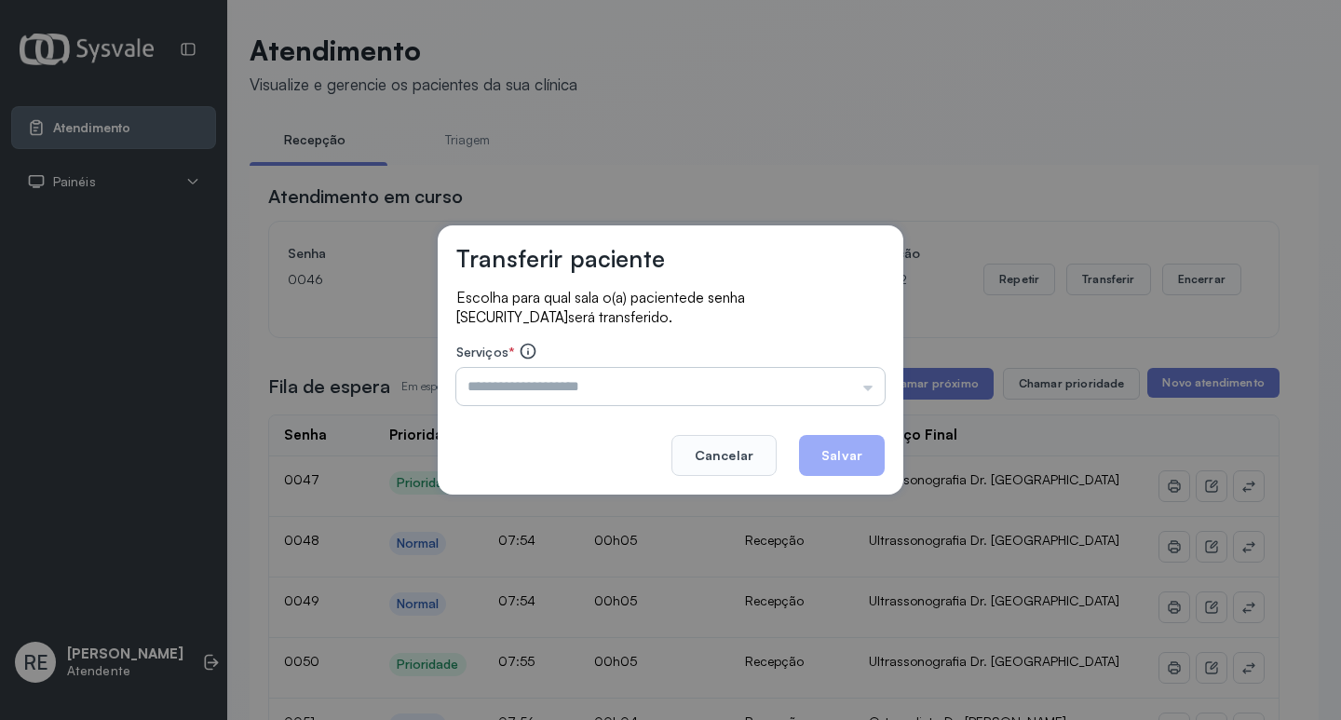
click at [590, 383] on input "text" at bounding box center [670, 386] width 428 height 37
type input "**********"
click at [848, 450] on button "Salvar" at bounding box center [842, 455] width 86 height 41
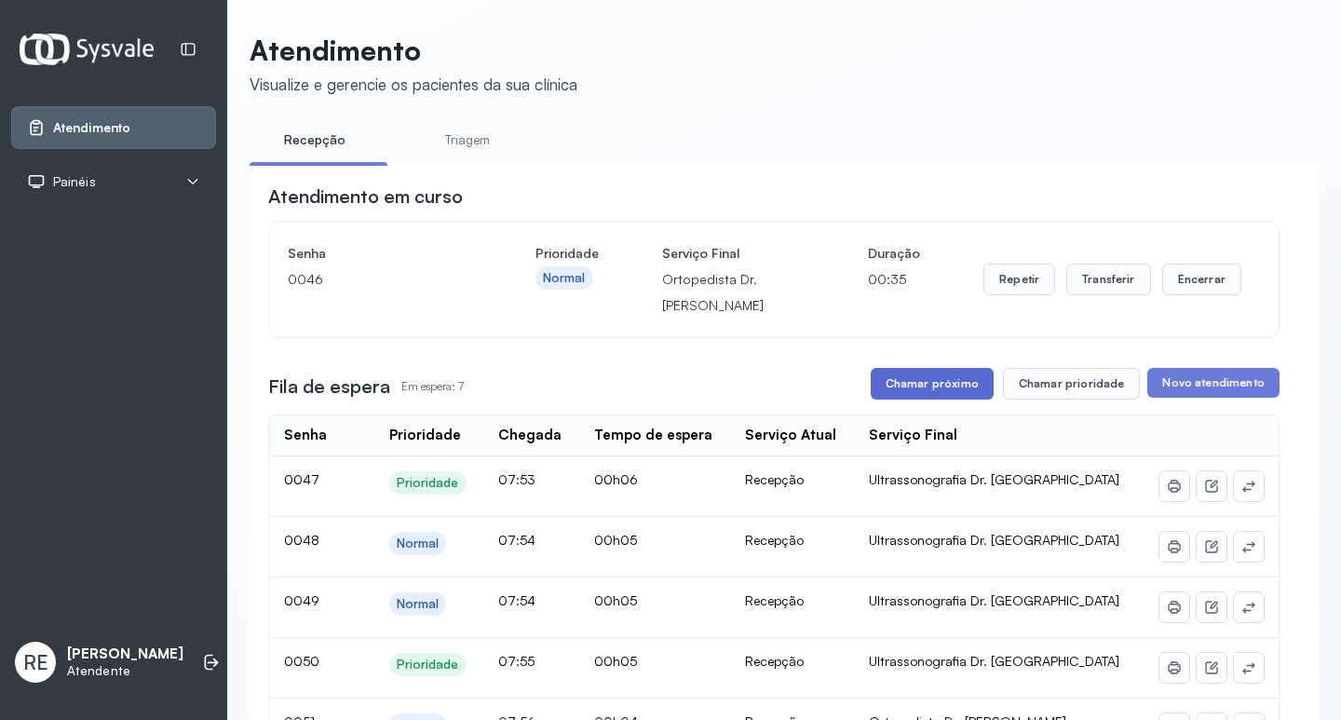
click at [933, 394] on button "Chamar próximo" at bounding box center [932, 384] width 123 height 32
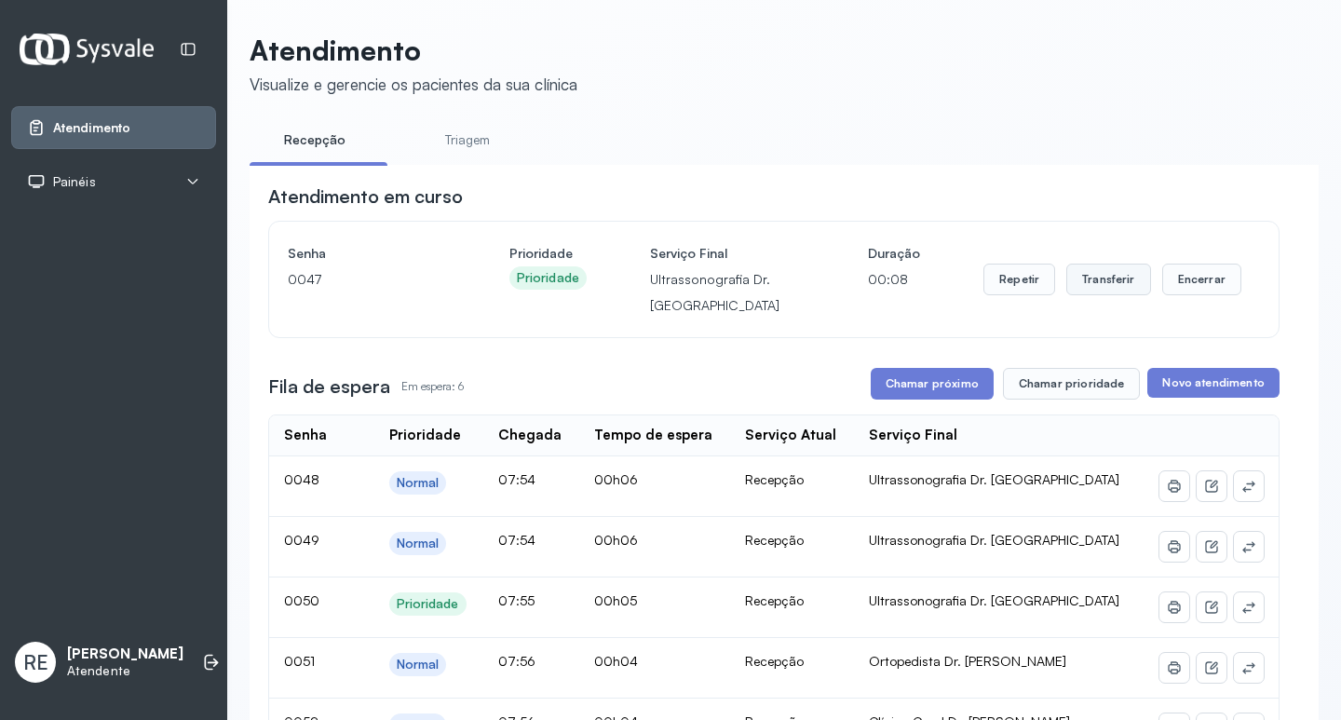
click at [1121, 281] on button "Transferir" at bounding box center [1109, 280] width 85 height 32
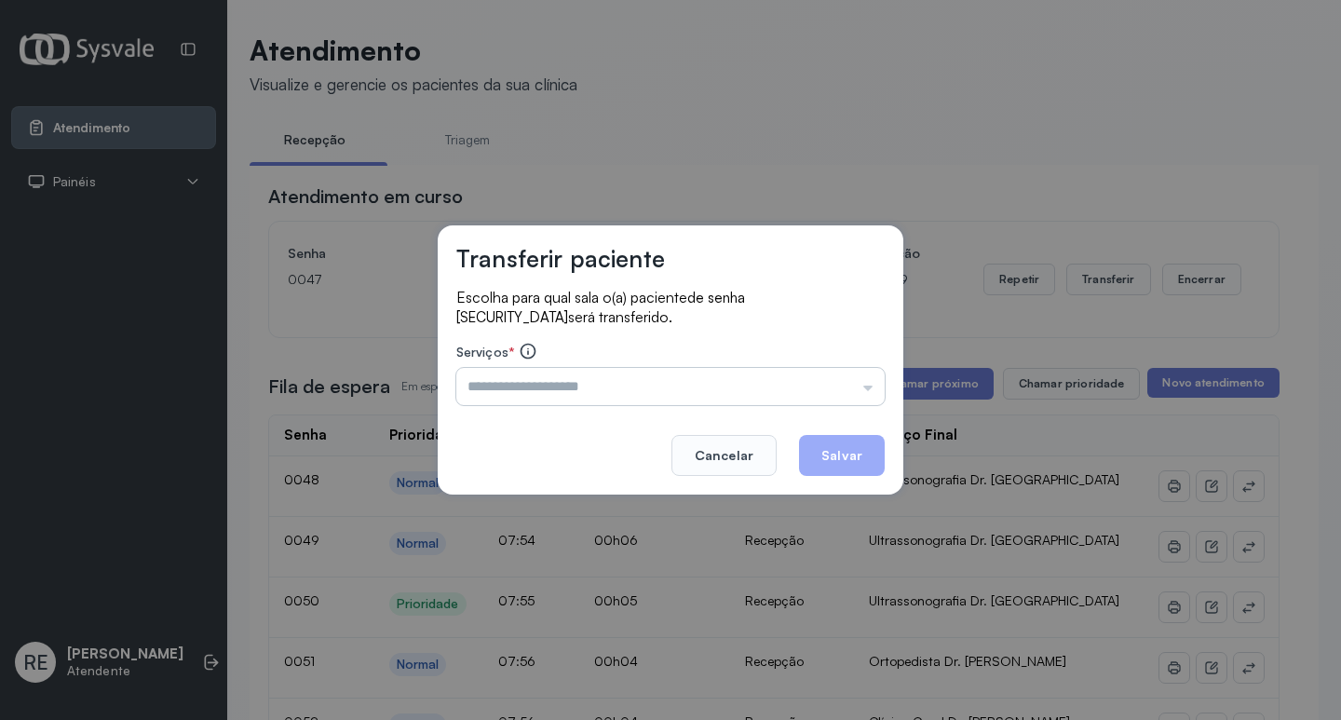
click at [595, 384] on input "text" at bounding box center [670, 386] width 428 height 37
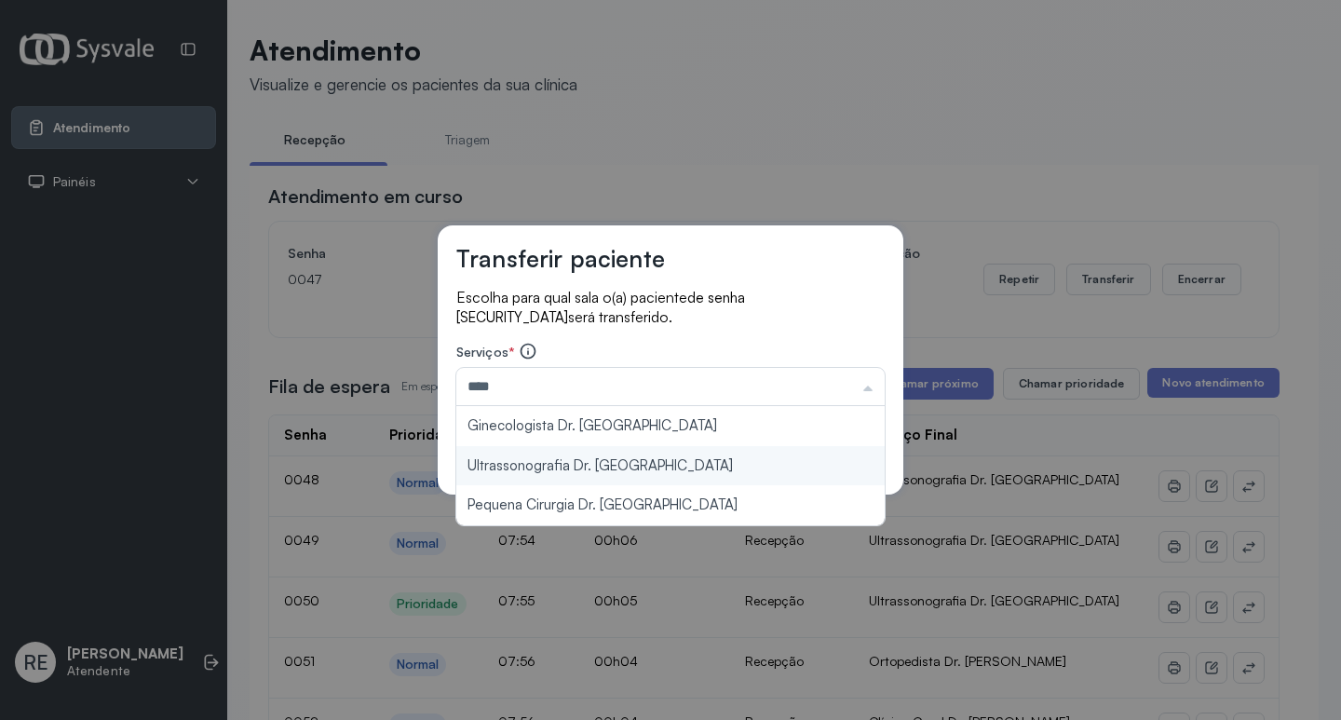
type input "**********"
click at [578, 463] on div "**********" at bounding box center [671, 359] width 466 height 269
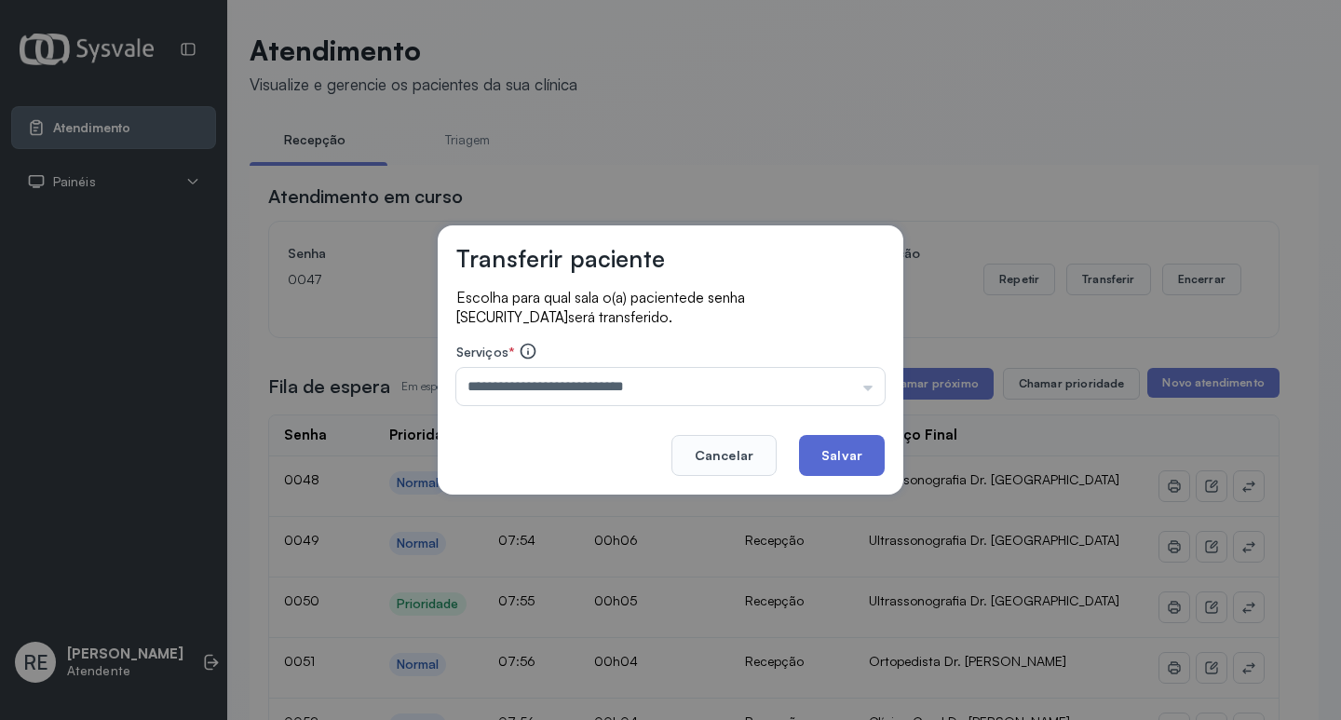
click at [822, 444] on button "Salvar" at bounding box center [842, 455] width 86 height 41
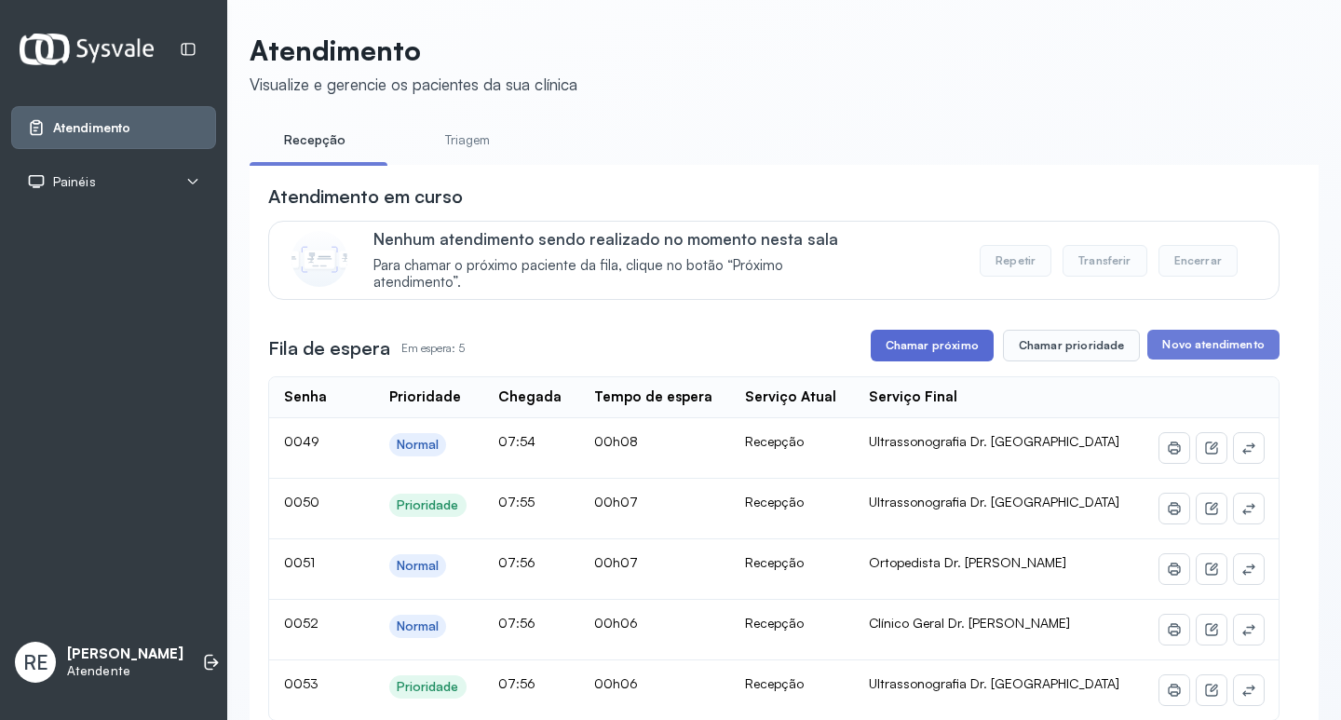
click at [878, 360] on button "Chamar próximo" at bounding box center [932, 346] width 123 height 32
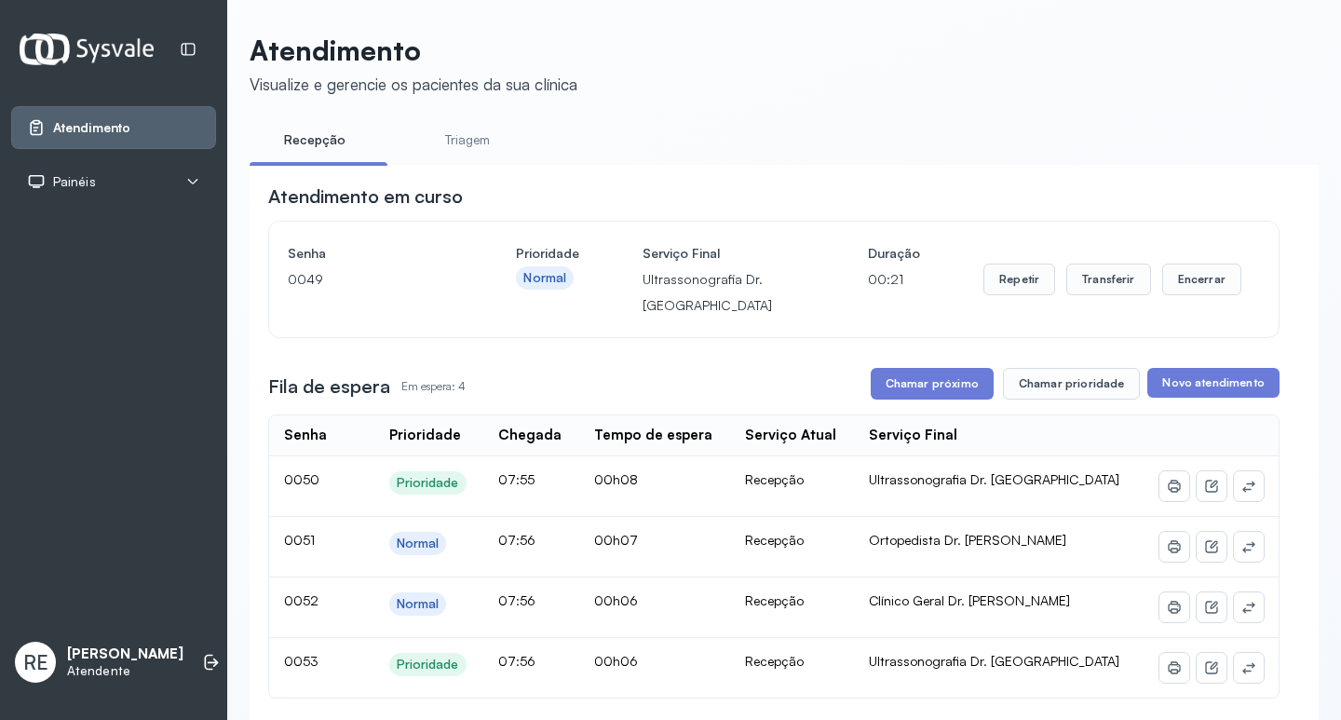
click at [1028, 266] on div "Repetir Transferir Encerrar" at bounding box center [1113, 279] width 258 height 78
click at [1076, 274] on button "Transferir" at bounding box center [1109, 280] width 85 height 32
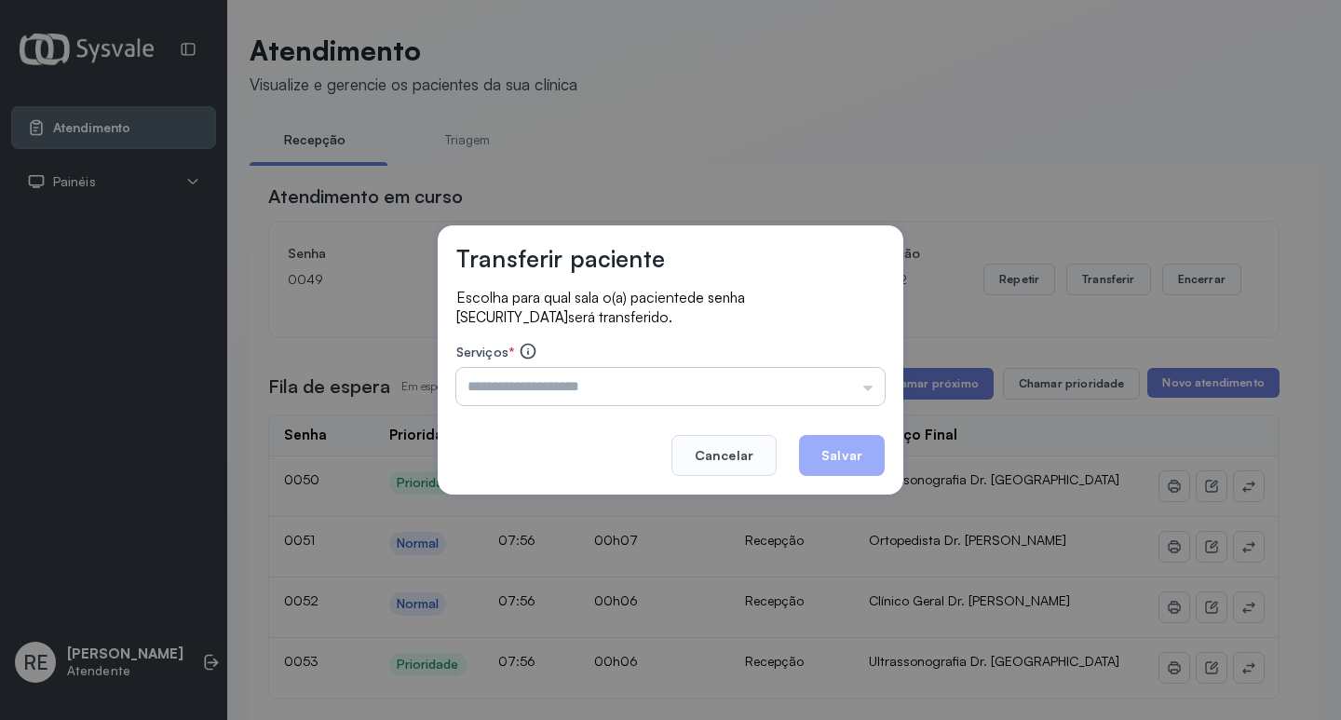
drag, startPoint x: 645, startPoint y: 362, endPoint x: 642, endPoint y: 372, distance: 9.7
click at [643, 367] on div "Serviços * Triagem Ortopedista Dr. Mauricio Ortopedista Dr. Ramon Ginecologista…" at bounding box center [670, 373] width 428 height 63
click at [643, 379] on input "text" at bounding box center [670, 386] width 428 height 37
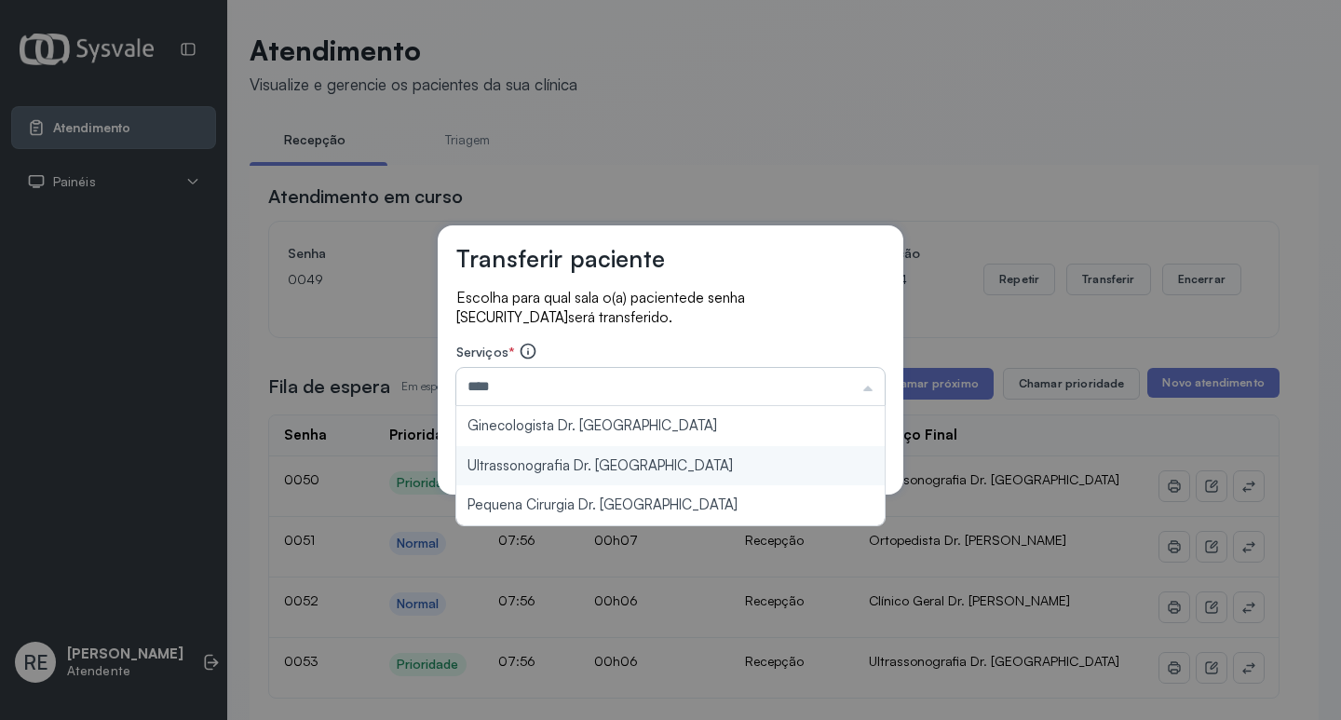
type input "**********"
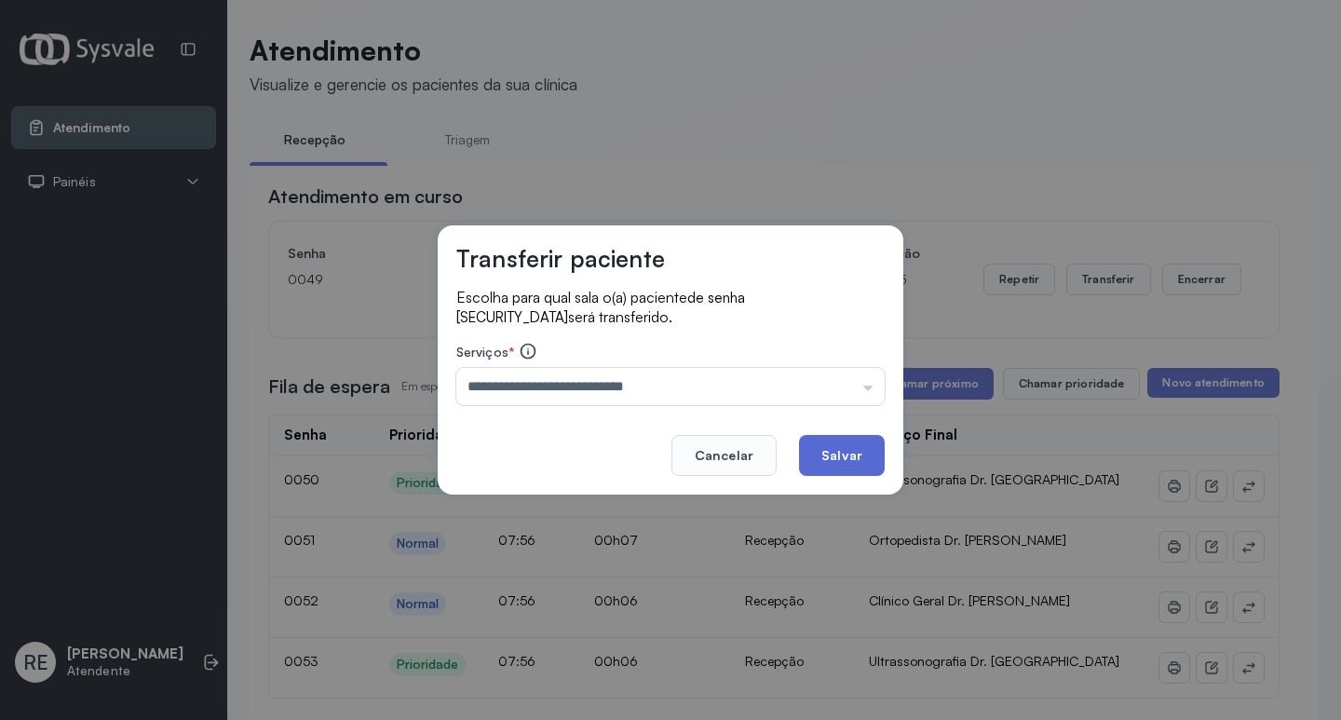
click at [879, 439] on button "Salvar" at bounding box center [842, 455] width 86 height 41
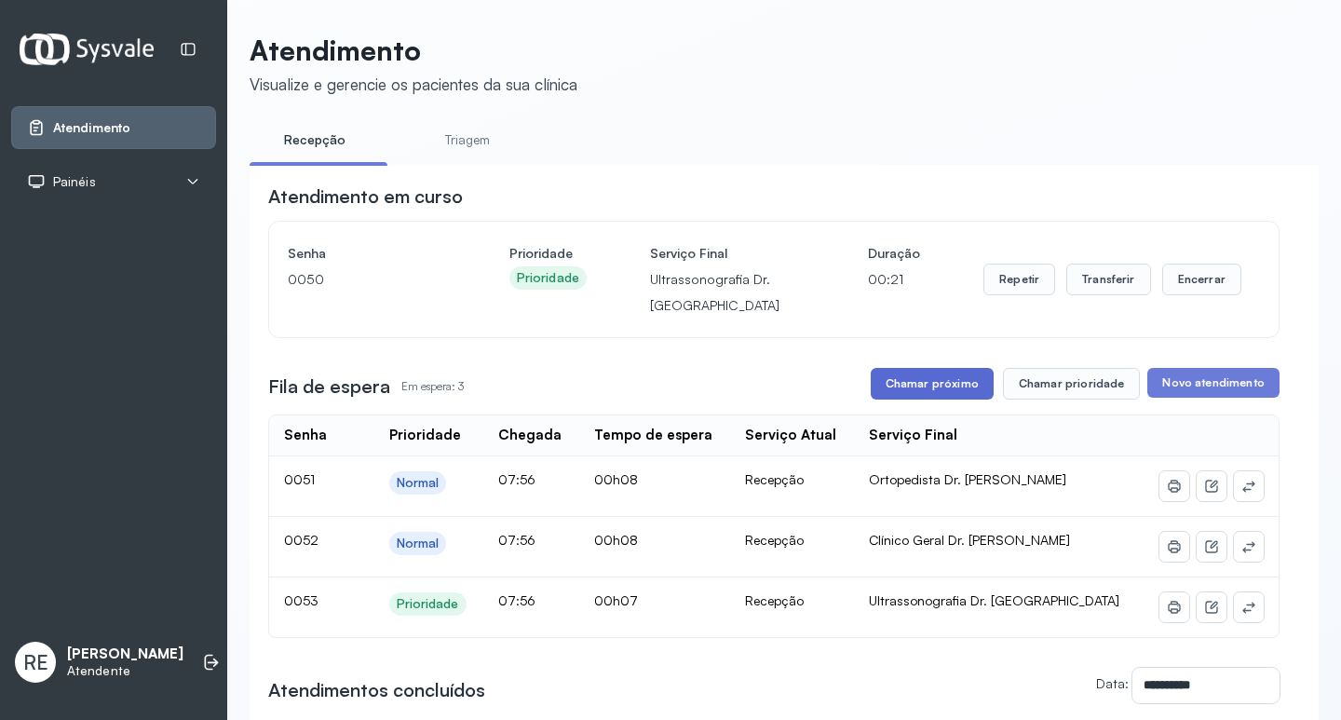
click at [903, 380] on button "Chamar próximo" at bounding box center [932, 384] width 123 height 32
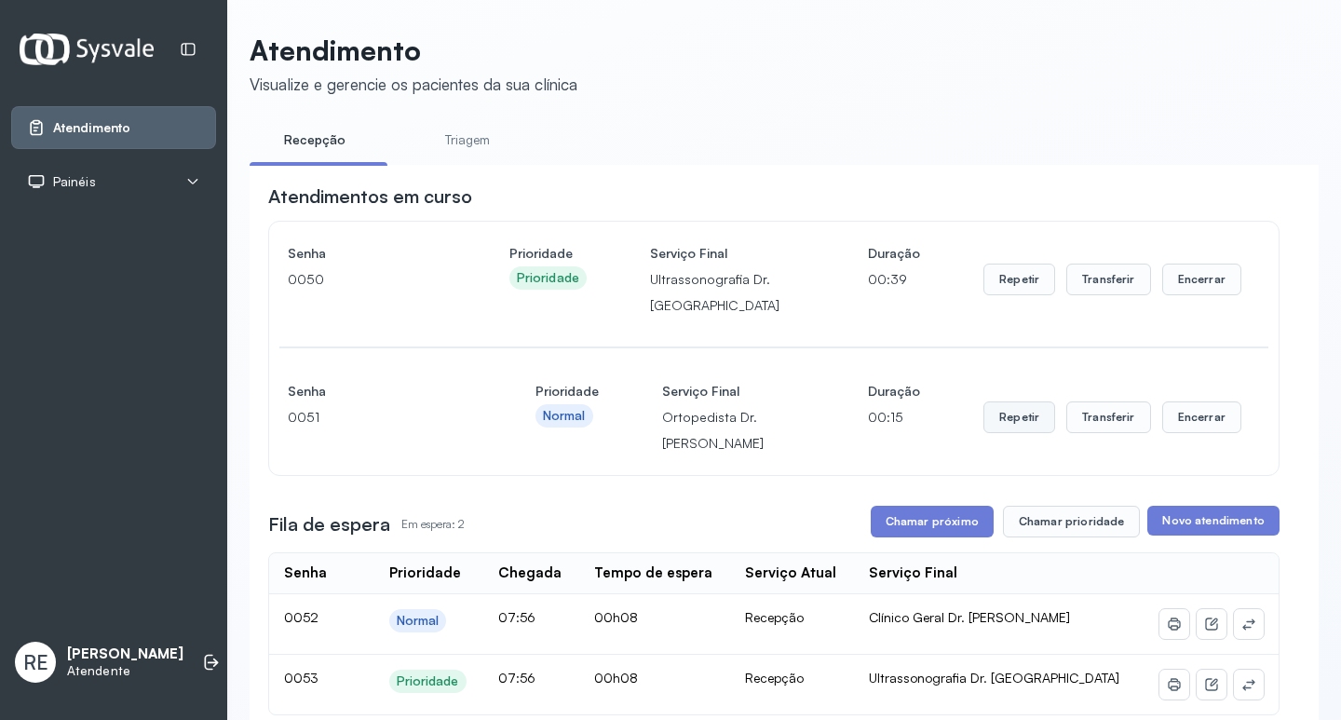
click at [1009, 430] on button "Repetir" at bounding box center [1020, 417] width 72 height 32
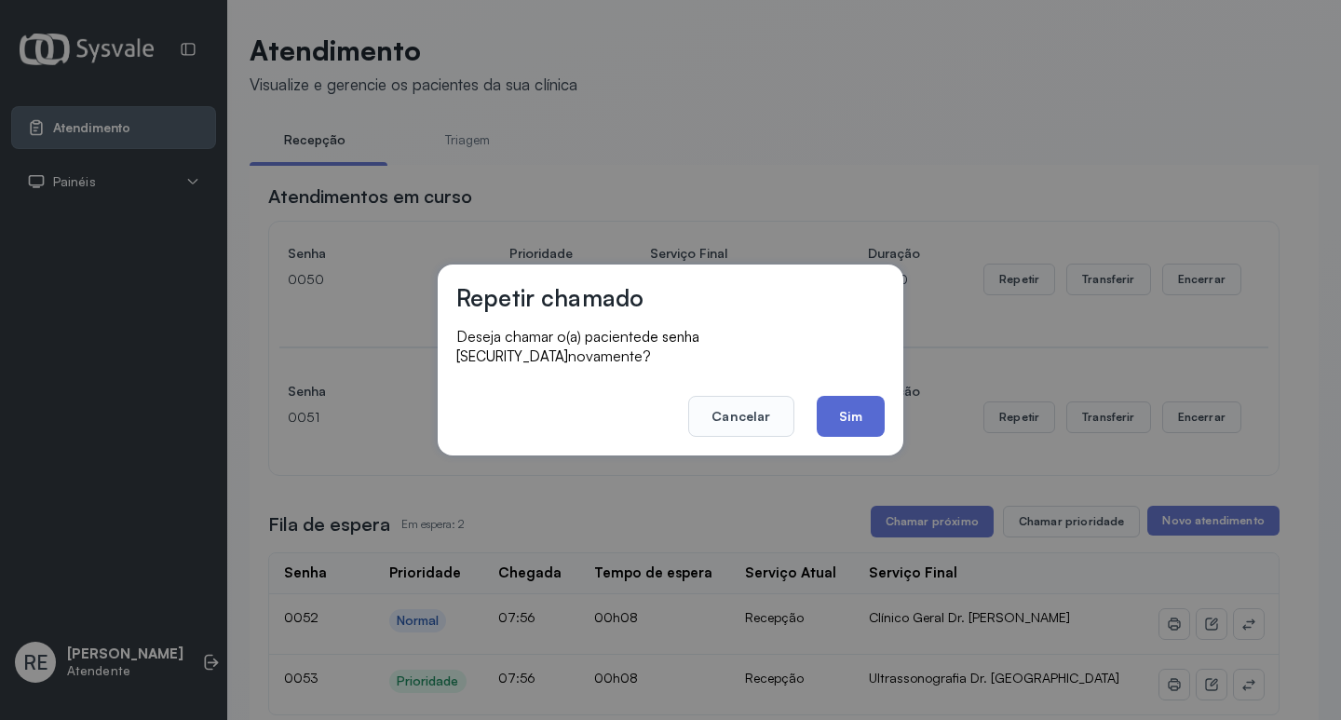
click at [851, 409] on button "Sim" at bounding box center [851, 416] width 68 height 41
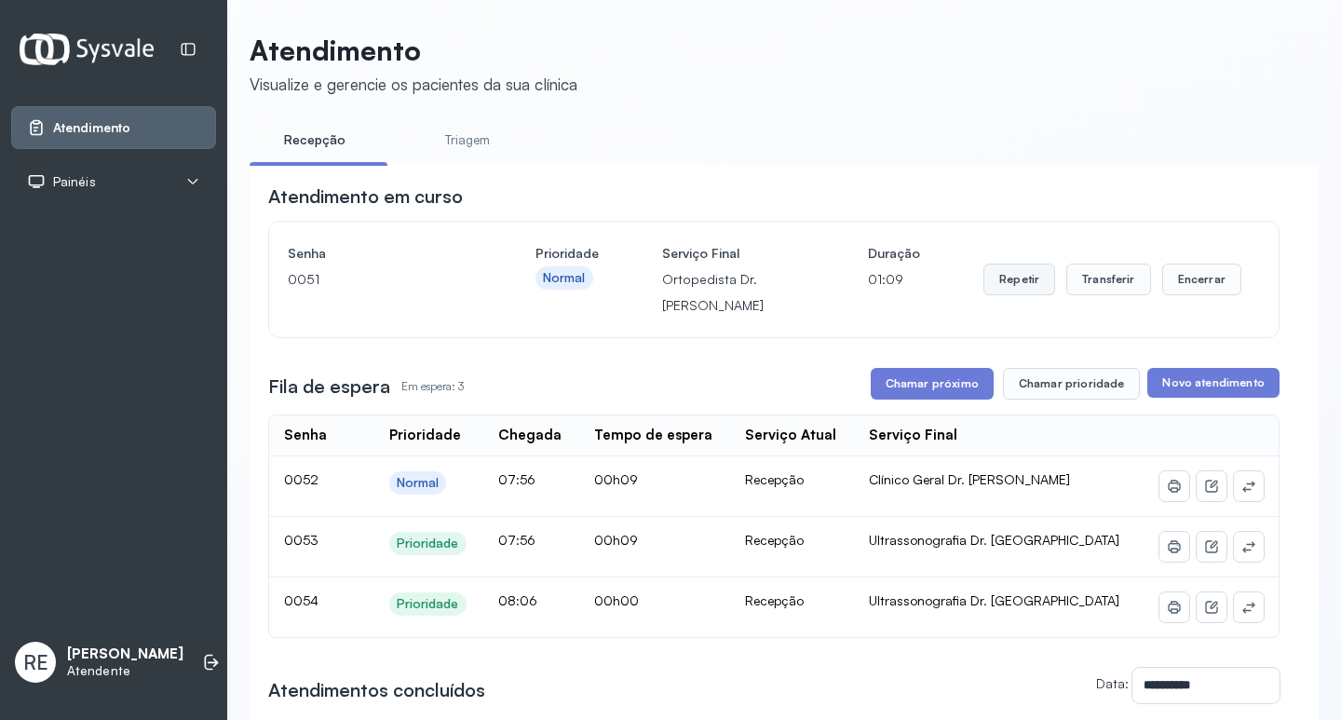
click at [1006, 295] on button "Repetir" at bounding box center [1020, 280] width 72 height 32
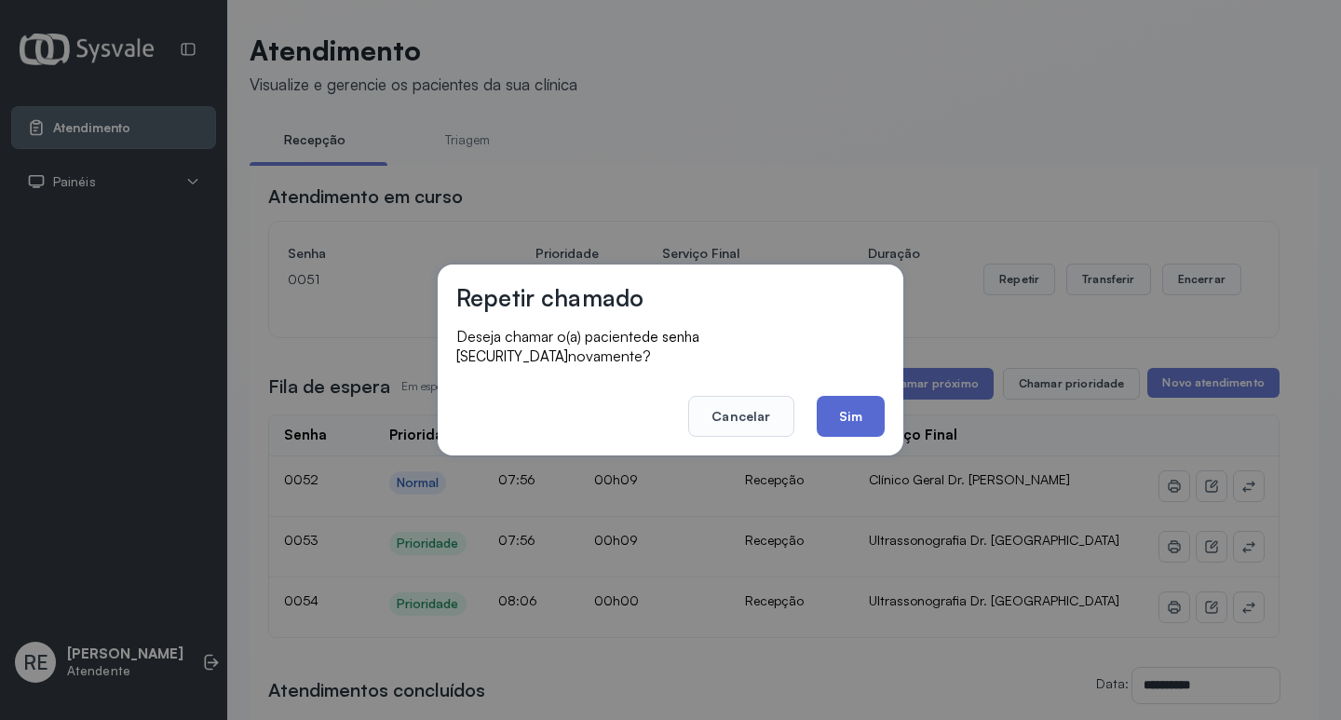
click at [840, 411] on button "Sim" at bounding box center [851, 416] width 68 height 41
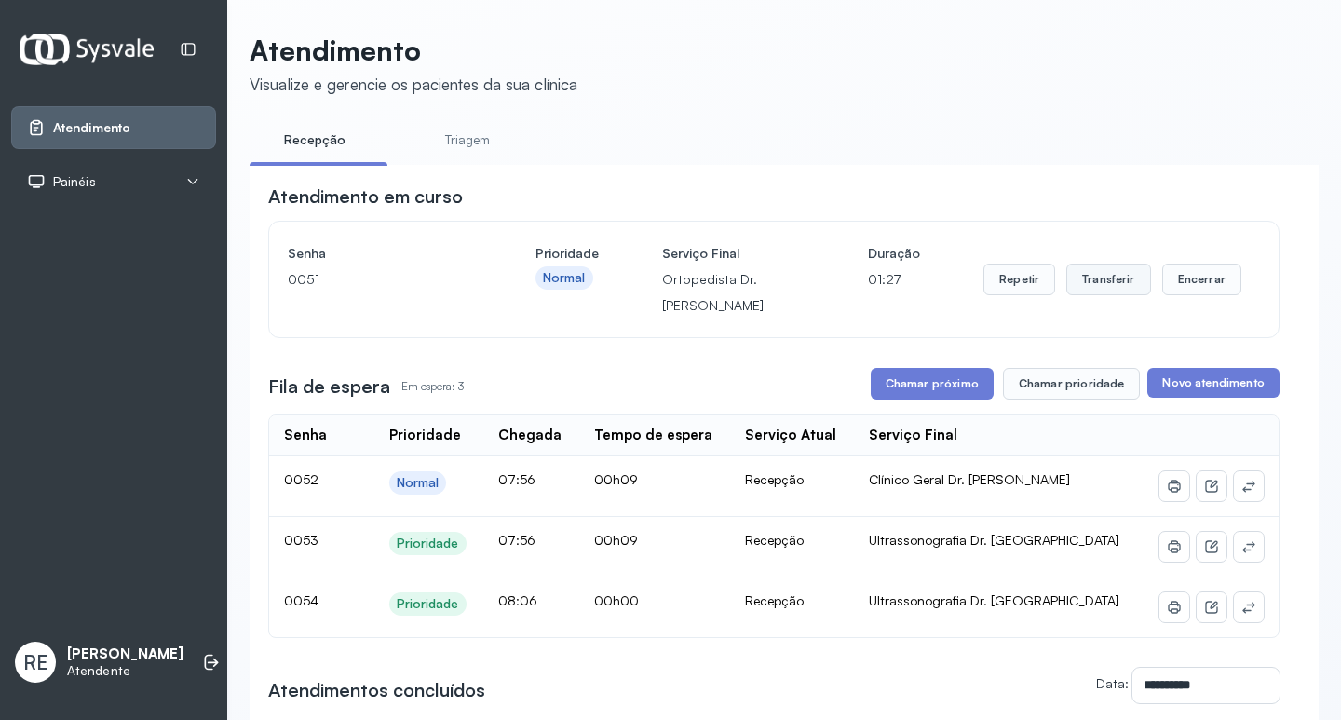
click at [1091, 281] on button "Transferir" at bounding box center [1109, 280] width 85 height 32
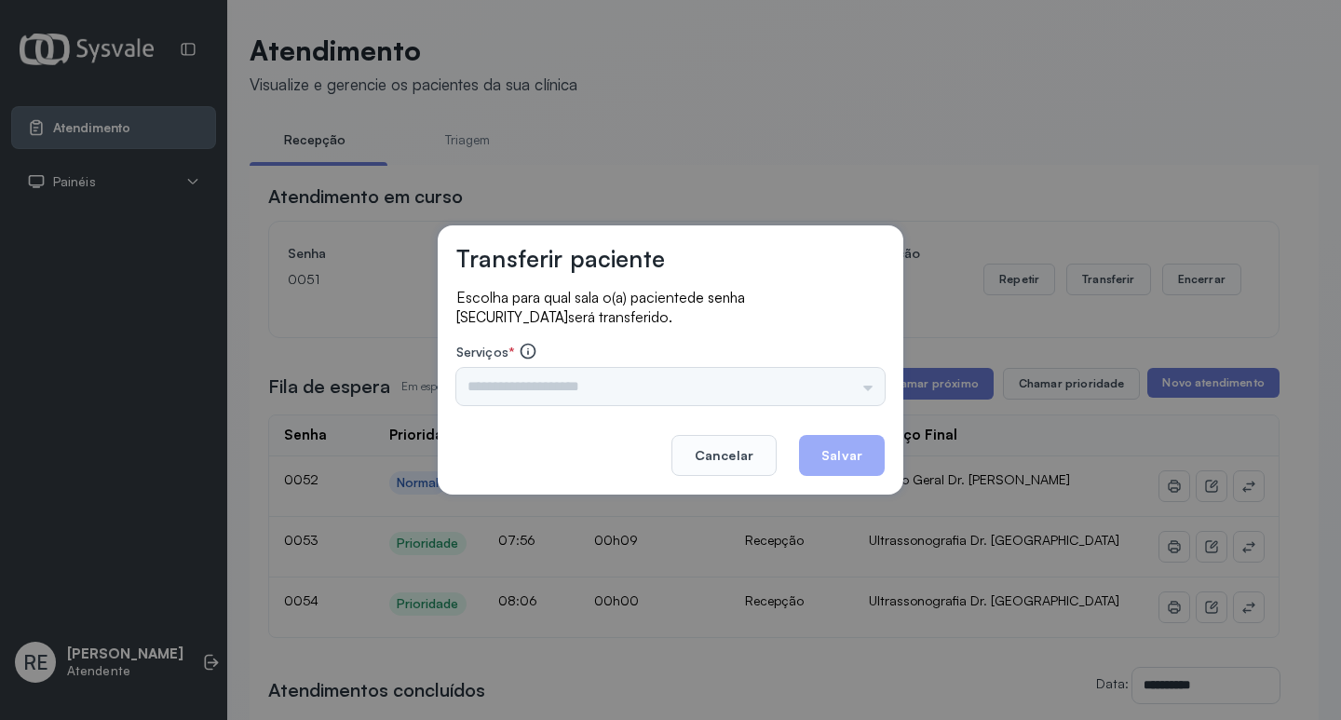
click at [555, 389] on input "text" at bounding box center [670, 386] width 428 height 37
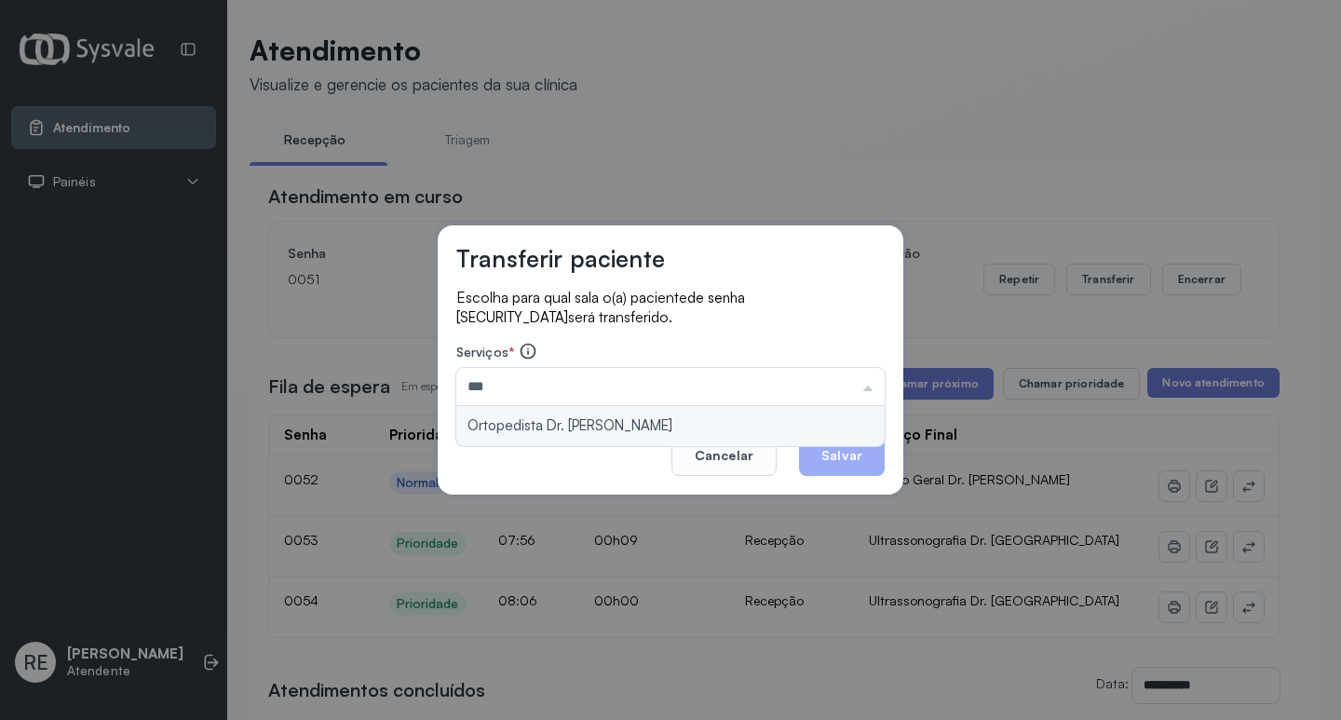
type input "**********"
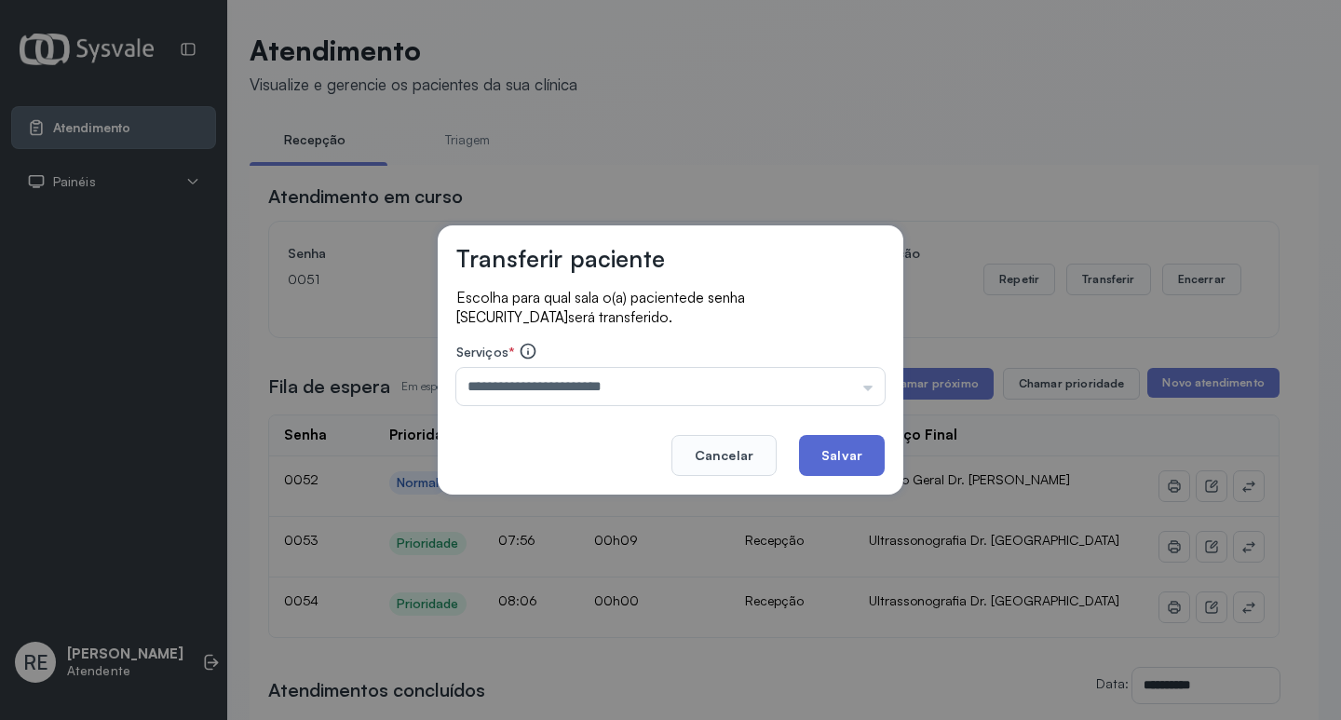
click at [855, 458] on button "Salvar" at bounding box center [842, 455] width 86 height 41
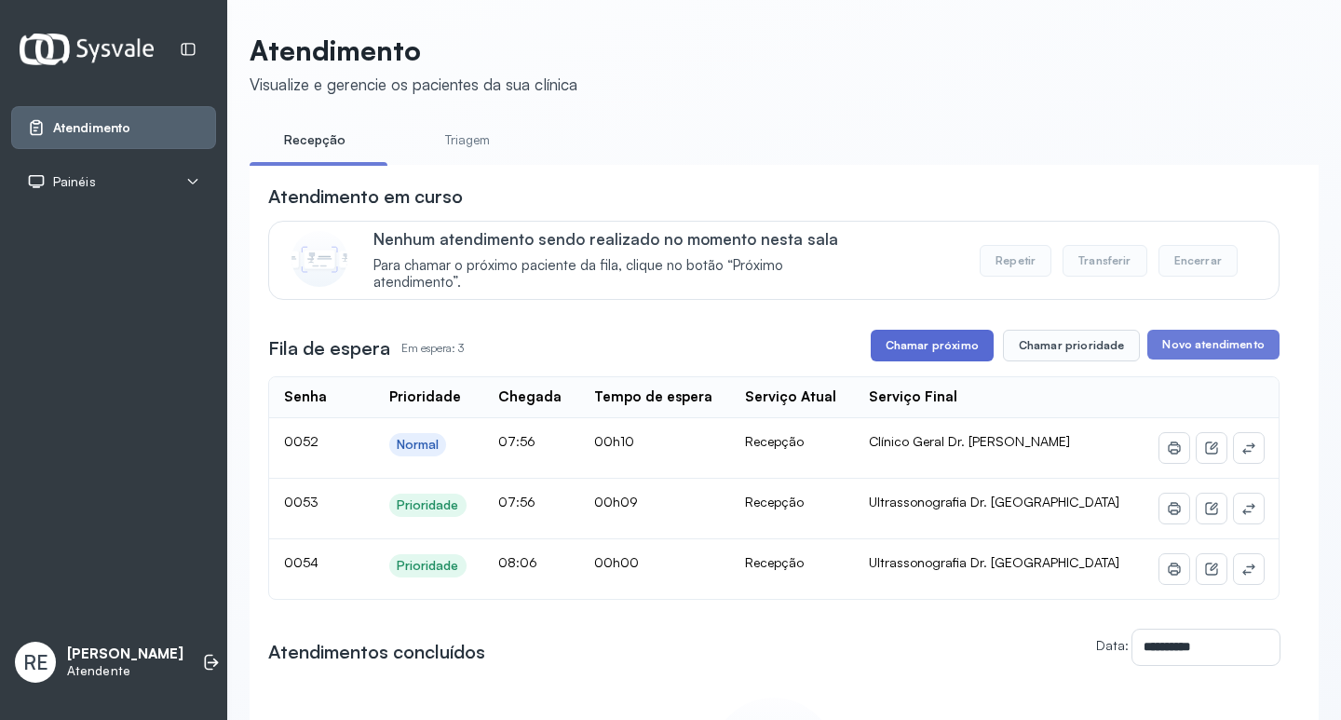
click at [926, 348] on button "Chamar próximo" at bounding box center [932, 346] width 123 height 32
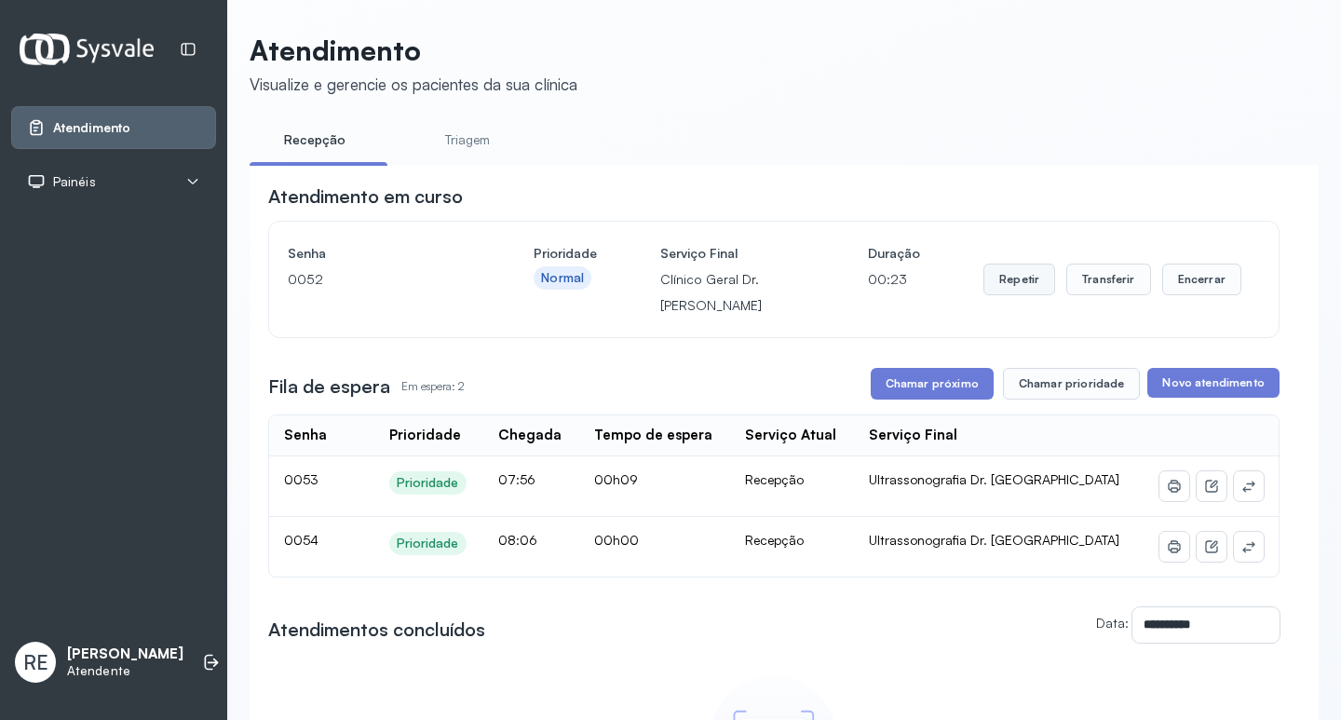
click at [1017, 280] on button "Repetir" at bounding box center [1020, 280] width 72 height 32
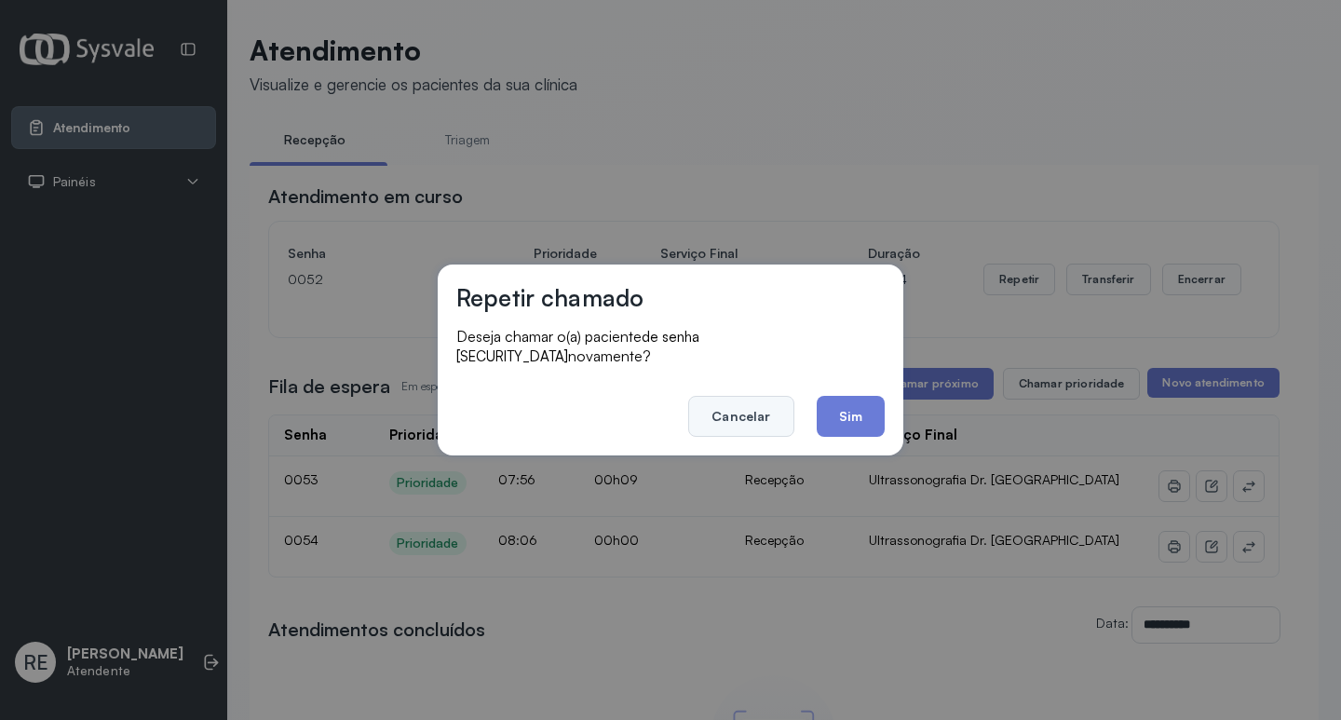
click at [732, 397] on button "Cancelar" at bounding box center [740, 416] width 105 height 41
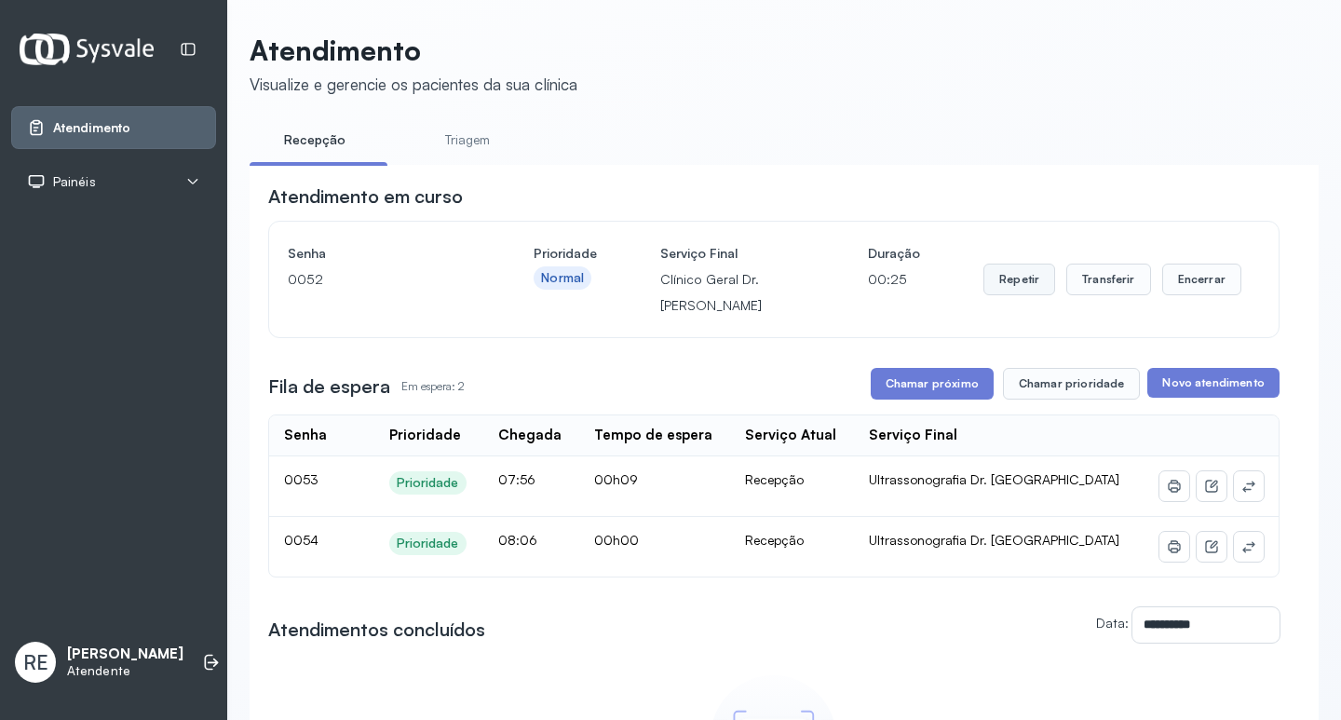
click at [1037, 289] on button "Repetir" at bounding box center [1020, 280] width 72 height 32
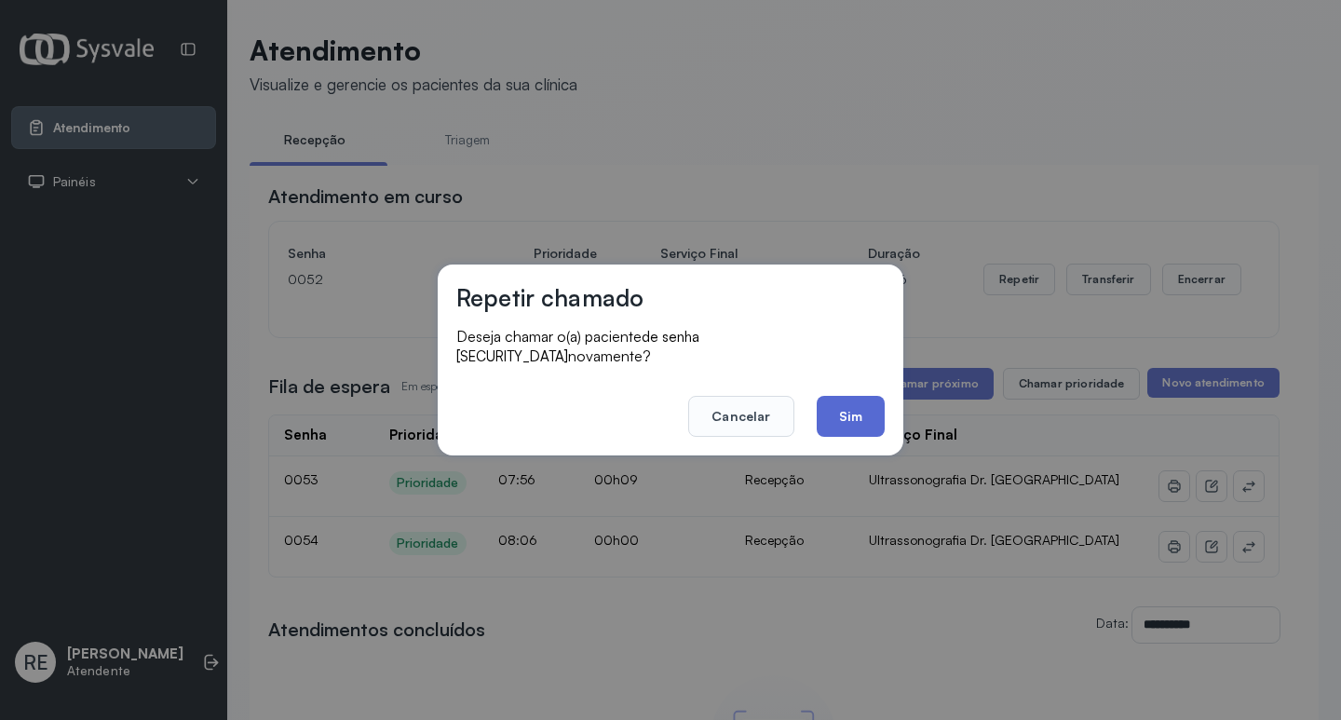
click at [848, 406] on button "Sim" at bounding box center [851, 416] width 68 height 41
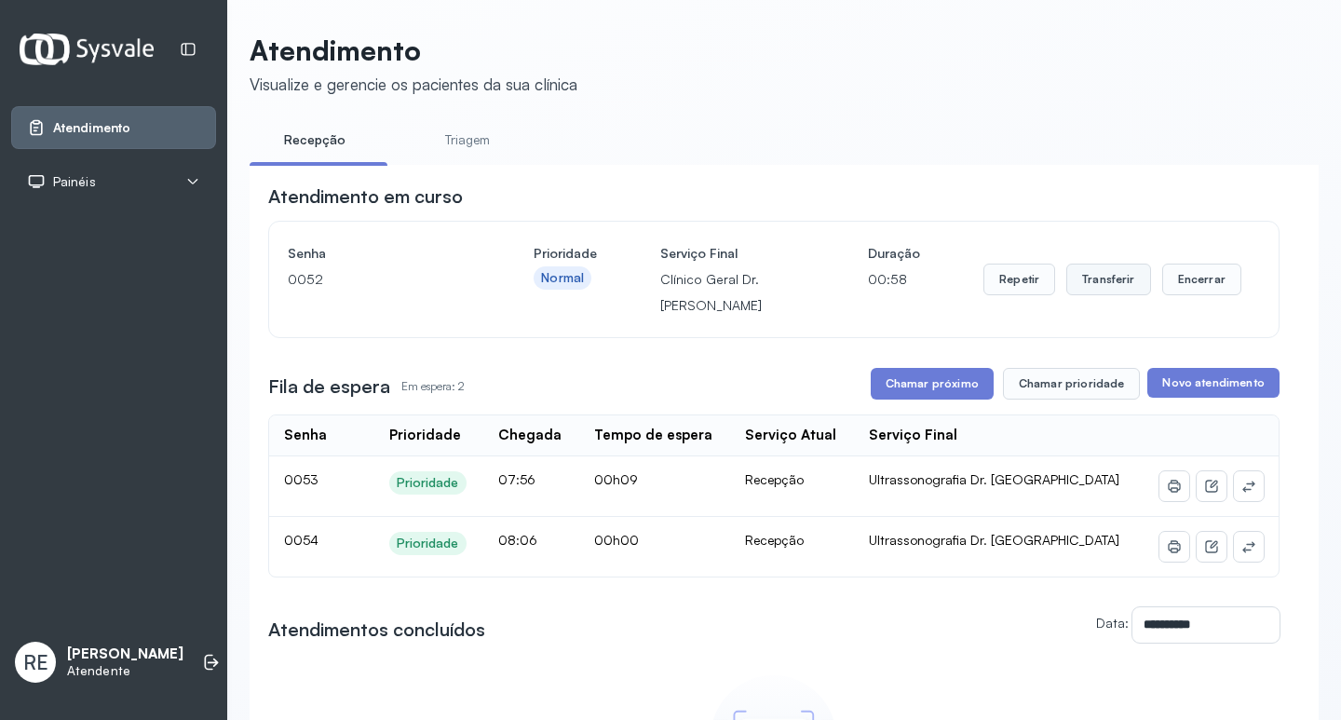
click at [1098, 284] on button "Transferir" at bounding box center [1109, 280] width 85 height 32
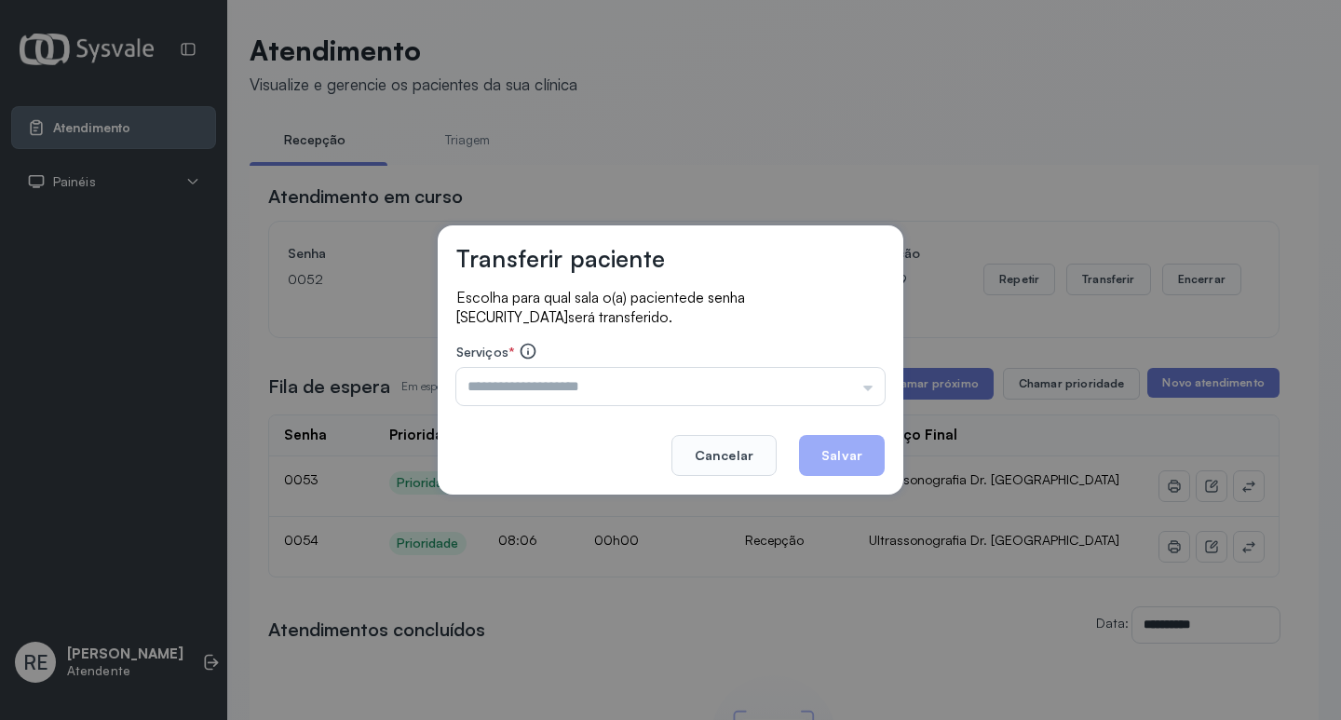
click at [515, 385] on input "text" at bounding box center [670, 386] width 428 height 37
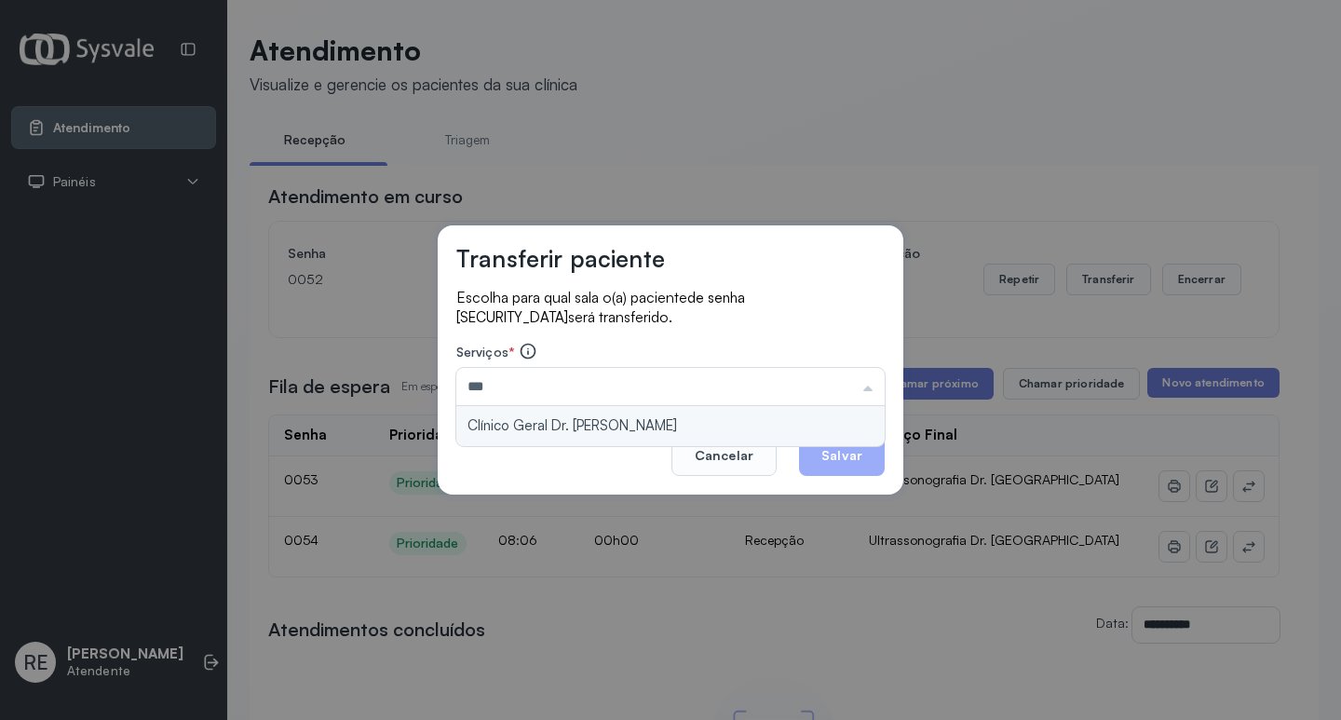
type input "**********"
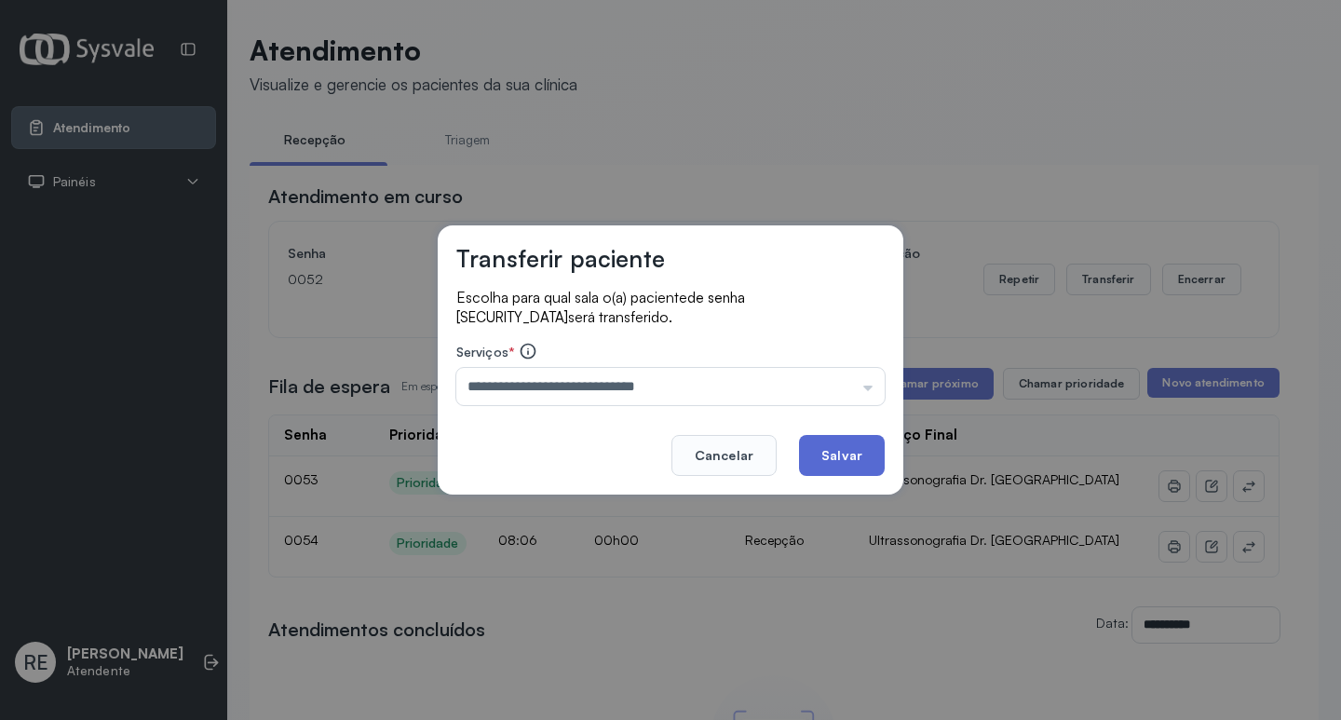
click at [831, 449] on button "Salvar" at bounding box center [842, 455] width 86 height 41
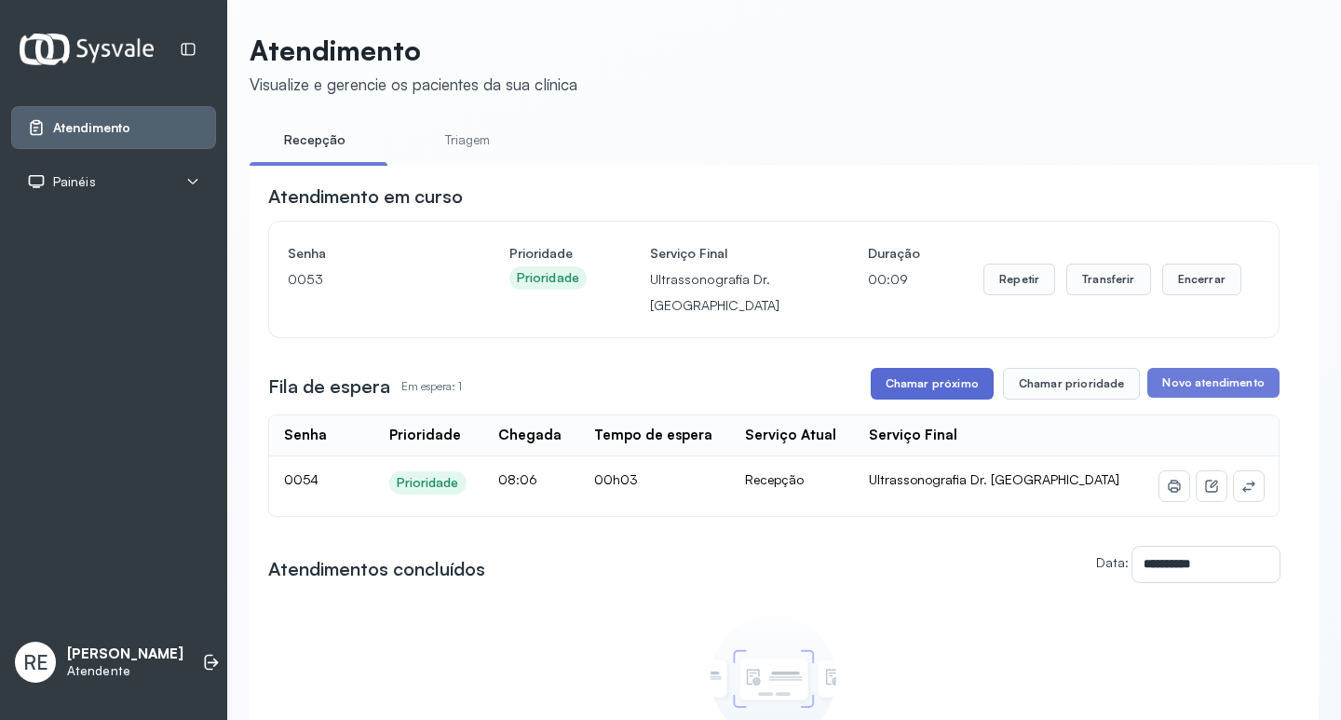
click at [961, 406] on div "**********" at bounding box center [774, 492] width 1012 height 619
click at [961, 400] on button "Chamar próximo" at bounding box center [932, 384] width 123 height 32
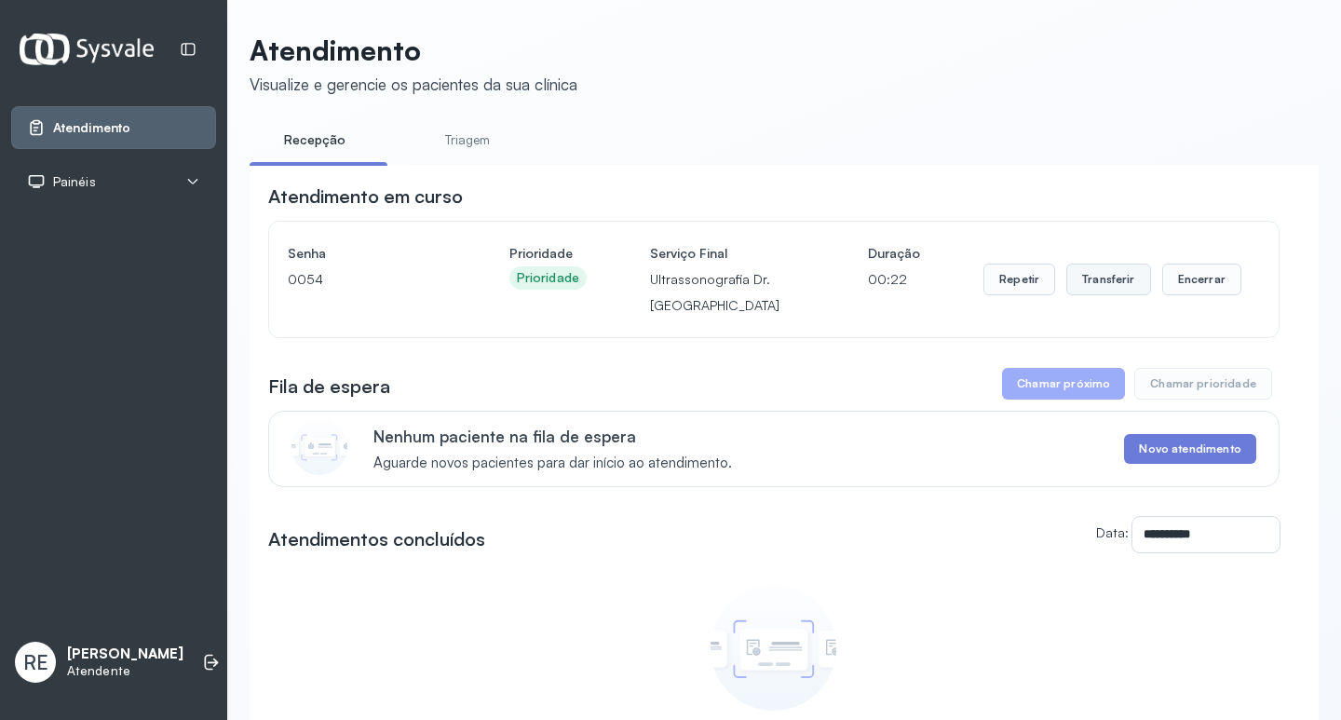
click at [1103, 291] on button "Transferir" at bounding box center [1109, 280] width 85 height 32
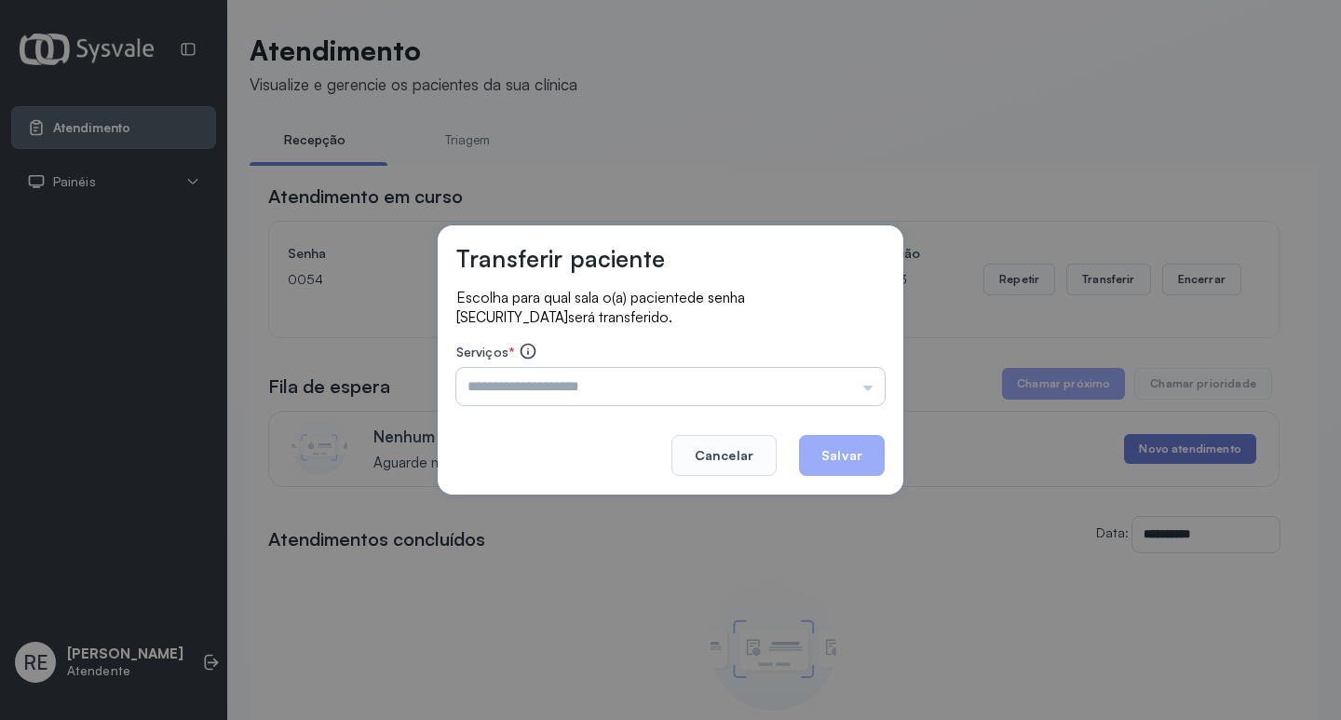
click at [566, 373] on input "text" at bounding box center [670, 386] width 428 height 37
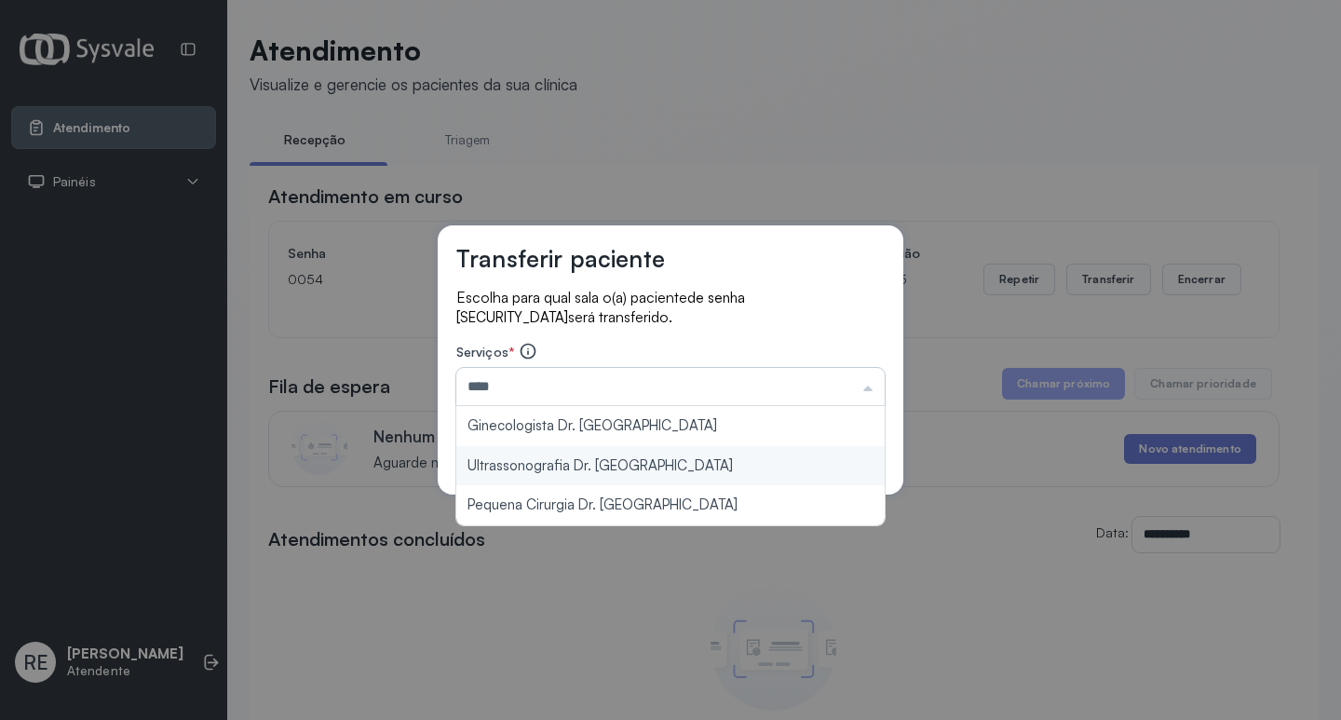
type input "**********"
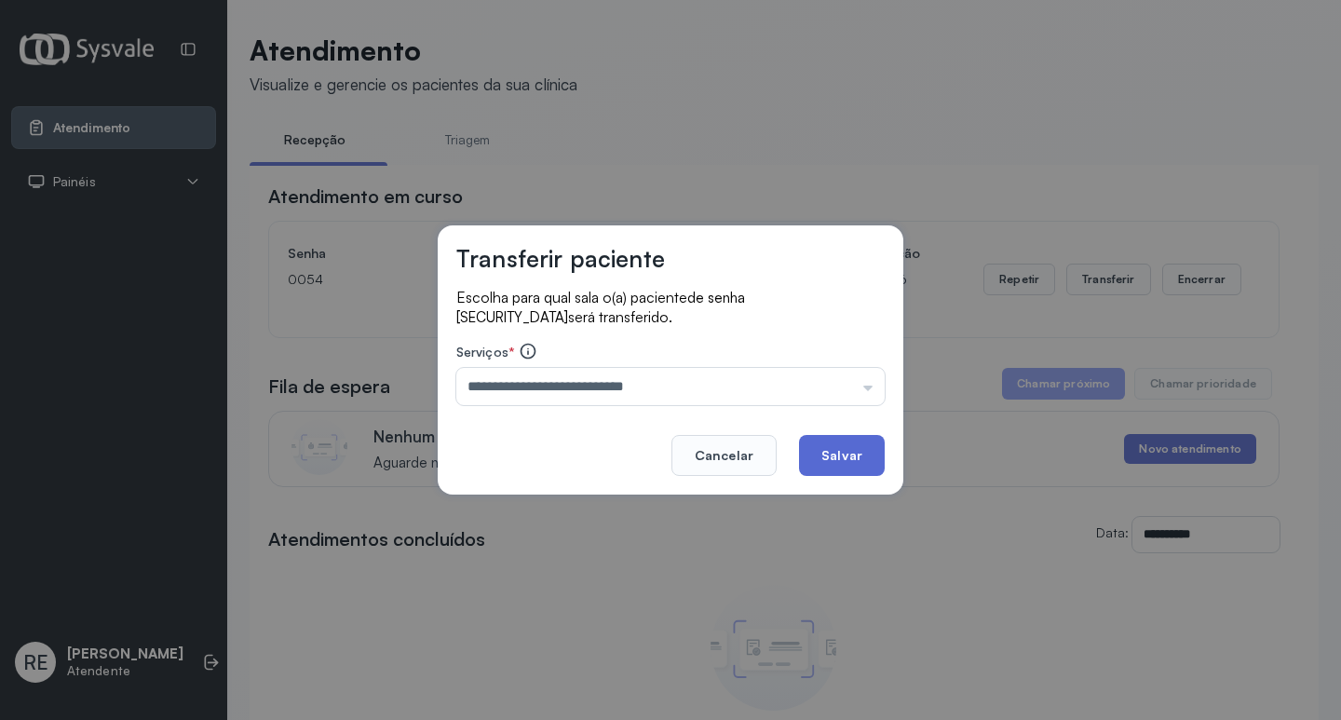
click at [873, 451] on button "Salvar" at bounding box center [842, 455] width 86 height 41
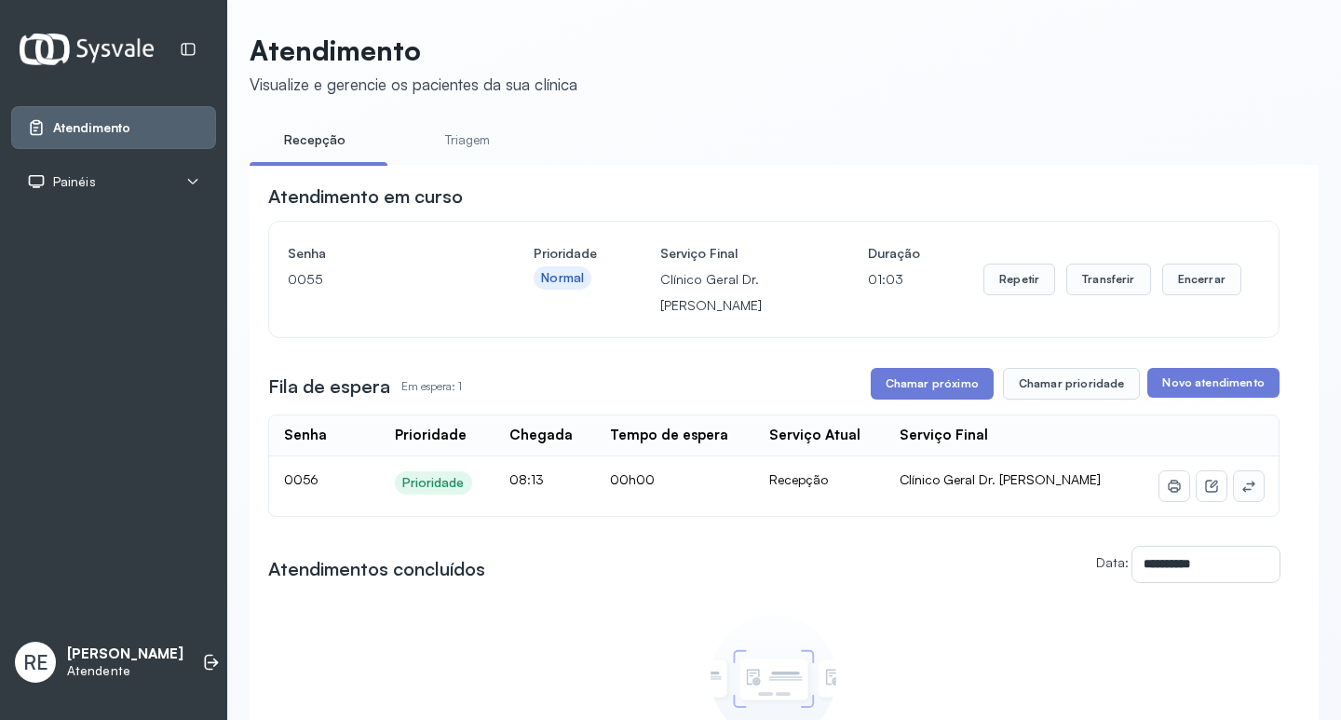
click at [1242, 487] on icon at bounding box center [1249, 486] width 15 height 15
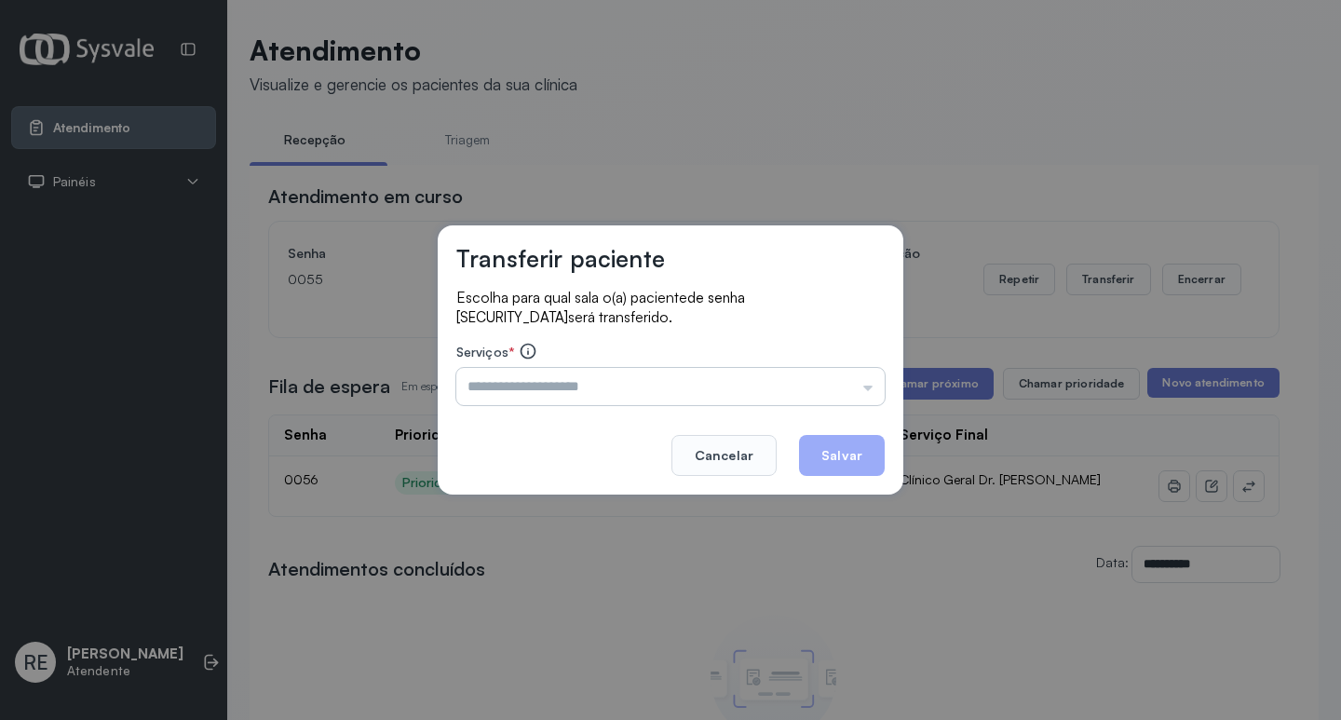
click at [546, 403] on input "text" at bounding box center [670, 386] width 428 height 37
type input "**********"
click at [830, 446] on button "Salvar" at bounding box center [842, 455] width 86 height 41
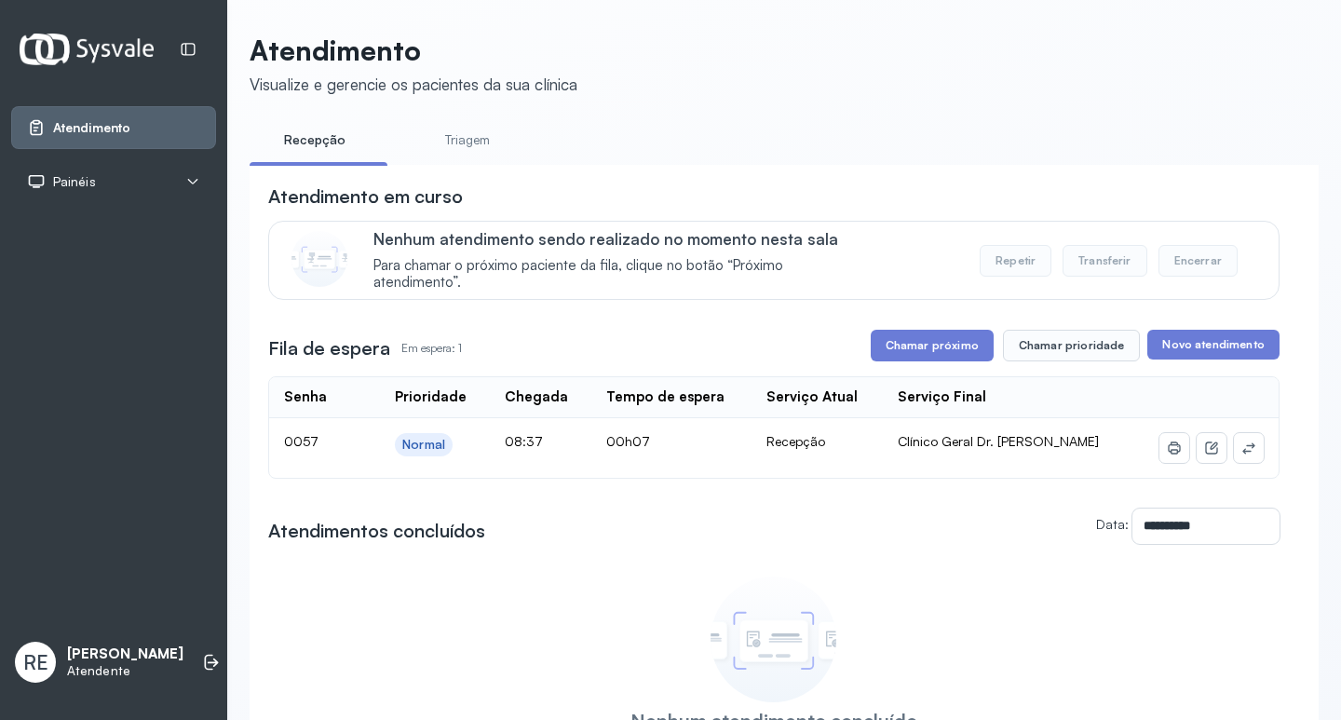
click at [935, 379] on div "**********" at bounding box center [774, 473] width 1012 height 581
click at [936, 361] on button "Chamar próximo" at bounding box center [932, 346] width 123 height 32
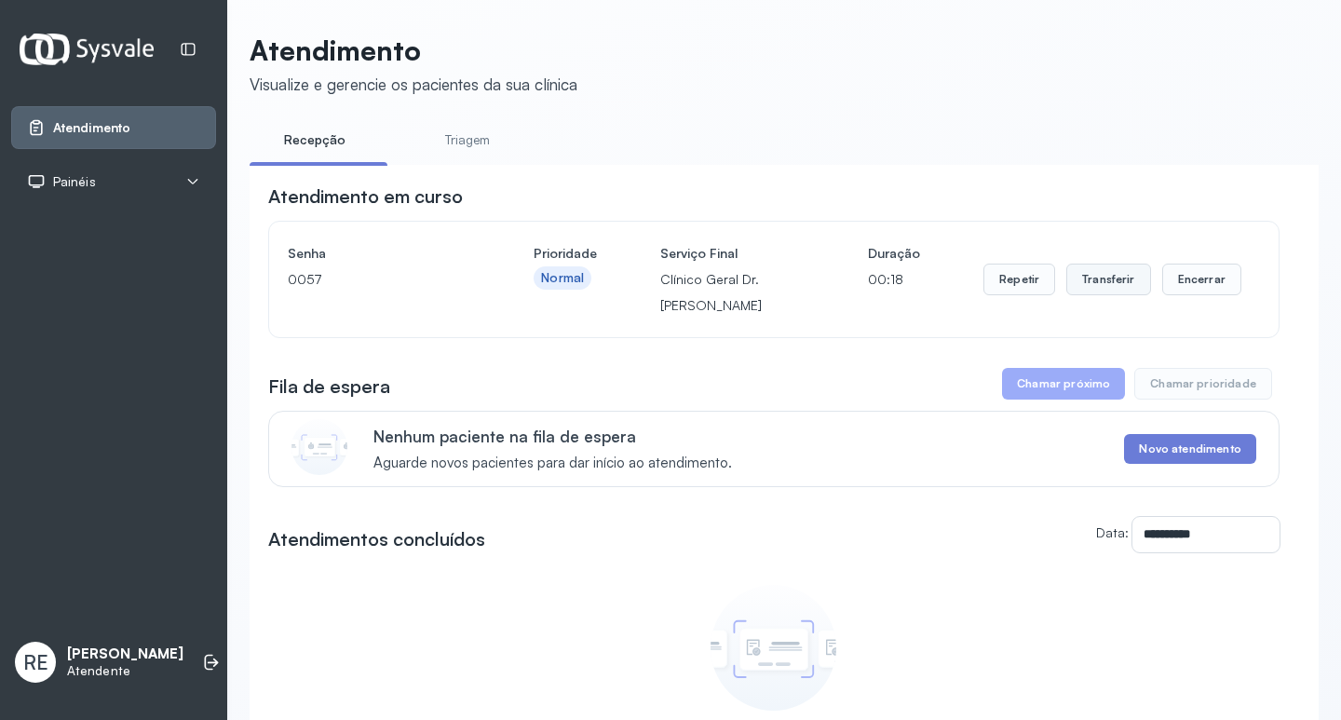
click at [1084, 291] on button "Transferir" at bounding box center [1109, 280] width 85 height 32
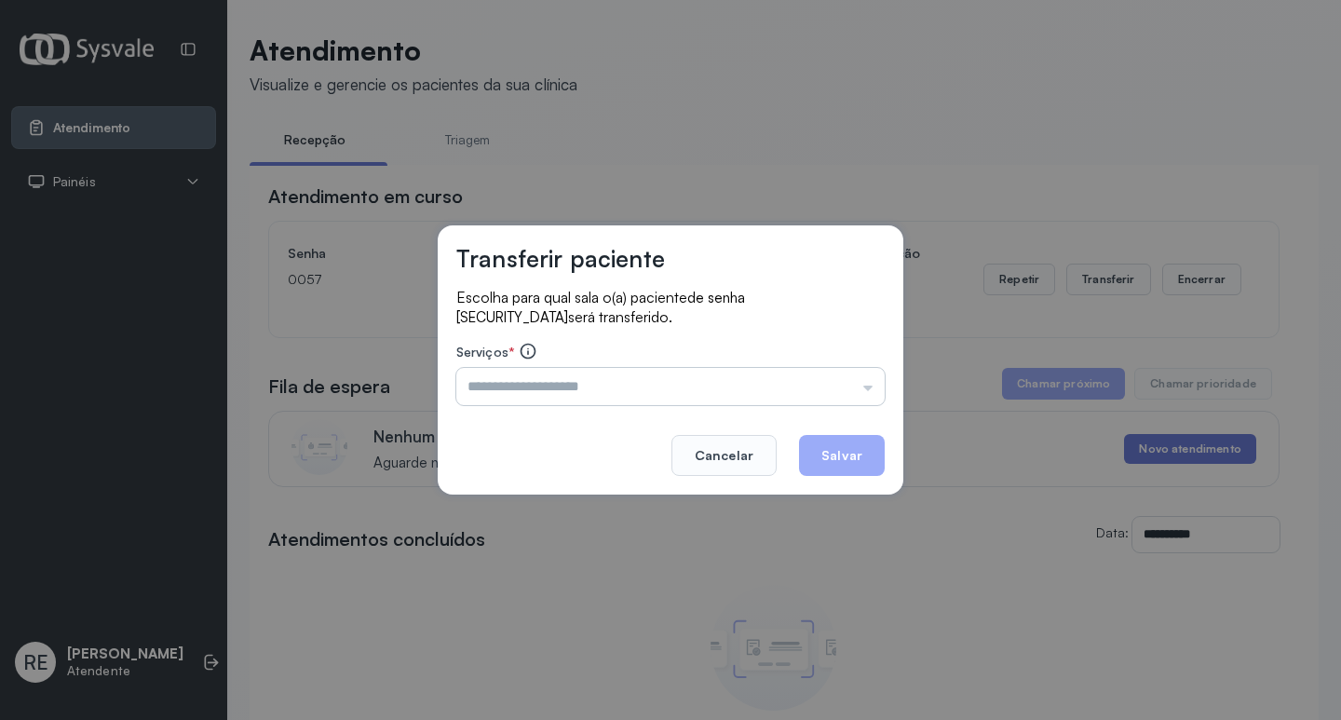
click at [665, 379] on input "text" at bounding box center [670, 386] width 428 height 37
type input "**********"
click at [836, 448] on button "Salvar" at bounding box center [842, 455] width 86 height 41
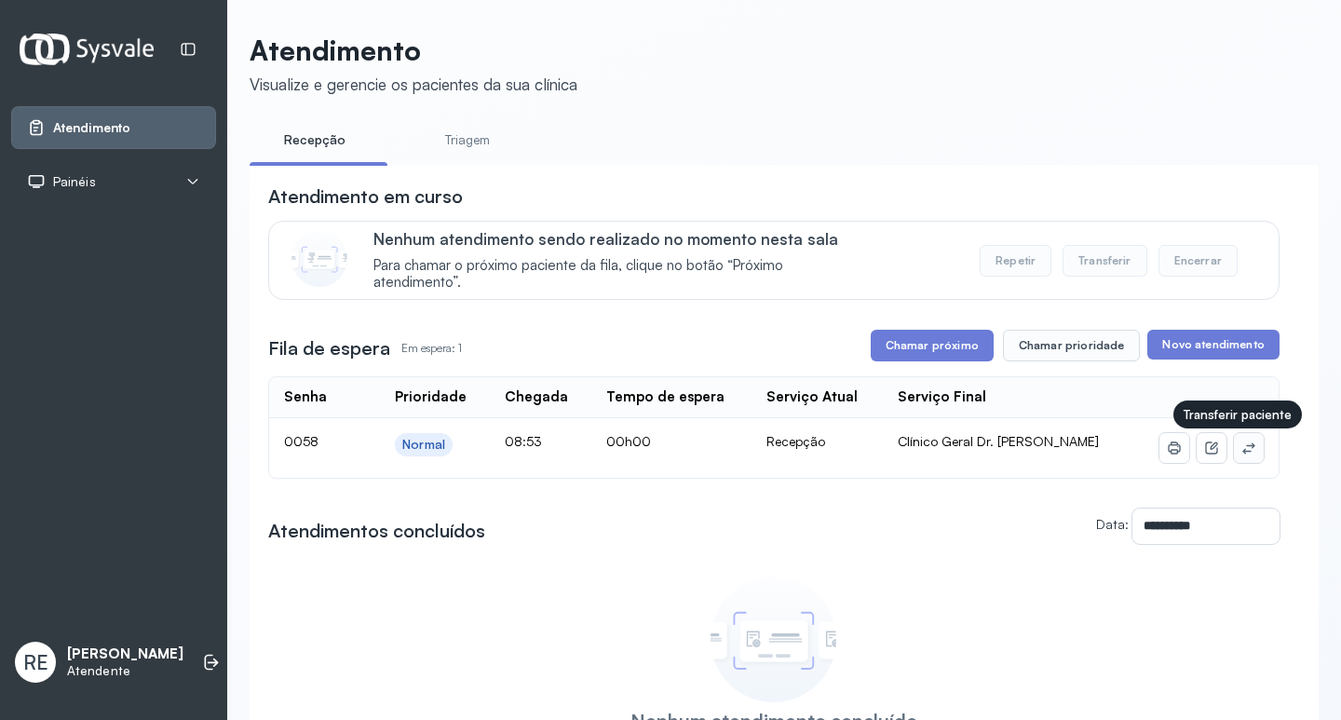
click at [1242, 450] on icon at bounding box center [1249, 448] width 15 height 15
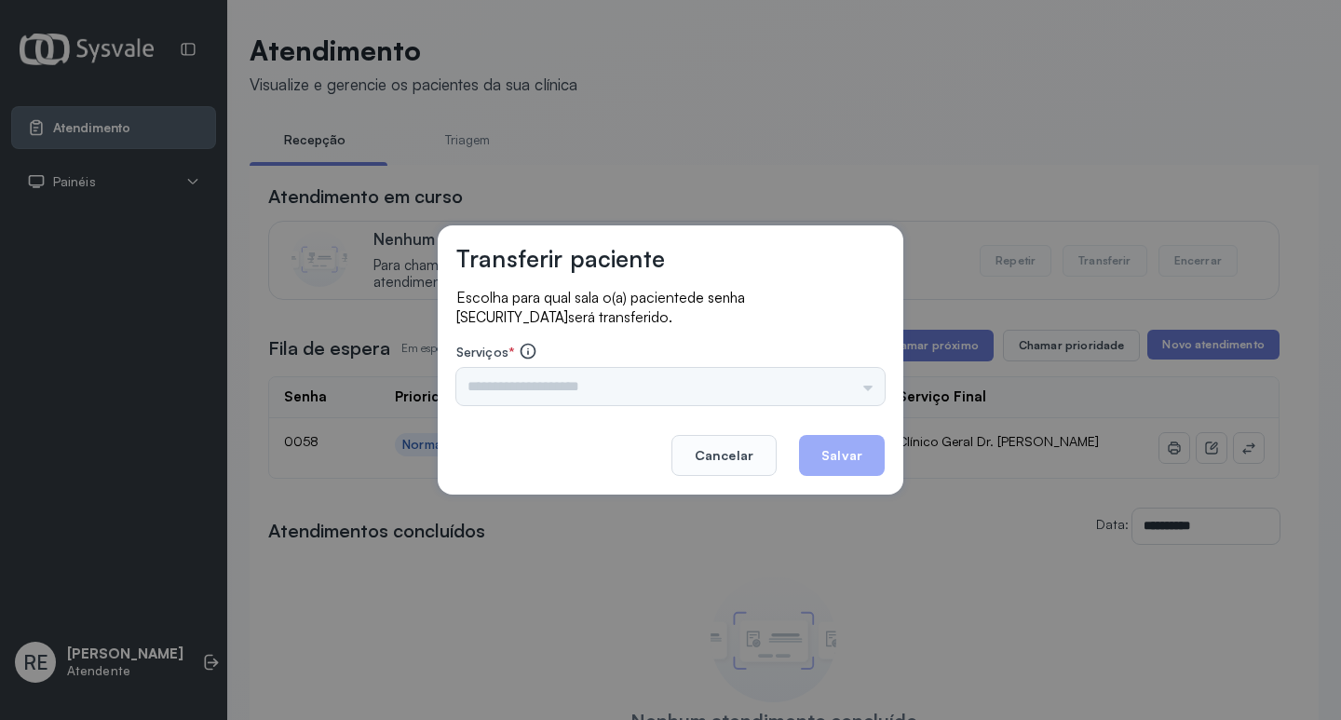
click at [518, 393] on div "Triagem Ortopedista Dr. [PERSON_NAME] Dr. [PERSON_NAME] Dr. [PERSON_NAME] Dra. …" at bounding box center [670, 386] width 428 height 37
click at [514, 387] on input "text" at bounding box center [670, 386] width 428 height 37
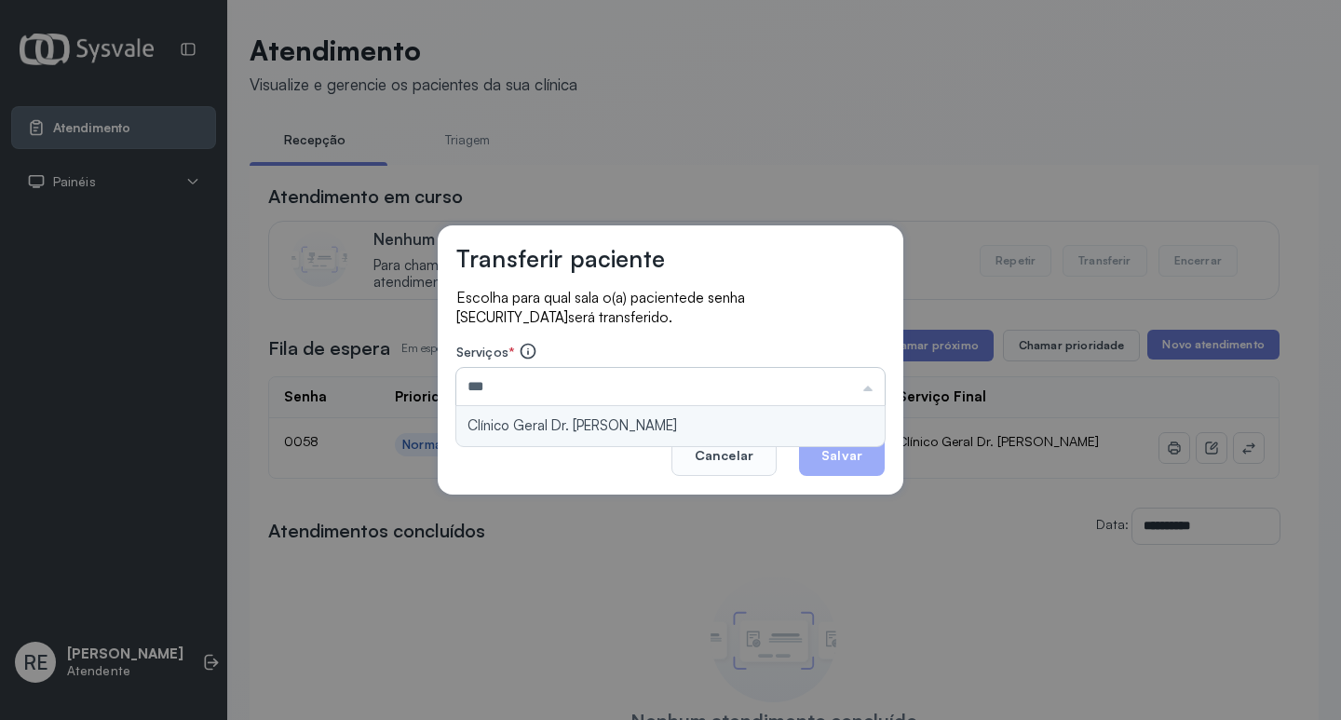
type input "**********"
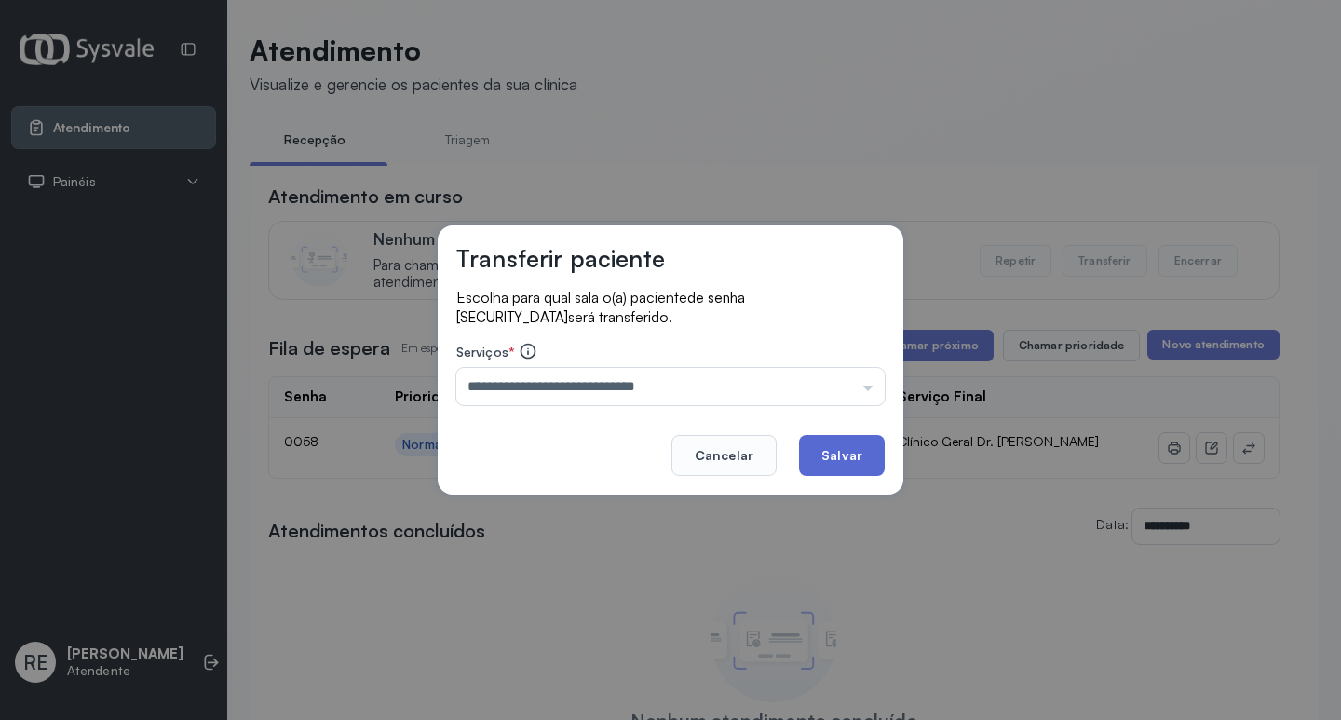
click at [831, 442] on button "Salvar" at bounding box center [842, 455] width 86 height 41
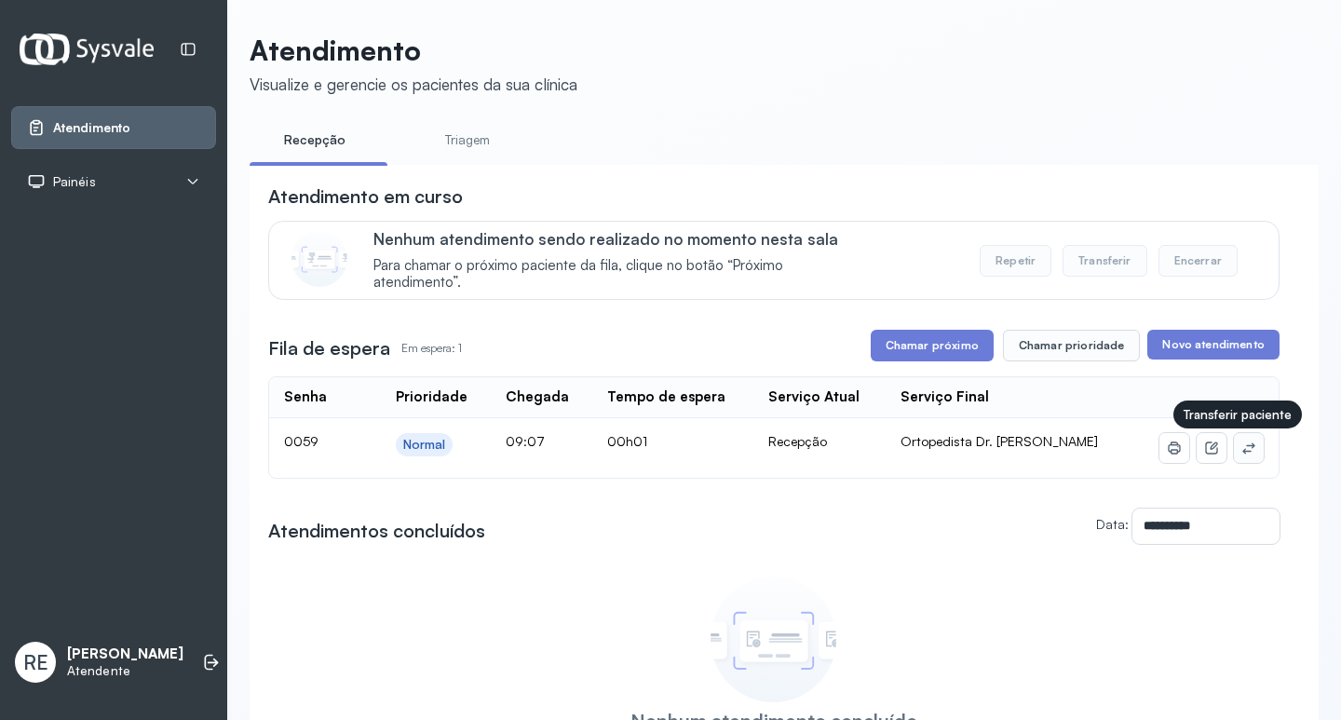
click at [1242, 446] on icon at bounding box center [1249, 448] width 15 height 15
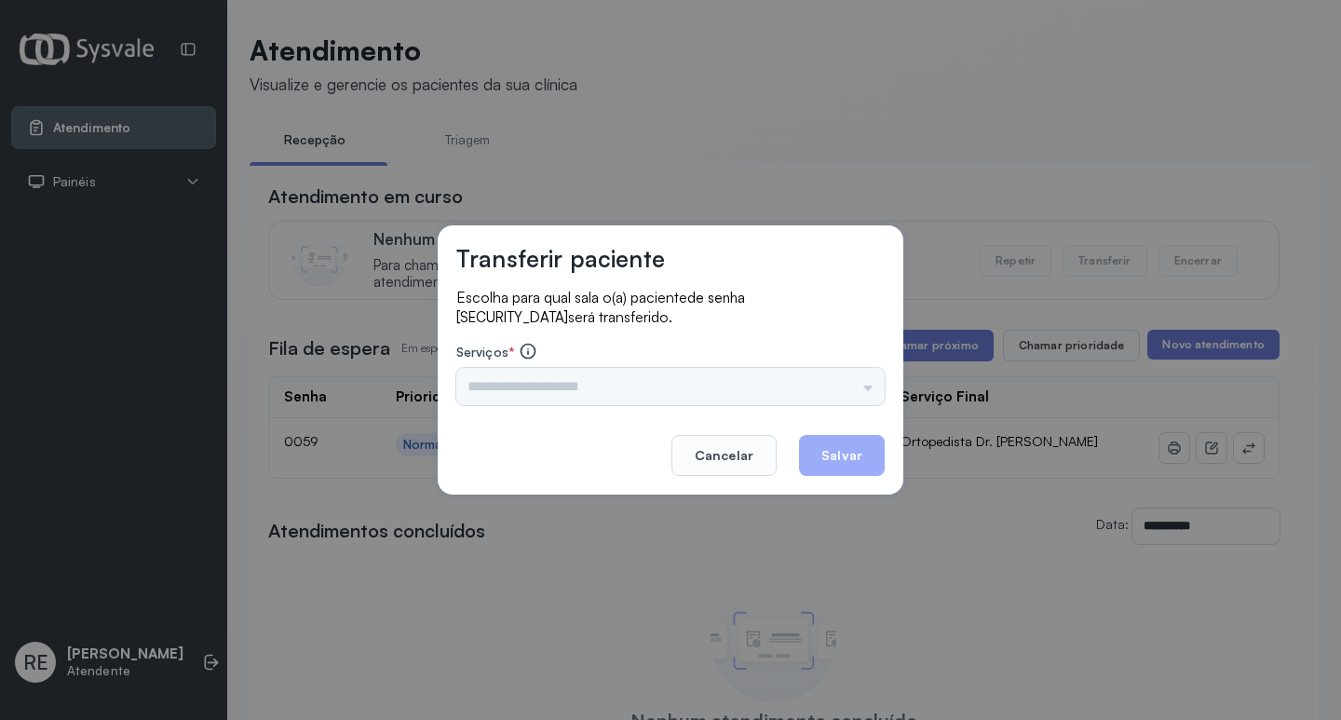
click at [738, 387] on div "Nenhuma opção encontrada" at bounding box center [670, 386] width 428 height 37
drag, startPoint x: 652, startPoint y: 411, endPoint x: 642, endPoint y: 405, distance: 11.7
click at [644, 406] on div "Transferir paciente Escolha para qual sala o(a) paciente de senha [SECURITY_DAT…" at bounding box center [671, 359] width 466 height 269
click at [582, 387] on div "Nenhuma opção encontrada" at bounding box center [670, 386] width 428 height 37
click at [579, 387] on input "text" at bounding box center [670, 386] width 428 height 37
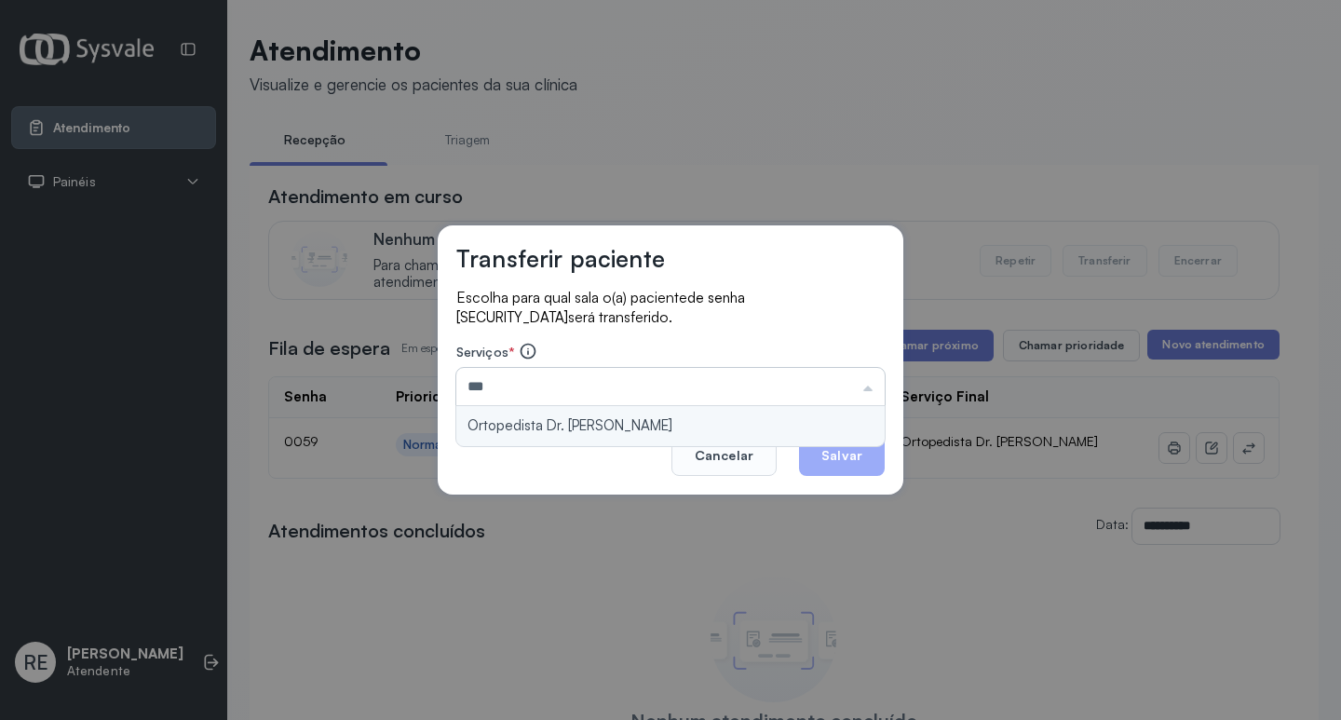
type input "**********"
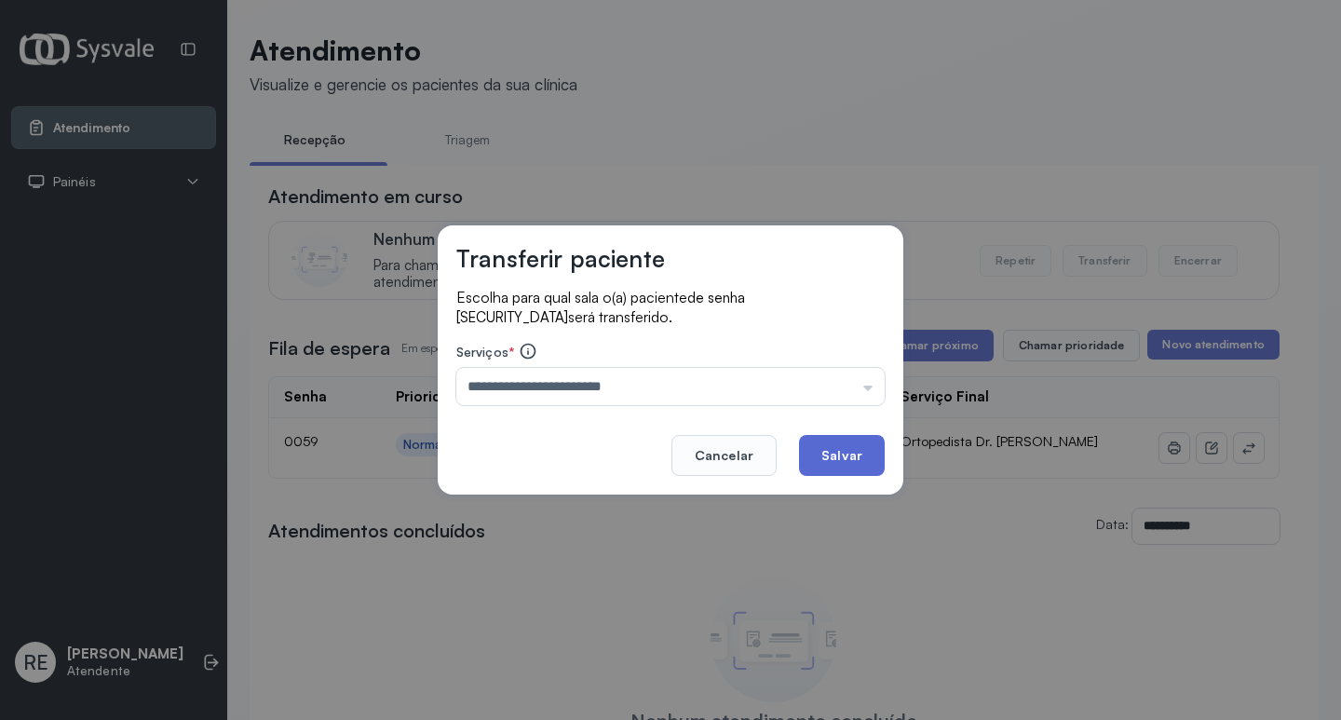
drag, startPoint x: 823, startPoint y: 449, endPoint x: 850, endPoint y: 459, distance: 28.9
click at [824, 449] on button "Salvar" at bounding box center [842, 455] width 86 height 41
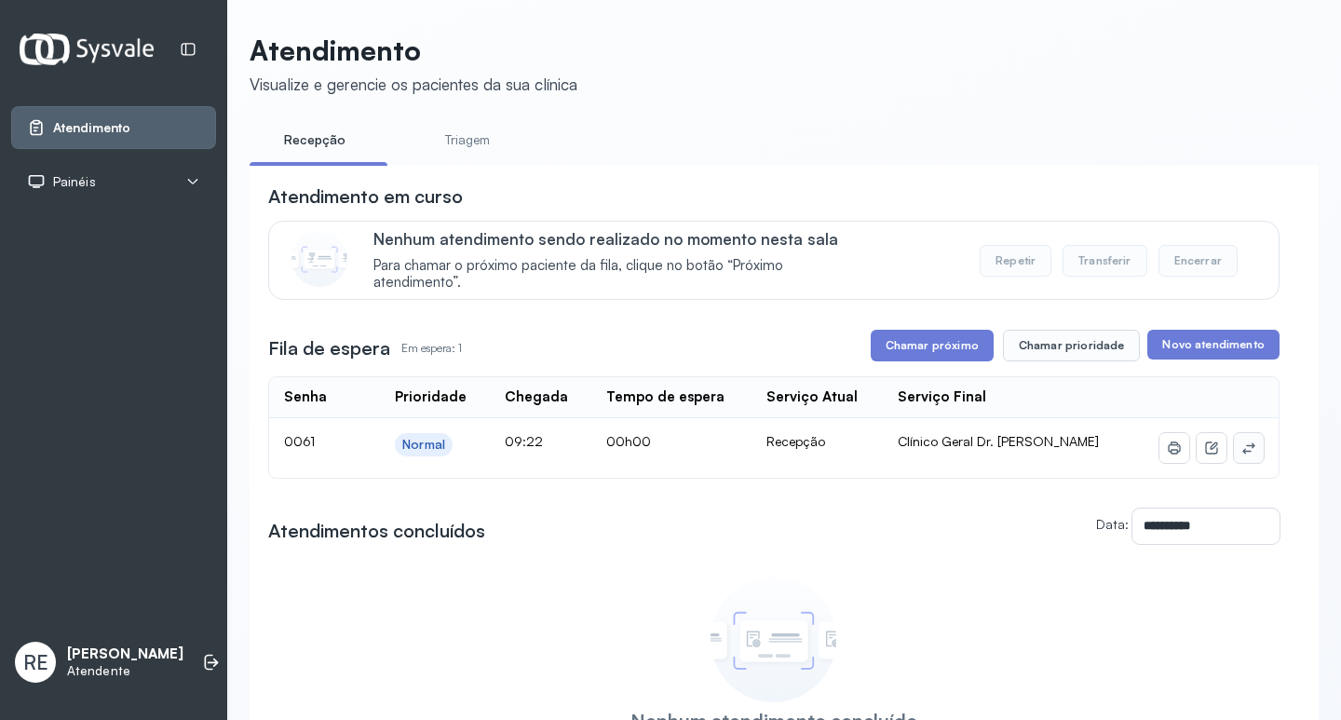
click at [1243, 452] on td at bounding box center [1206, 448] width 145 height 60
click at [1243, 452] on icon at bounding box center [1249, 448] width 15 height 15
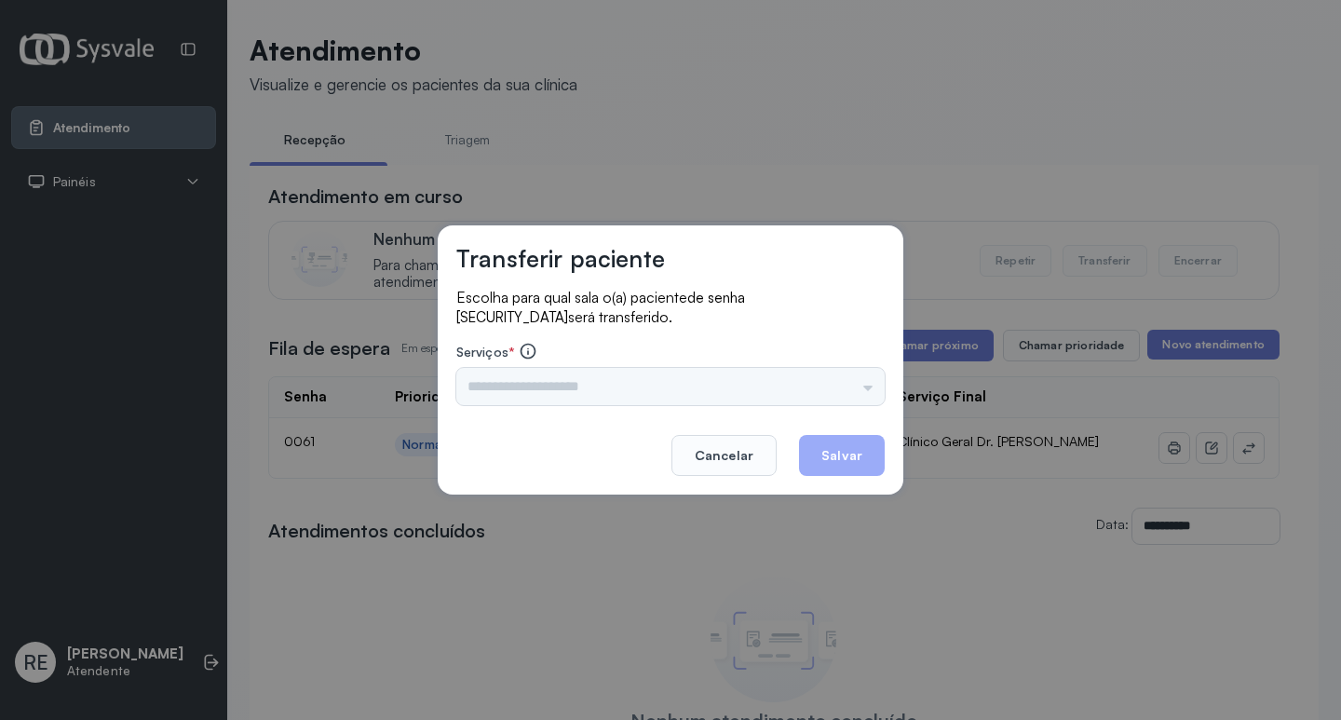
click at [594, 377] on div "Triagem Ortopedista Dr. Mauricio Ortopedista Dr. Ramon Ginecologista Dr. Amilto…" at bounding box center [670, 386] width 428 height 37
click at [564, 379] on input "text" at bounding box center [670, 386] width 428 height 37
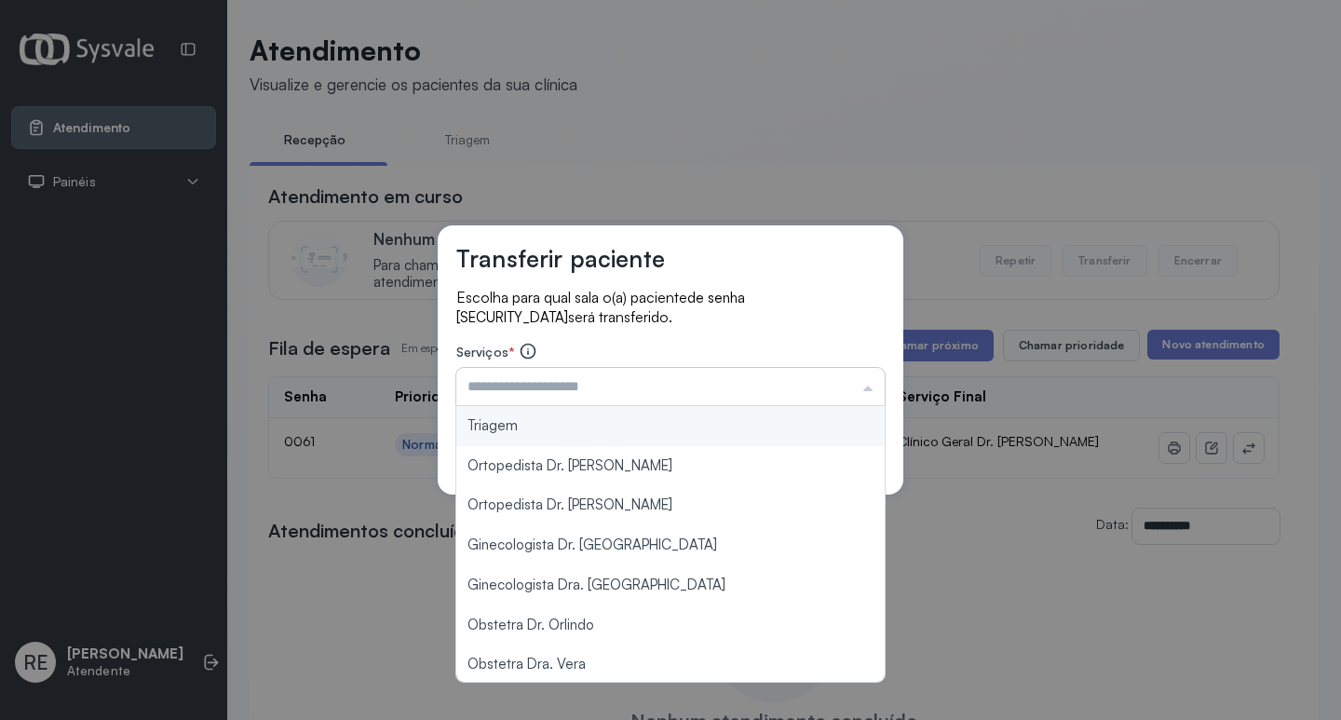
click at [525, 379] on input "text" at bounding box center [670, 386] width 428 height 37
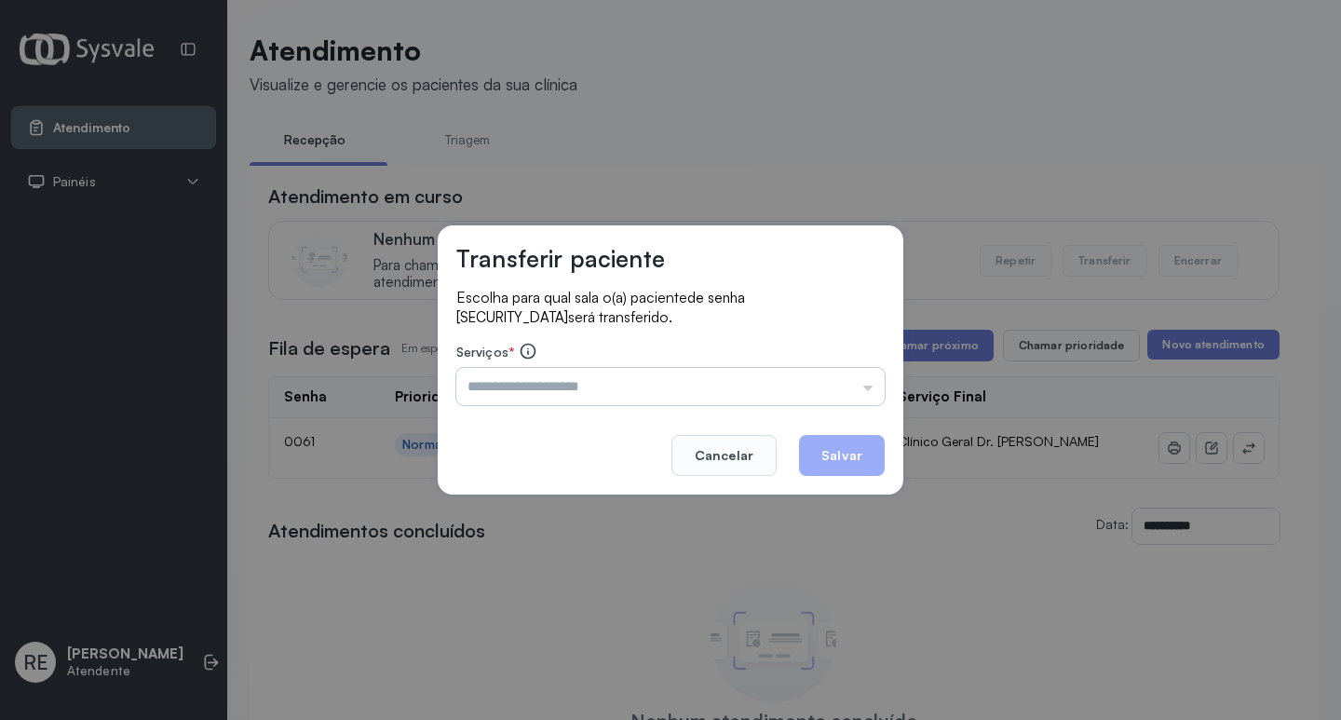
click at [525, 379] on input "text" at bounding box center [670, 386] width 428 height 37
type input "**********"
click at [837, 460] on button "Salvar" at bounding box center [842, 455] width 86 height 41
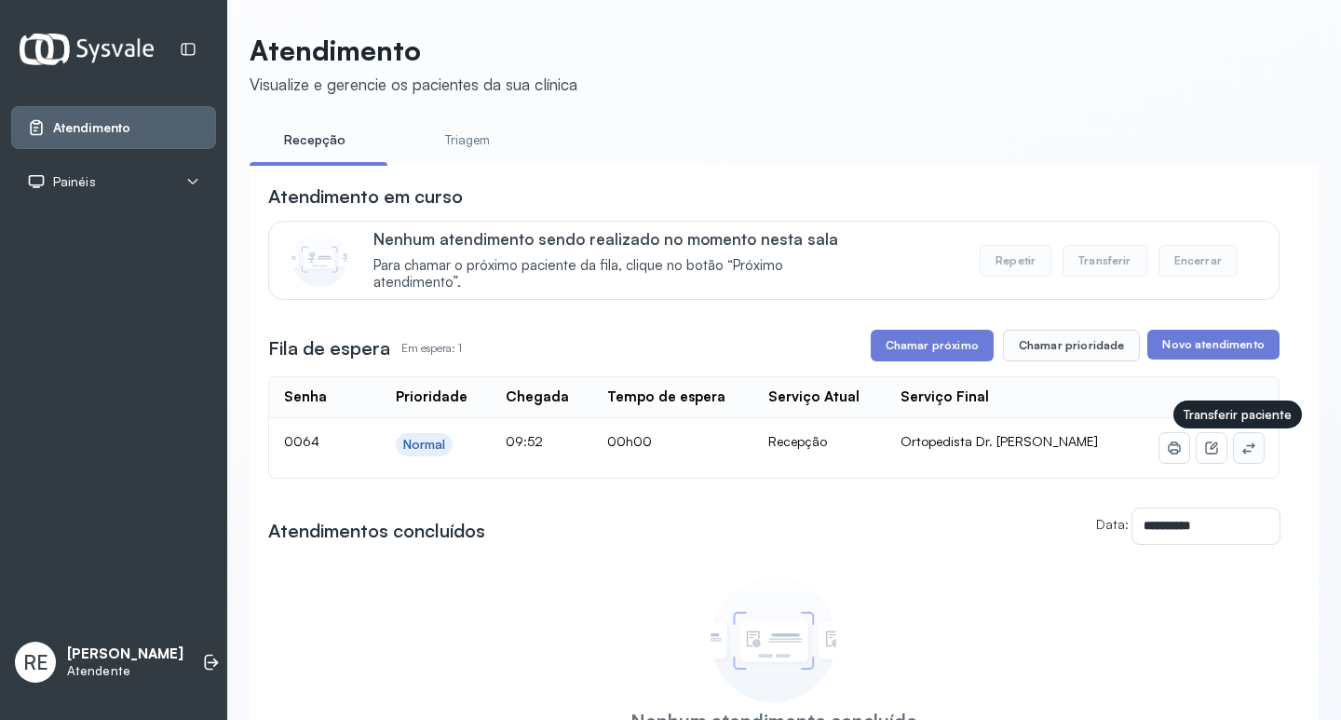
click at [1242, 446] on icon at bounding box center [1249, 448] width 15 height 15
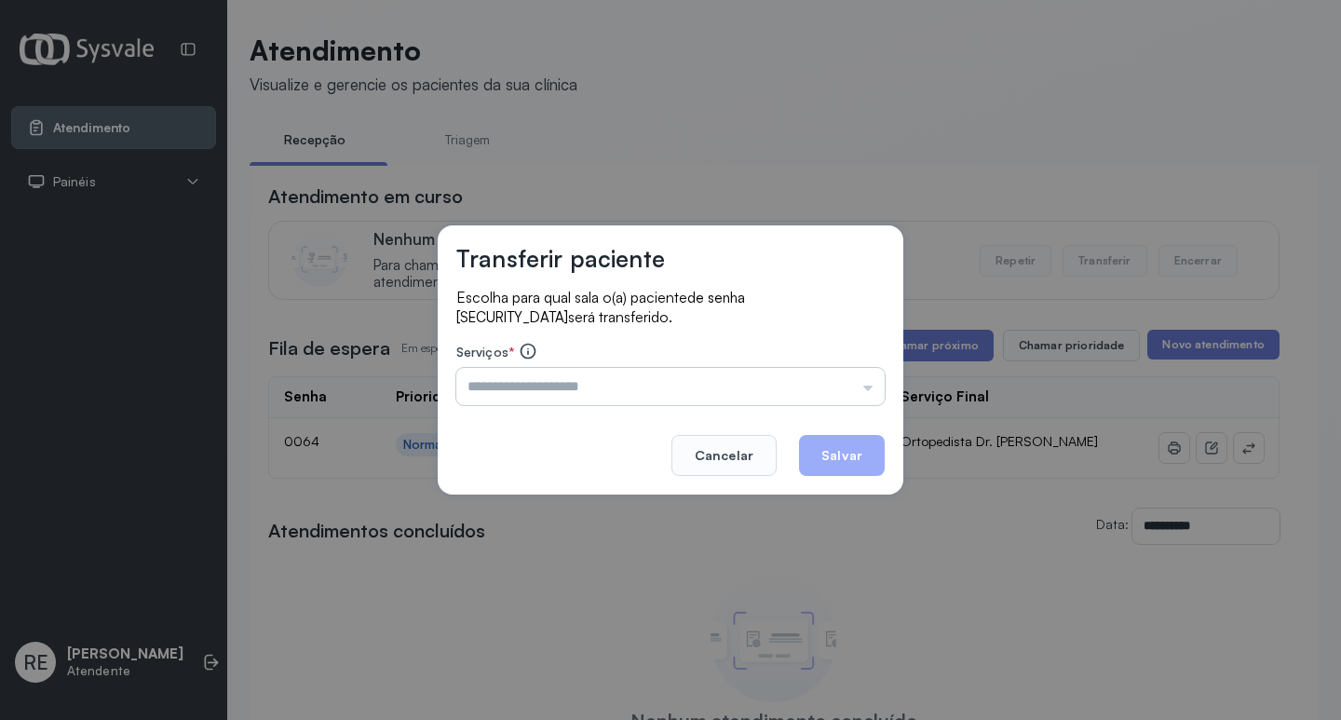
click at [556, 379] on input "text" at bounding box center [670, 386] width 428 height 37
type input "**********"
click at [846, 449] on button "Salvar" at bounding box center [842, 455] width 86 height 41
